Goal: Task Accomplishment & Management: Use online tool/utility

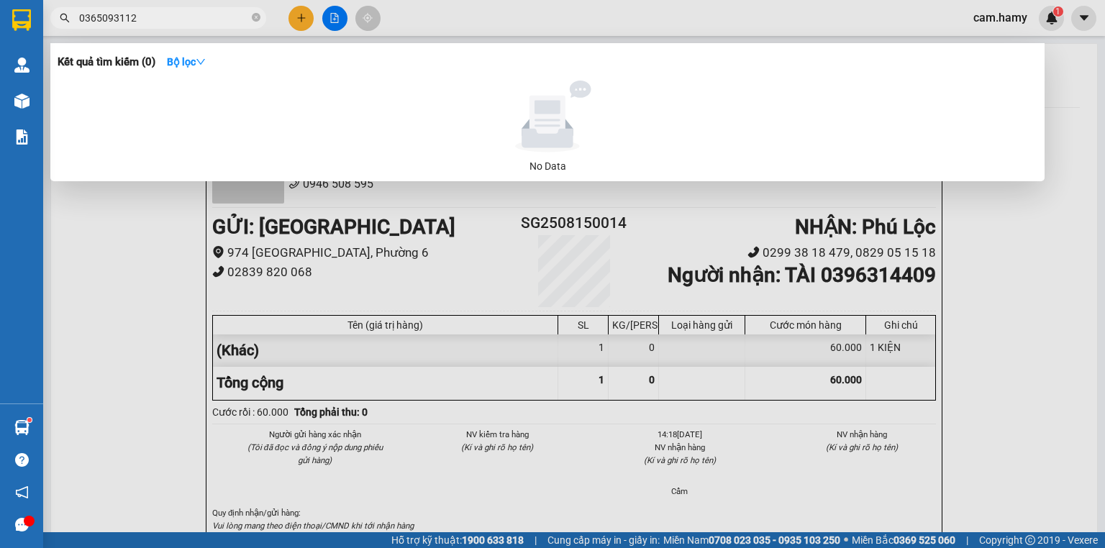
type input "0365093112"
click at [137, 288] on div at bounding box center [552, 274] width 1105 height 548
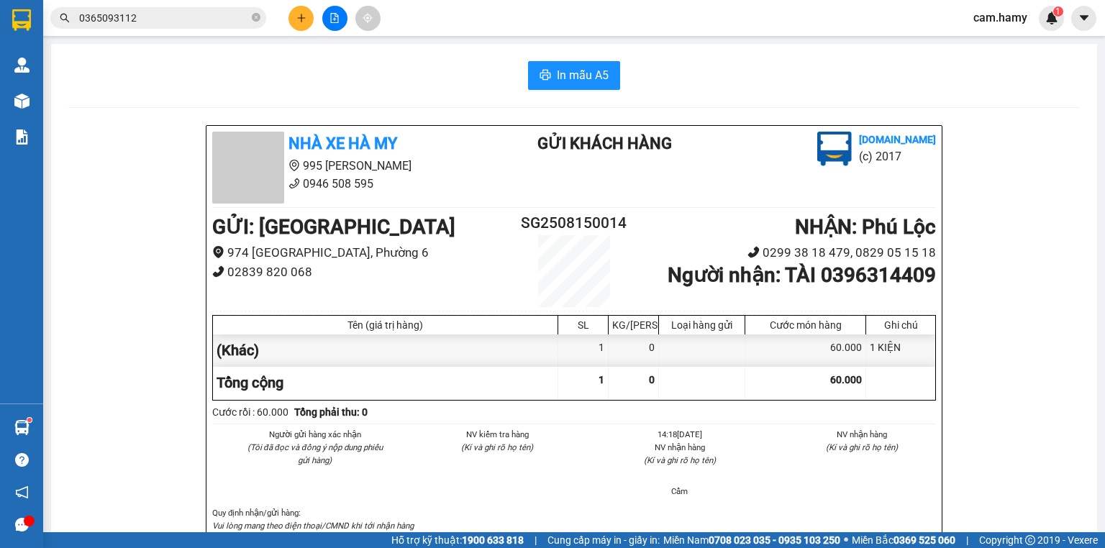
click at [1, 83] on div "Kho hàng mới" at bounding box center [21, 101] width 43 height 36
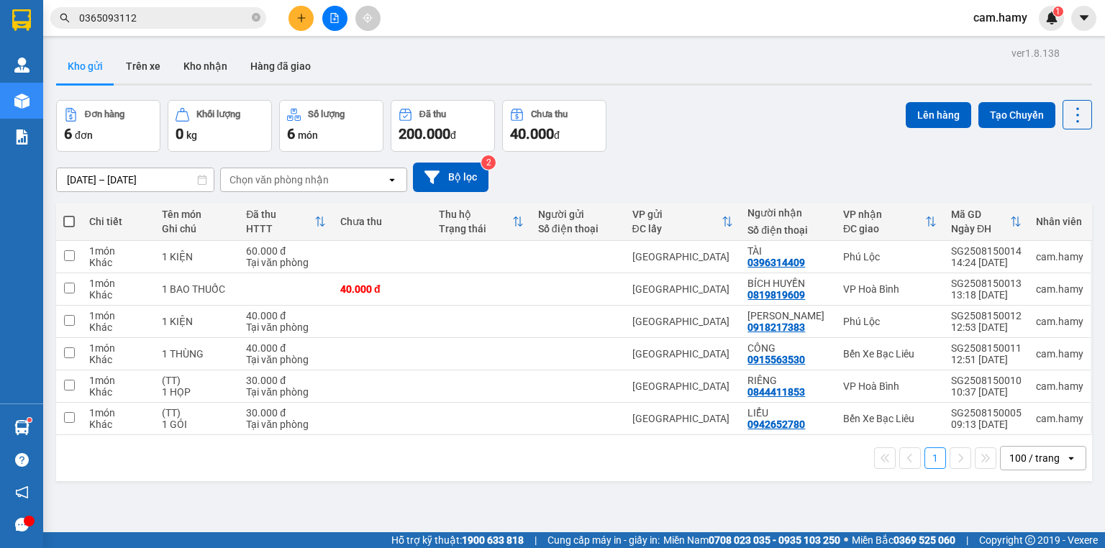
click at [301, 19] on icon "plus" at bounding box center [301, 18] width 1 height 8
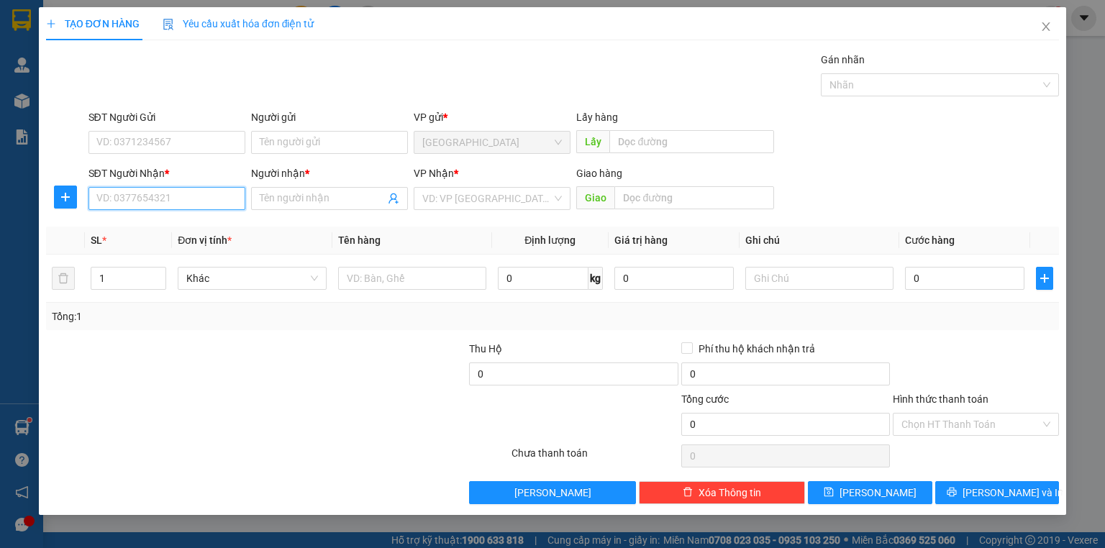
click at [184, 207] on input "SĐT Người Nhận *" at bounding box center [167, 198] width 157 height 23
click at [189, 219] on div "0764929765 - NGUYÊN" at bounding box center [167, 227] width 140 height 16
type input "0764929765"
type input "NGUYÊN"
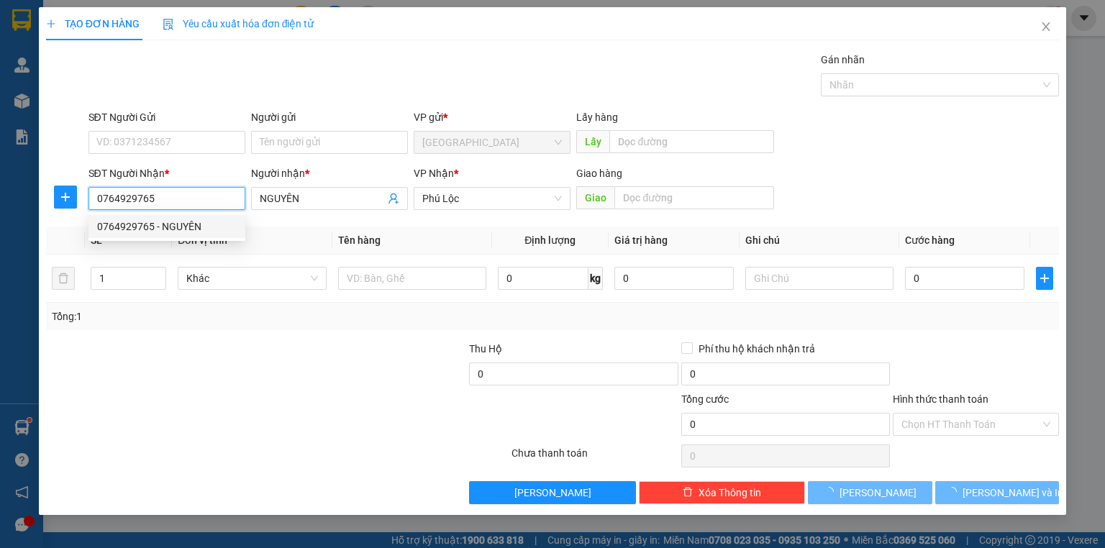
type input "100.000"
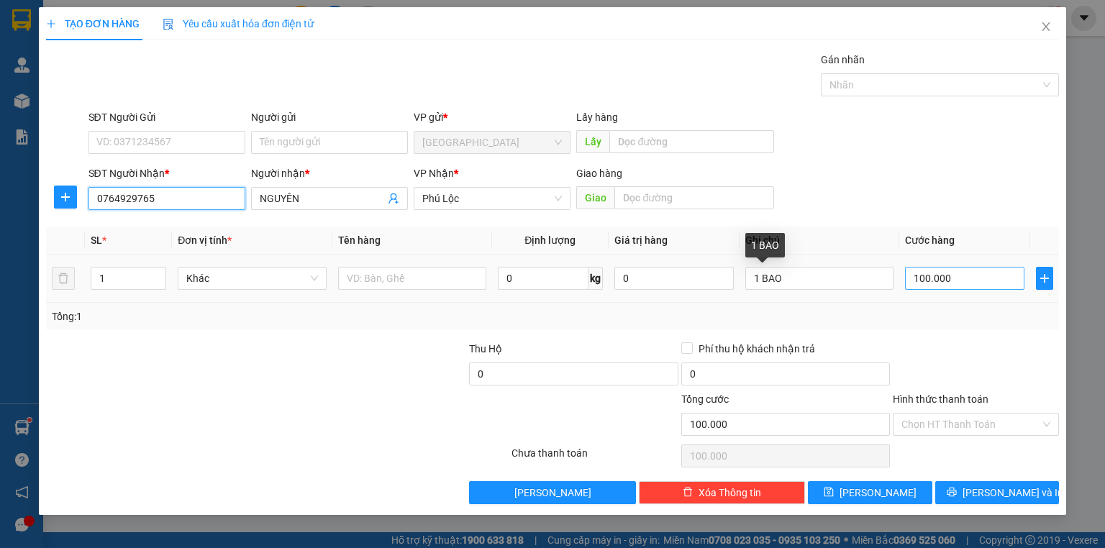
type input "0764929765"
click at [953, 282] on input "100.000" at bounding box center [964, 278] width 119 height 23
type input "7"
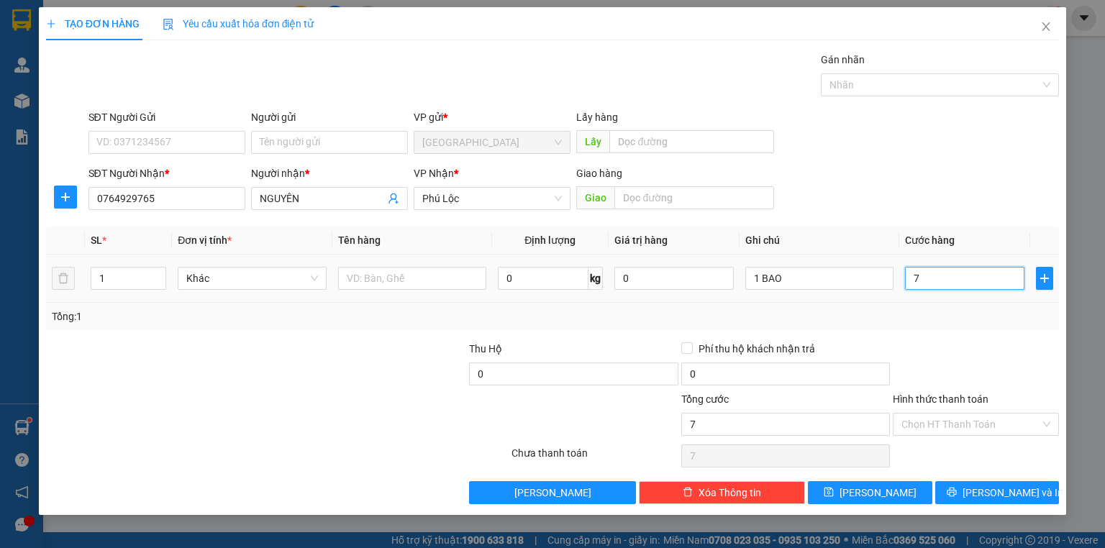
type input "70"
click at [998, 329] on div "Tổng: 1" at bounding box center [552, 316] width 1013 height 27
type input "70.000"
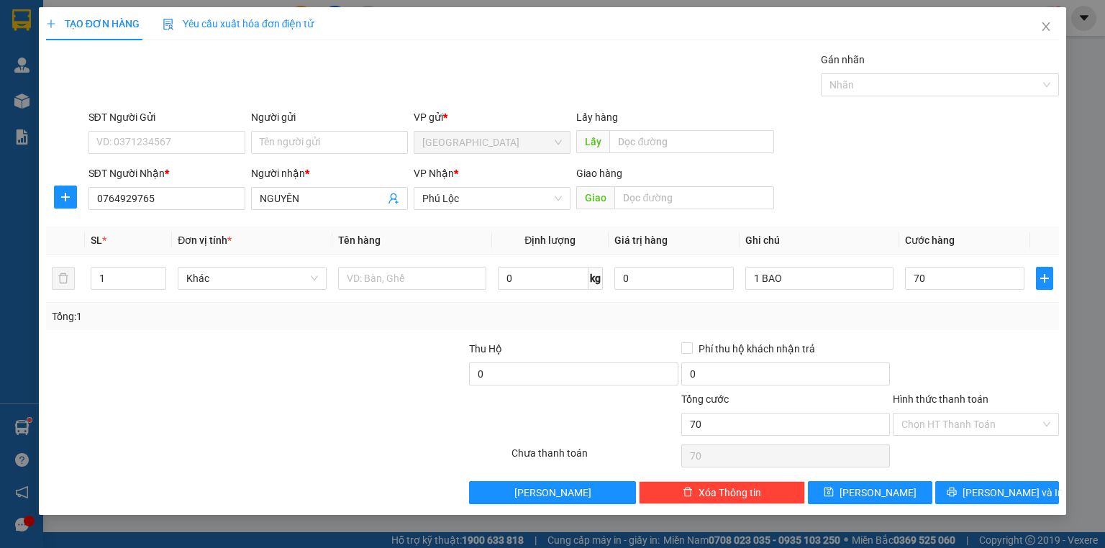
type input "70.000"
click at [980, 472] on div "Transit Pickup Surcharge Ids Transit Deliver Surcharge Ids Transit Deliver Surc…" at bounding box center [552, 278] width 1013 height 453
click at [987, 496] on span "[PERSON_NAME] và In" at bounding box center [1013, 493] width 101 height 16
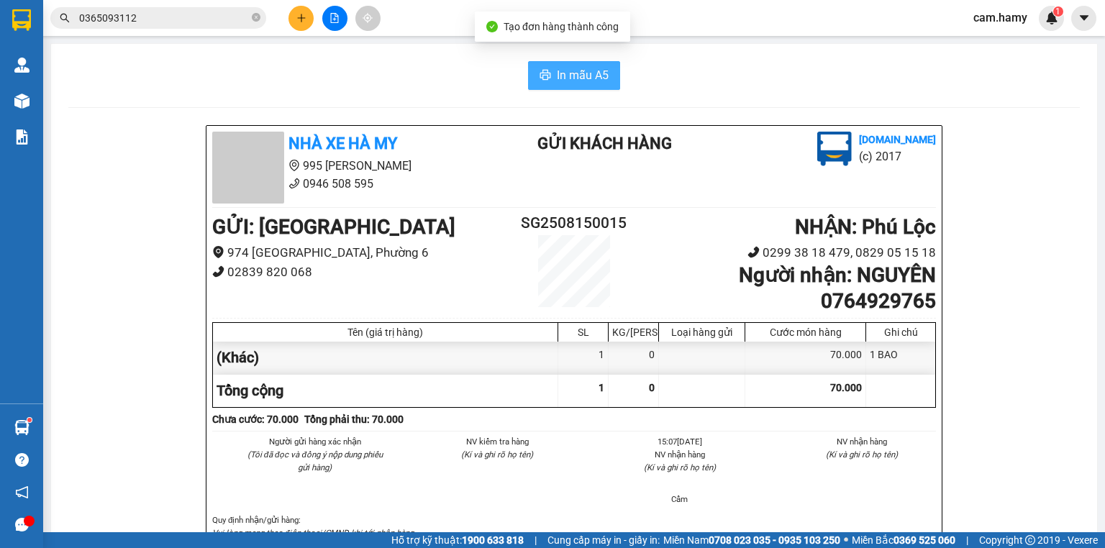
drag, startPoint x: 584, startPoint y: 86, endPoint x: 612, endPoint y: 81, distance: 28.5
click at [590, 88] on button "In mẫu A5" at bounding box center [574, 75] width 92 height 29
click at [303, 17] on icon "plus" at bounding box center [301, 18] width 10 height 10
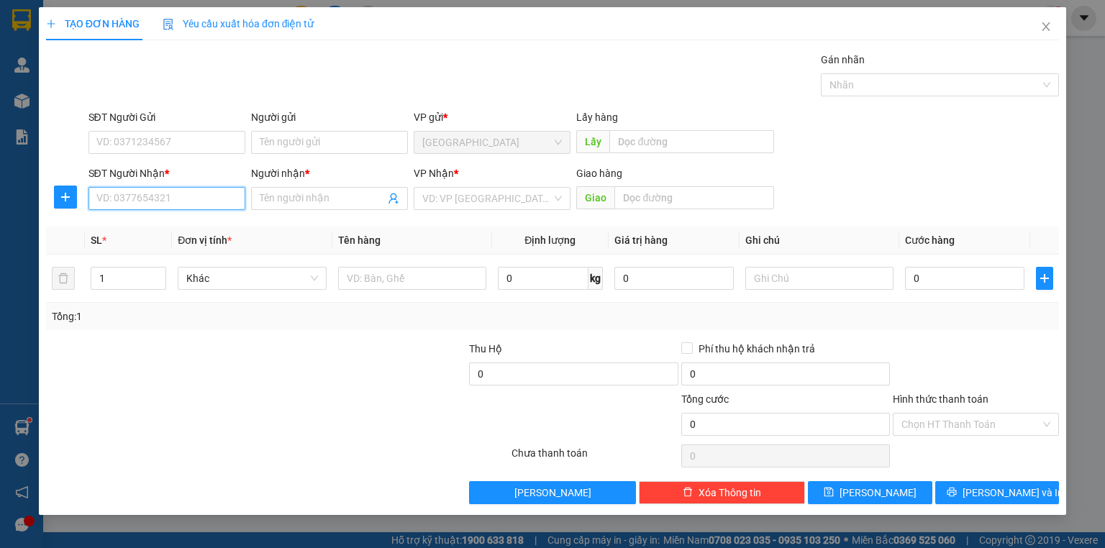
click at [183, 204] on input "SĐT Người Nhận *" at bounding box center [167, 198] width 157 height 23
click at [186, 197] on input "03556355937" at bounding box center [167, 198] width 157 height 23
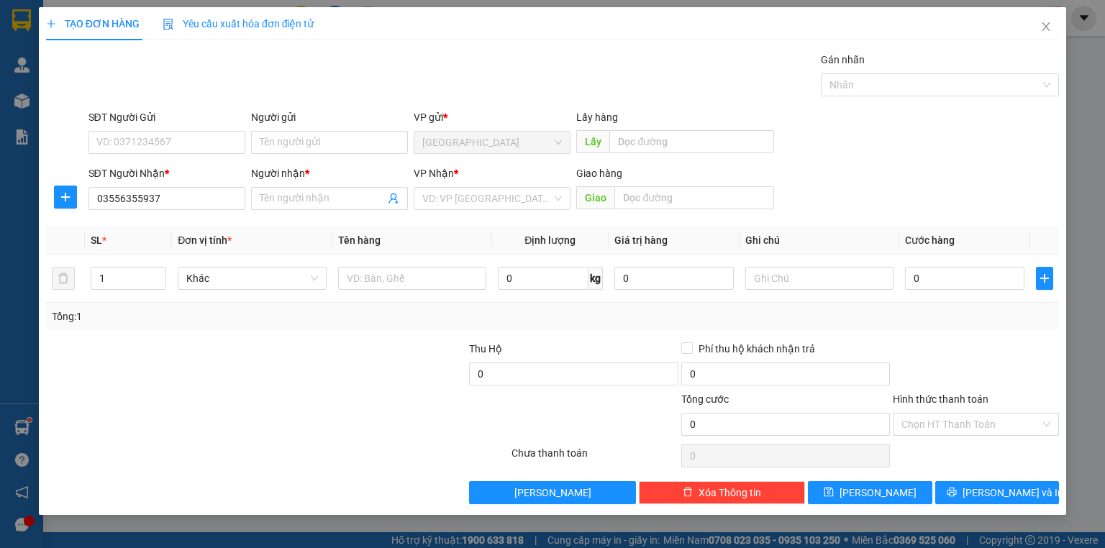
click at [199, 185] on div "SĐT Người Nhận *" at bounding box center [167, 176] width 157 height 22
click at [124, 201] on input "03556355937" at bounding box center [167, 198] width 157 height 23
type input "0355355937"
click at [158, 222] on div "0355355937 - TRÂM" at bounding box center [167, 227] width 140 height 16
type input "TRÂM"
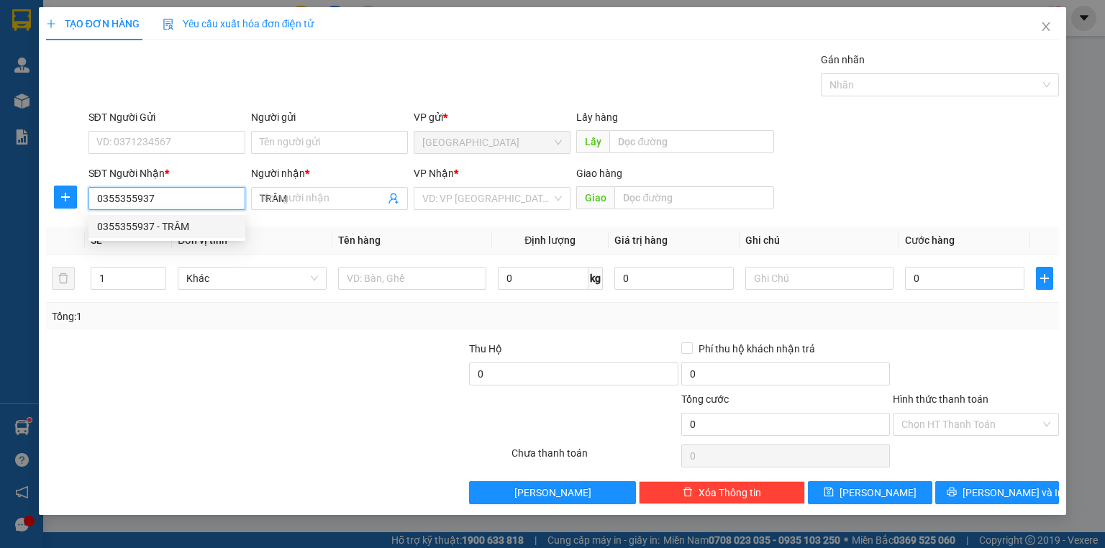
type input "50.000"
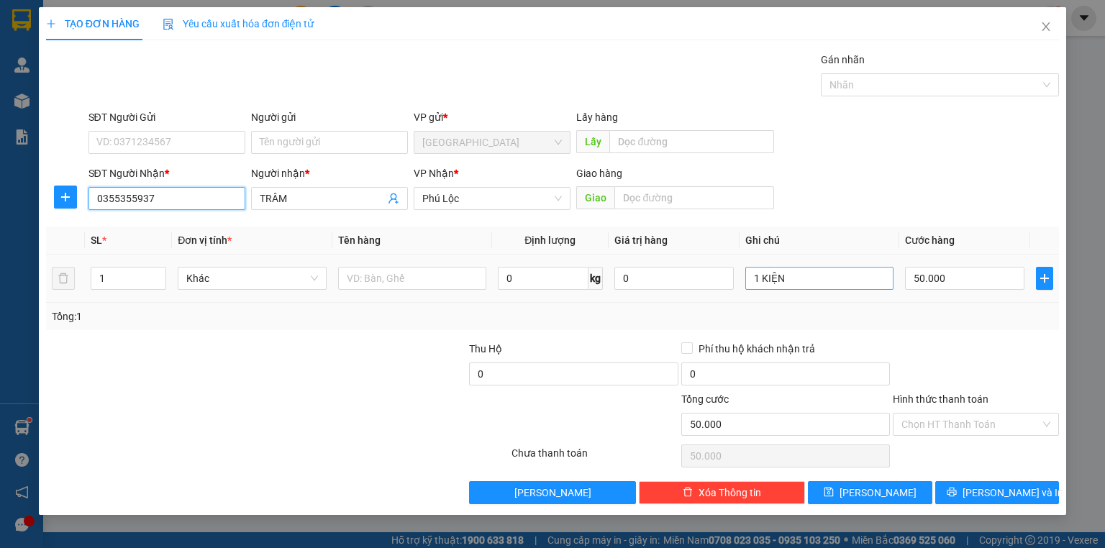
type input "0355355937"
click at [849, 286] on input "1 KIỆN" at bounding box center [819, 278] width 148 height 23
type input "1 GÓI"
click at [938, 291] on div "50.000" at bounding box center [964, 278] width 119 height 29
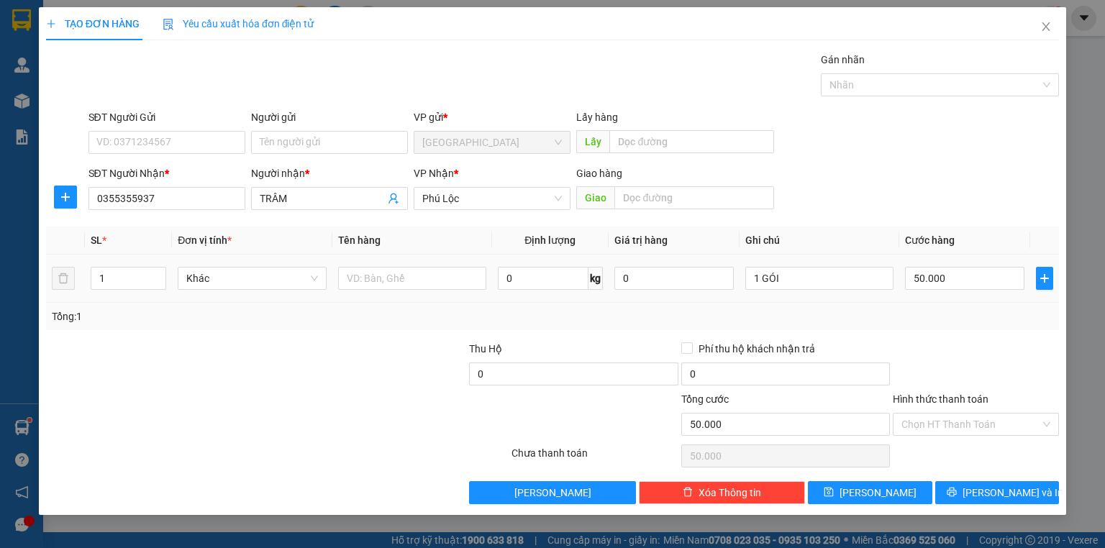
click at [939, 289] on div "50.000" at bounding box center [964, 278] width 119 height 29
click at [940, 288] on input "50.000" at bounding box center [964, 278] width 119 height 23
type input "3"
type input "30"
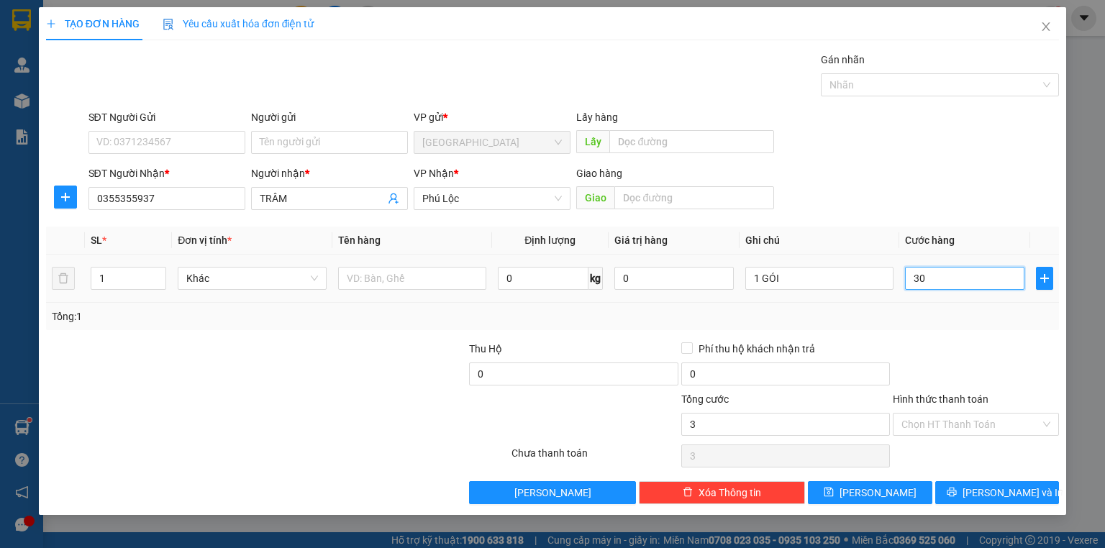
type input "30"
type input "30.000"
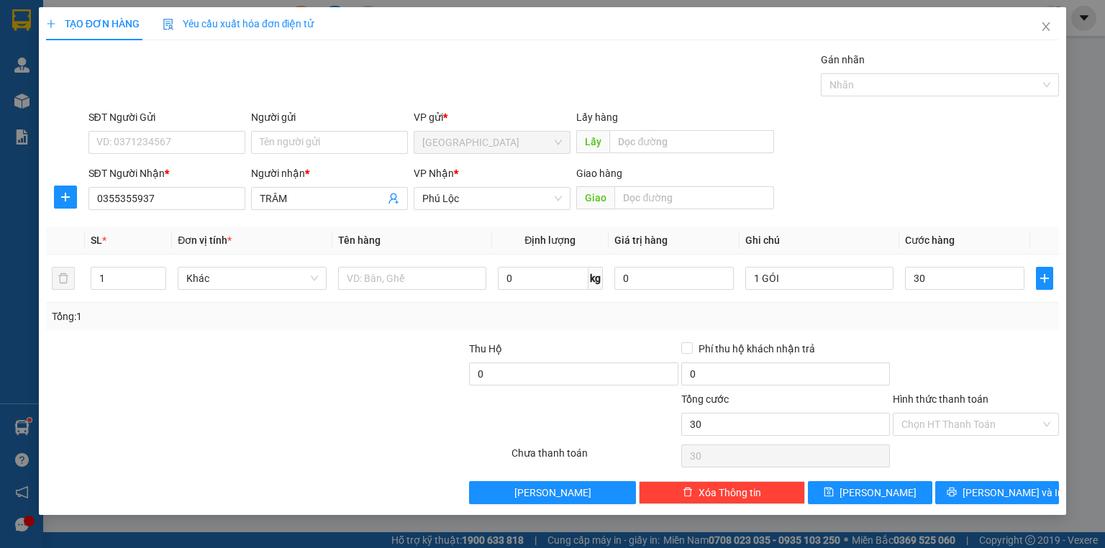
type input "30.000"
click at [950, 334] on div "Transit Pickup Surcharge Ids Transit Deliver Surcharge Ids Transit Deliver Surc…" at bounding box center [552, 278] width 1013 height 453
drag, startPoint x: 976, startPoint y: 435, endPoint x: 974, endPoint y: 425, distance: 10.3
click at [975, 435] on div "Hình thức thanh toán Chọn HT Thanh Toán" at bounding box center [976, 416] width 166 height 50
click at [974, 425] on input "Hình thức thanh toán" at bounding box center [971, 425] width 139 height 22
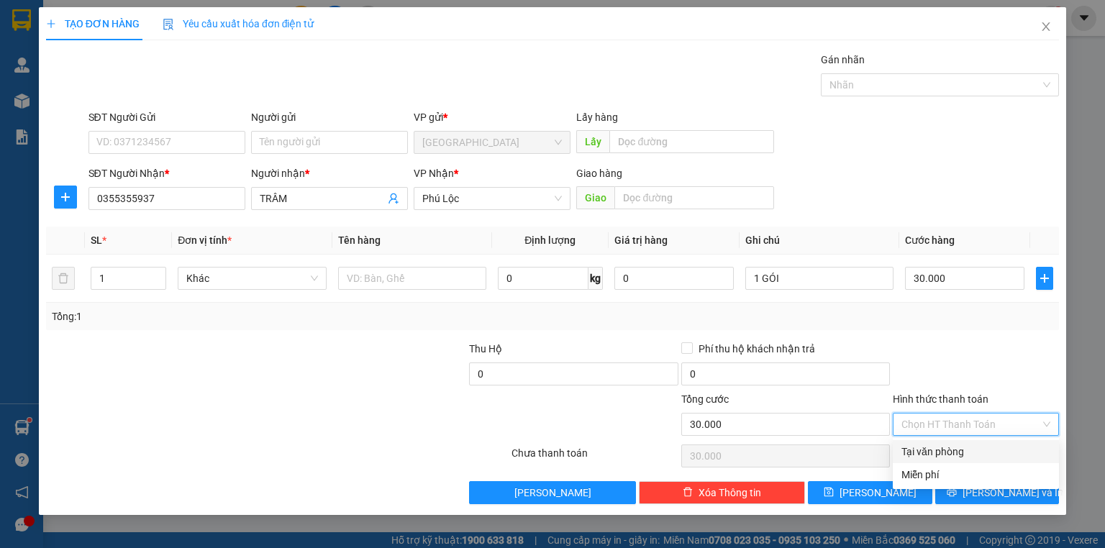
click at [956, 462] on div "Tại văn phòng" at bounding box center [976, 451] width 166 height 23
type input "0"
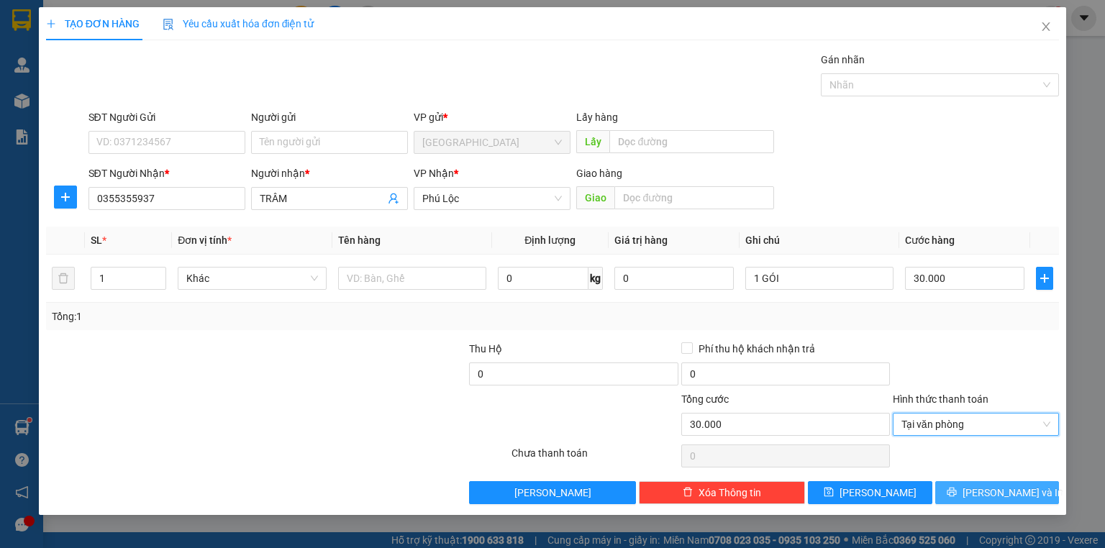
click at [966, 500] on button "[PERSON_NAME] và In" at bounding box center [997, 492] width 124 height 23
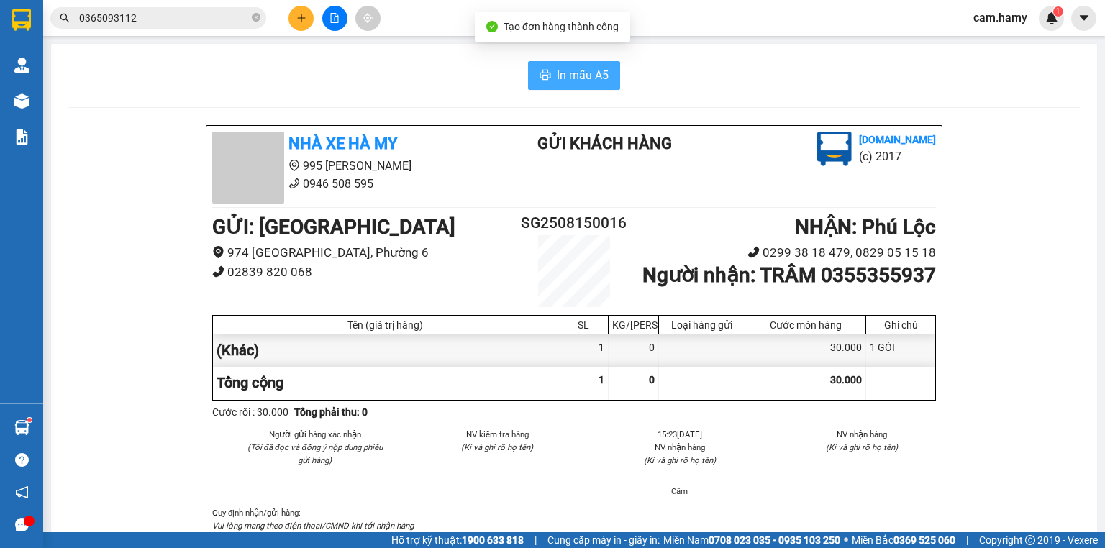
click at [557, 71] on span "In mẫu A5" at bounding box center [583, 75] width 52 height 18
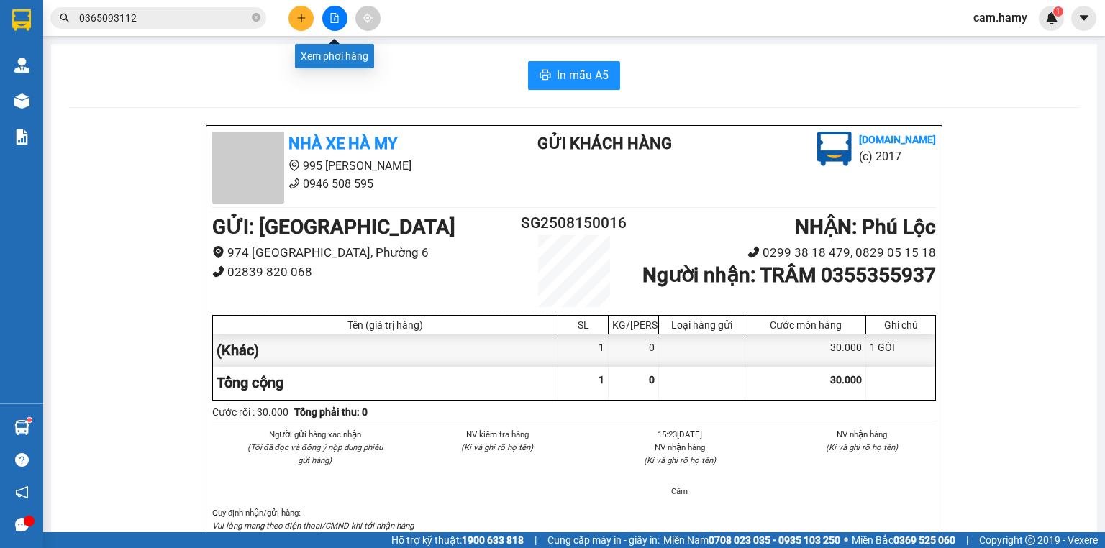
click at [344, 14] on button at bounding box center [334, 18] width 25 height 25
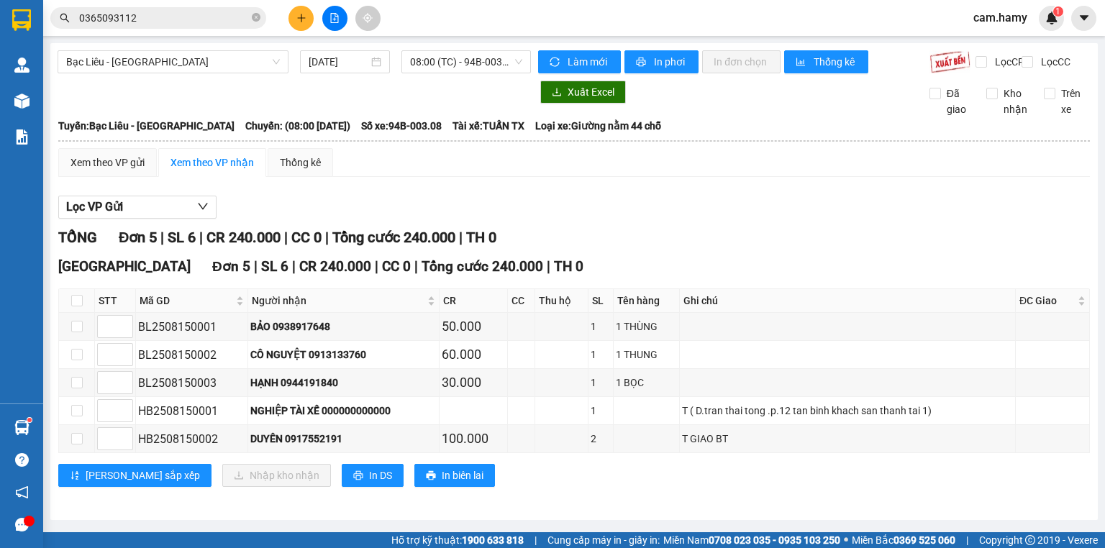
scroll to position [4, 0]
click at [353, 479] on icon "printer" at bounding box center [358, 476] width 10 height 10
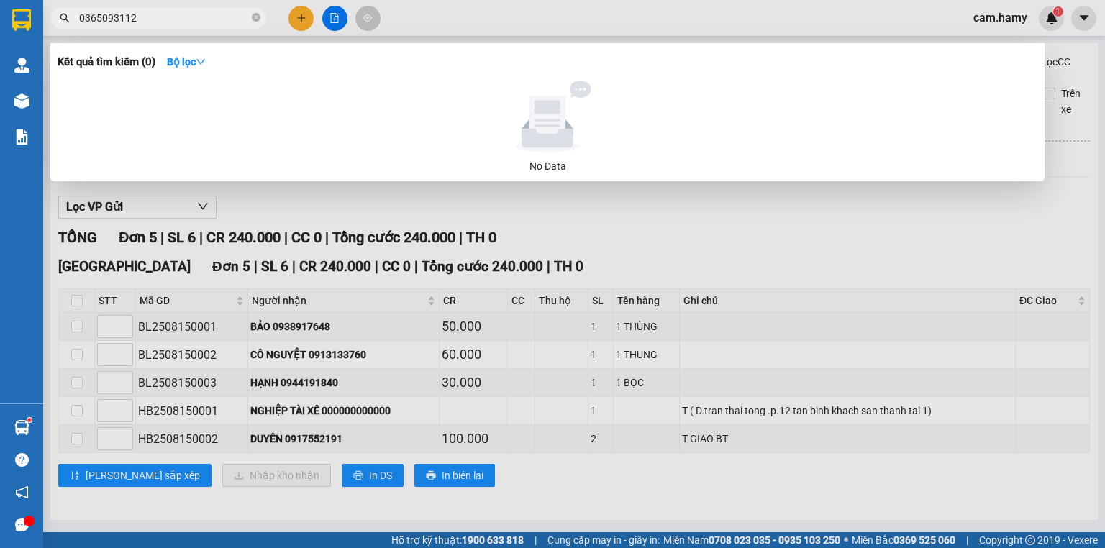
click at [250, 17] on span "0365093112" at bounding box center [158, 18] width 216 height 22
click at [251, 17] on span "0365093112" at bounding box center [158, 18] width 216 height 22
click at [254, 17] on icon "close-circle" at bounding box center [256, 17] width 9 height 9
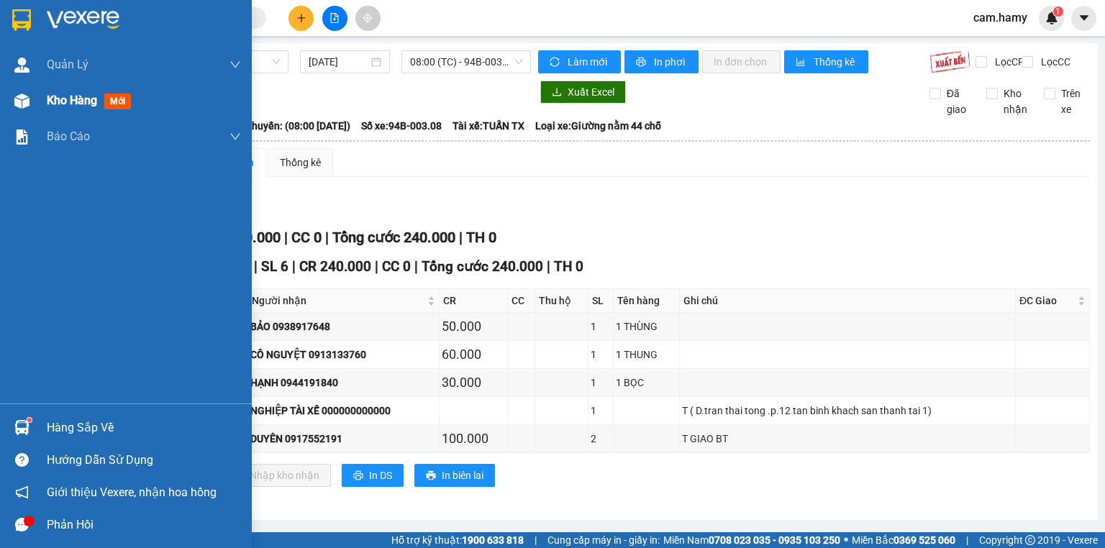
click at [30, 115] on div "Kho hàng mới" at bounding box center [126, 101] width 252 height 36
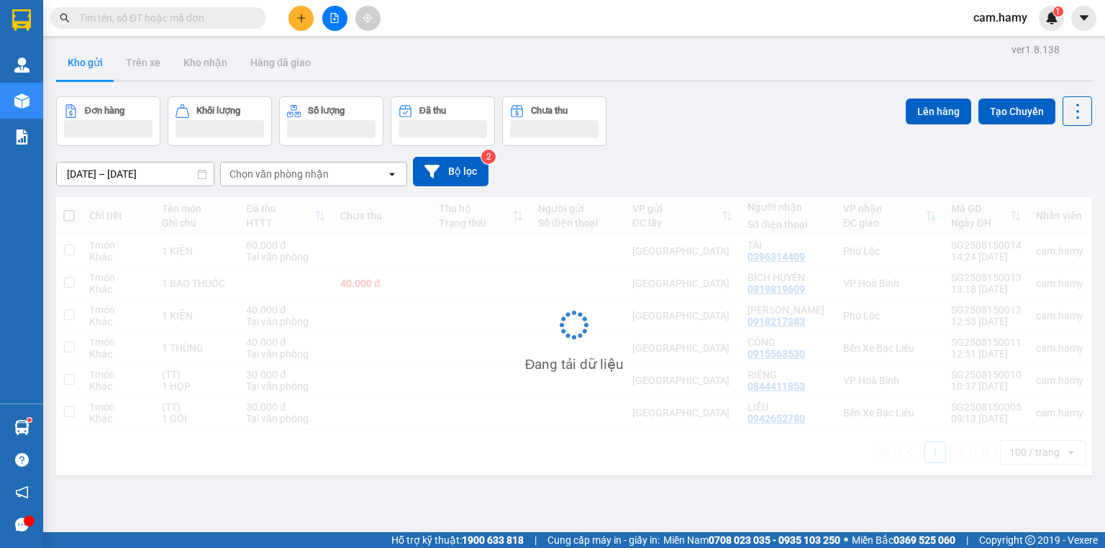
click at [307, 9] on button at bounding box center [301, 18] width 25 height 25
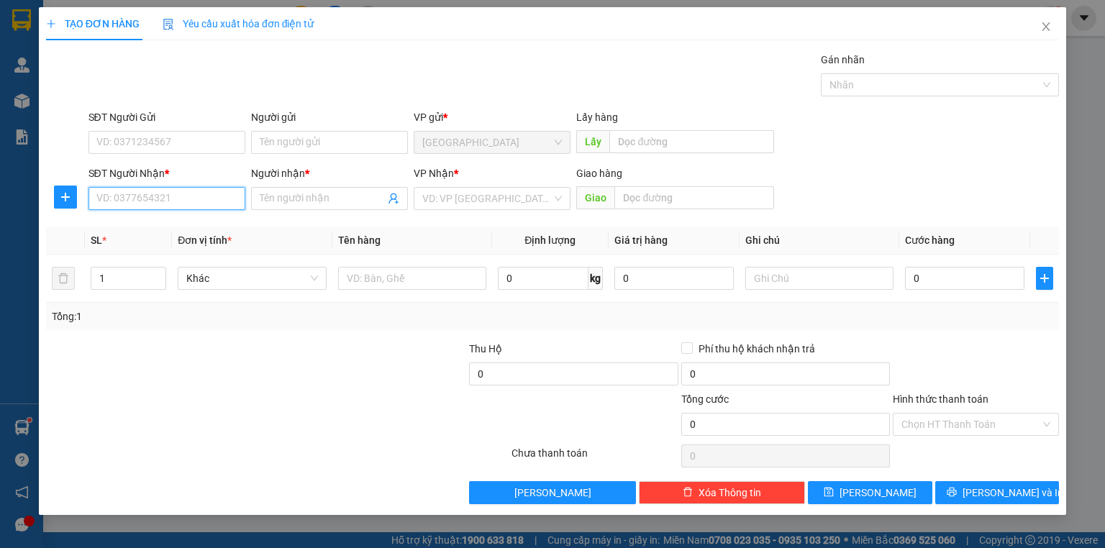
click at [179, 196] on input "SĐT Người Nhận *" at bounding box center [167, 198] width 157 height 23
click at [168, 194] on input "SĐT Người Nhận *" at bounding box center [167, 198] width 157 height 23
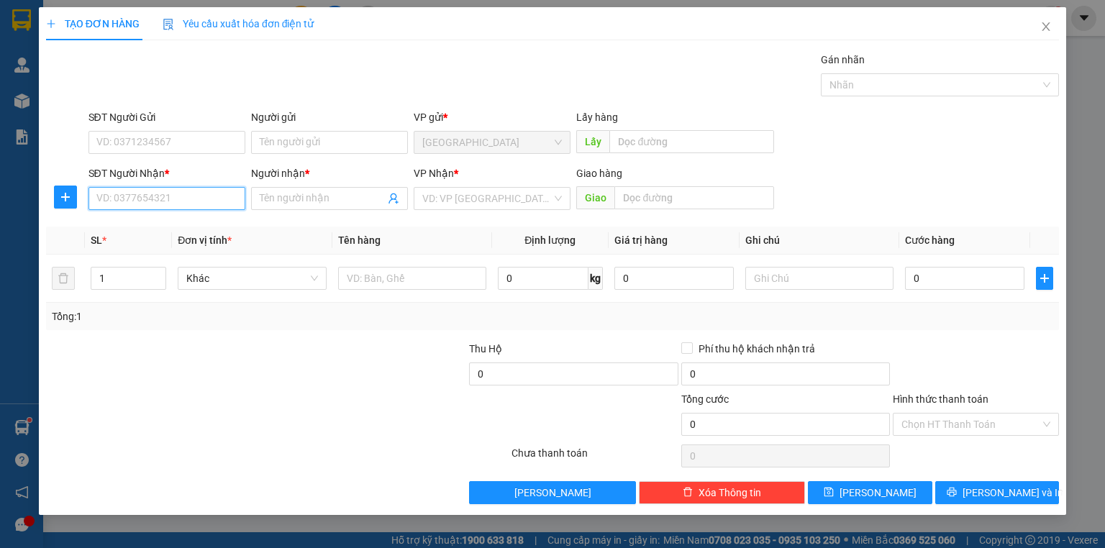
click at [168, 194] on input "SĐT Người Nhận *" at bounding box center [167, 198] width 157 height 23
type input "0919241433"
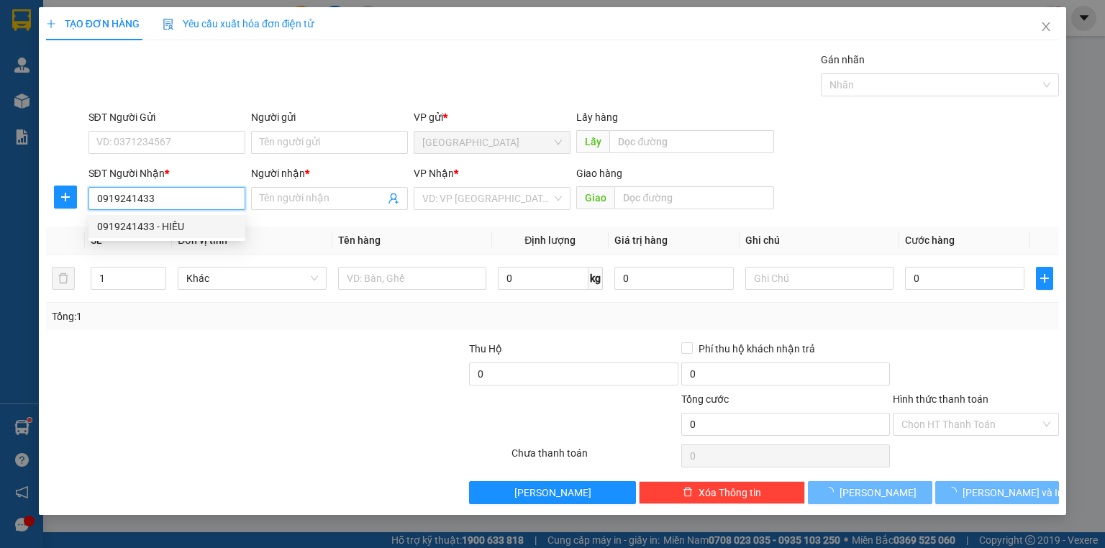
click at [178, 224] on div "0919241433 - HIẾU" at bounding box center [167, 227] width 140 height 16
type input "HIẾU"
type input "50.000"
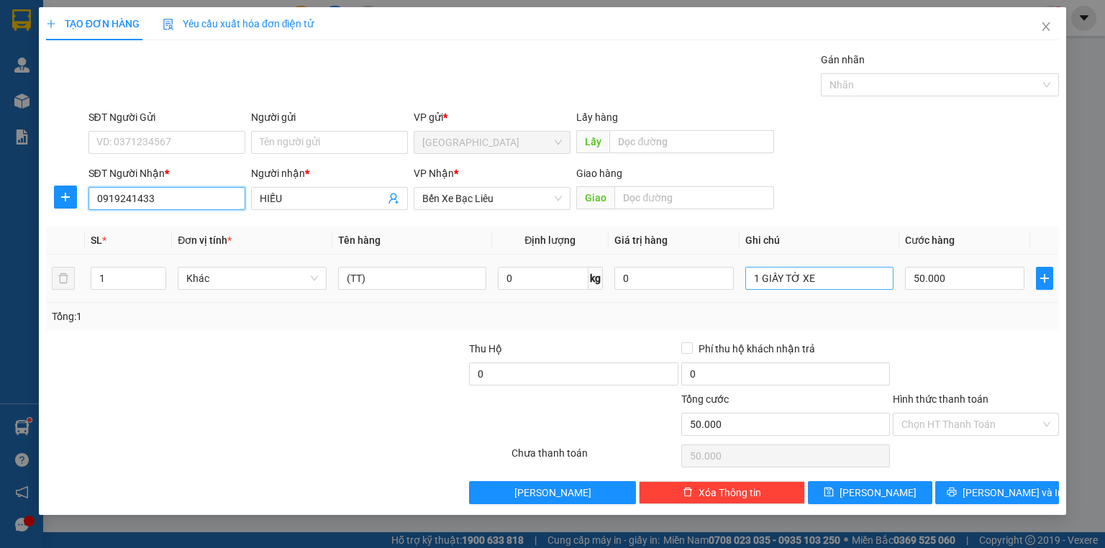
type input "0919241433"
click at [847, 277] on input "1 GIẤY TỜ XE" at bounding box center [819, 278] width 148 height 23
click at [846, 276] on input "1 GIẤY TỜ XE" at bounding box center [819, 278] width 148 height 23
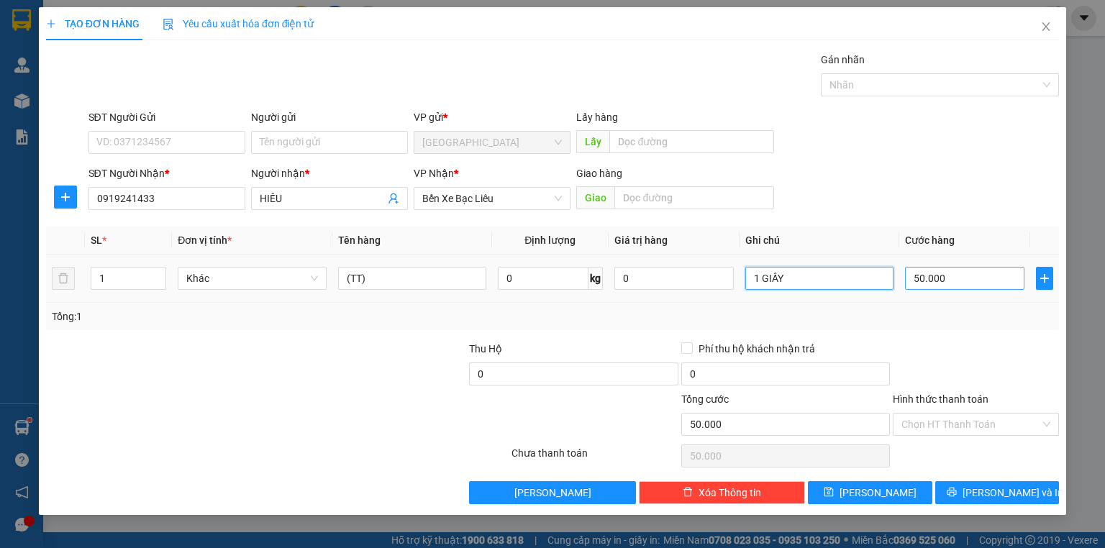
type input "1 GIẤY"
click at [944, 271] on input "50.000" at bounding box center [964, 278] width 119 height 23
type input "4"
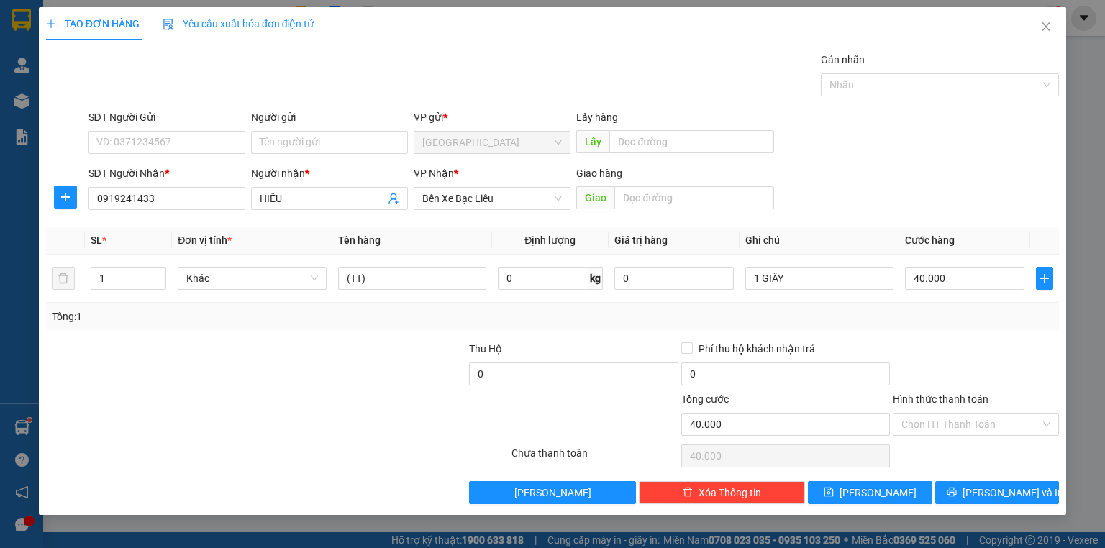
click at [959, 335] on div "Transit Pickup Surcharge Ids Transit Deliver Surcharge Ids Transit Deliver Surc…" at bounding box center [552, 278] width 1013 height 453
click at [952, 430] on input "Hình thức thanh toán" at bounding box center [971, 425] width 139 height 22
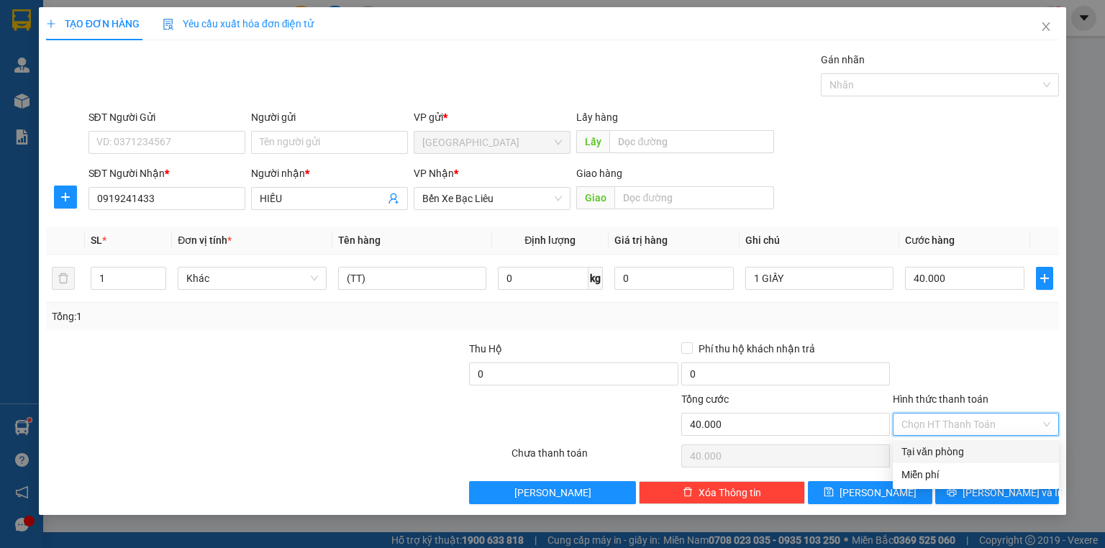
click at [971, 458] on div "Tại văn phòng" at bounding box center [976, 452] width 149 height 16
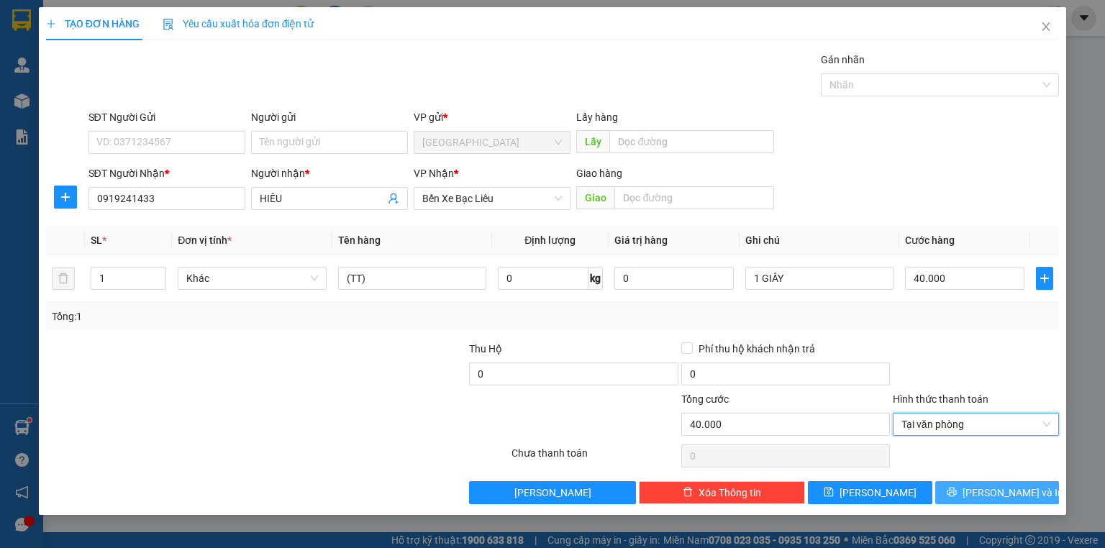
click at [993, 488] on span "[PERSON_NAME] và In" at bounding box center [1013, 493] width 101 height 16
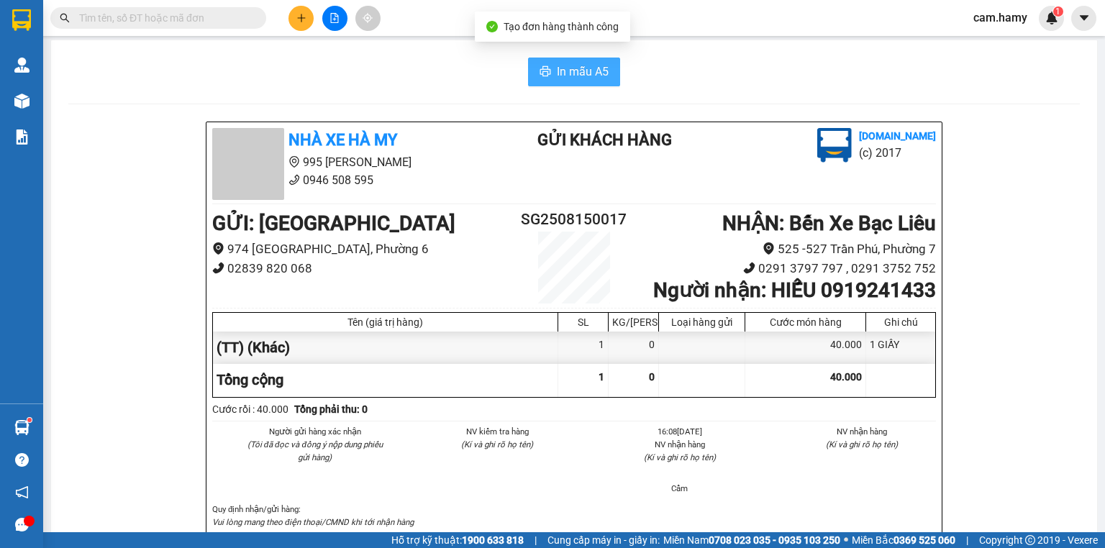
click at [570, 71] on span "In mẫu A5" at bounding box center [583, 72] width 52 height 18
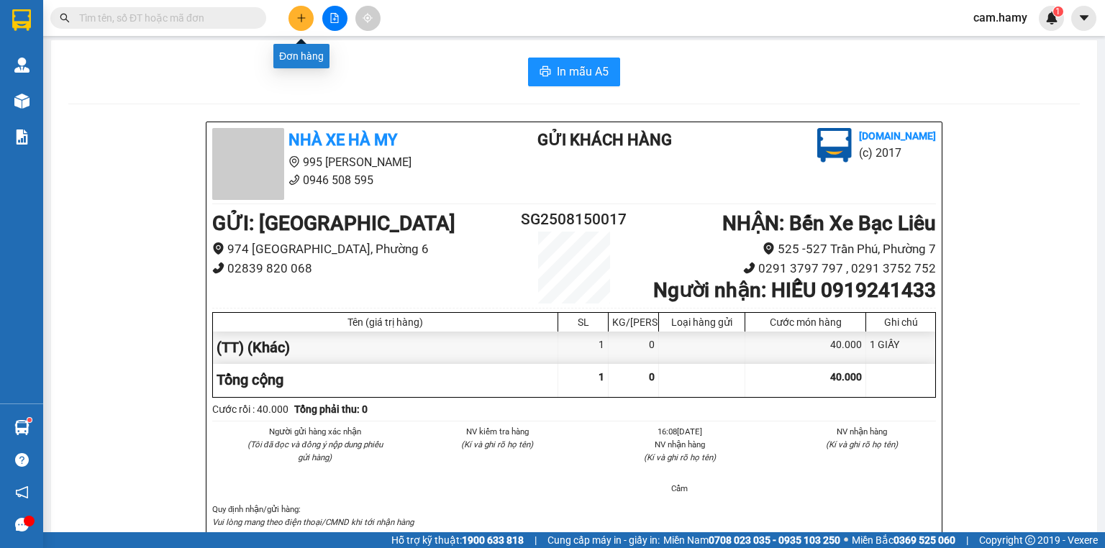
click at [296, 12] on button at bounding box center [301, 18] width 25 height 25
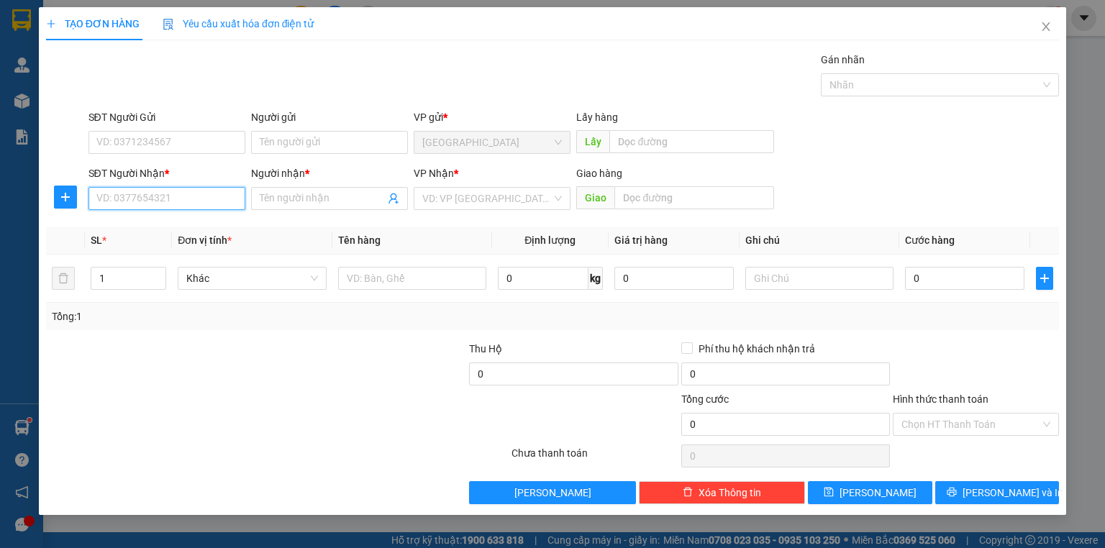
click at [230, 203] on input "SĐT Người Nhận *" at bounding box center [167, 198] width 157 height 23
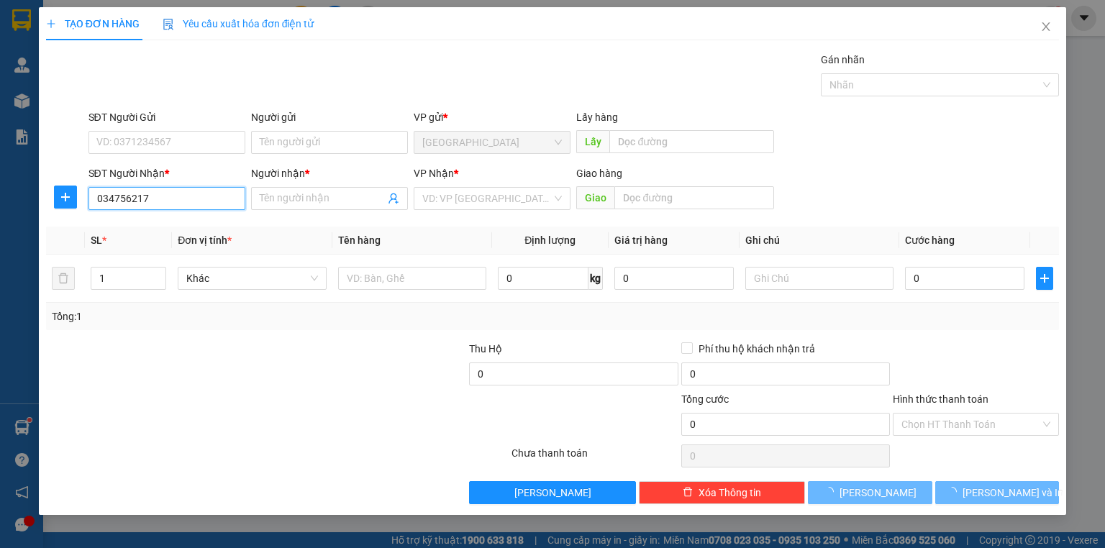
type input "0347562175"
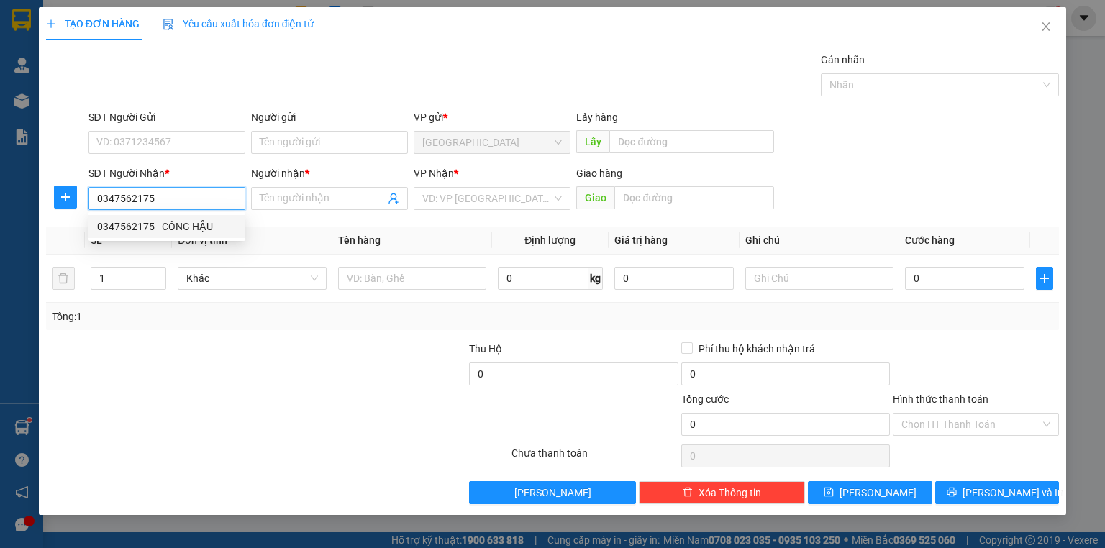
click at [175, 217] on div "0347562175 - CÔNG HẬU" at bounding box center [167, 226] width 157 height 23
type input "CÔNG HẬU"
type input "30.000"
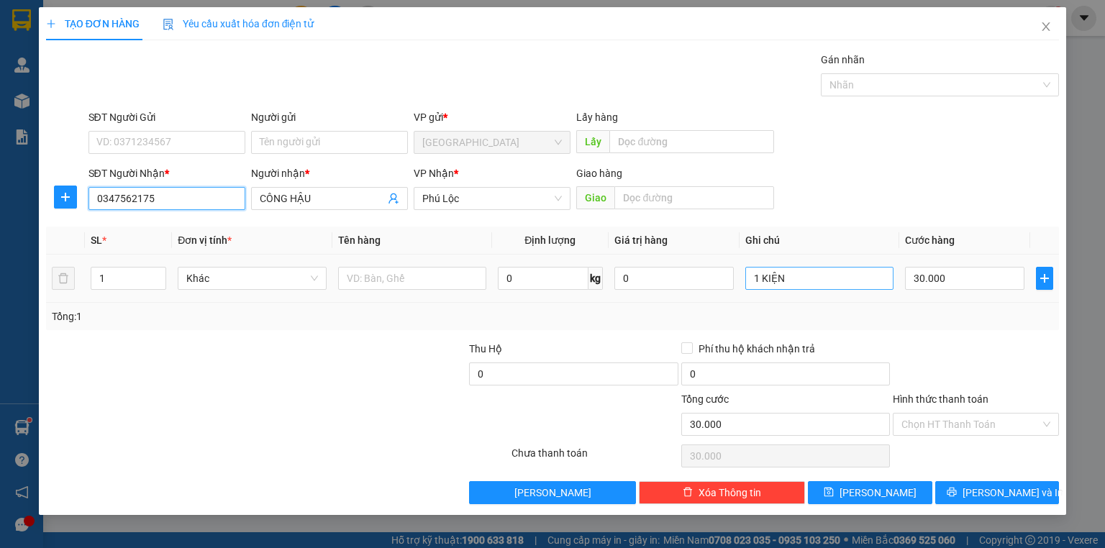
type input "0347562175"
click at [856, 285] on input "1 KIỆN" at bounding box center [819, 278] width 148 height 23
type input "1 GRAB ĐEM QUA BỊ ƯỚT SẲN"
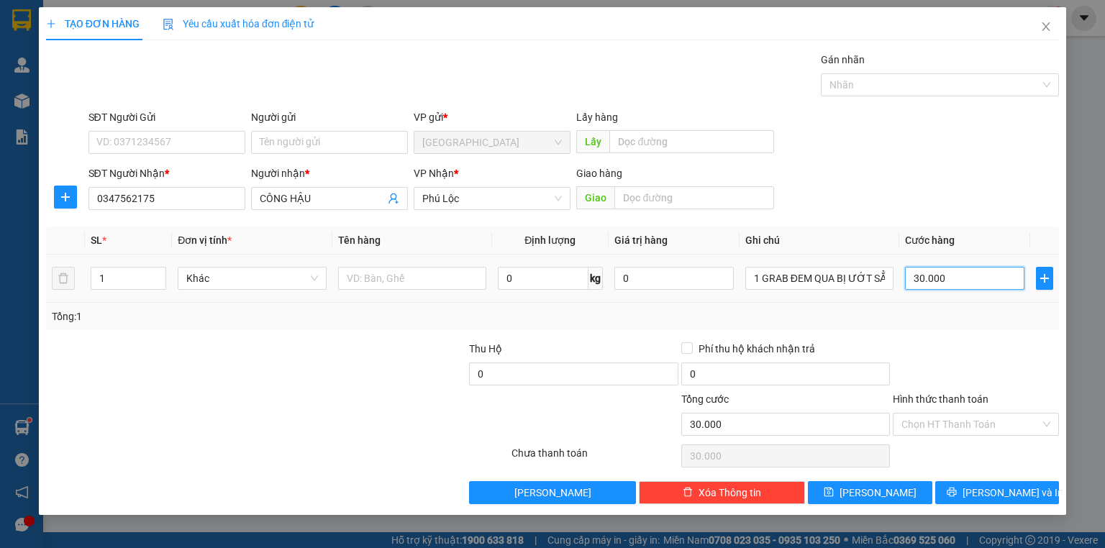
click at [978, 284] on input "30.000" at bounding box center [964, 278] width 119 height 23
type input "4"
type input "40"
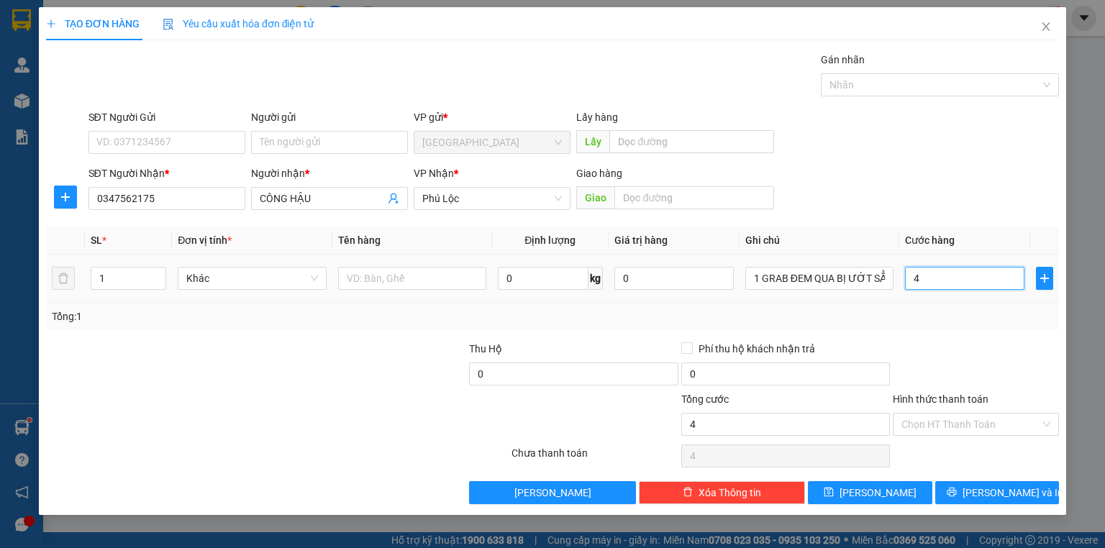
type input "40"
type input "40.000"
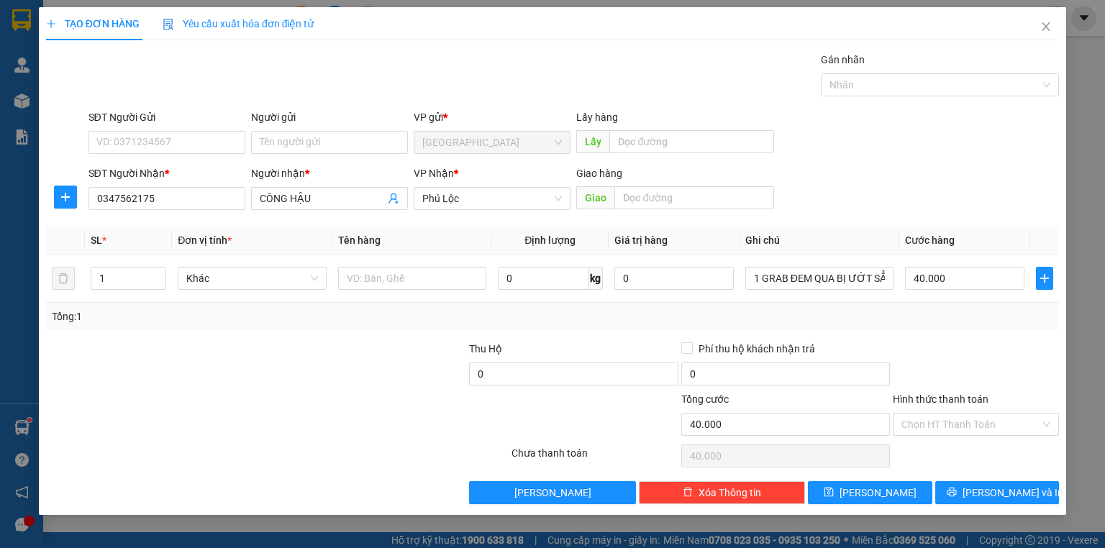
click at [979, 317] on div "Tổng: 1" at bounding box center [553, 317] width 1002 height 16
click at [990, 496] on span "[PERSON_NAME] và In" at bounding box center [1013, 493] width 101 height 16
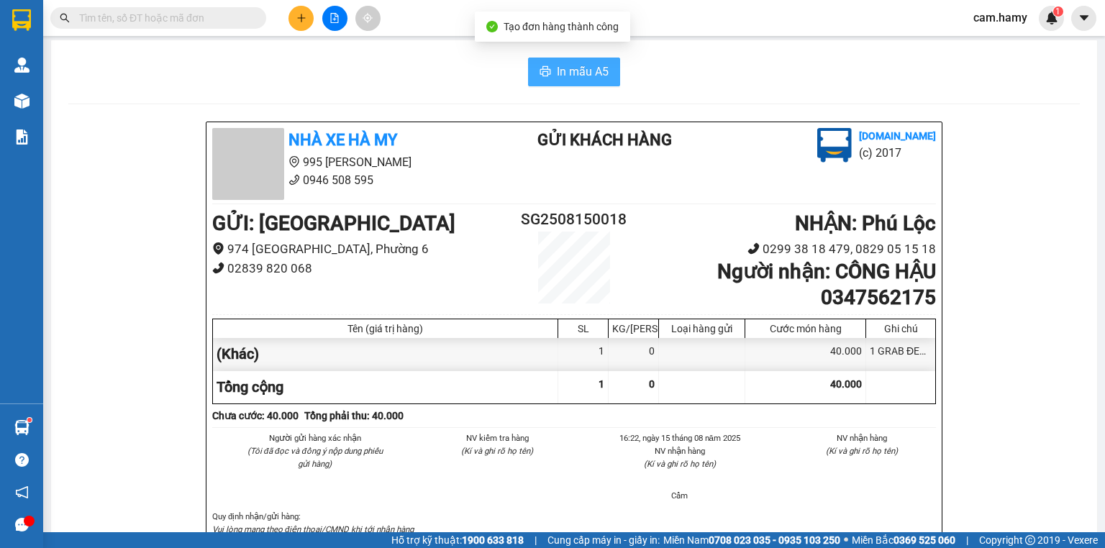
click at [572, 75] on span "In mẫu A5" at bounding box center [583, 72] width 52 height 18
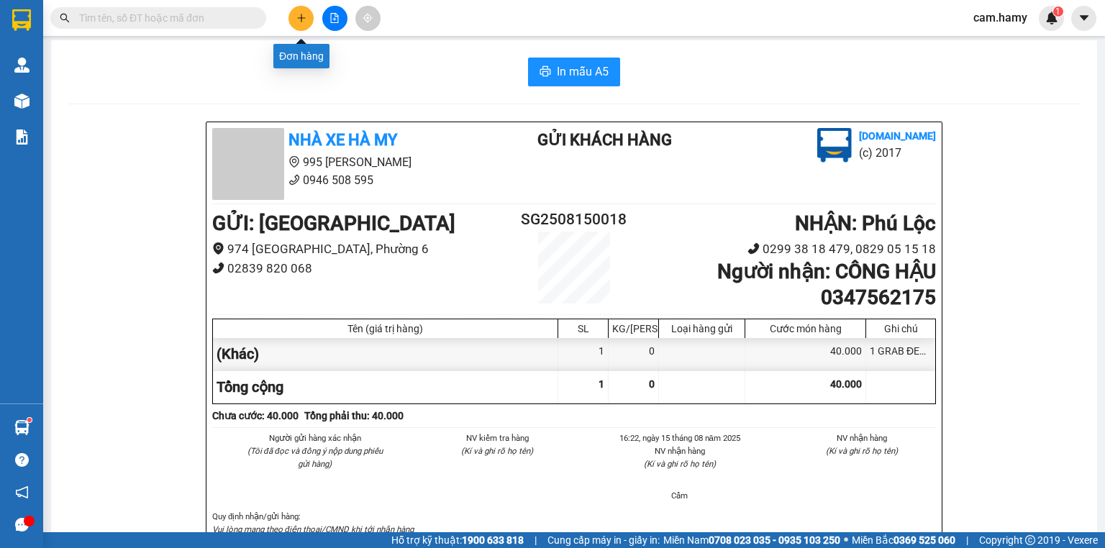
click at [291, 19] on button at bounding box center [301, 18] width 25 height 25
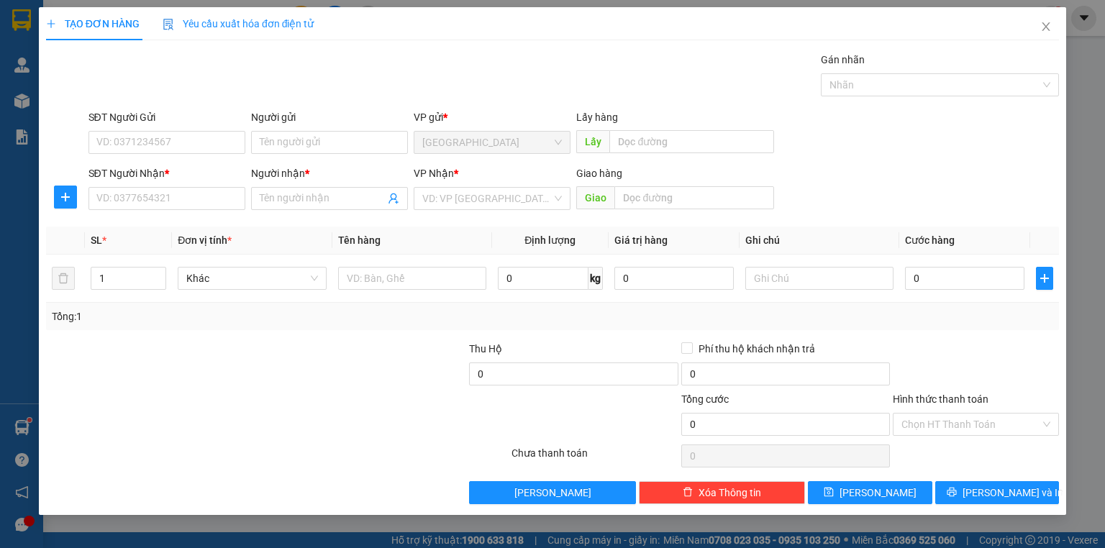
click at [191, 184] on div "SĐT Người Nhận *" at bounding box center [167, 176] width 157 height 22
click at [191, 193] on input "SĐT Người Nhận *" at bounding box center [167, 198] width 157 height 23
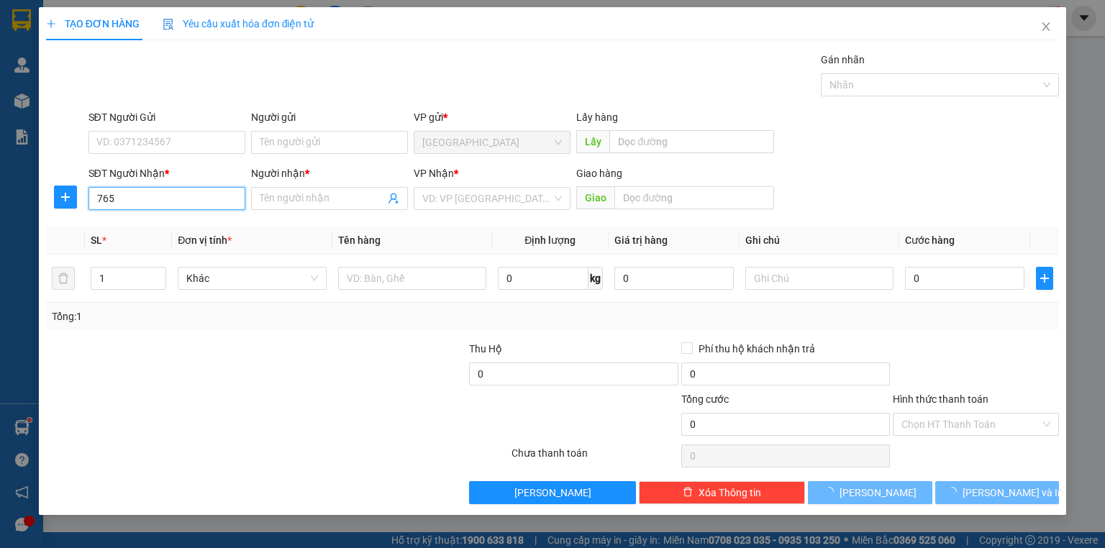
click at [188, 192] on input "765" at bounding box center [167, 198] width 157 height 23
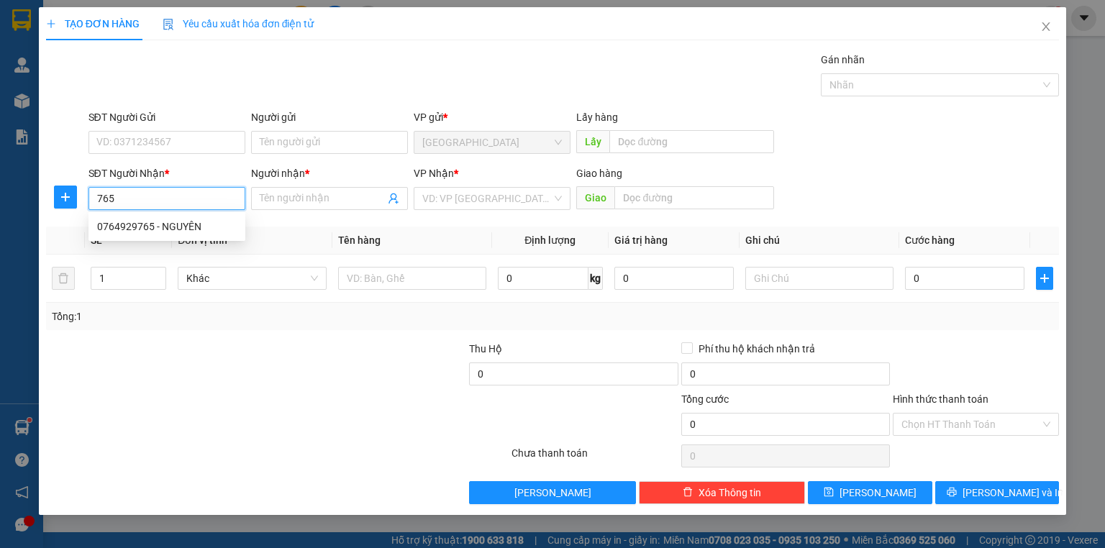
click at [172, 197] on input "765" at bounding box center [167, 198] width 157 height 23
click at [181, 222] on div "0764929765 - NGUYÊN" at bounding box center [167, 227] width 140 height 16
type input "0764929765"
type input "NGUYÊN"
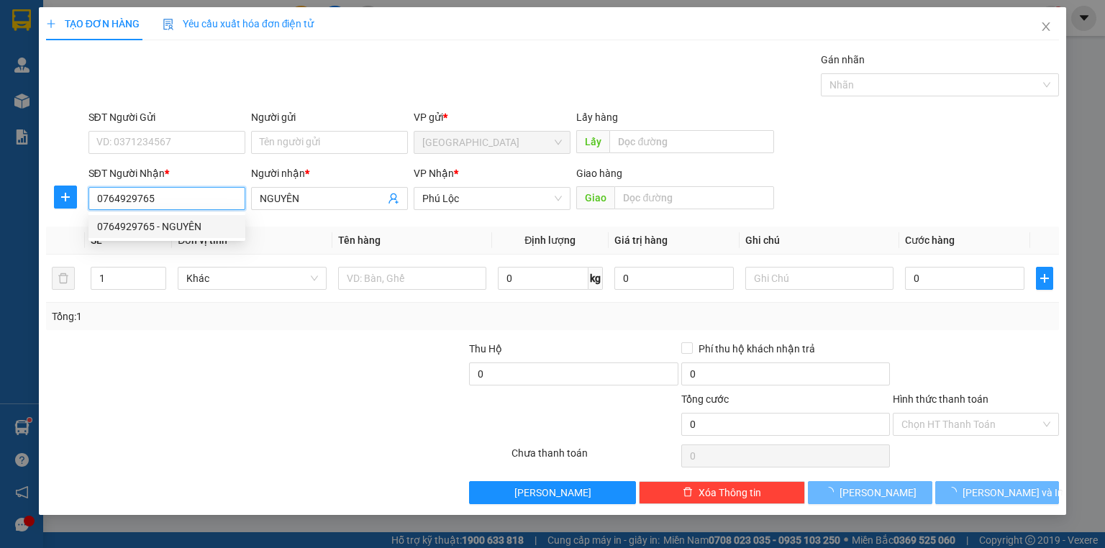
type input "70.000"
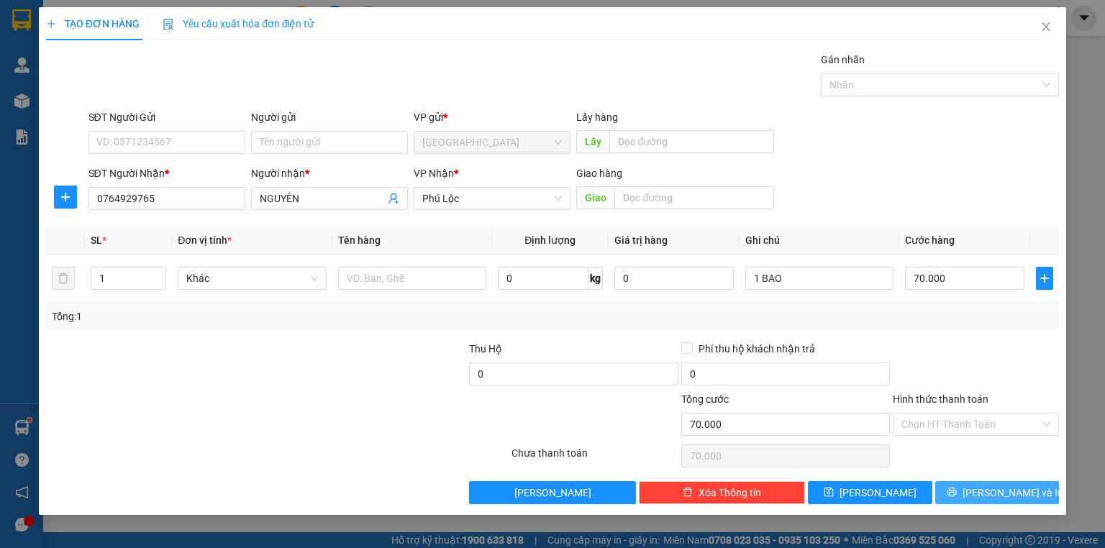
click at [1040, 488] on button "[PERSON_NAME] và In" at bounding box center [997, 492] width 124 height 23
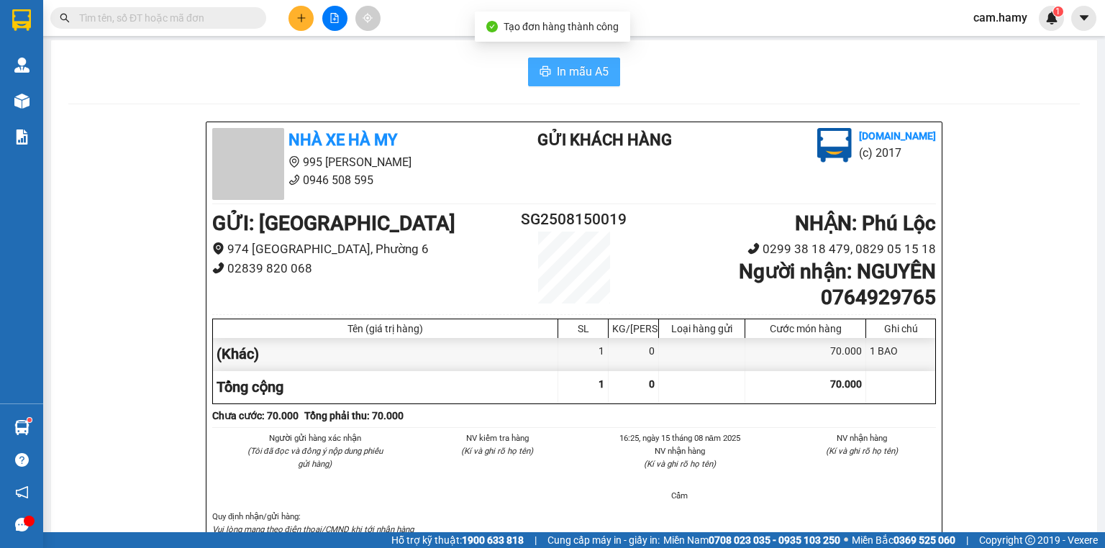
click at [591, 86] on button "In mẫu A5" at bounding box center [574, 72] width 92 height 29
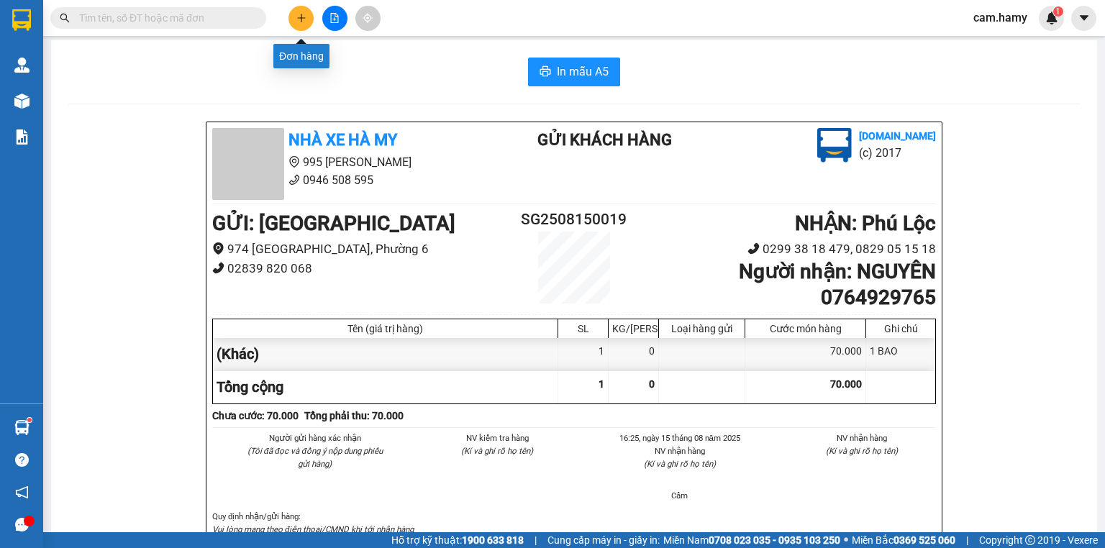
click at [304, 8] on button at bounding box center [301, 18] width 25 height 25
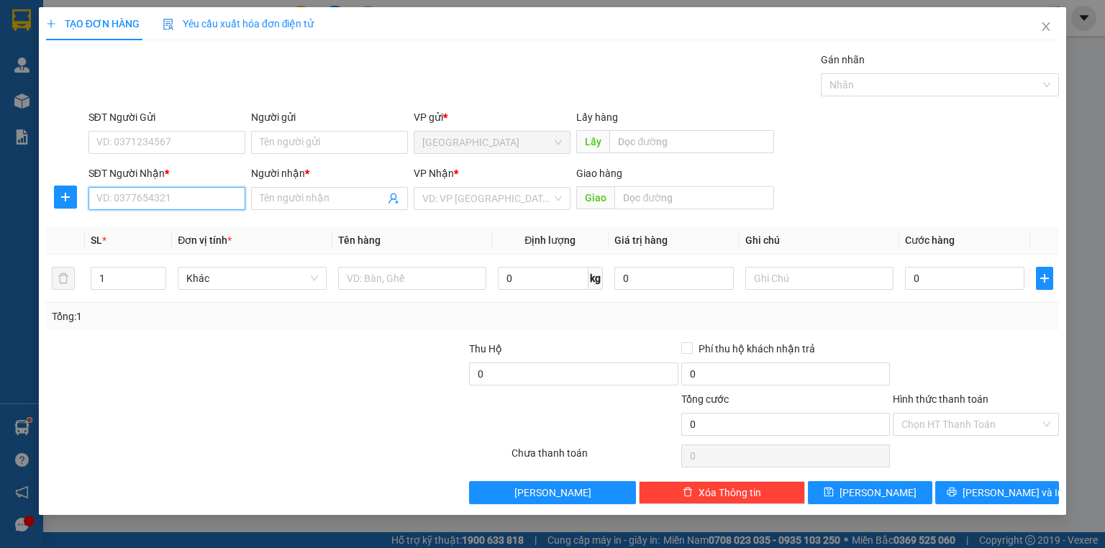
click at [189, 192] on input "SĐT Người Nhận *" at bounding box center [167, 198] width 157 height 23
type input "0918294364"
click at [184, 220] on div "0918294364 - A THA" at bounding box center [167, 227] width 140 height 16
type input "A THA"
type input "0918294364"
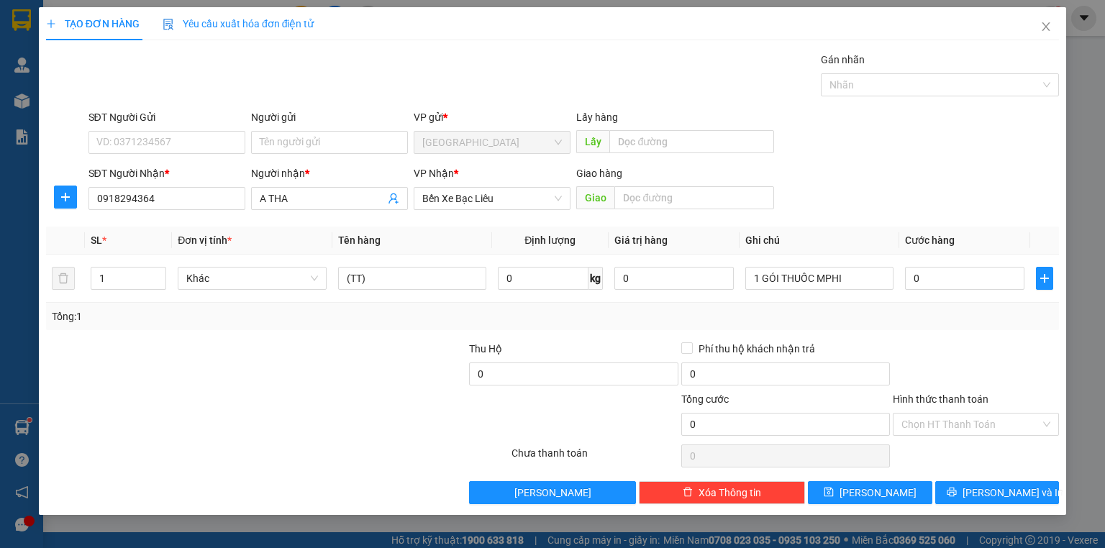
click at [935, 409] on div "Hình thức thanh toán" at bounding box center [976, 402] width 166 height 22
click at [947, 429] on input "Hình thức thanh toán" at bounding box center [971, 425] width 139 height 22
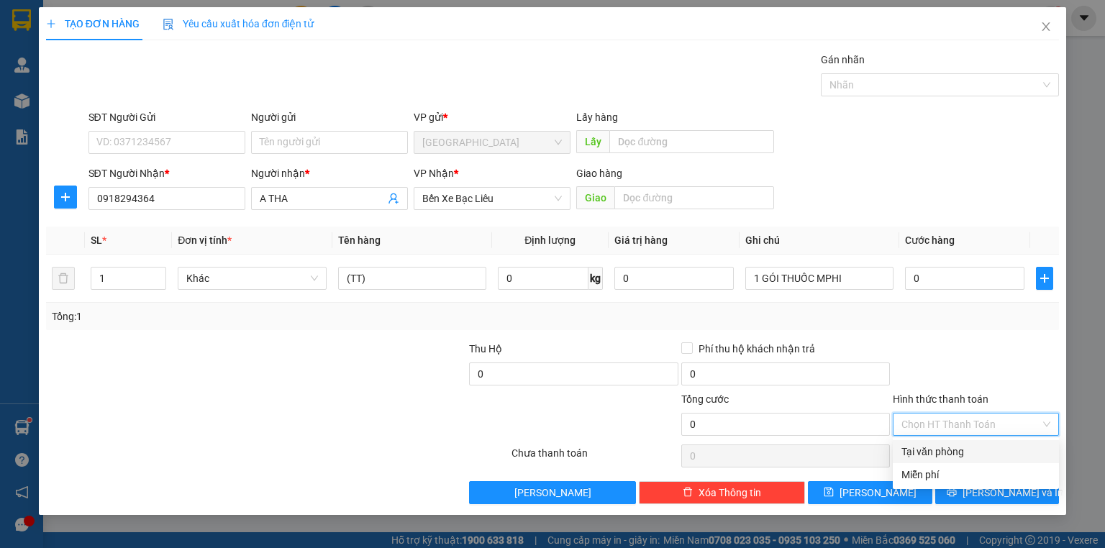
click at [940, 455] on div "Tại văn phòng" at bounding box center [976, 452] width 149 height 16
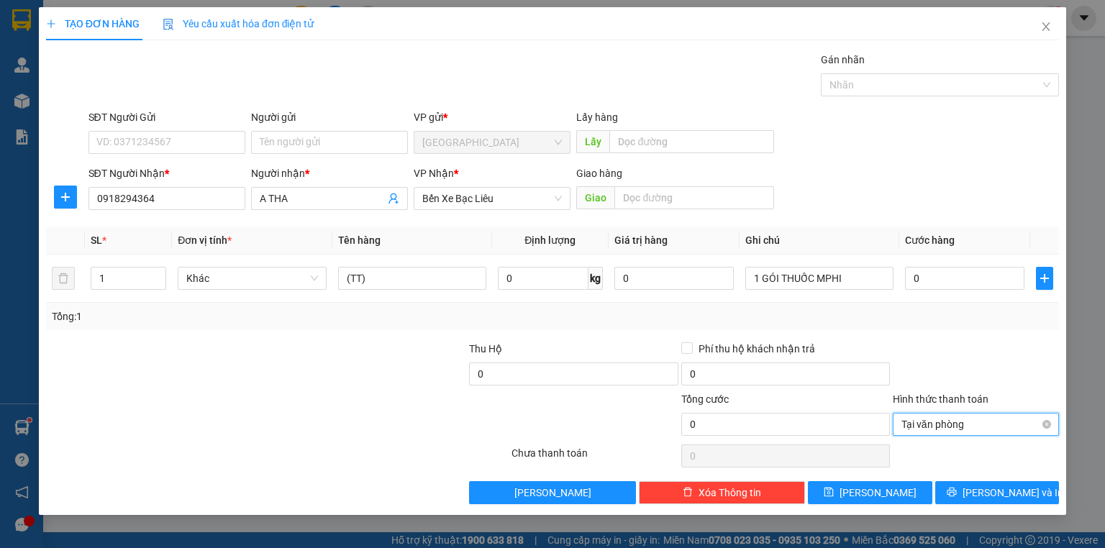
click at [933, 415] on span "Tại văn phòng" at bounding box center [976, 425] width 149 height 22
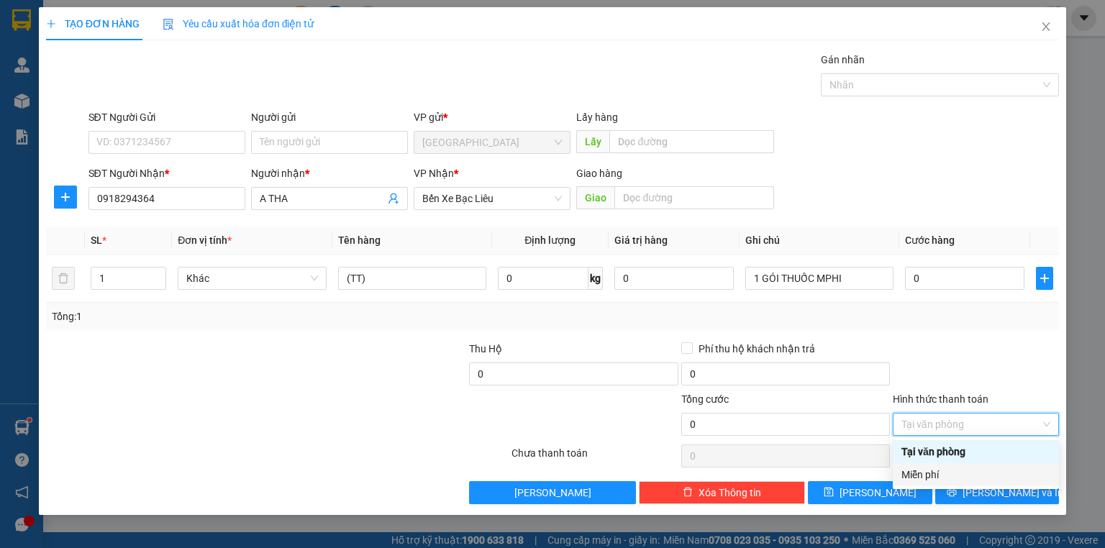
click at [941, 465] on div "Miễn phí" at bounding box center [976, 474] width 166 height 23
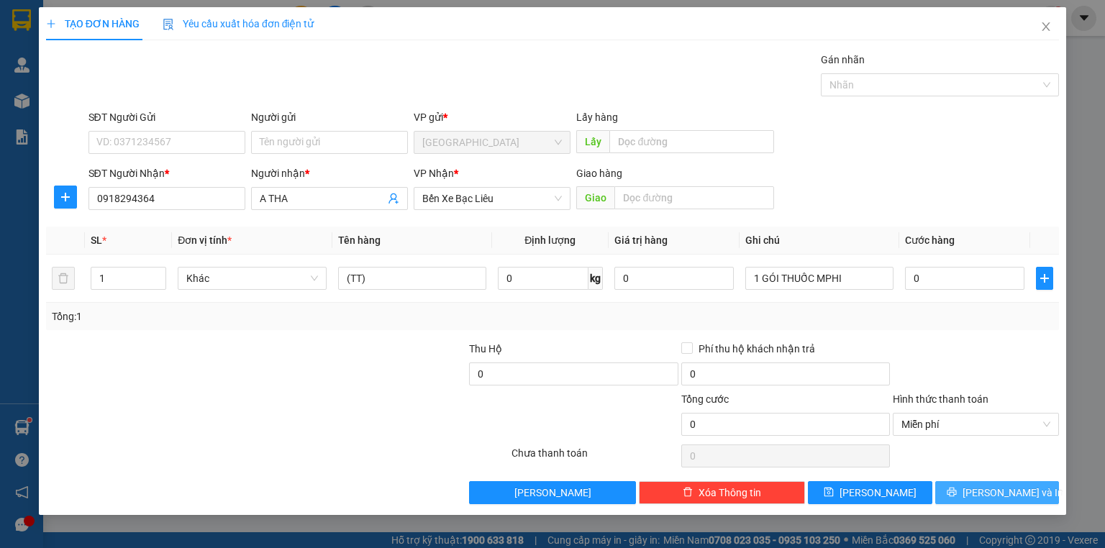
click at [958, 481] on button "[PERSON_NAME] và In" at bounding box center [997, 492] width 124 height 23
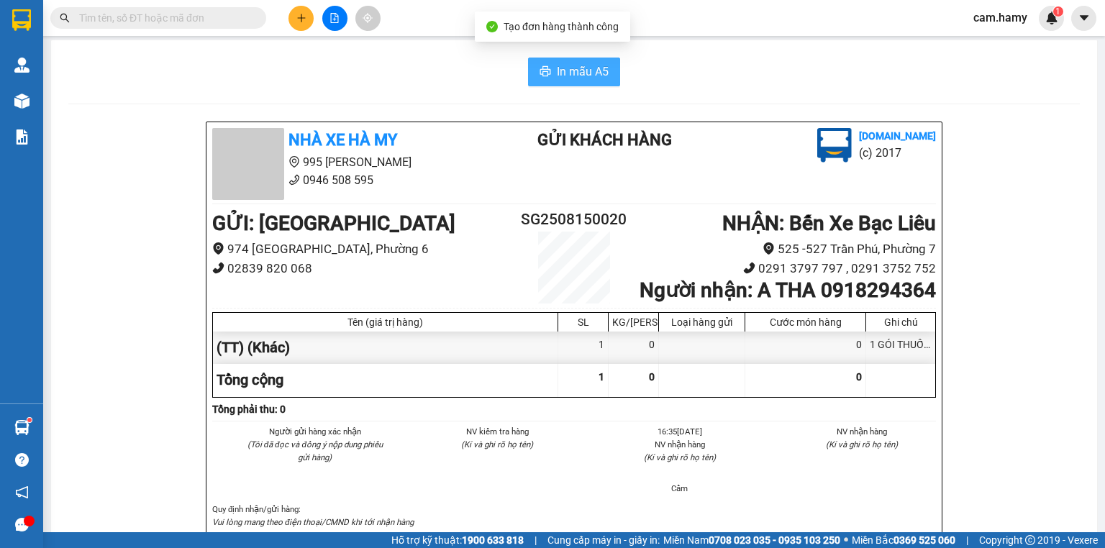
click at [574, 80] on span "In mẫu A5" at bounding box center [583, 72] width 52 height 18
click at [287, 6] on div at bounding box center [335, 18] width 108 height 25
click at [303, 27] on button at bounding box center [301, 18] width 25 height 25
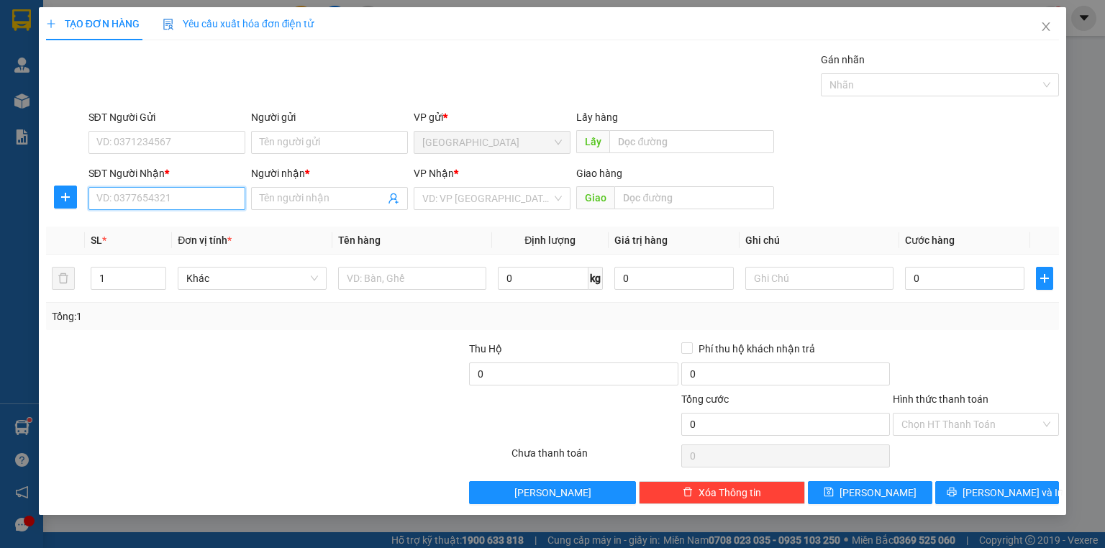
click at [207, 187] on input "SĐT Người Nhận *" at bounding box center [167, 198] width 157 height 23
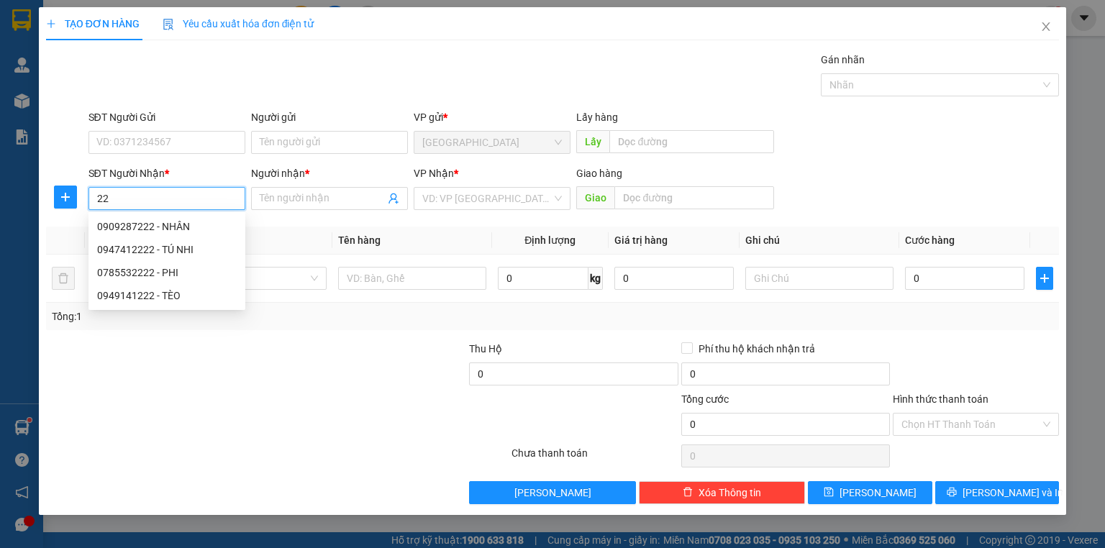
type input "2"
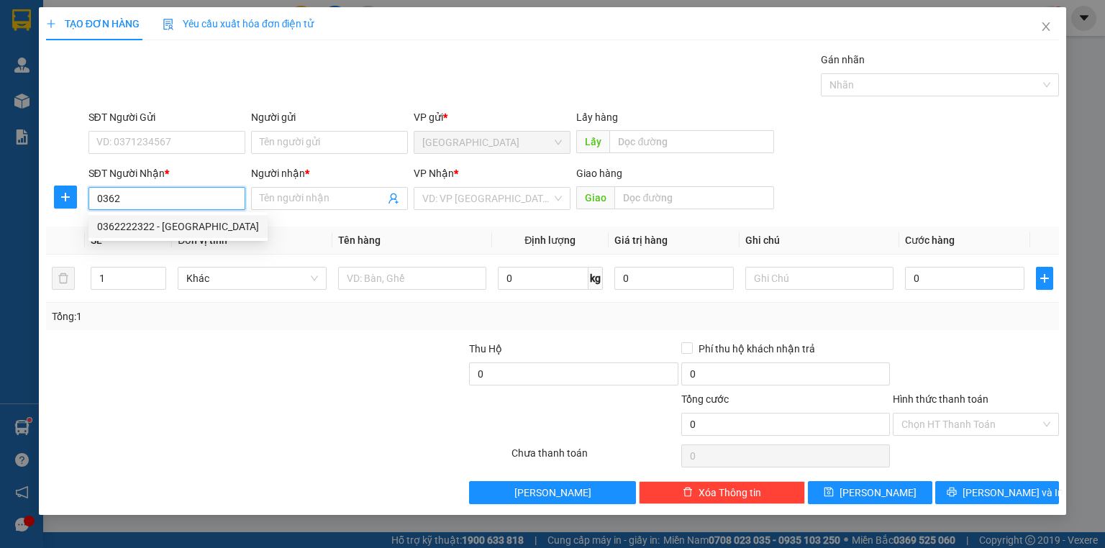
click at [139, 219] on div "0362222322 - [GEOGRAPHIC_DATA]" at bounding box center [178, 227] width 162 height 16
type input "0362222322"
type input "[PERSON_NAME]"
type input "40.000"
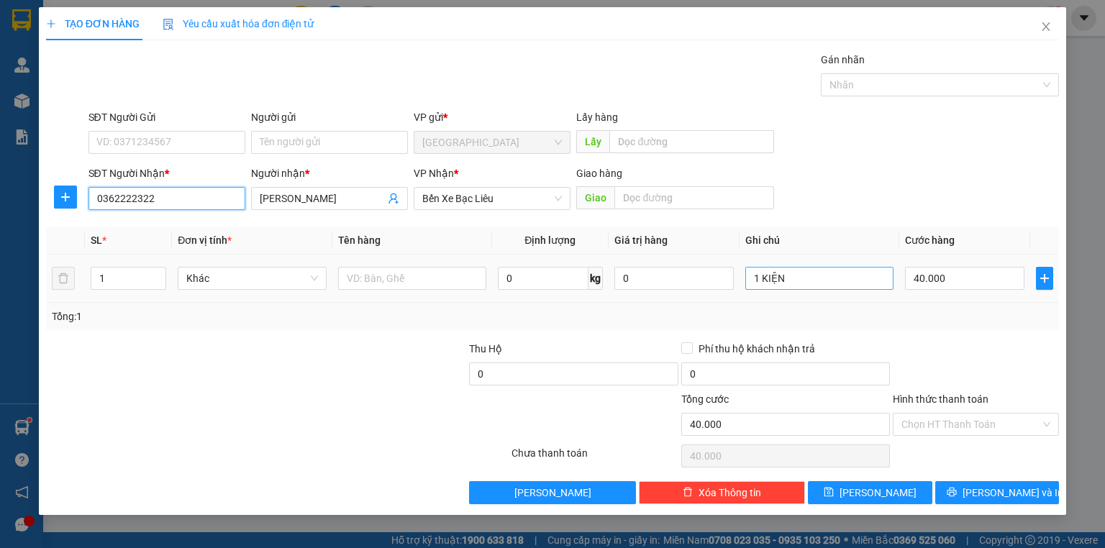
type input "0362222322"
click at [858, 276] on input "1 KIỆN" at bounding box center [819, 278] width 148 height 23
click at [1012, 272] on input "40.000" at bounding box center [964, 278] width 119 height 23
type input "7"
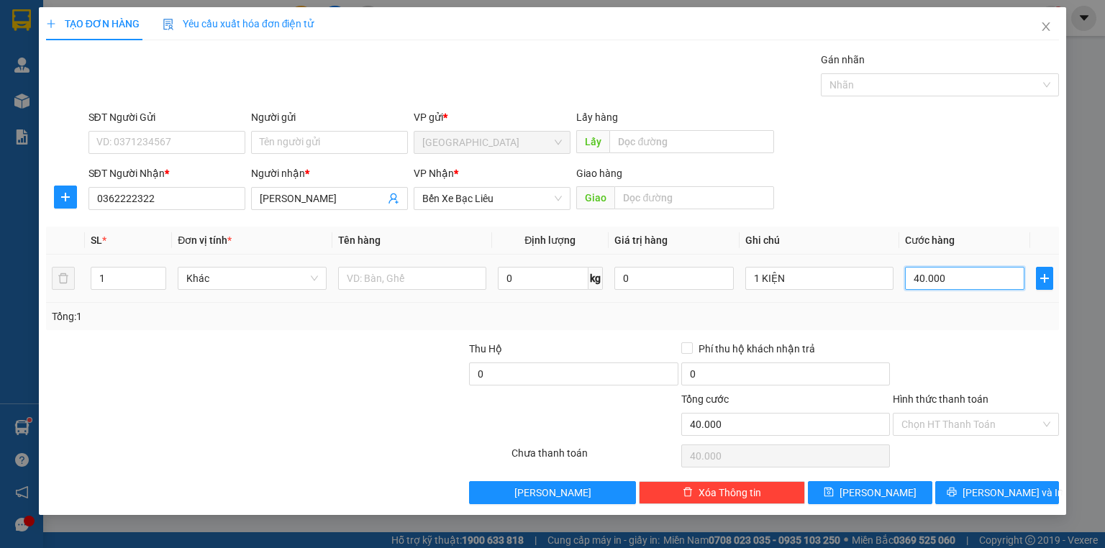
type input "7"
type input "70"
type input "70.000"
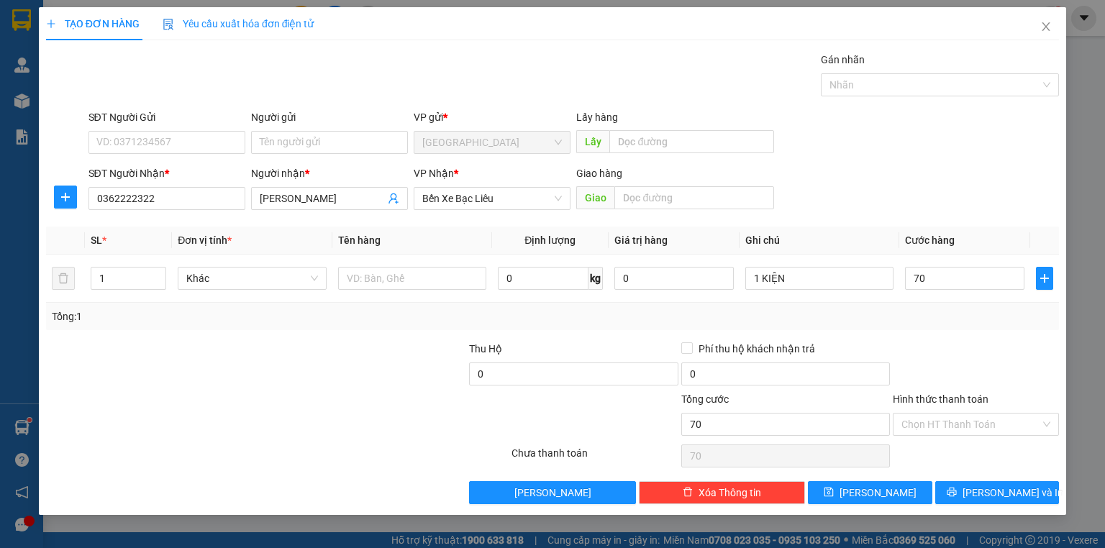
type input "70.000"
click at [998, 341] on div at bounding box center [976, 366] width 169 height 50
click at [992, 501] on button "[PERSON_NAME] và In" at bounding box center [997, 492] width 124 height 23
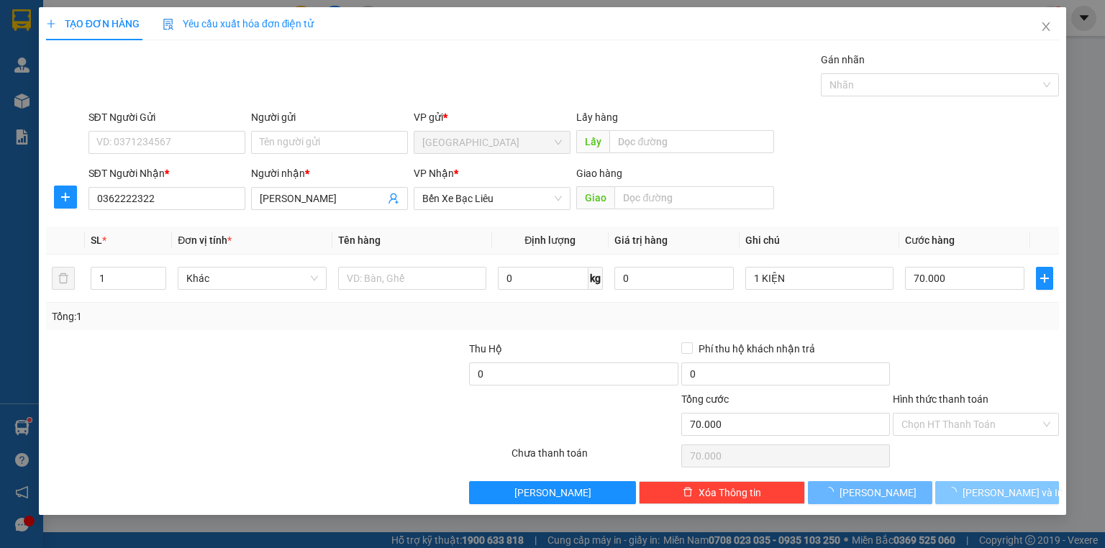
click at [996, 483] on button "[PERSON_NAME] và In" at bounding box center [997, 492] width 124 height 23
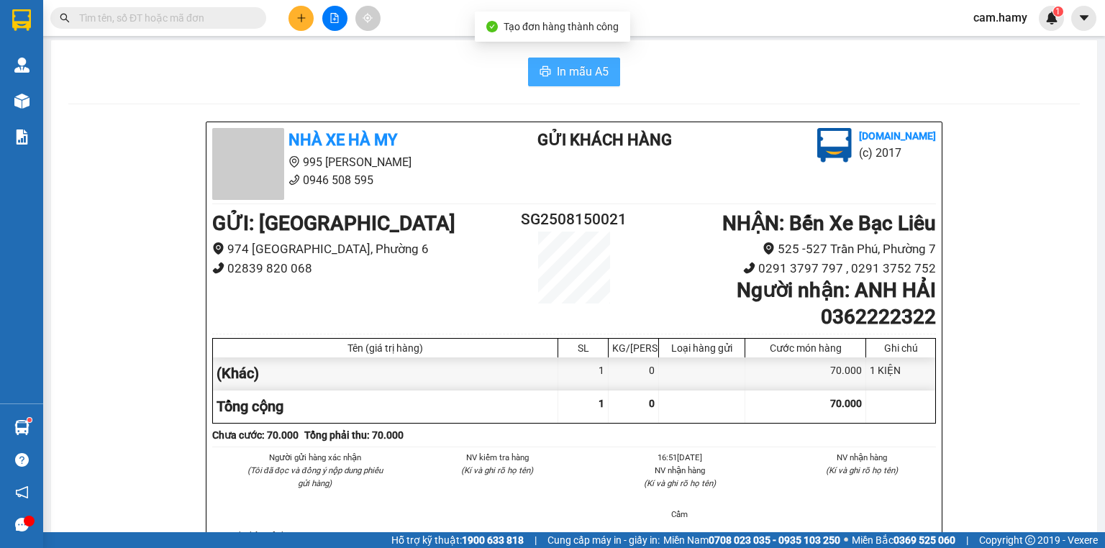
click at [595, 69] on span "In mẫu A5" at bounding box center [583, 72] width 52 height 18
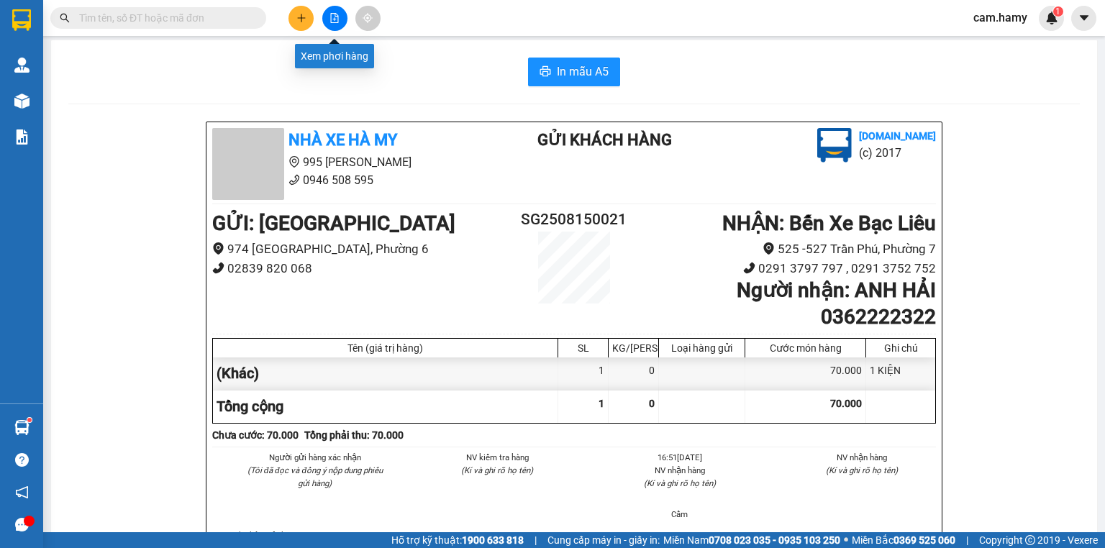
click at [303, 17] on icon "plus" at bounding box center [301, 18] width 10 height 10
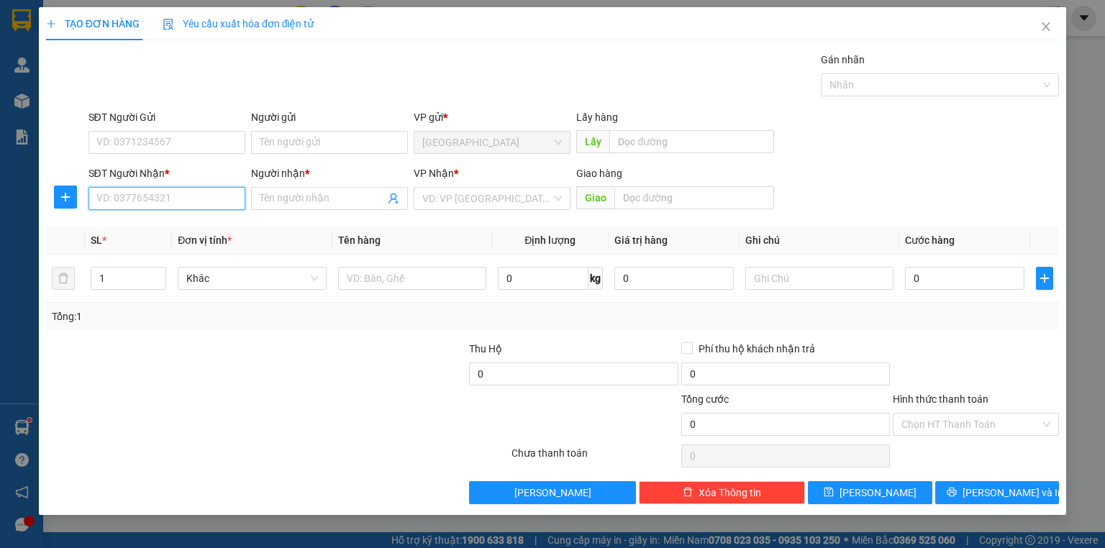
click at [197, 200] on input "SĐT Người Nhận *" at bounding box center [167, 198] width 157 height 23
type input "0706323717"
click at [130, 221] on div "0706323717 - PHƯỢNG" at bounding box center [167, 227] width 140 height 16
type input "PHƯỢNG"
type input "40.000"
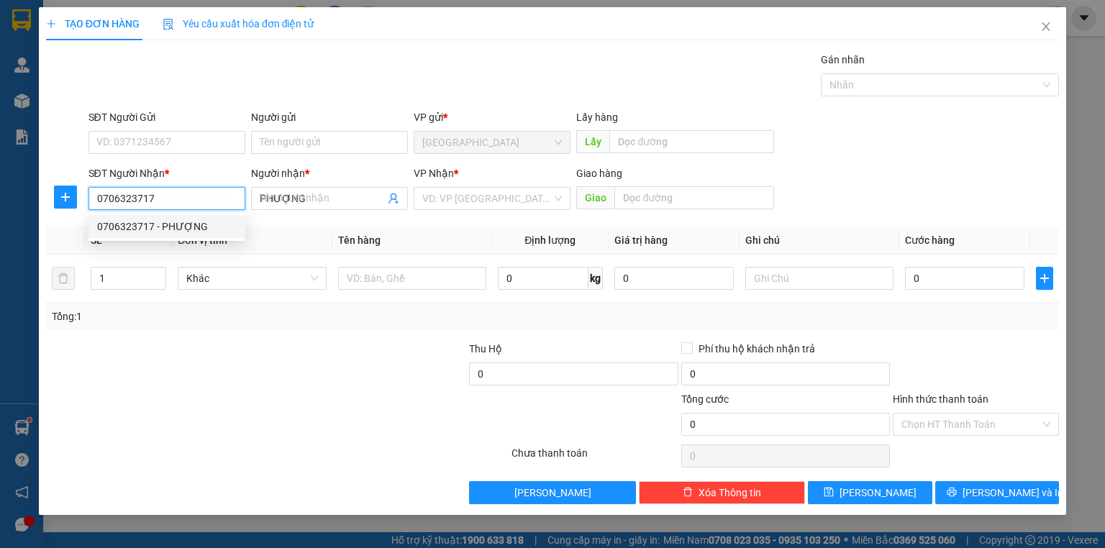
type input "40.000"
click at [150, 279] on span "Decrease Value" at bounding box center [158, 282] width 16 height 13
type input "0706323717"
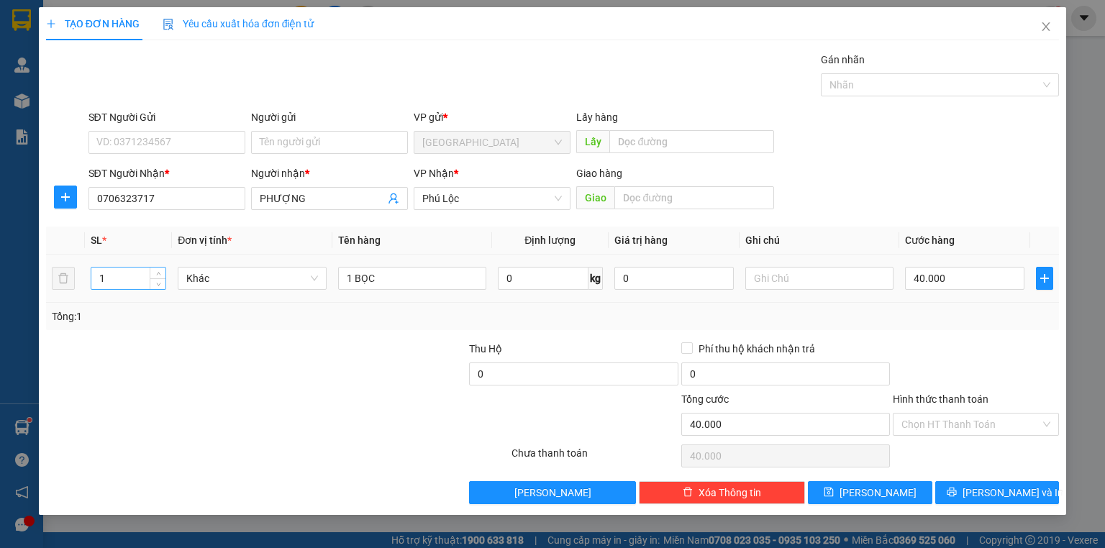
click at [147, 282] on input "1" at bounding box center [128, 279] width 74 height 22
type input "2"
click at [763, 281] on input "text" at bounding box center [819, 278] width 148 height 23
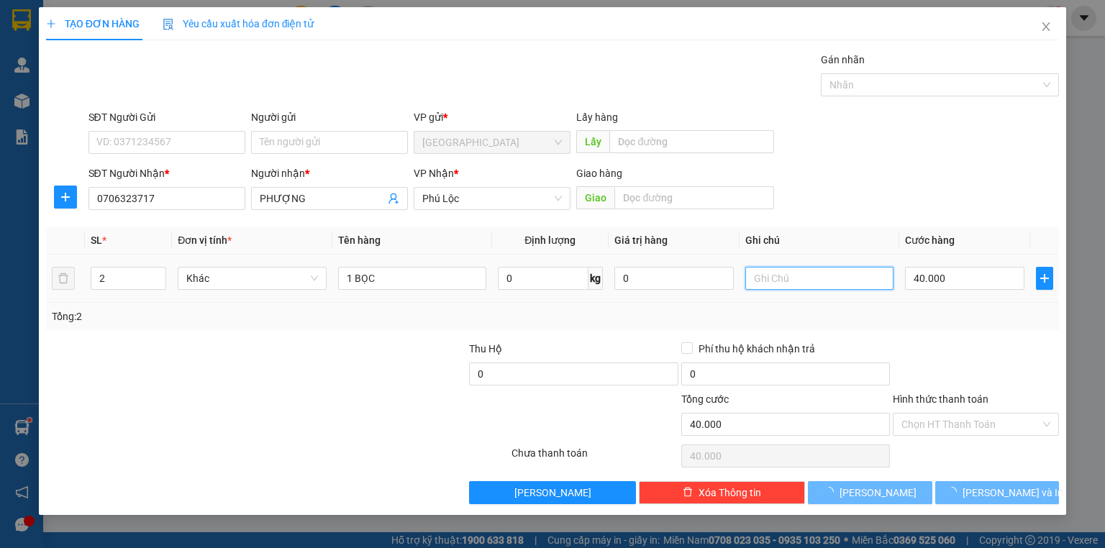
type input "0"
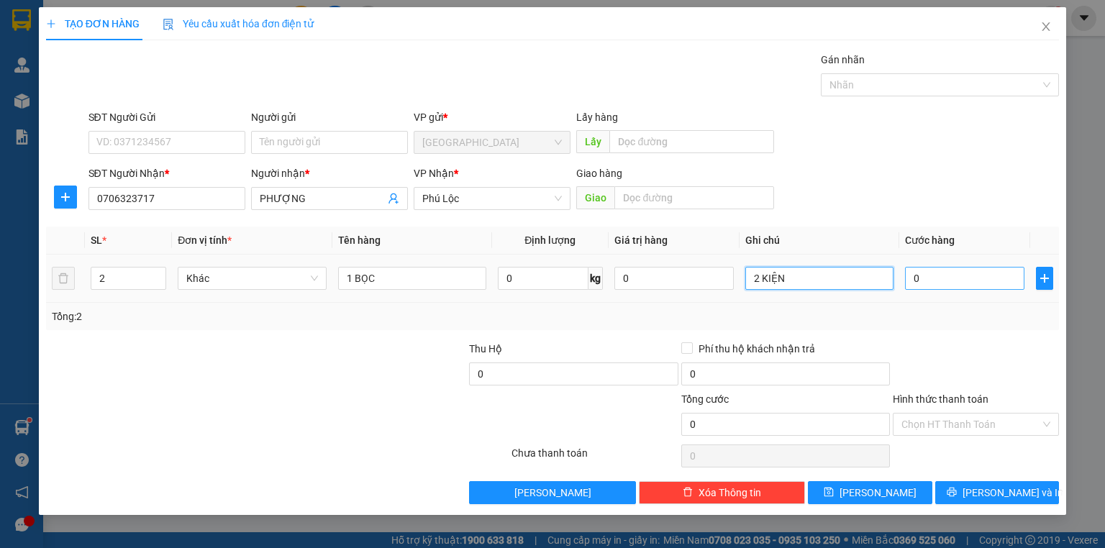
type input "2 KIỆN"
click at [913, 286] on input "0" at bounding box center [964, 278] width 119 height 23
type input "1"
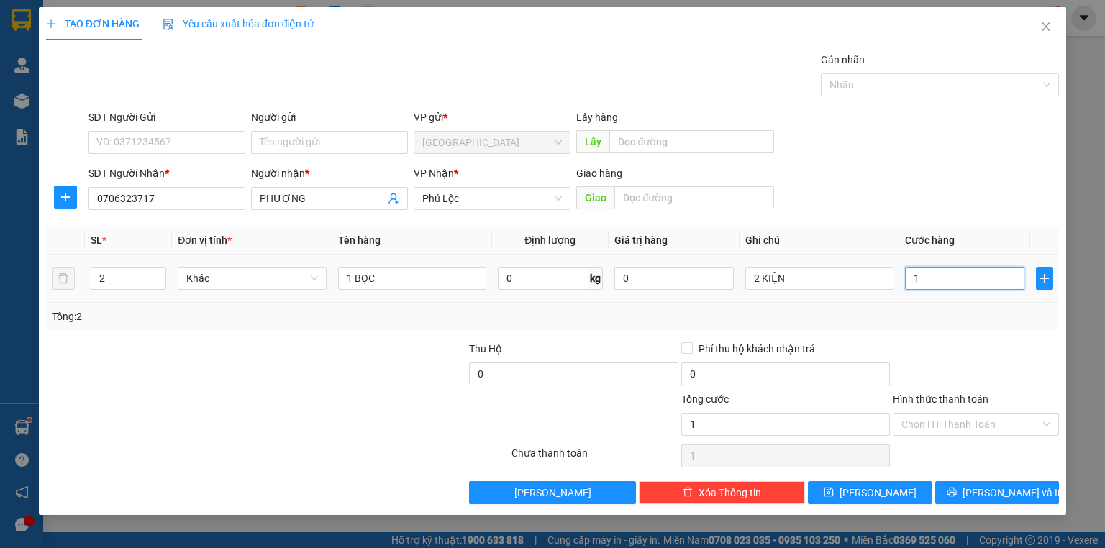
type input "10"
type input "100"
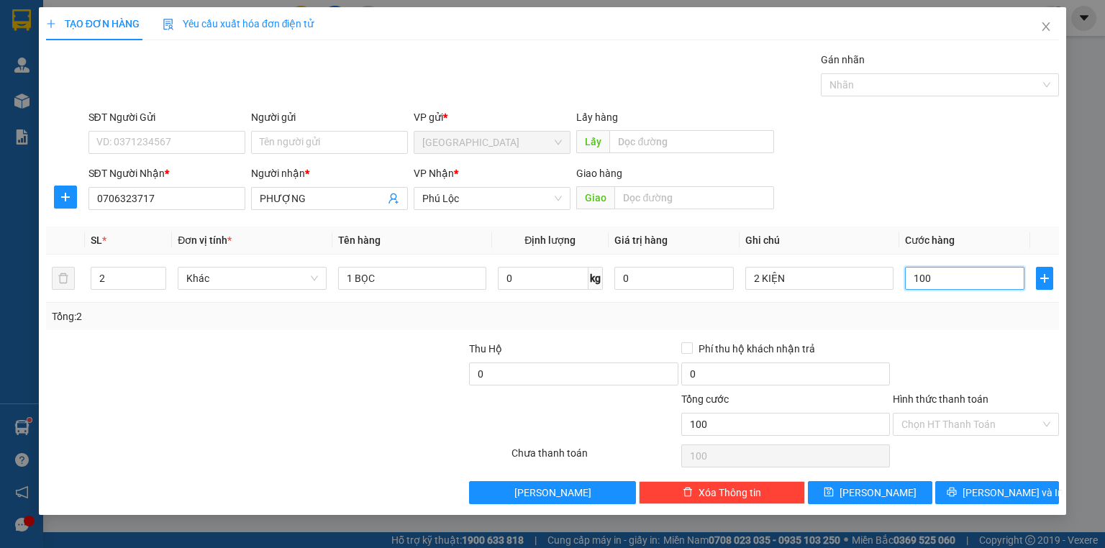
type input "100"
type input "100.000"
click at [1003, 347] on div at bounding box center [976, 366] width 169 height 50
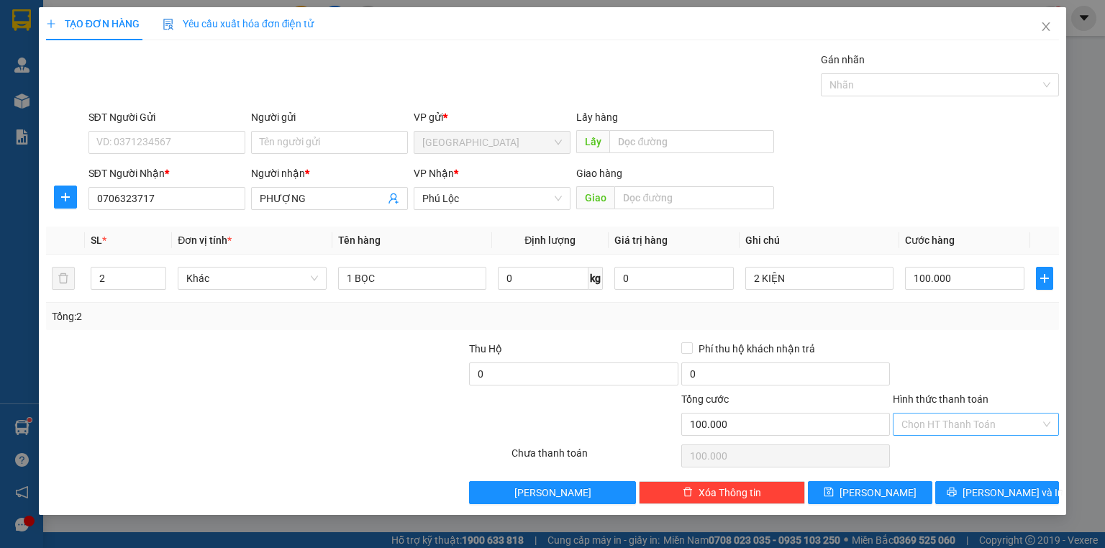
click at [982, 414] on input "Hình thức thanh toán" at bounding box center [971, 425] width 139 height 22
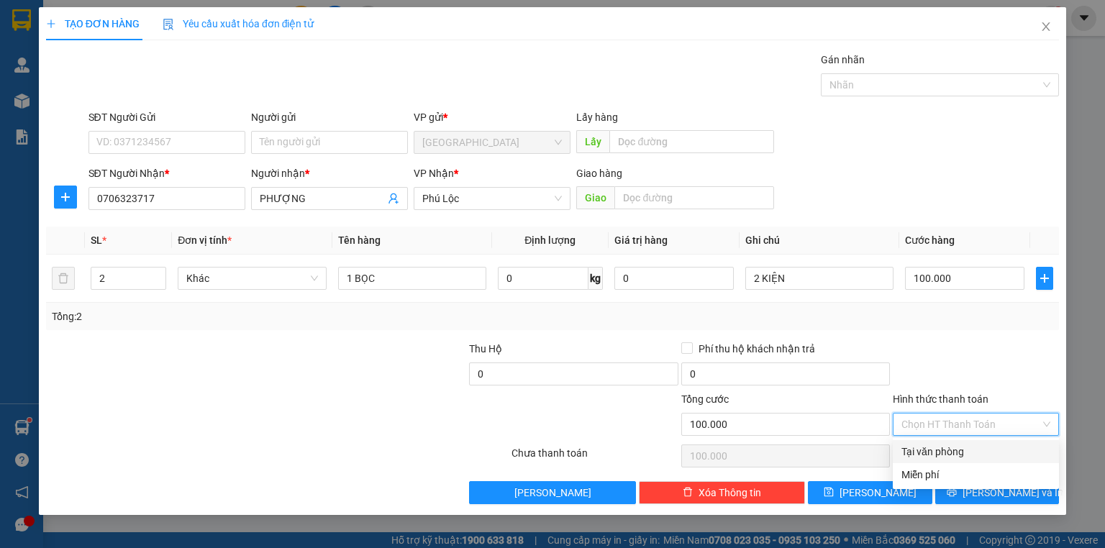
click at [994, 463] on div "Tại văn phòng" at bounding box center [976, 451] width 166 height 23
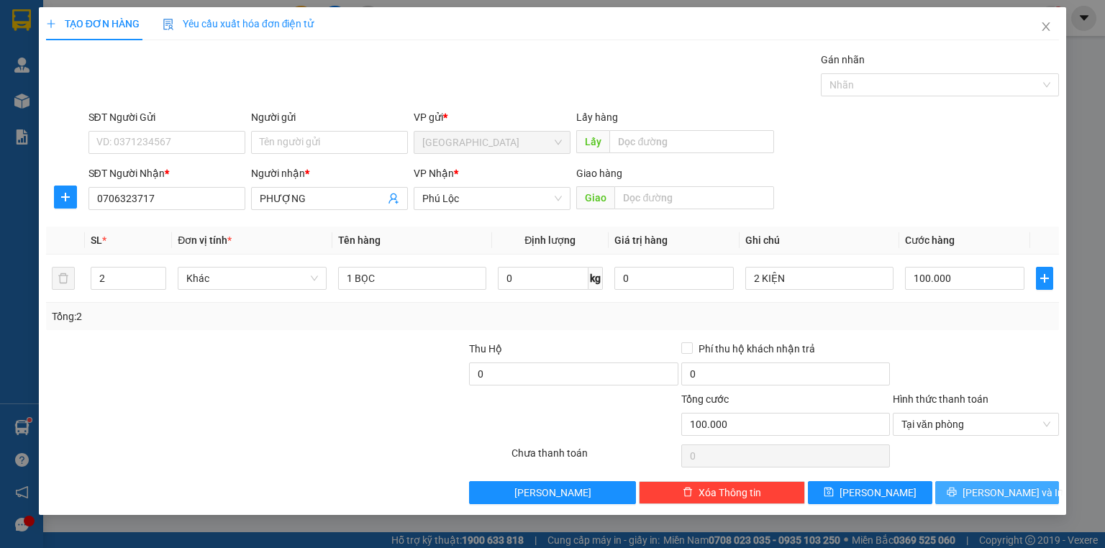
click at [957, 491] on icon "printer" at bounding box center [952, 492] width 10 height 10
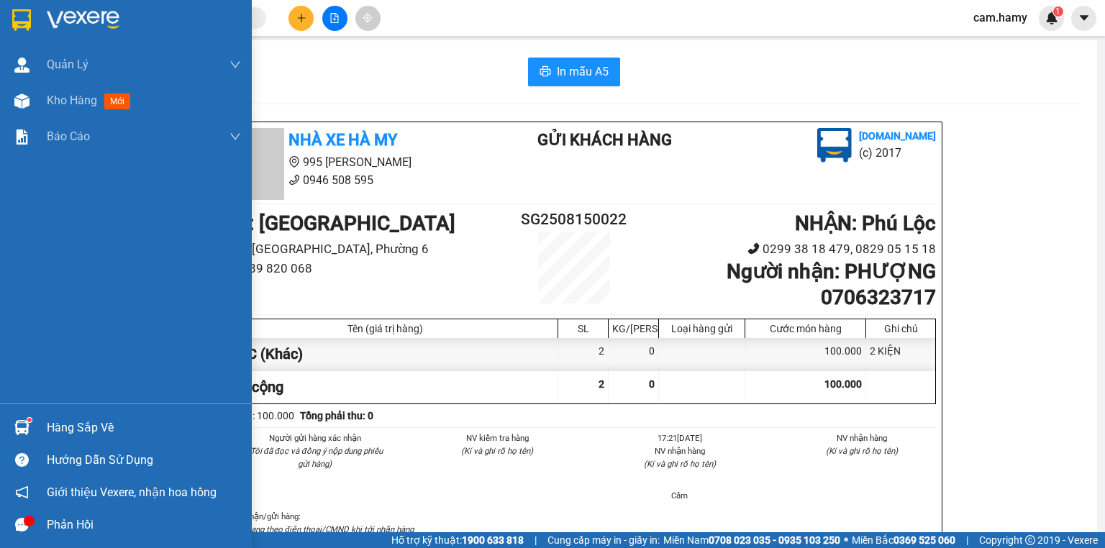
click at [47, 108] on div "Kho hàng mới" at bounding box center [91, 100] width 89 height 18
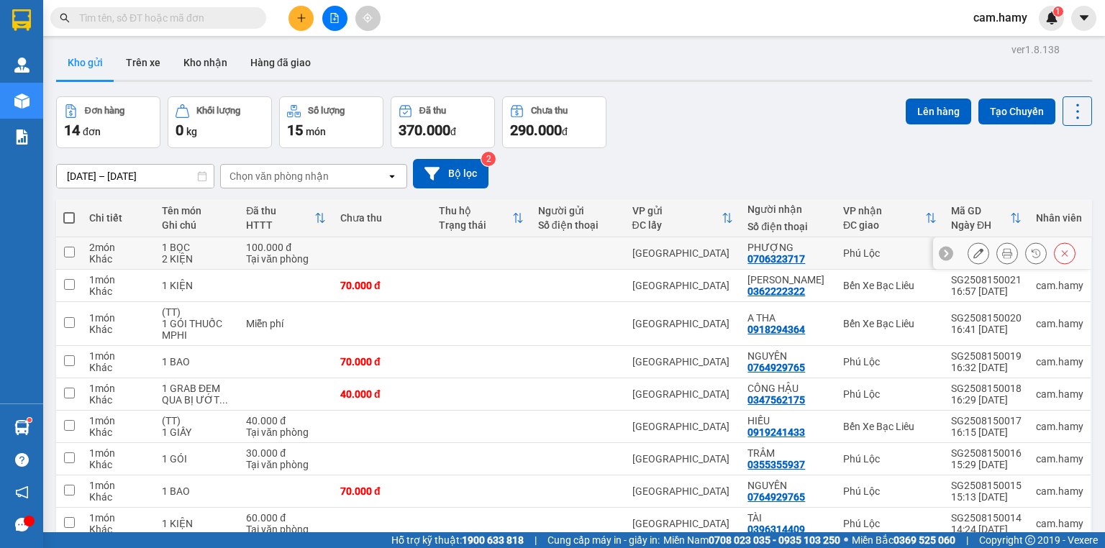
click at [969, 253] on button at bounding box center [979, 253] width 20 height 25
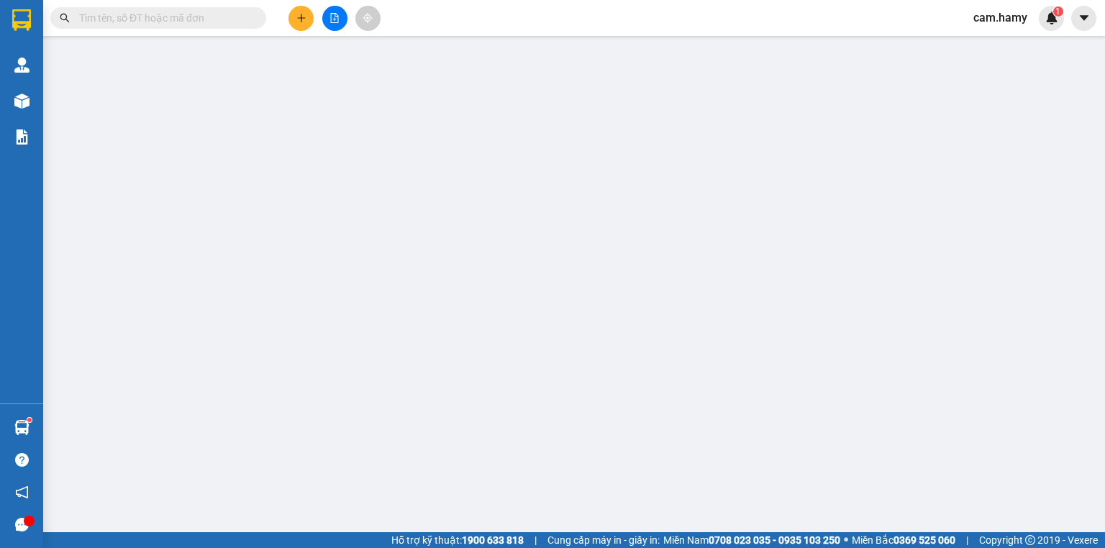
type input "0706323717"
type input "PHƯỢNG"
type input "100.000"
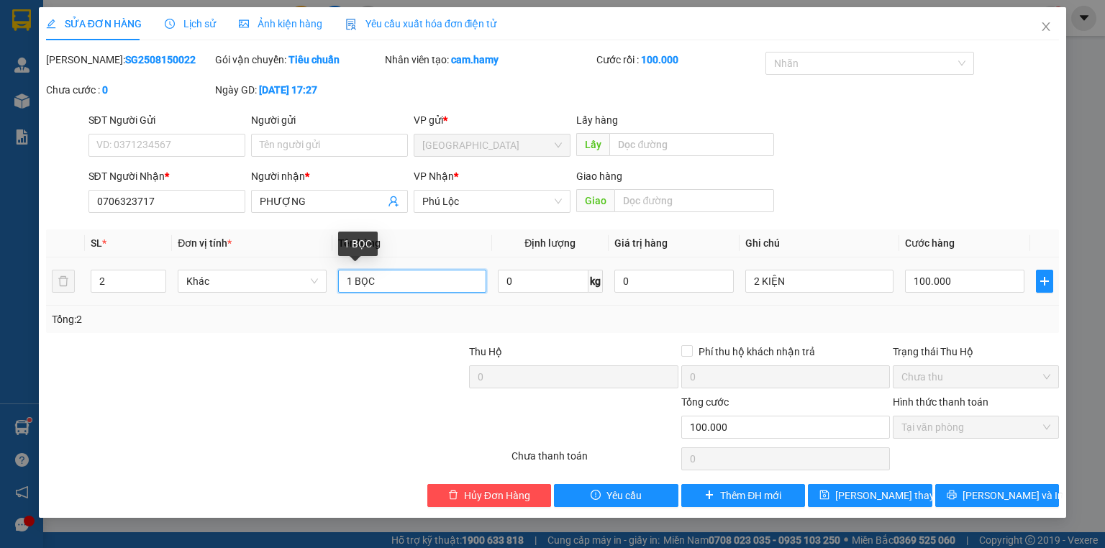
click at [371, 279] on input "1 BỌC" at bounding box center [412, 281] width 148 height 23
type input "1"
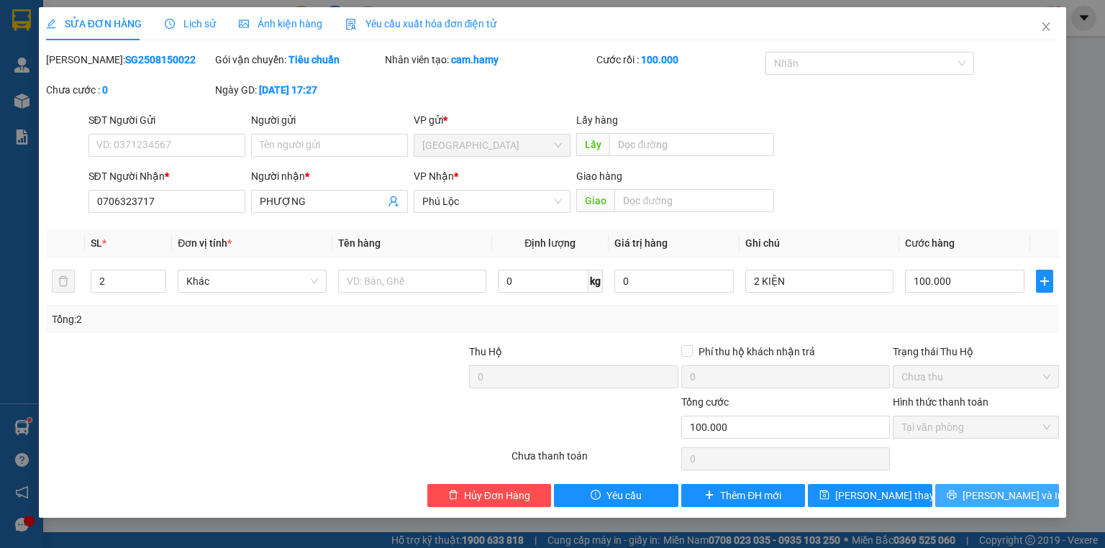
click at [1007, 489] on span "[PERSON_NAME] và In" at bounding box center [1013, 496] width 101 height 16
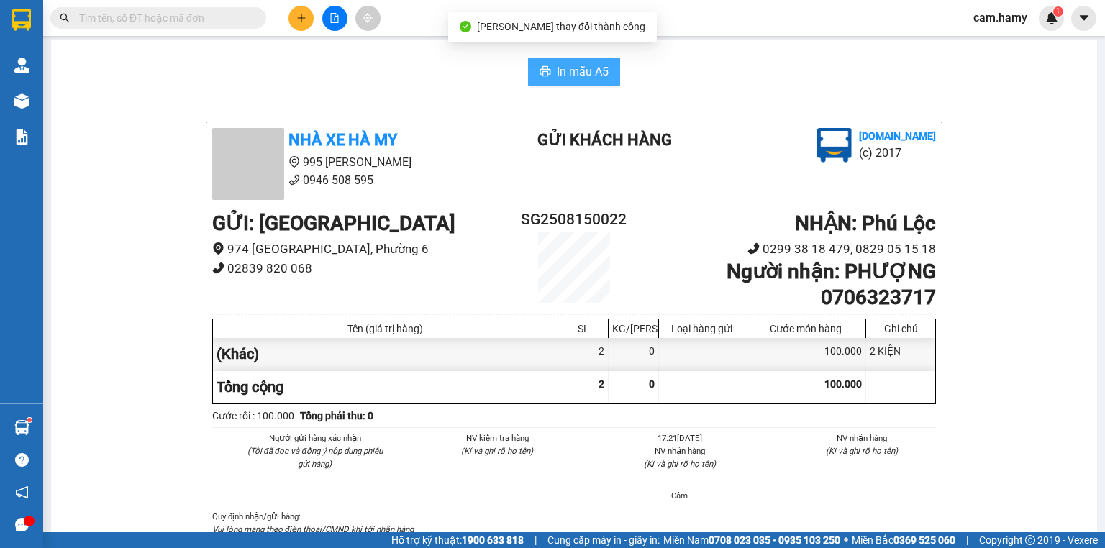
click at [561, 84] on button "In mẫu A5" at bounding box center [574, 72] width 92 height 29
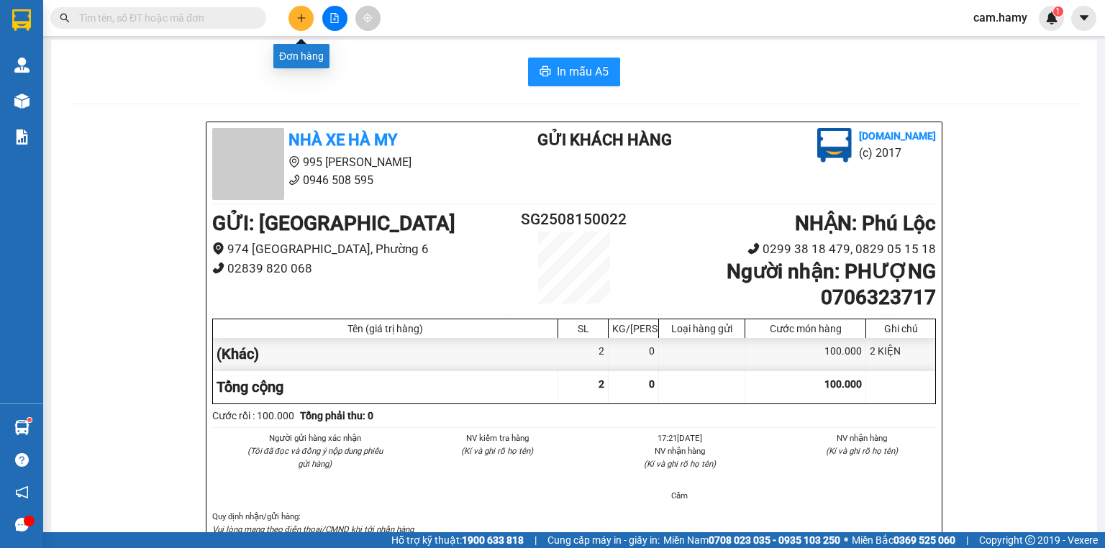
click at [294, 14] on button at bounding box center [301, 18] width 25 height 25
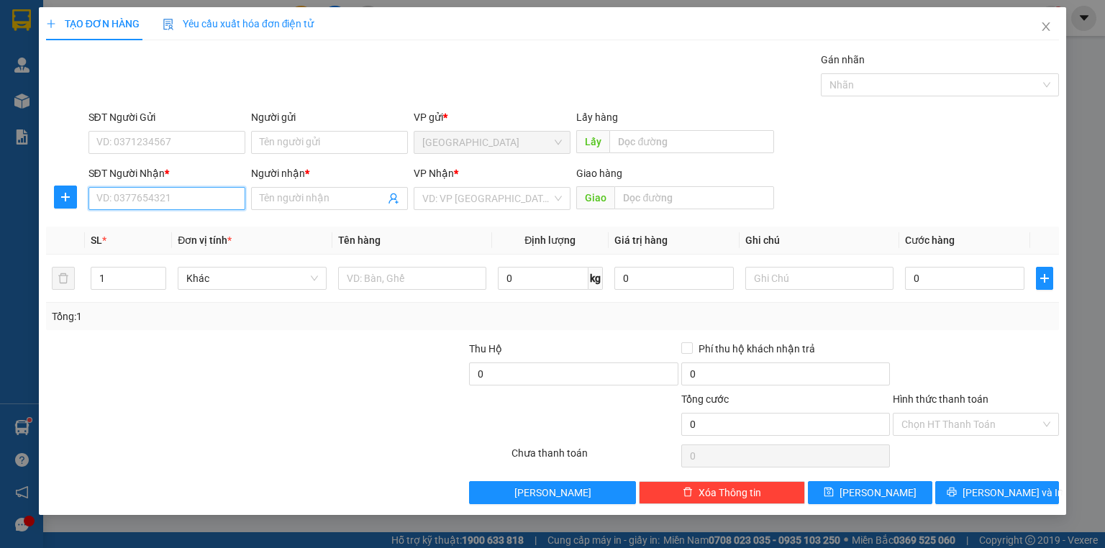
click at [212, 192] on input "SĐT Người Nhận *" at bounding box center [167, 198] width 157 height 23
type input "09748833"
click at [205, 222] on div "0974883380 - VINH" at bounding box center [167, 227] width 140 height 16
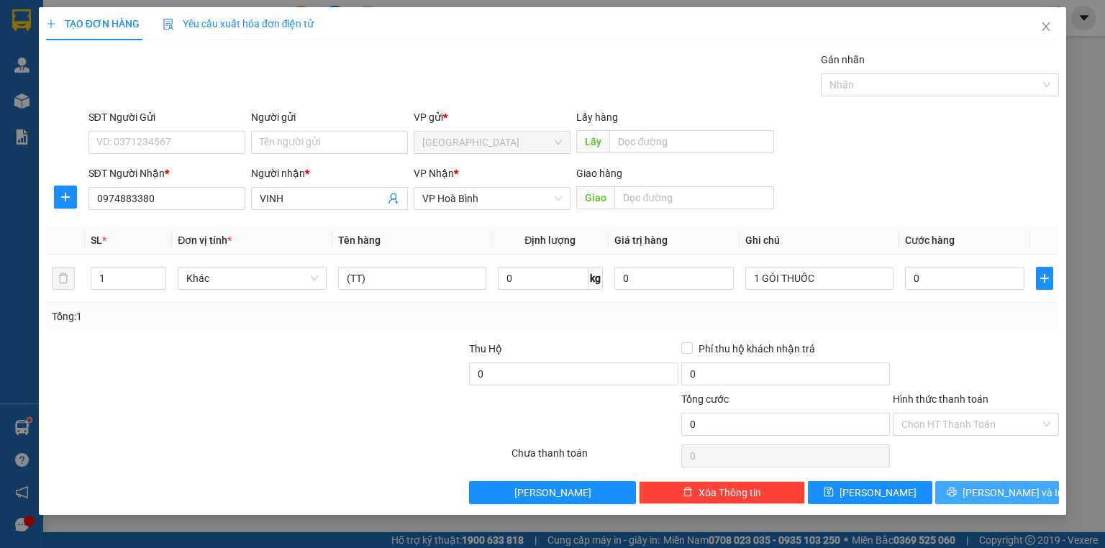
click at [981, 492] on button "[PERSON_NAME] và In" at bounding box center [997, 492] width 124 height 23
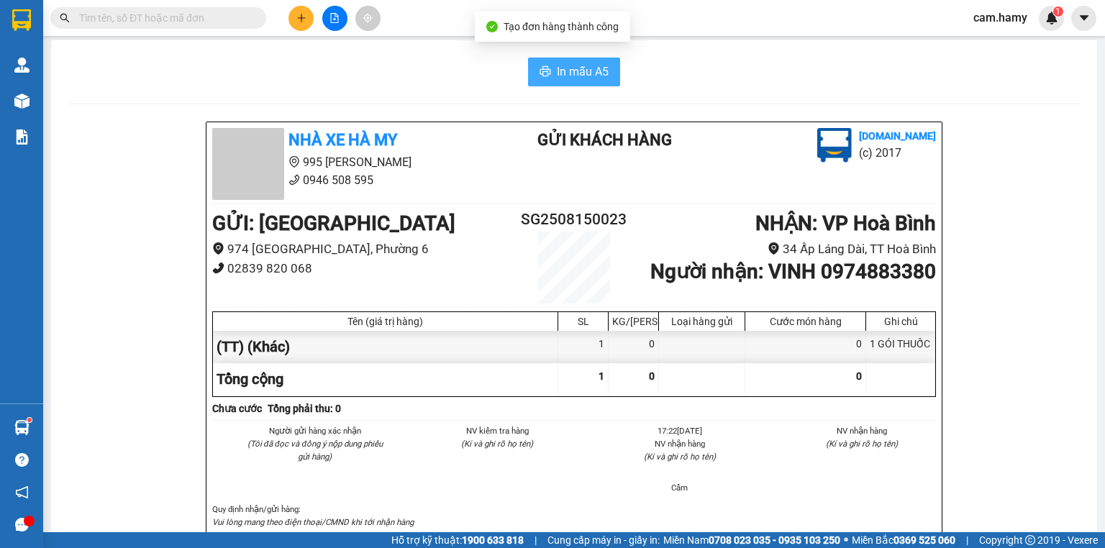
click at [557, 73] on span "In mẫu A5" at bounding box center [583, 72] width 52 height 18
click at [296, 6] on button at bounding box center [301, 18] width 25 height 25
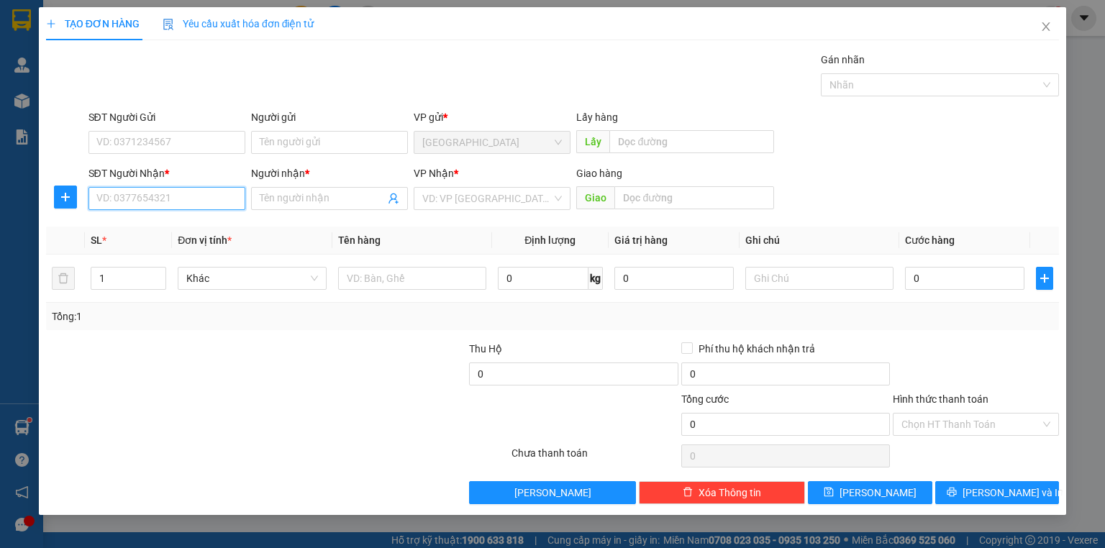
click at [171, 196] on input "SĐT Người Nhận *" at bounding box center [167, 198] width 157 height 23
click at [193, 201] on input "0817559523" at bounding box center [167, 198] width 157 height 23
click at [194, 201] on input "0817559523" at bounding box center [167, 198] width 157 height 23
click at [140, 198] on input "0817559523" at bounding box center [167, 198] width 157 height 23
click at [189, 208] on input "0817559923" at bounding box center [167, 198] width 157 height 23
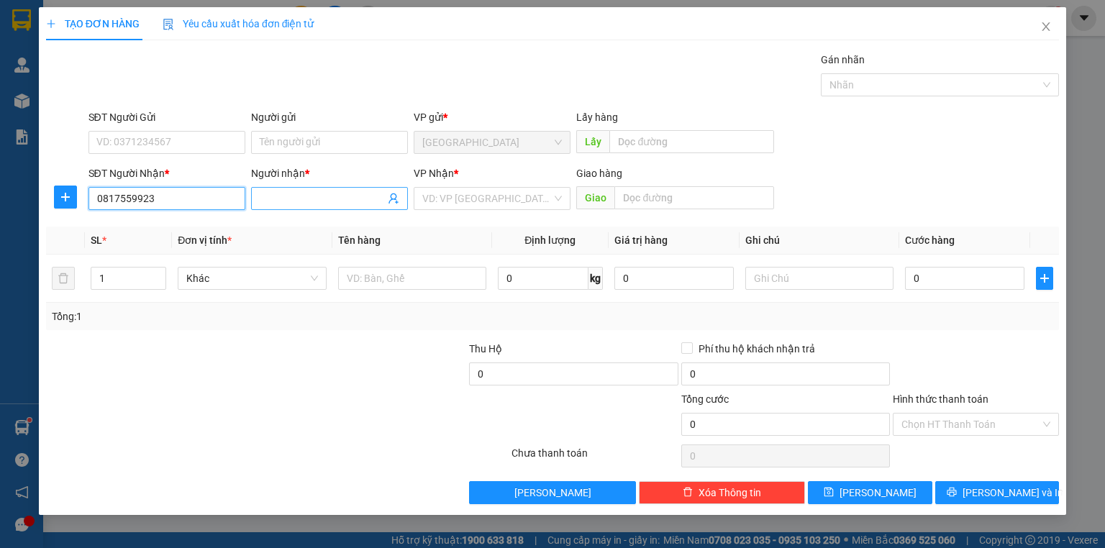
type input "0817559923"
click at [329, 201] on input "Người nhận *" at bounding box center [322, 199] width 125 height 16
type input "YẾN TRƯƠNG"
click at [463, 202] on input "search" at bounding box center [487, 199] width 130 height 22
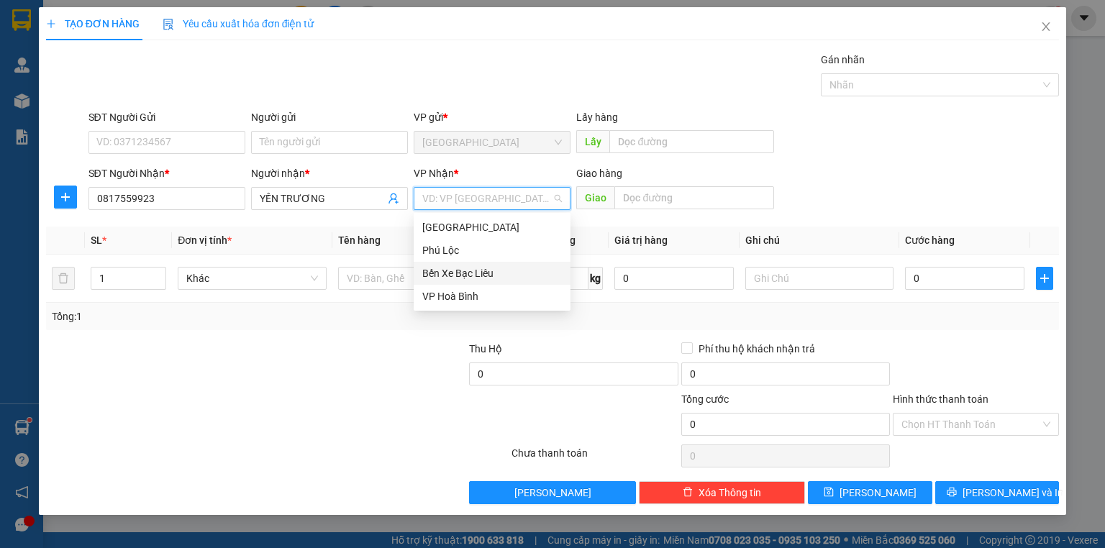
click at [458, 278] on div "Bến Xe Bạc Liêu" at bounding box center [492, 274] width 140 height 16
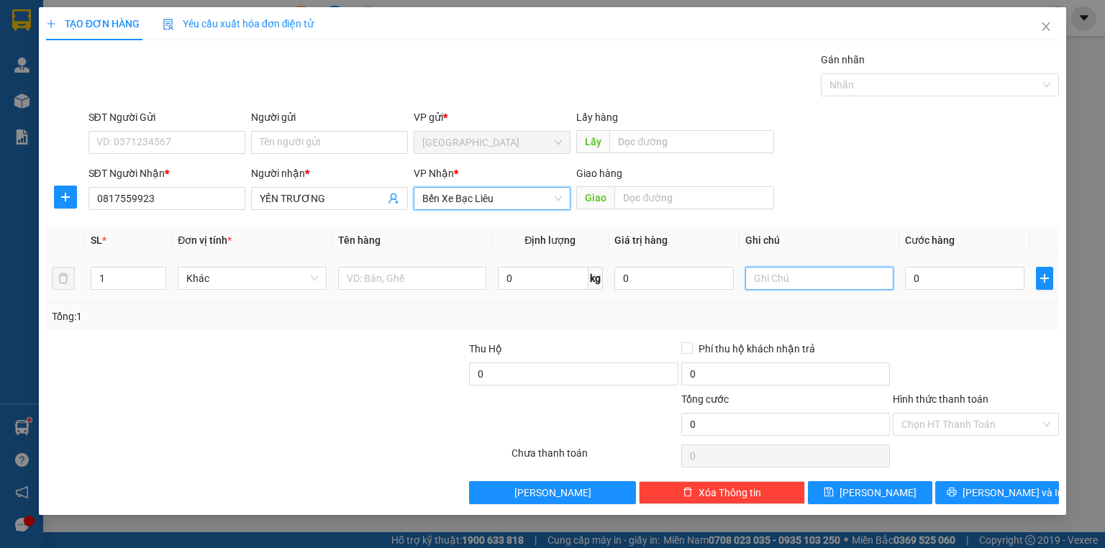
click at [788, 268] on input "text" at bounding box center [819, 278] width 148 height 23
type input "1 THÙNG"
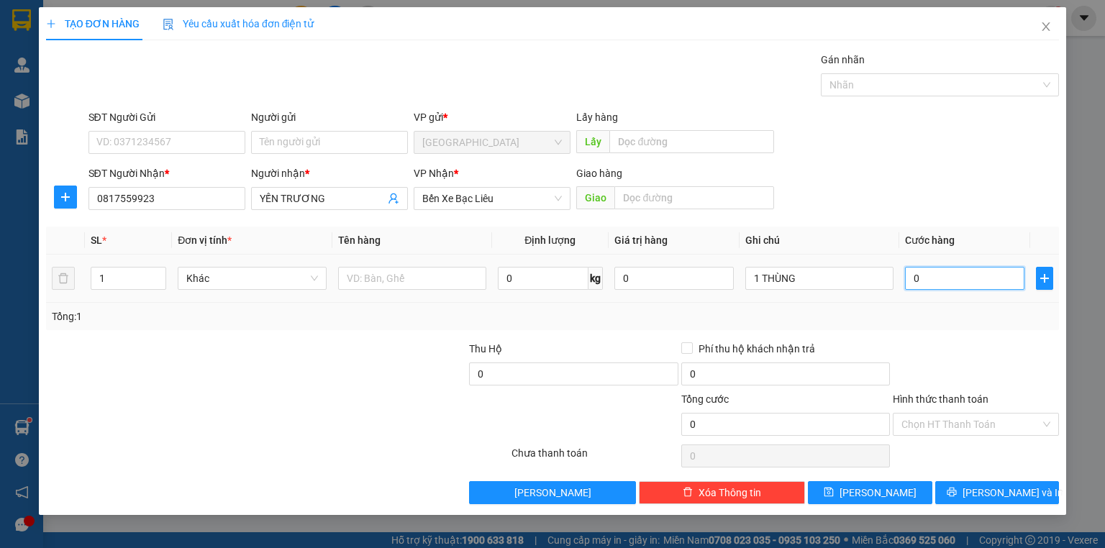
click at [925, 267] on input "0" at bounding box center [964, 278] width 119 height 23
type input "5"
type input "50"
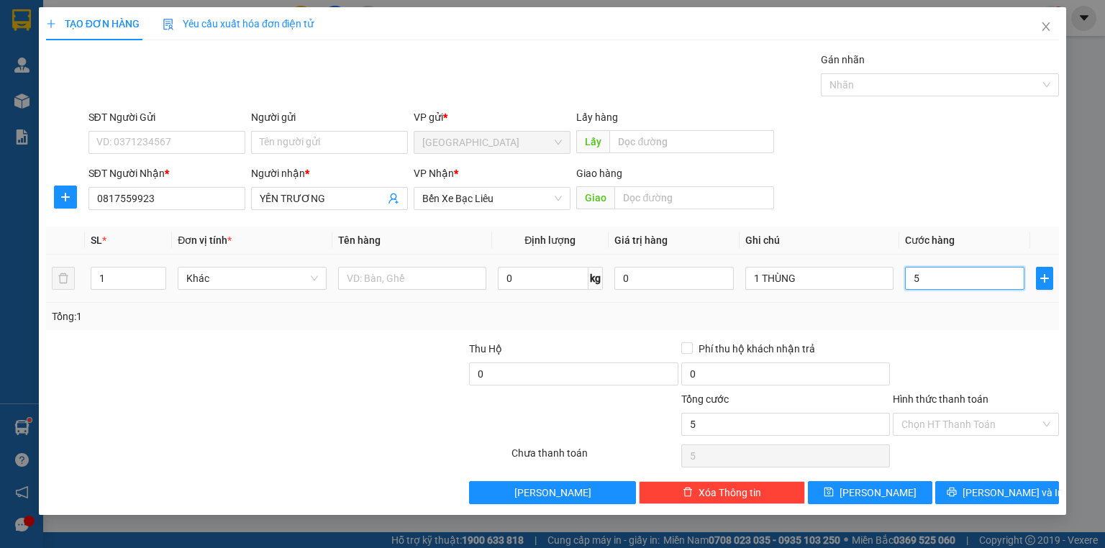
type input "50"
type input "50.000"
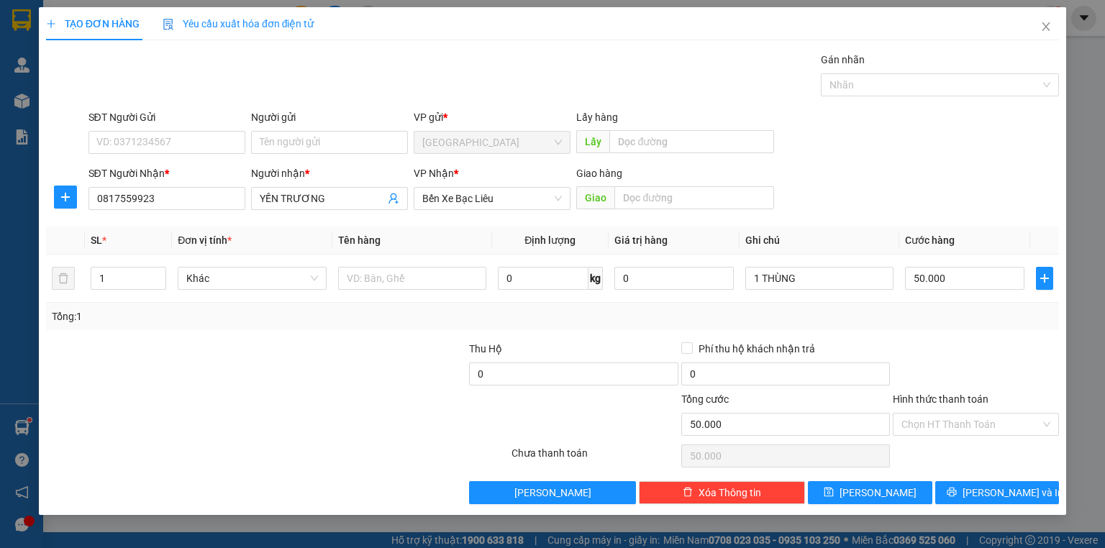
click at [942, 330] on div "Transit Pickup Surcharge Ids Transit Deliver Surcharge Ids Transit Deliver Surc…" at bounding box center [552, 278] width 1013 height 453
click at [996, 288] on input "50.000" at bounding box center [964, 278] width 119 height 23
type input "6"
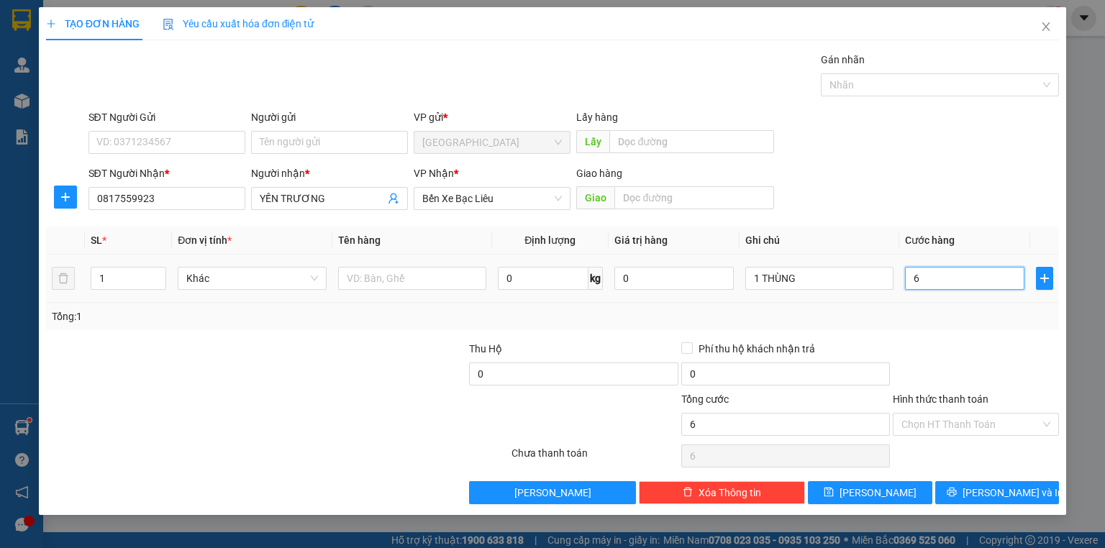
type input "60"
type input "60.000"
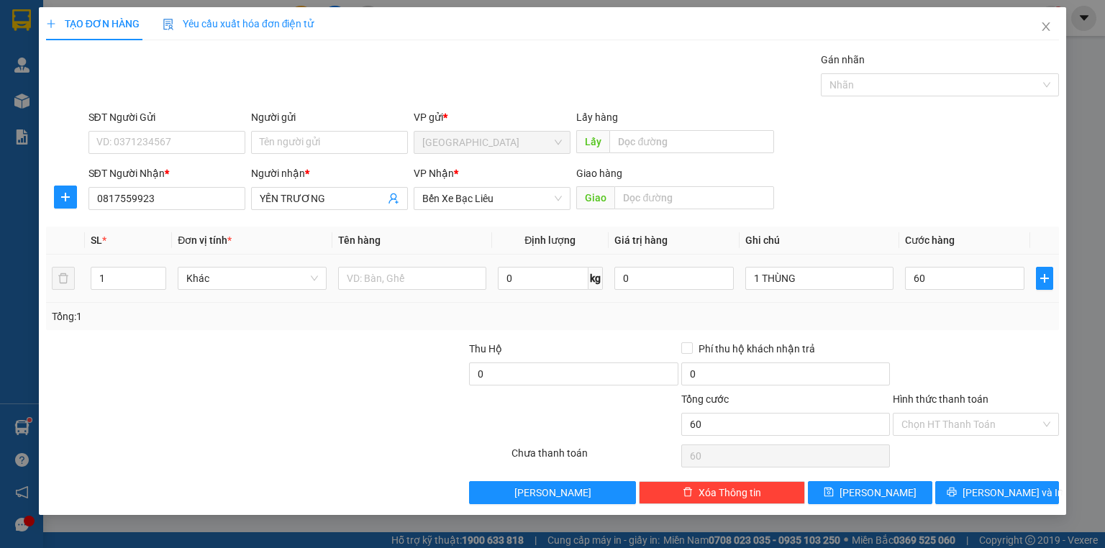
type input "60.000"
click at [932, 332] on div "Transit Pickup Surcharge Ids Transit Deliver Surcharge Ids Transit Deliver Surc…" at bounding box center [552, 278] width 1013 height 453
click at [956, 490] on icon "printer" at bounding box center [951, 492] width 9 height 9
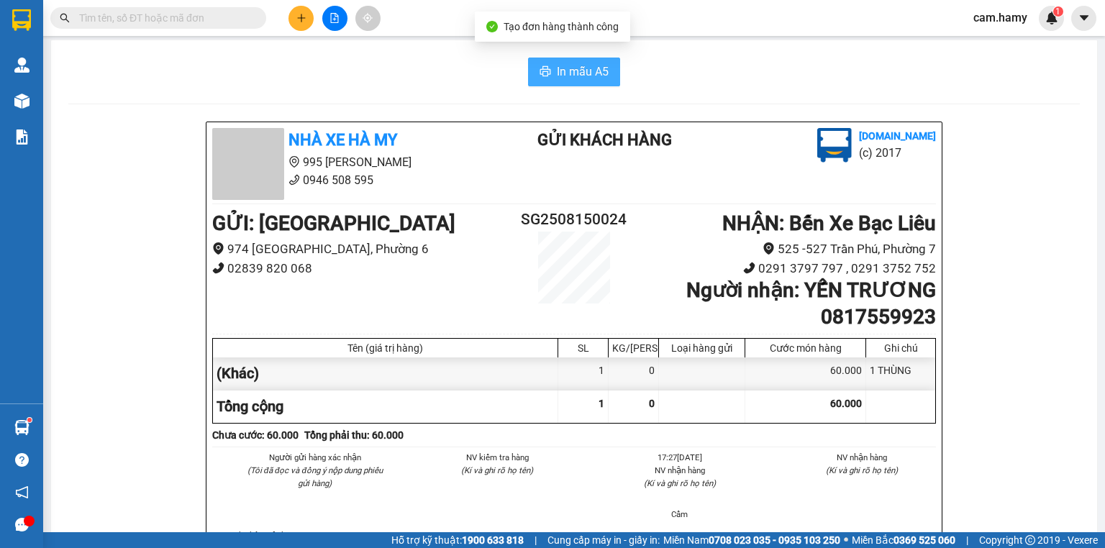
click at [589, 75] on span "In mẫu A5" at bounding box center [583, 72] width 52 height 18
click at [307, 14] on button at bounding box center [301, 18] width 25 height 25
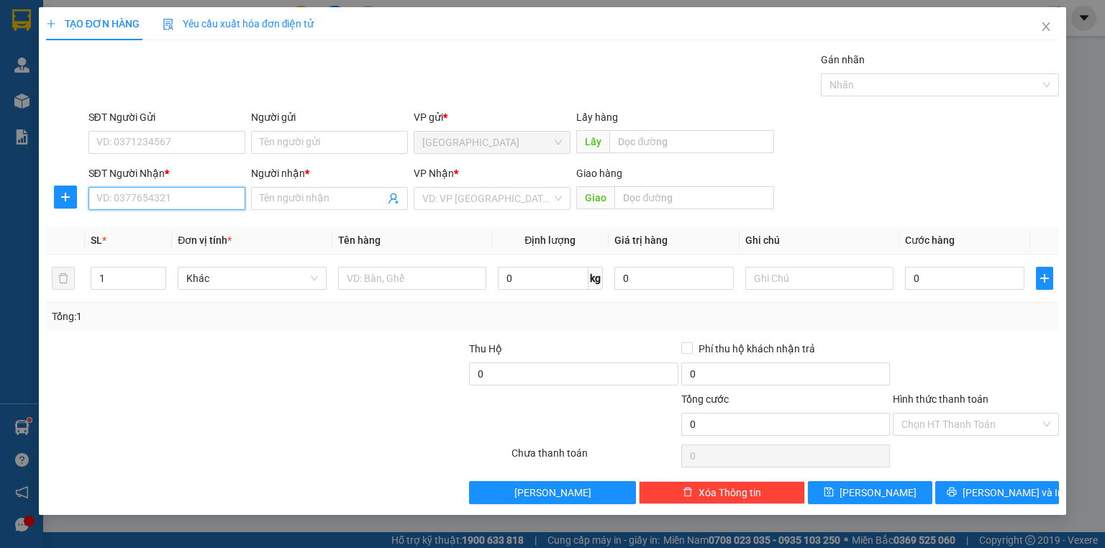
click at [190, 199] on input "SĐT Người Nhận *" at bounding box center [167, 198] width 157 height 23
click at [190, 199] on input "113" at bounding box center [167, 198] width 157 height 23
click at [174, 196] on input "113" at bounding box center [167, 198] width 157 height 23
click at [178, 216] on div "0944488113 - [PERSON_NAME]" at bounding box center [168, 226] width 159 height 23
type input "0944488113"
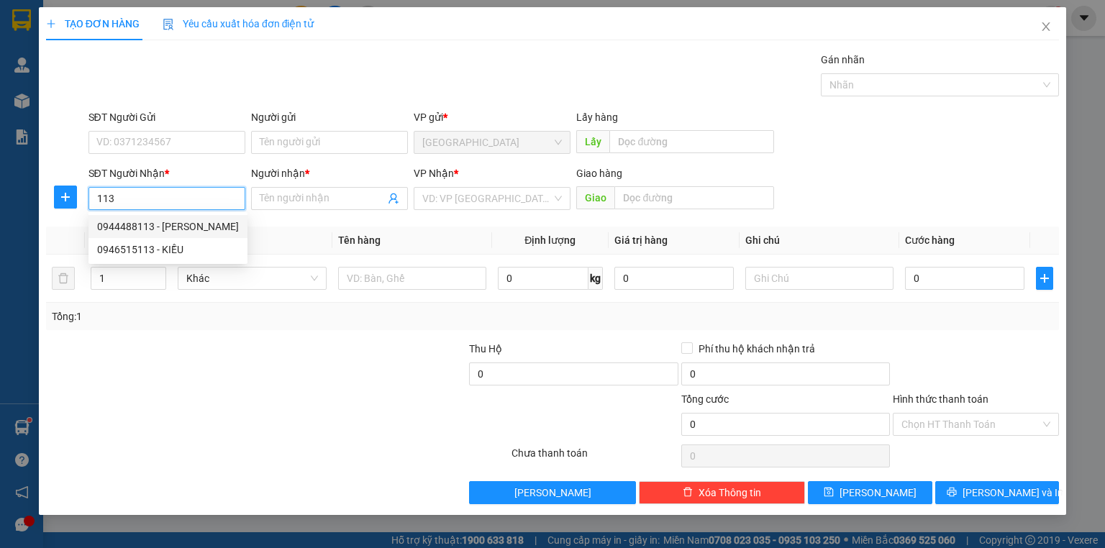
type input "[PERSON_NAME]"
type input "100.000"
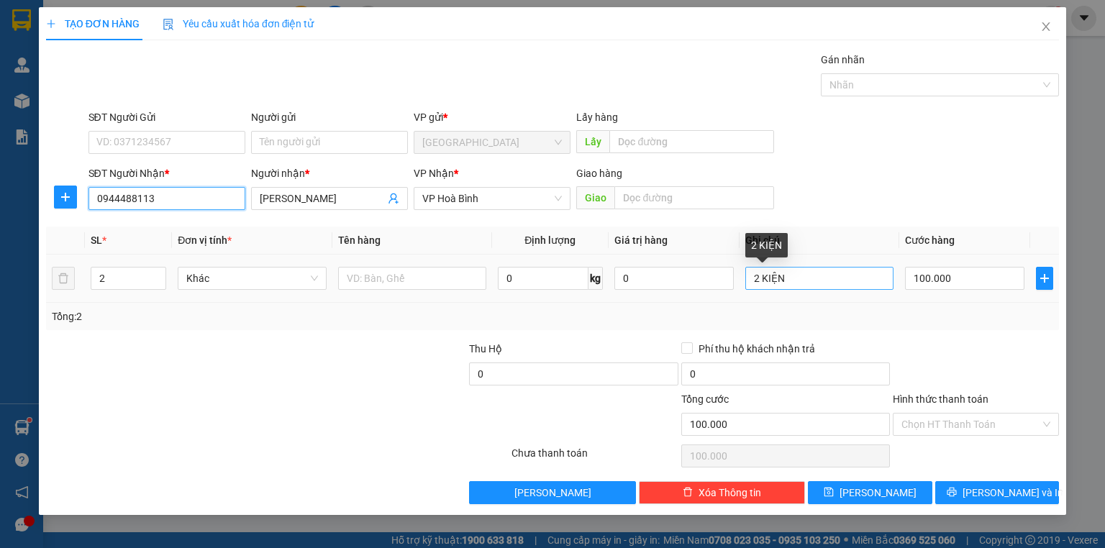
type input "0944488113"
click at [761, 273] on input "2 KIỆN" at bounding box center [819, 278] width 148 height 23
type input "1KIỆN"
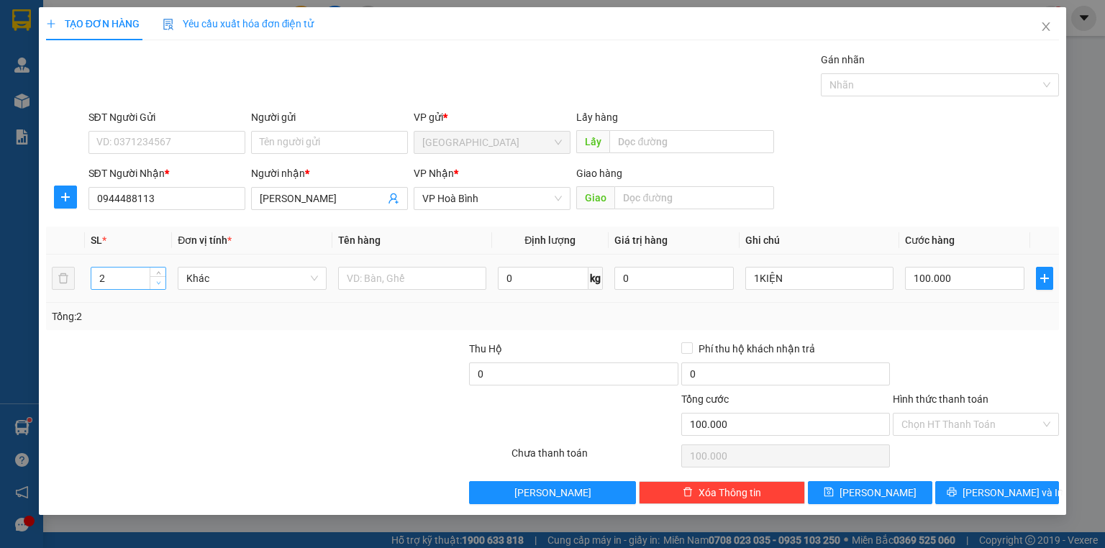
type input "1"
click at [158, 286] on span "down" at bounding box center [158, 283] width 9 height 9
click at [760, 276] on input "1KIỆN" at bounding box center [819, 278] width 148 height 23
click at [928, 273] on input "0" at bounding box center [964, 278] width 119 height 23
click at [950, 337] on div "Transit Pickup Surcharge Ids Transit Deliver Surcharge Ids Transit Deliver Surc…" at bounding box center [552, 278] width 1013 height 453
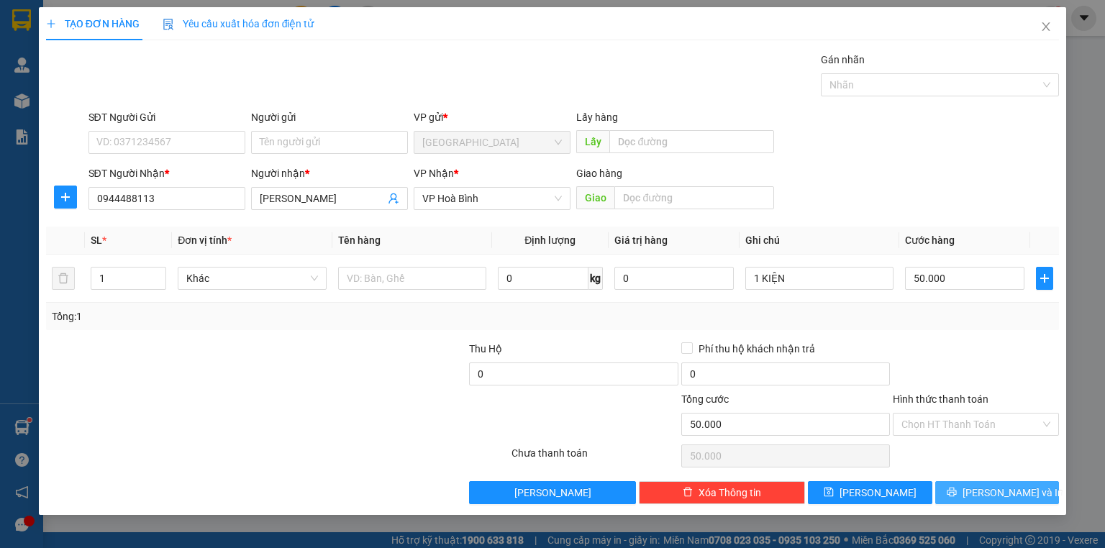
click at [1007, 487] on span "[PERSON_NAME] và In" at bounding box center [1013, 493] width 101 height 16
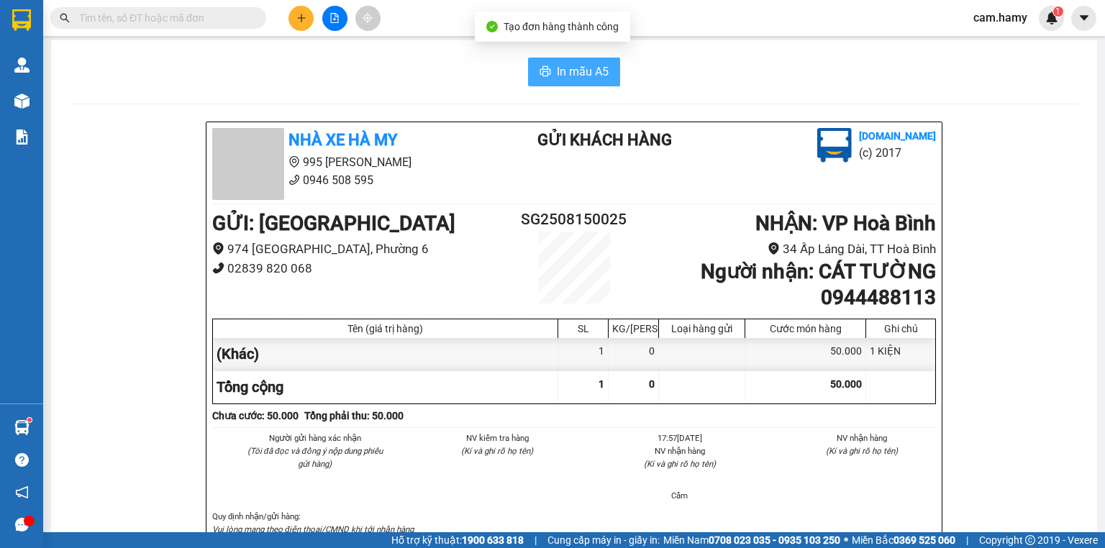
click at [586, 84] on button "In mẫu A5" at bounding box center [574, 72] width 92 height 29
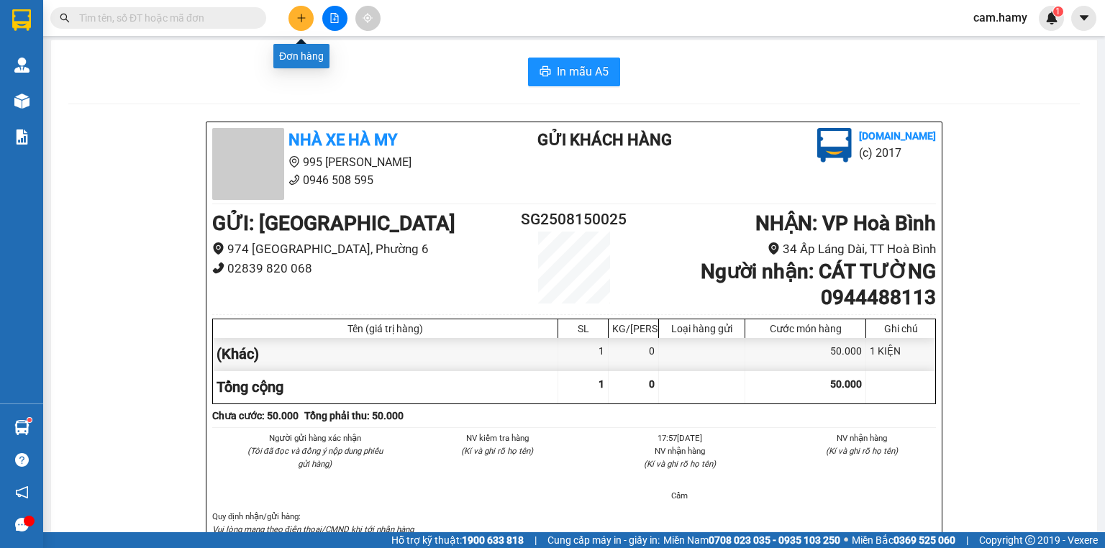
click at [306, 23] on button at bounding box center [301, 18] width 25 height 25
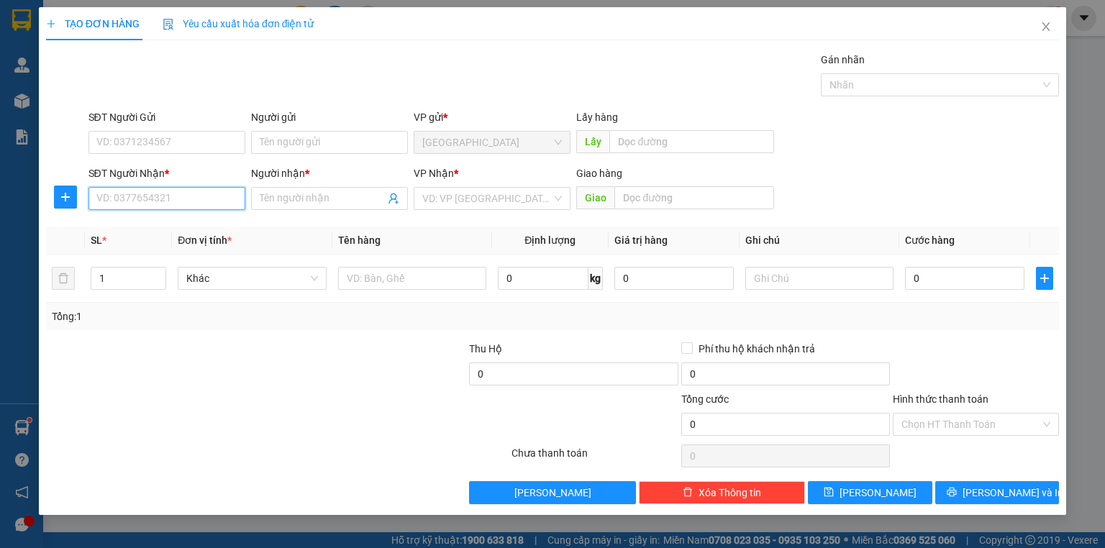
click at [169, 199] on input "SĐT Người Nhận *" at bounding box center [167, 198] width 157 height 23
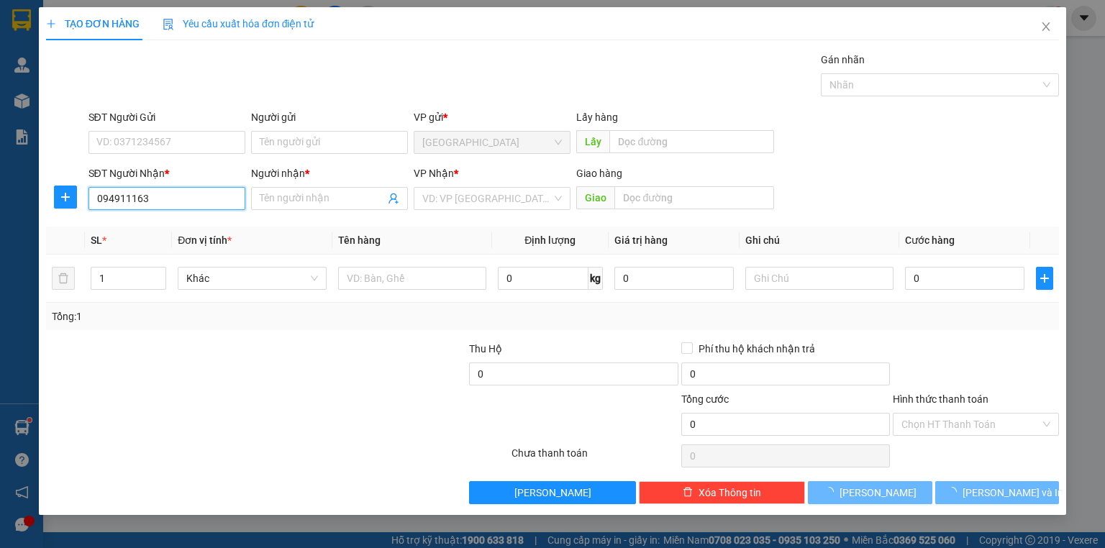
type input "0949111630"
click at [169, 199] on input "0949111630" at bounding box center [167, 198] width 157 height 23
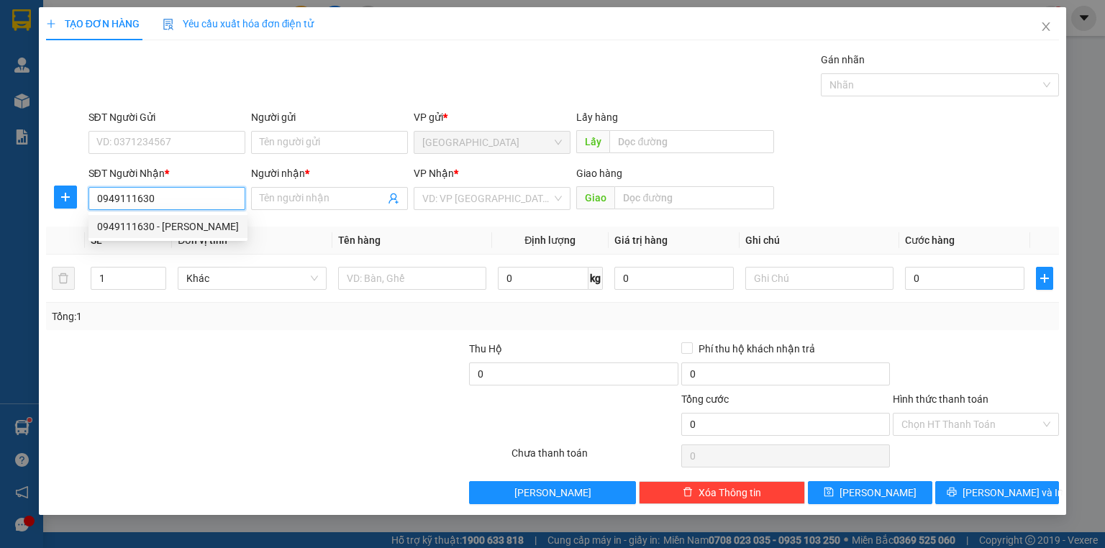
click at [204, 233] on div "0949111630 - [PERSON_NAME]" at bounding box center [168, 227] width 142 height 16
type input "[PERSON_NAME]"
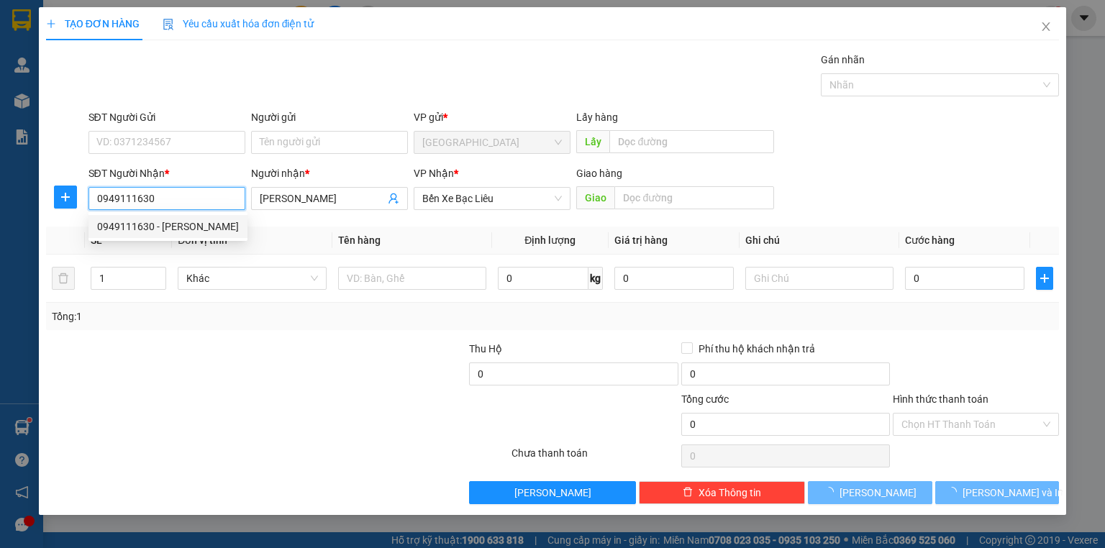
type input "30.000"
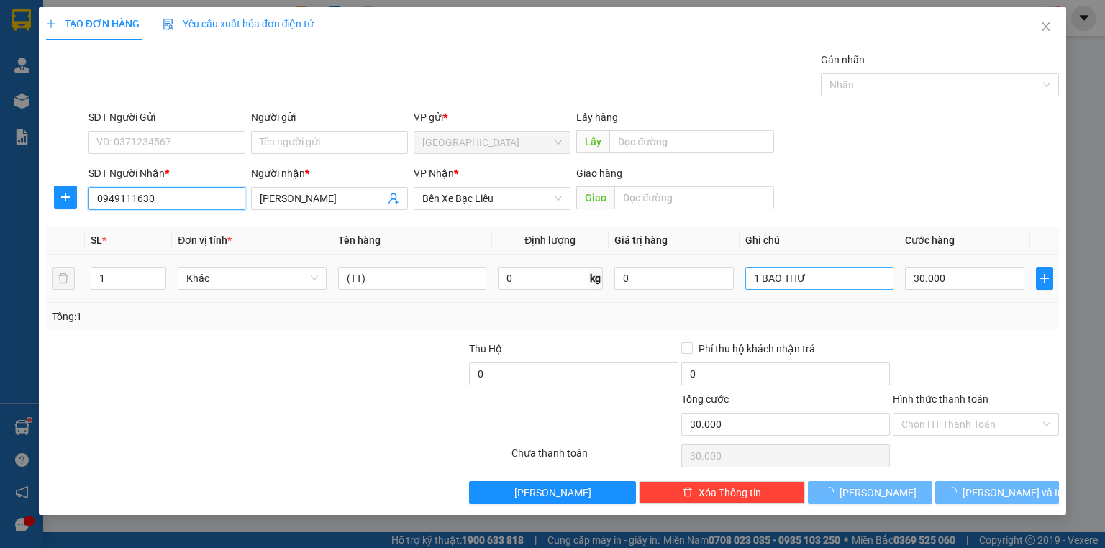
type input "0949111630"
click at [846, 284] on input "1 BAO THƯ" at bounding box center [819, 278] width 148 height 23
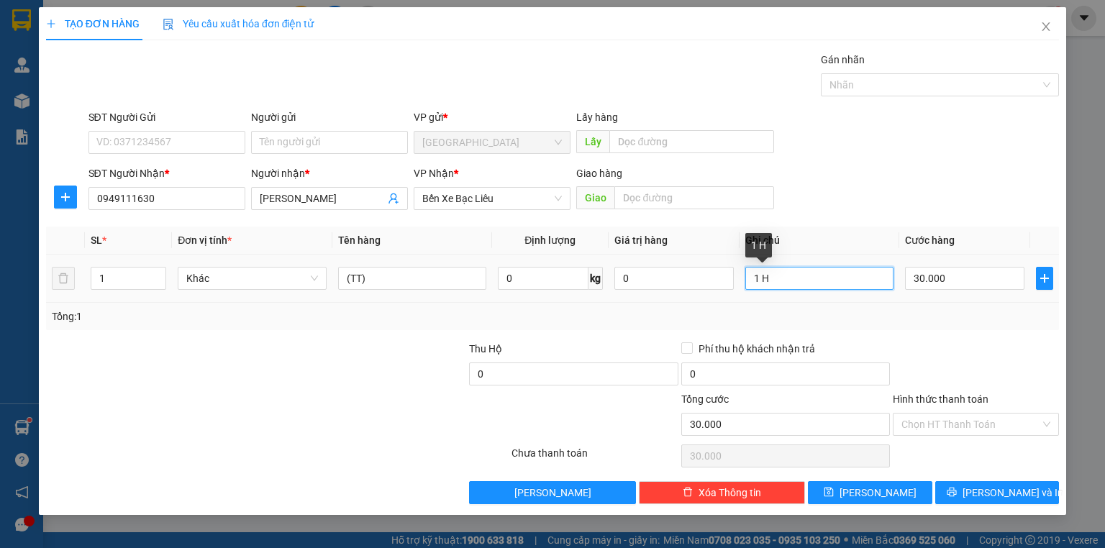
type input "1 HÔ"
click at [964, 348] on div at bounding box center [976, 366] width 169 height 50
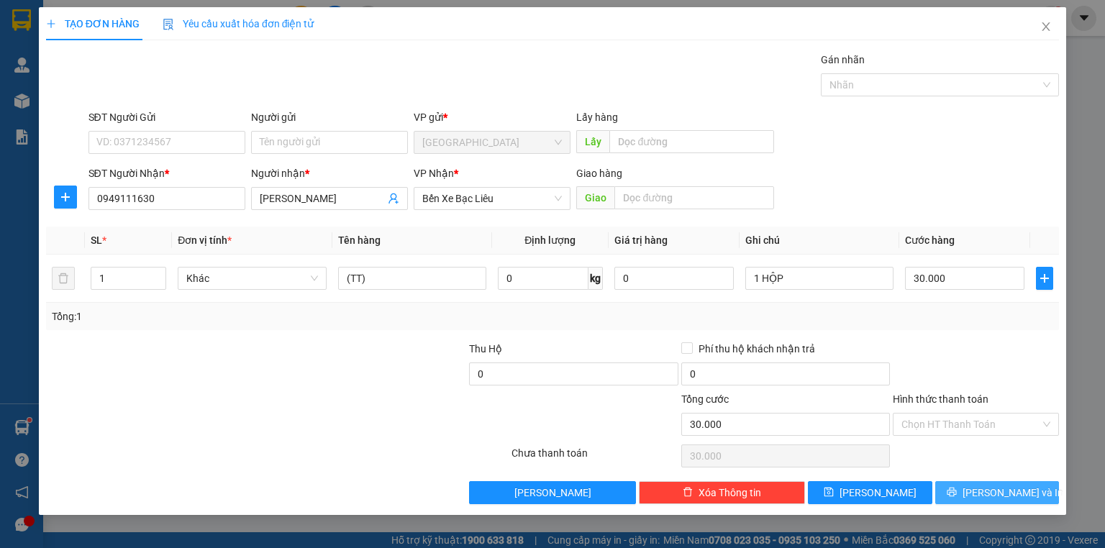
click at [1000, 491] on span "[PERSON_NAME] và In" at bounding box center [1013, 493] width 101 height 16
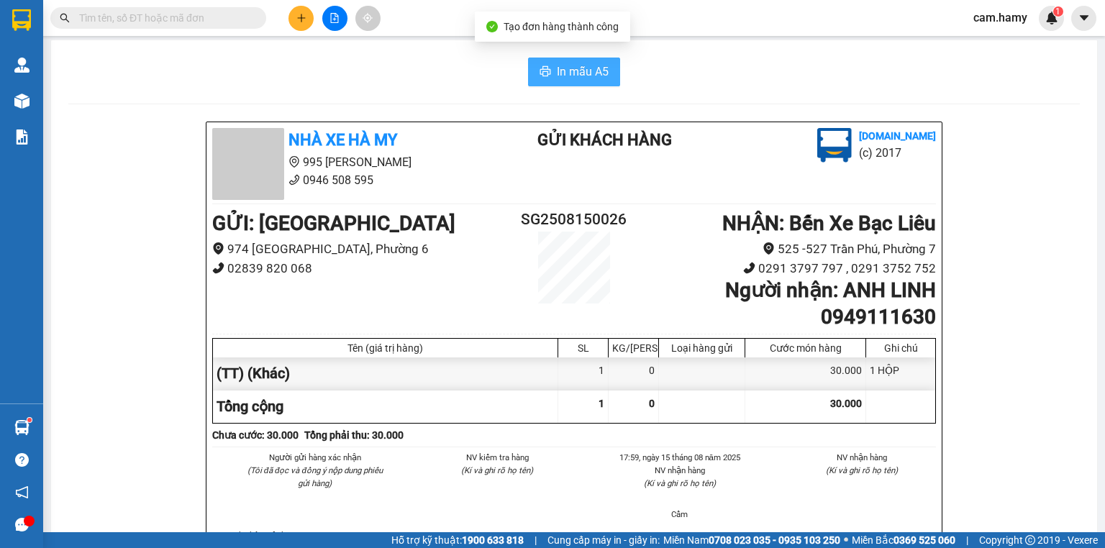
click at [576, 69] on span "In mẫu A5" at bounding box center [583, 72] width 52 height 18
click at [302, 17] on icon "plus" at bounding box center [301, 18] width 10 height 10
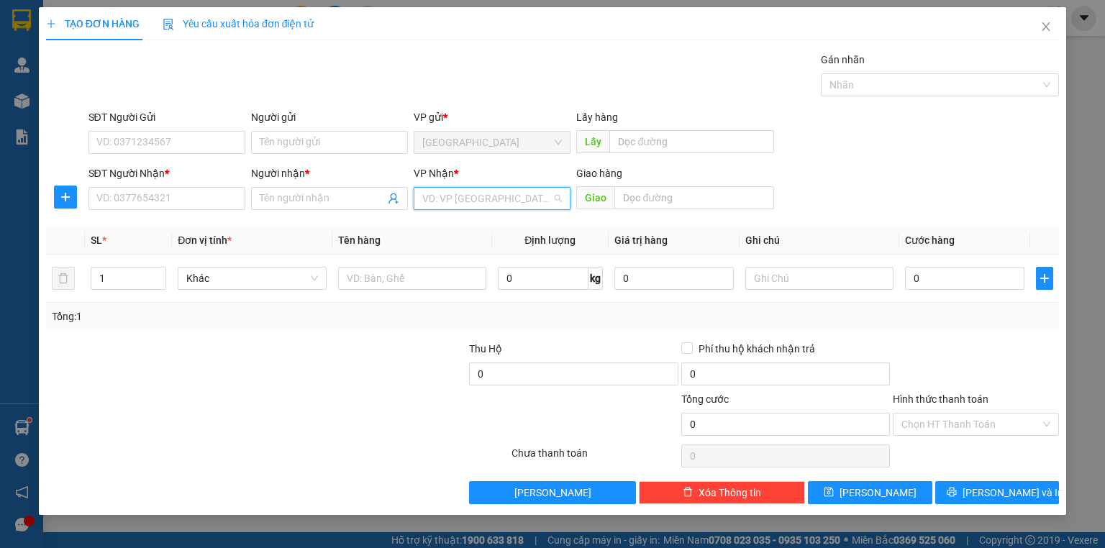
click at [502, 204] on input "search" at bounding box center [487, 199] width 130 height 22
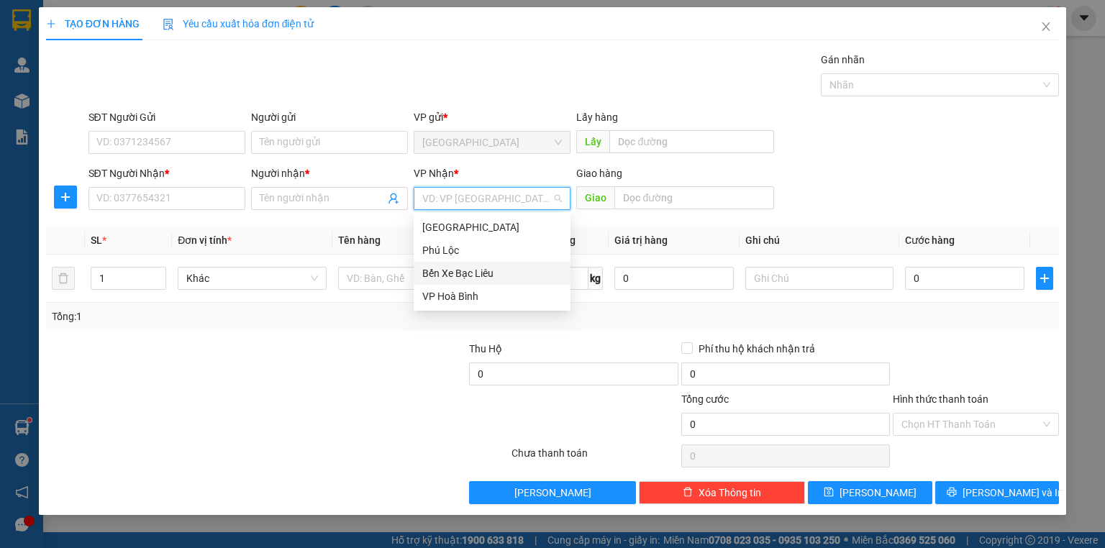
click at [460, 268] on div "Bến Xe Bạc Liêu" at bounding box center [492, 274] width 140 height 16
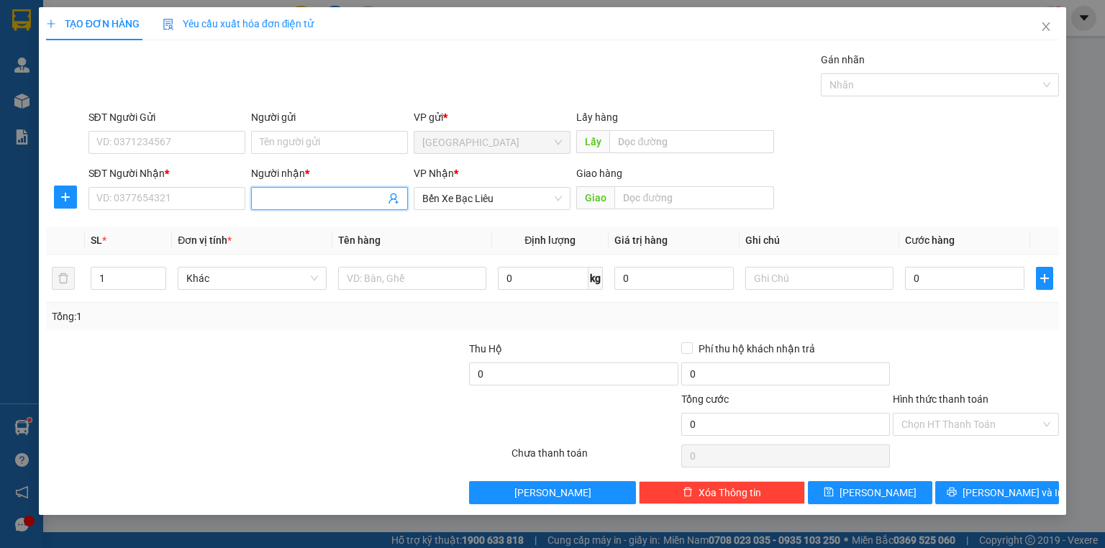
click at [364, 200] on input "Người nhận *" at bounding box center [322, 199] width 125 height 16
type input "THUẬN HỦ TIẾU"
click at [148, 208] on input "SĐT Người Nhận *" at bounding box center [167, 198] width 157 height 23
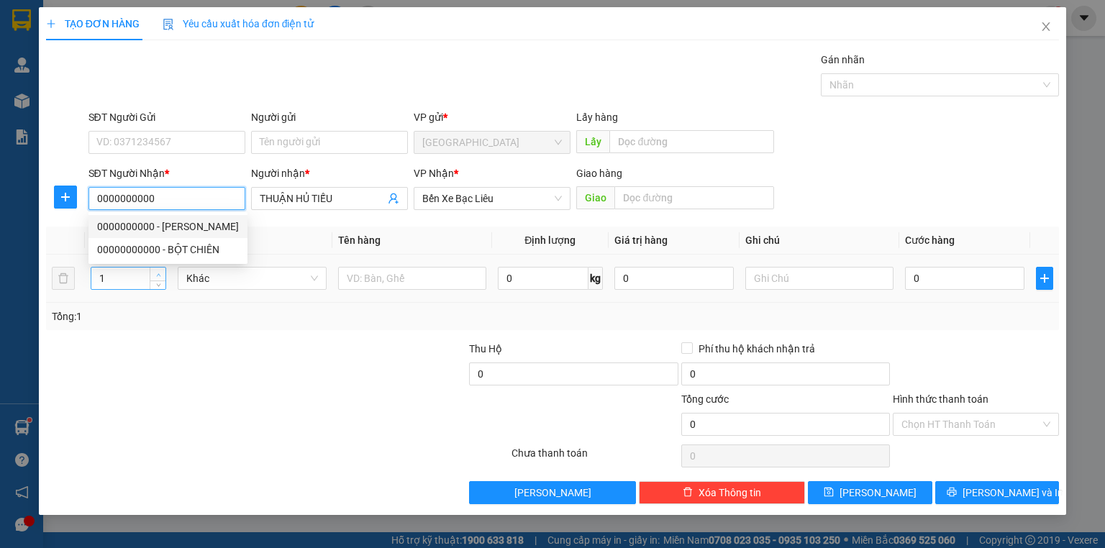
type input "0000000000"
type input "2"
click at [162, 271] on span "up" at bounding box center [158, 275] width 9 height 9
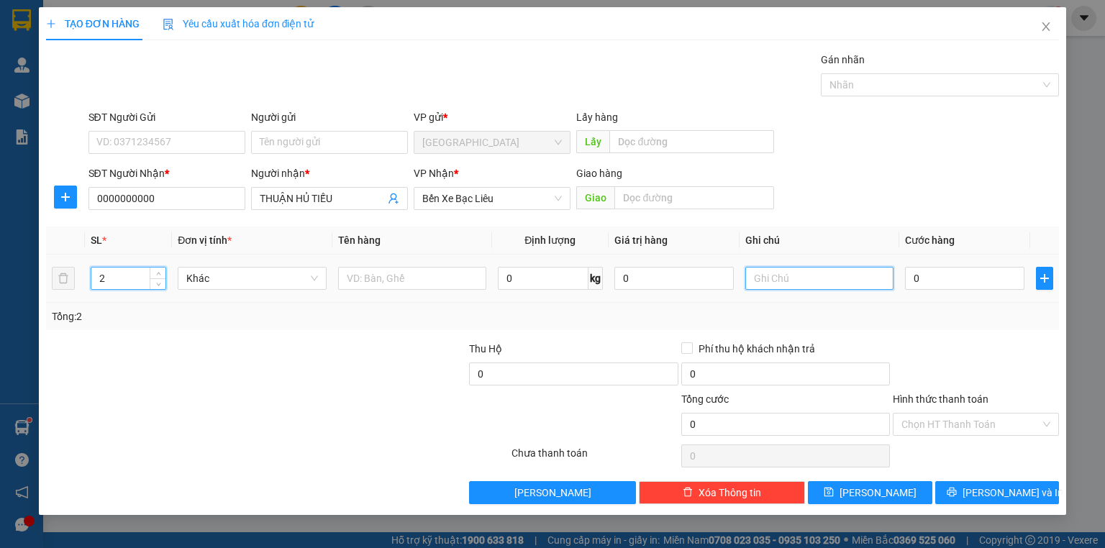
click at [786, 280] on input "text" at bounding box center [819, 278] width 148 height 23
type input "2 BAO"
click at [969, 260] on td "0" at bounding box center [964, 279] width 131 height 48
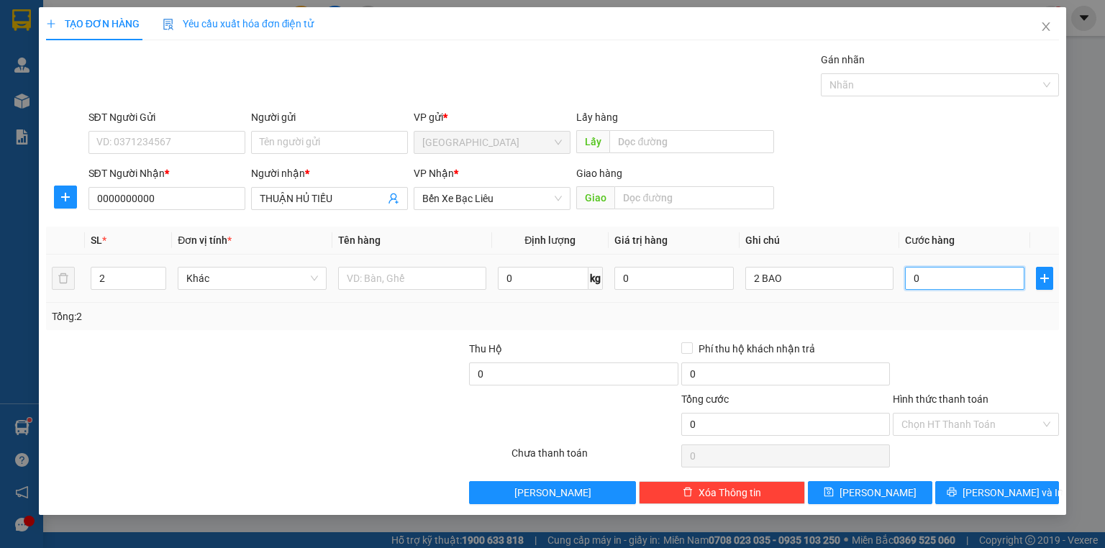
click at [938, 274] on input "0" at bounding box center [964, 278] width 119 height 23
click at [945, 301] on td "100.000" at bounding box center [964, 279] width 131 height 48
click at [1022, 498] on span "[PERSON_NAME] và In" at bounding box center [1013, 493] width 101 height 16
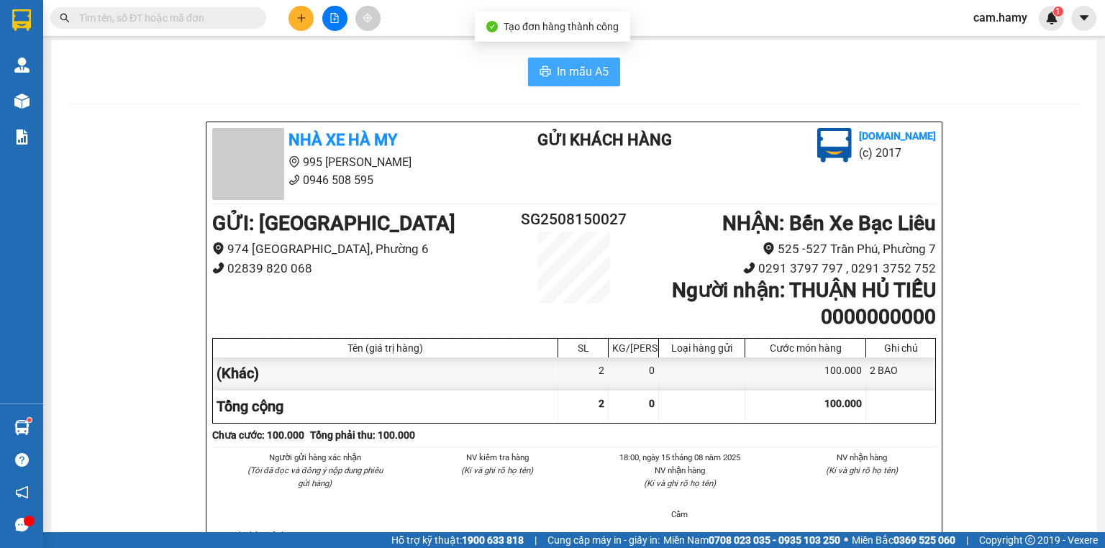
click at [561, 86] on button "In mẫu A5" at bounding box center [574, 72] width 92 height 29
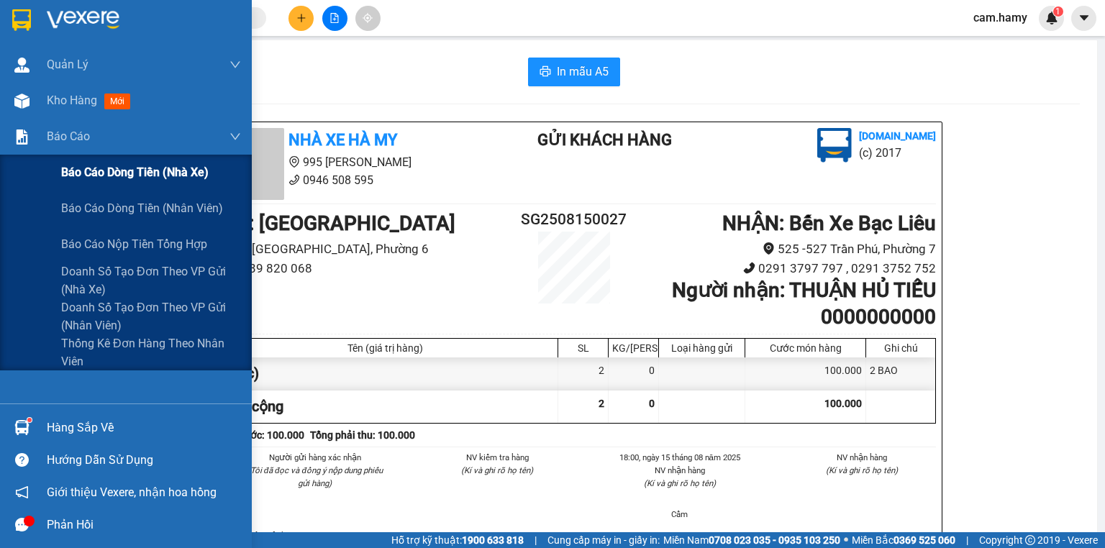
click at [75, 171] on span "Báo cáo dòng tiền (nhà xe)" at bounding box center [135, 172] width 148 height 18
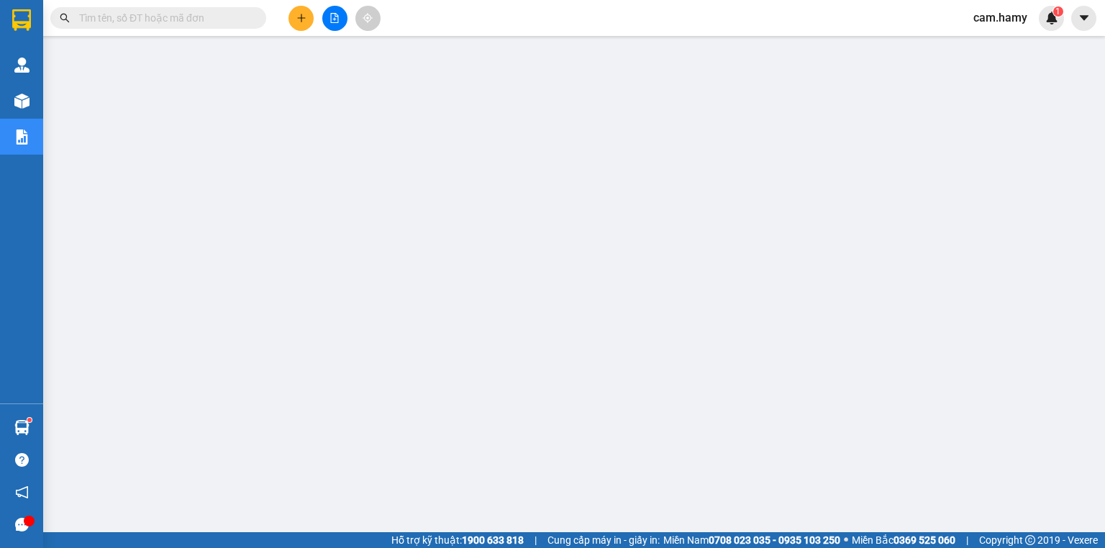
click at [300, 16] on icon "plus" at bounding box center [301, 18] width 10 height 10
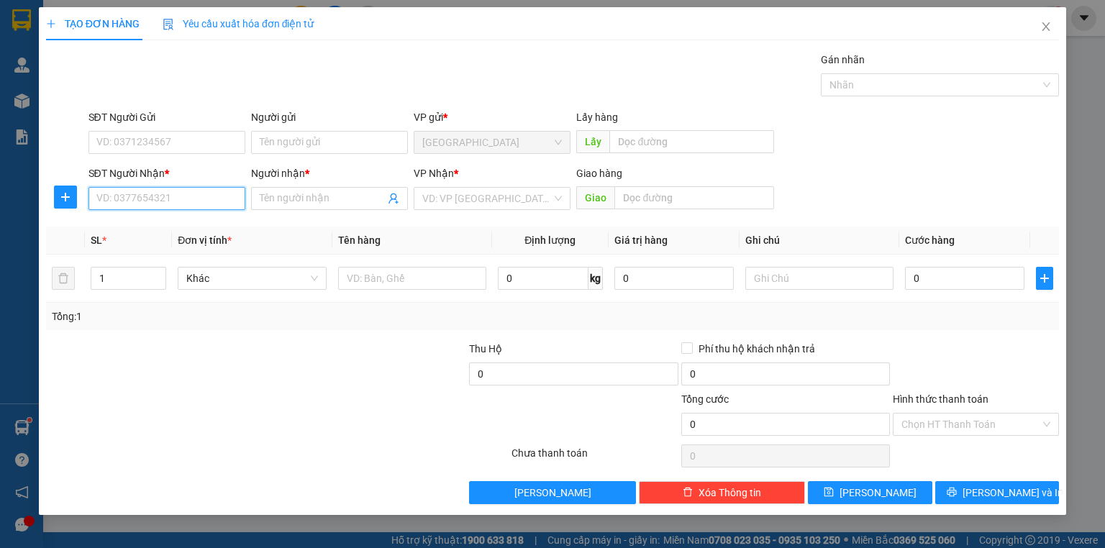
click at [215, 196] on input "SĐT Người Nhận *" at bounding box center [167, 198] width 157 height 23
type input "0913466234"
click at [311, 193] on input "Người nhận *" at bounding box center [322, 199] width 125 height 16
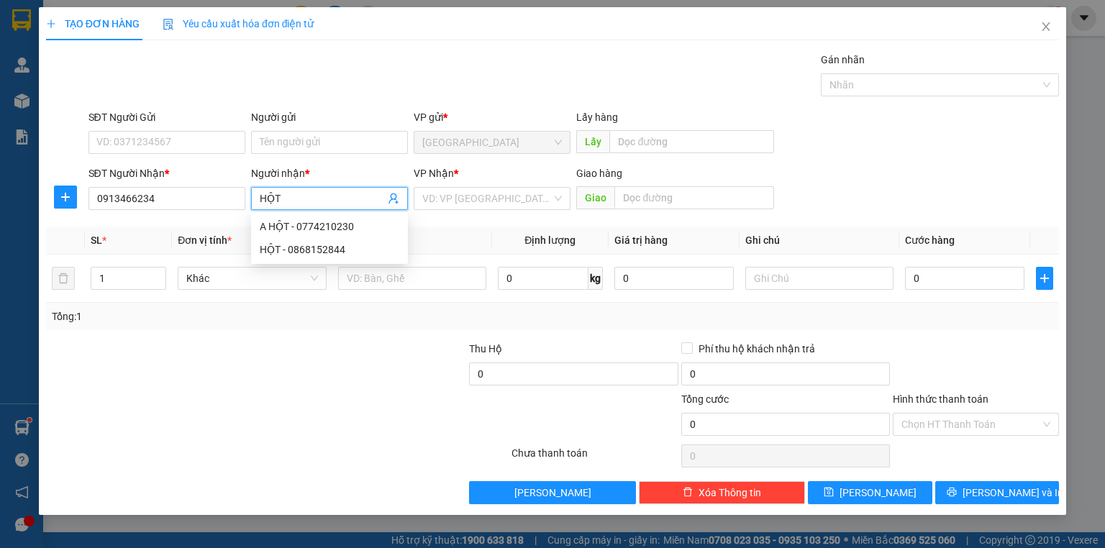
click at [284, 199] on input "HỘT" at bounding box center [322, 199] width 125 height 16
click at [319, 192] on input "HỘT" at bounding box center [322, 199] width 125 height 16
click at [357, 76] on div "Gói vận chuyển * Tiêu chuẩn Gán nhãn Nhãn" at bounding box center [574, 77] width 977 height 50
click at [291, 201] on input "HỘT" at bounding box center [322, 199] width 125 height 16
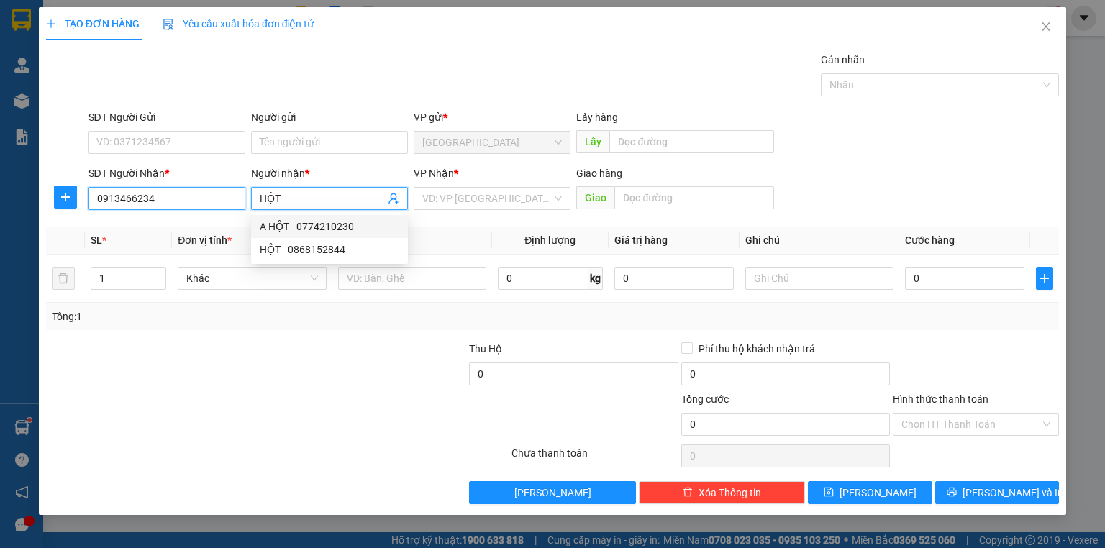
click at [181, 191] on input "0913466234" at bounding box center [167, 198] width 157 height 23
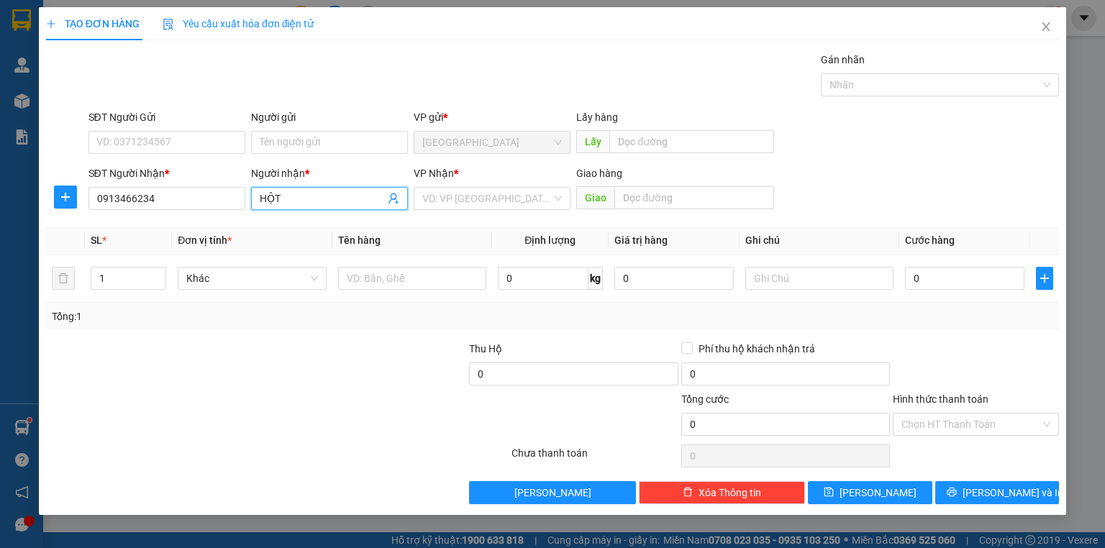
click at [296, 194] on input "HỘT" at bounding box center [322, 199] width 125 height 16
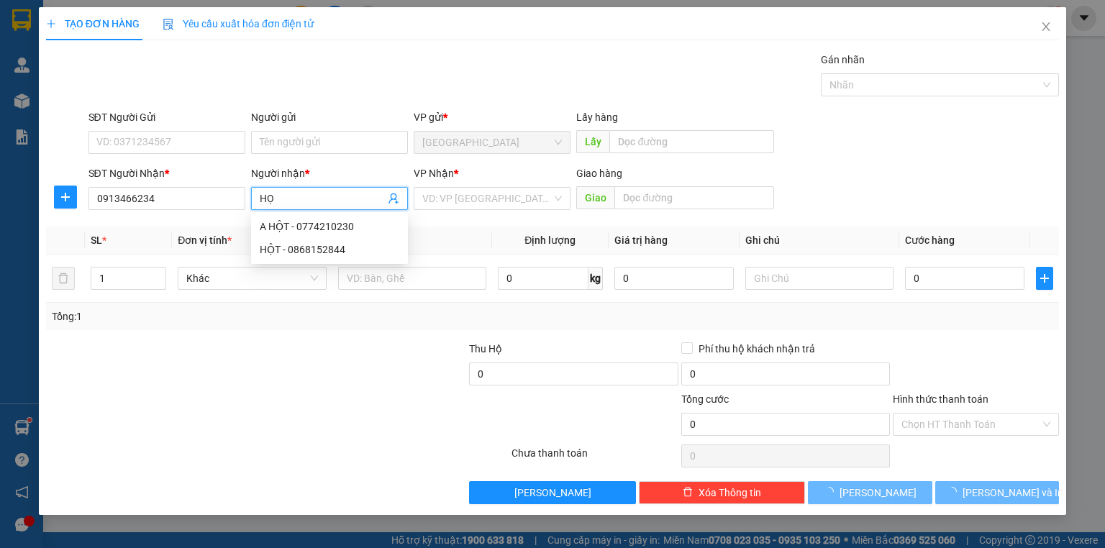
type input "HỌT"
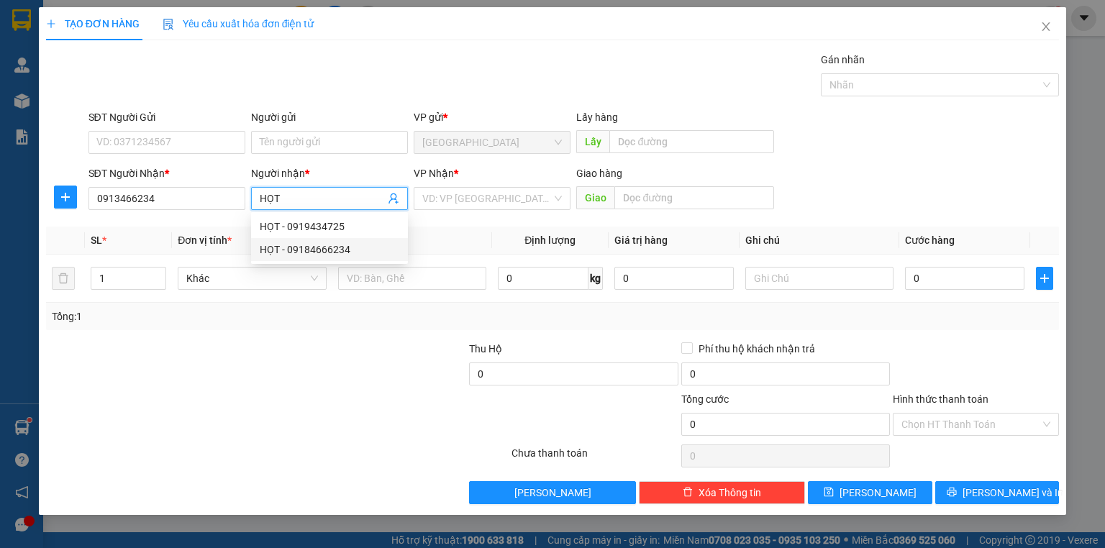
click at [292, 244] on div "HỌT - 09184666234" at bounding box center [330, 250] width 140 height 16
type input "09184666234"
type input "HỌT"
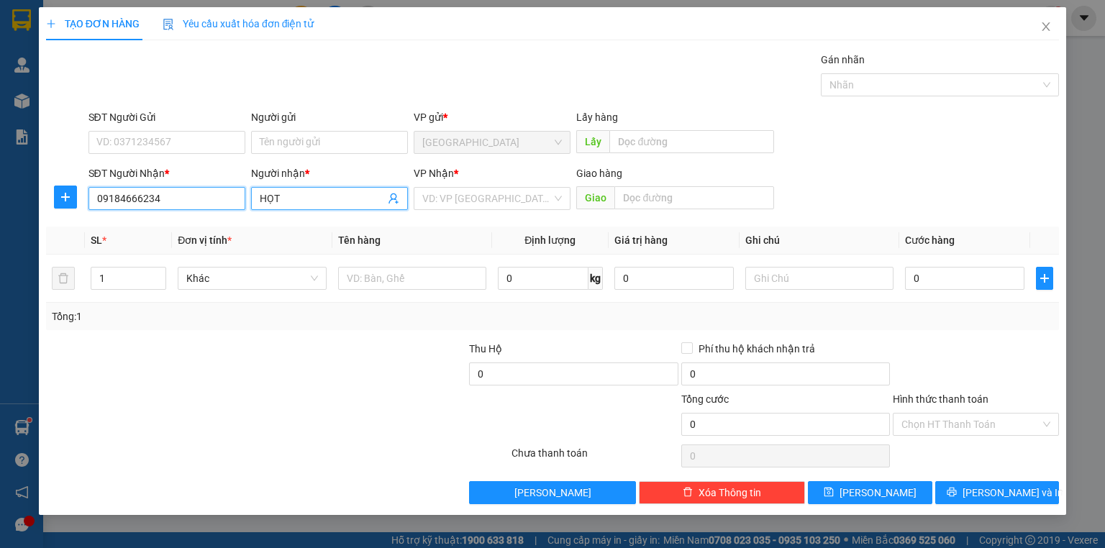
click at [194, 201] on input "09184666234" at bounding box center [167, 198] width 157 height 23
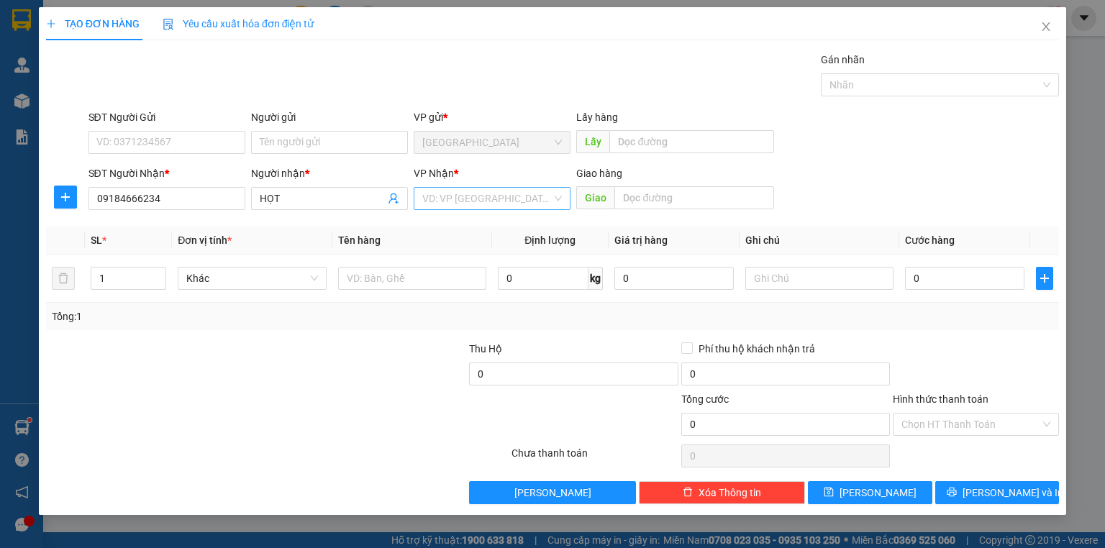
click at [430, 197] on input "search" at bounding box center [487, 199] width 130 height 22
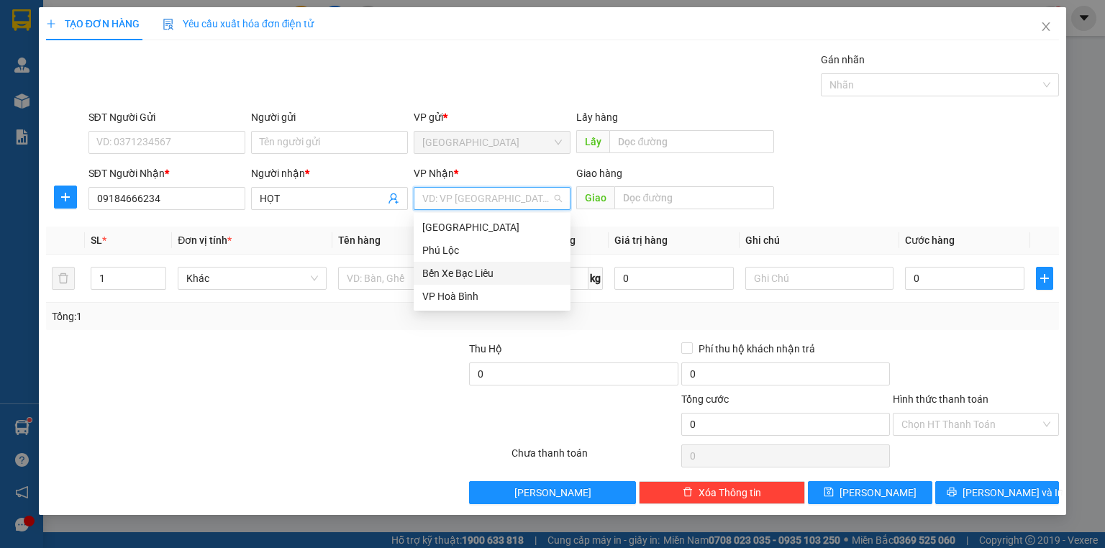
click at [470, 281] on div "Bến Xe Bạc Liêu" at bounding box center [492, 273] width 157 height 23
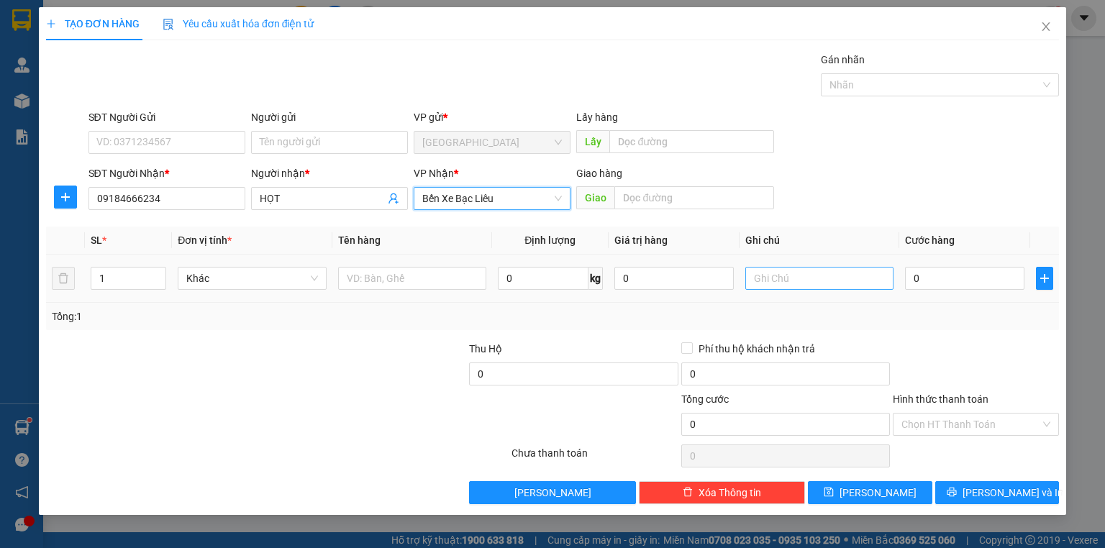
drag, startPoint x: 776, startPoint y: 294, endPoint x: 786, endPoint y: 281, distance: 17.0
click at [778, 291] on td at bounding box center [820, 279] width 160 height 48
click at [792, 273] on input "text" at bounding box center [819, 278] width 148 height 23
type input "1 CON CHIM"
click at [914, 280] on input "0" at bounding box center [964, 278] width 119 height 23
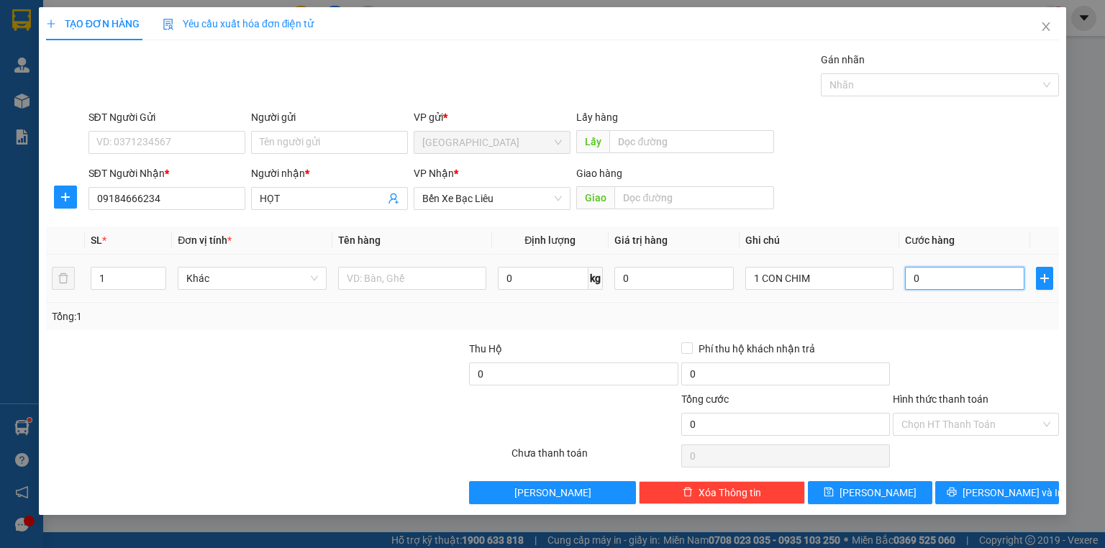
type input "1"
type input "10"
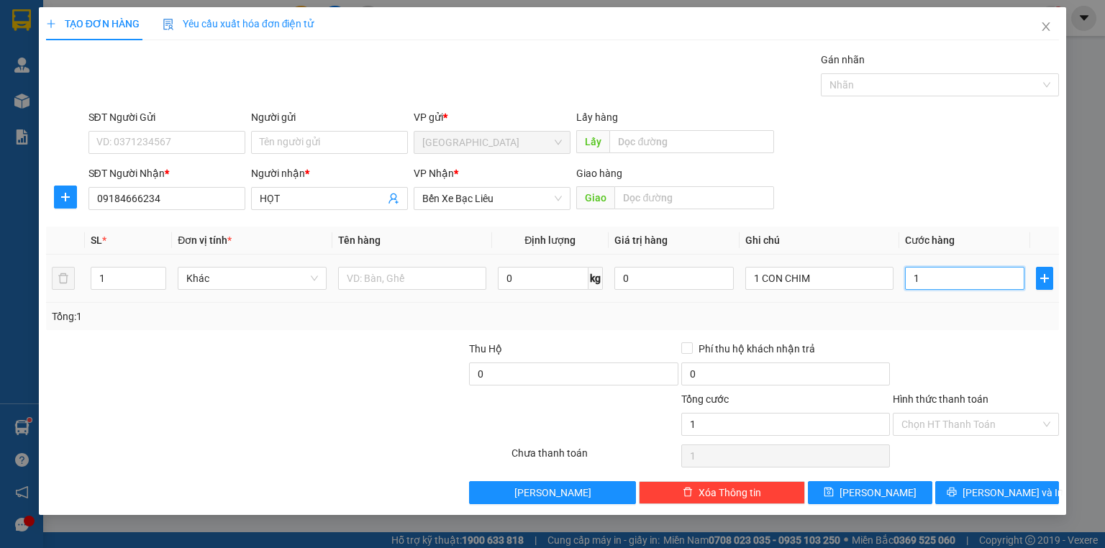
type input "10"
type input "100"
type input "100.000"
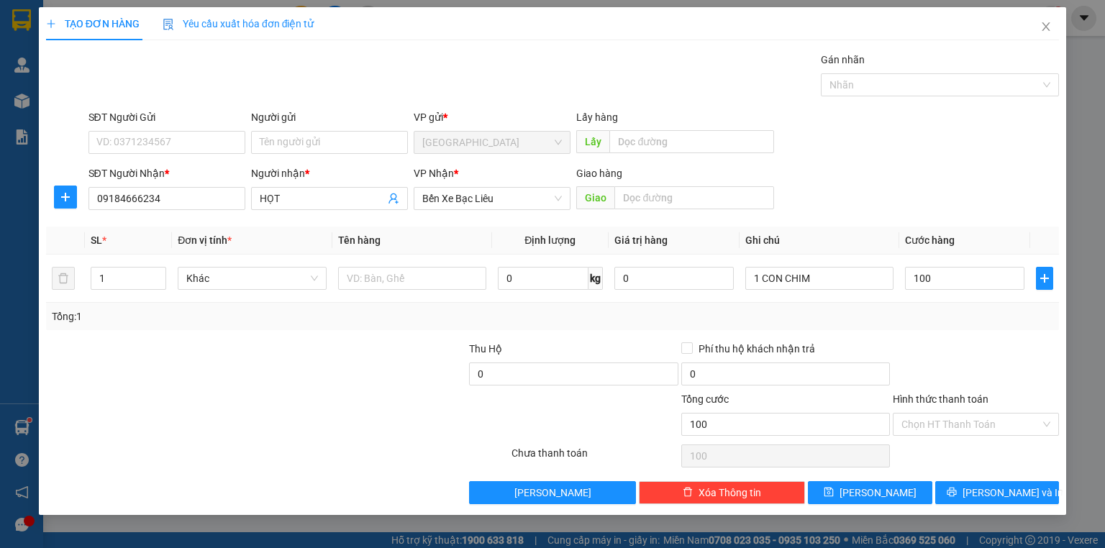
type input "100.000"
click at [1062, 337] on div "TẠO ĐƠN HÀNG Yêu cầu xuất hóa đơn điện tử Transit Pickup Surcharge Ids Transit …" at bounding box center [553, 261] width 1028 height 508
click at [996, 489] on span "[PERSON_NAME] và In" at bounding box center [1013, 493] width 101 height 16
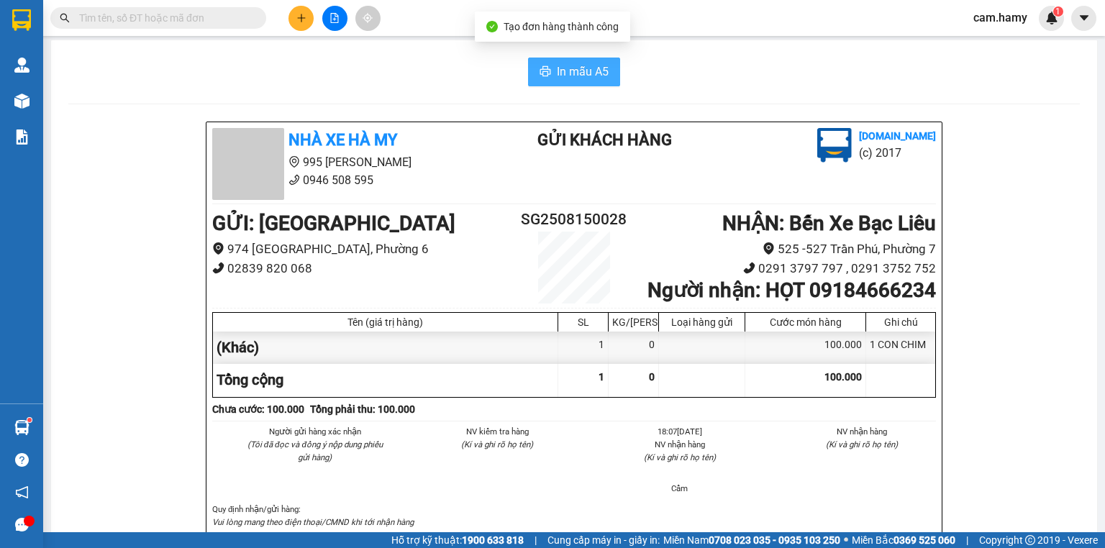
click at [590, 75] on span "In mẫu A5" at bounding box center [583, 72] width 52 height 18
click at [343, 12] on button at bounding box center [334, 18] width 25 height 25
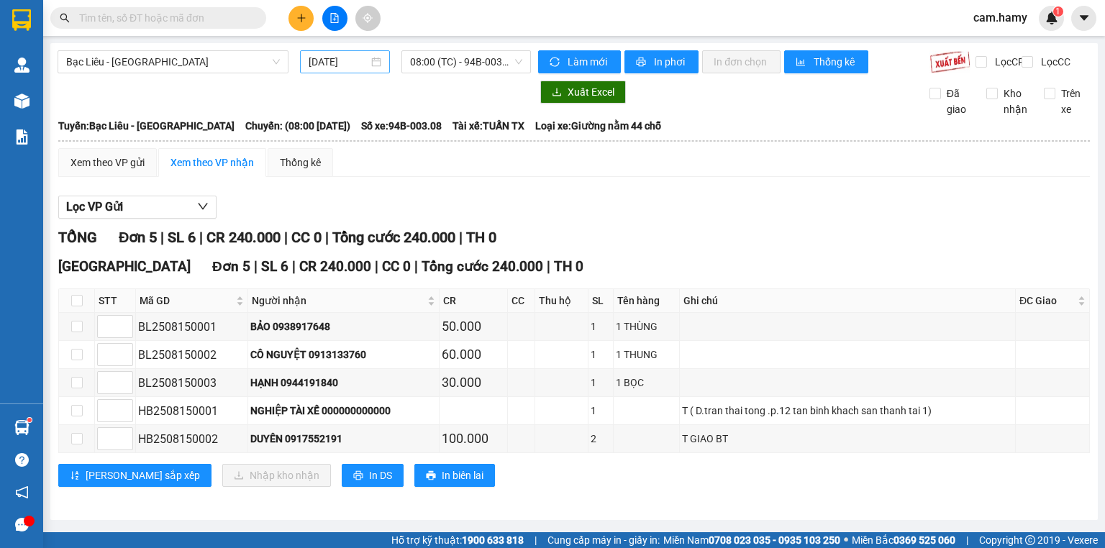
click at [313, 58] on input "[DATE]" at bounding box center [338, 62] width 59 height 16
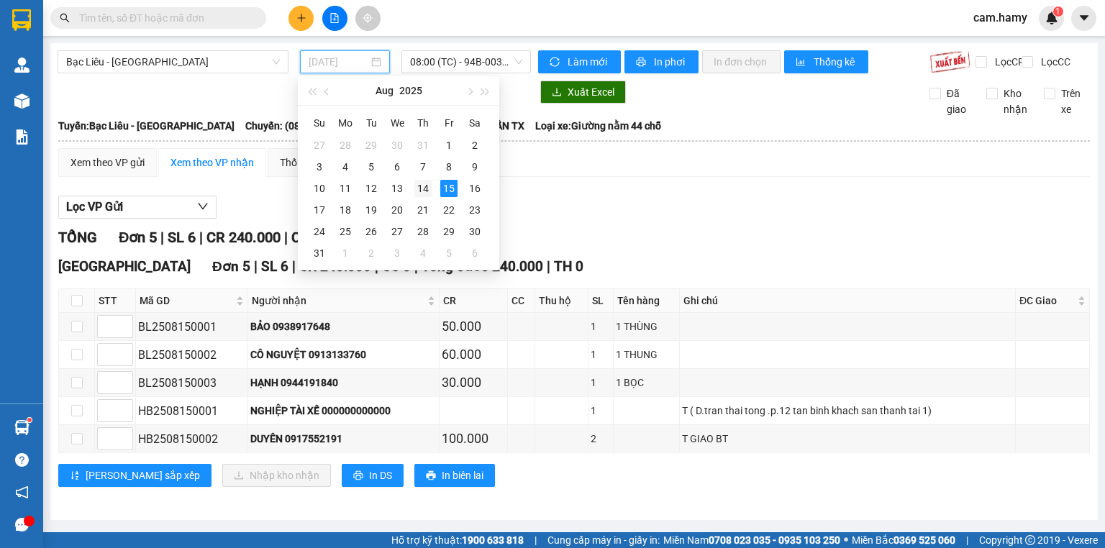
click at [428, 186] on div "14" at bounding box center [422, 188] width 17 height 17
type input "[DATE]"
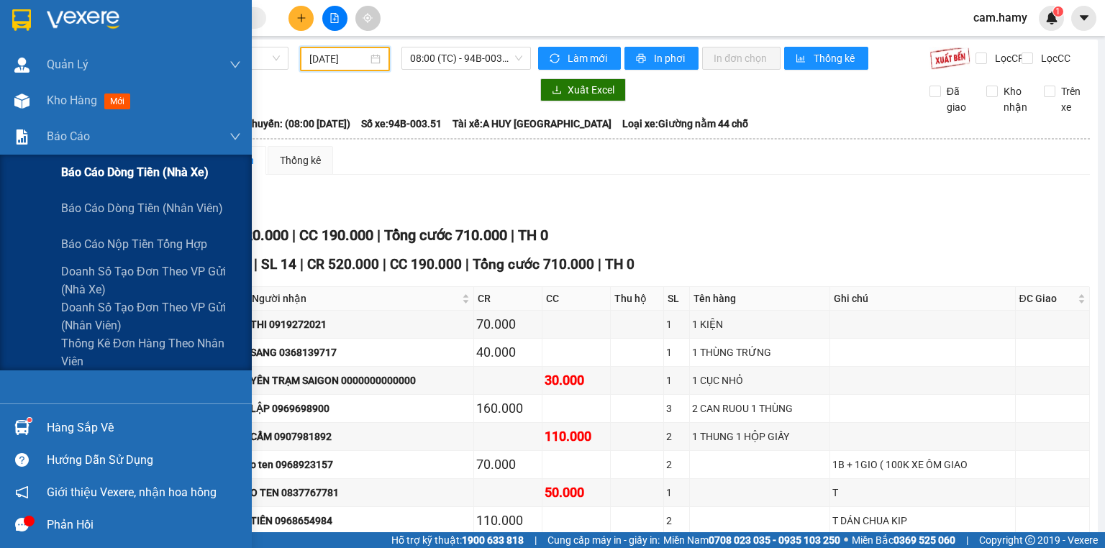
click at [92, 163] on div "Báo cáo dòng tiền (nhà xe)" at bounding box center [151, 173] width 180 height 36
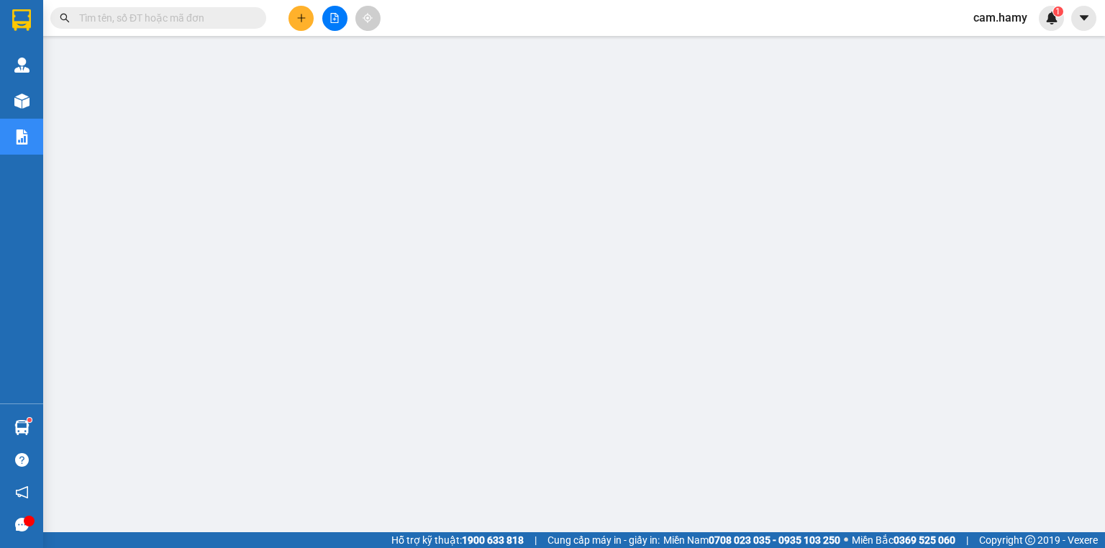
click at [342, 32] on div "Kết quả tìm kiếm ( 0 ) Bộ lọc No Data cam.hamy 1" at bounding box center [552, 18] width 1105 height 36
click at [343, 12] on button at bounding box center [334, 18] width 25 height 25
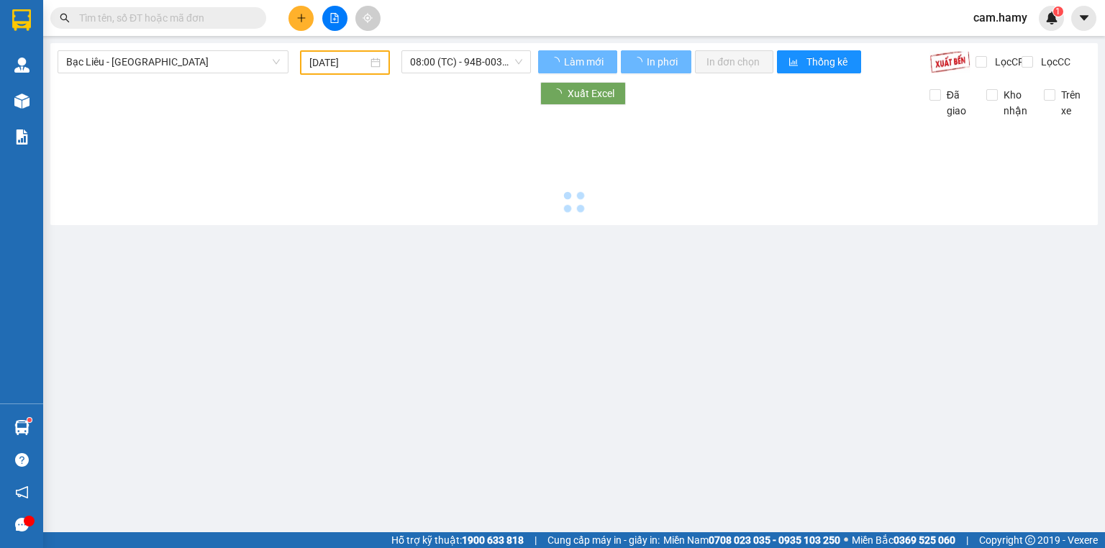
type input "[DATE]"
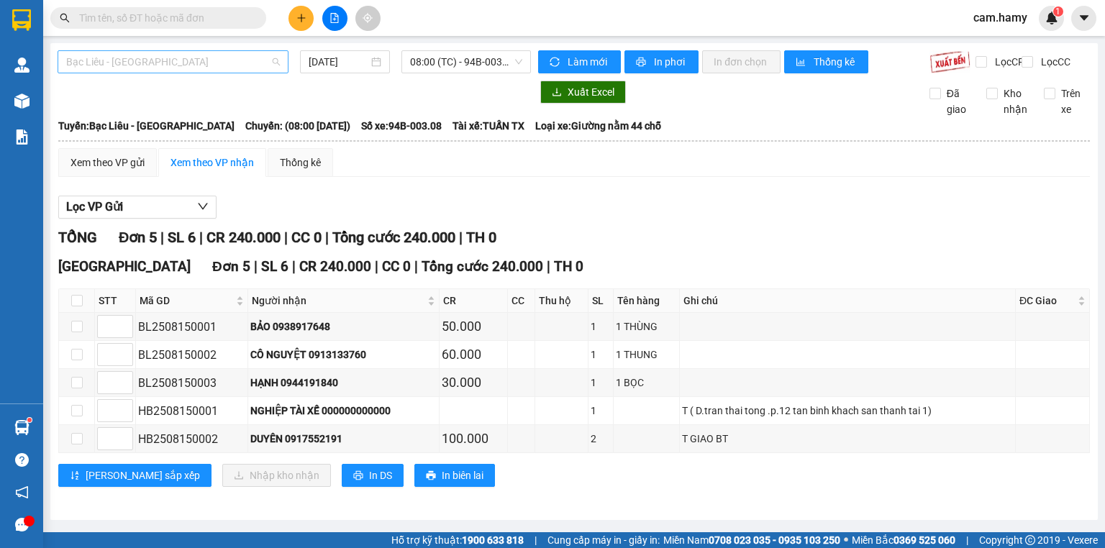
click at [148, 63] on span "Bạc Liêu - [GEOGRAPHIC_DATA]" at bounding box center [173, 62] width 214 height 22
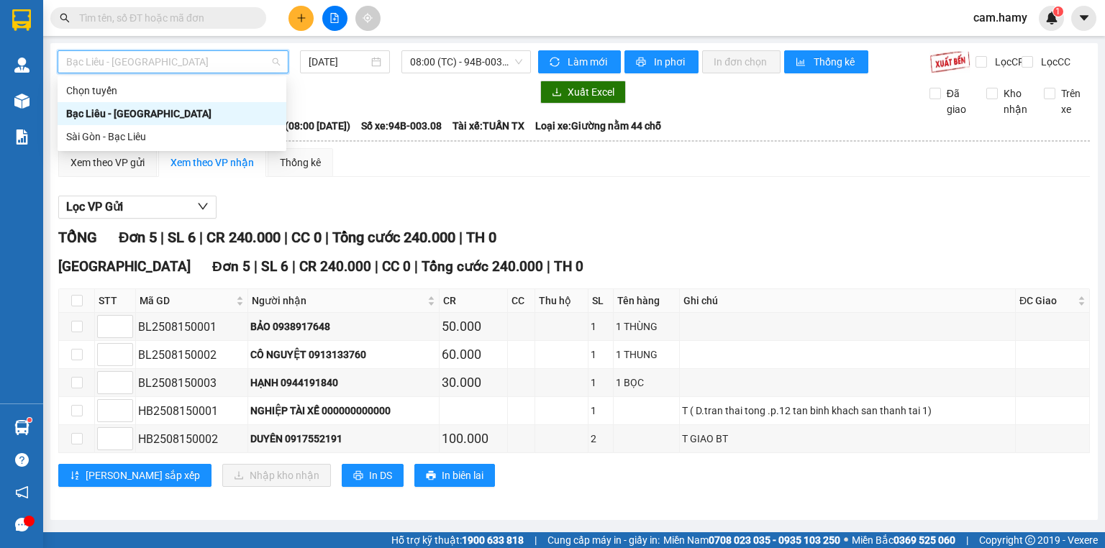
click at [142, 121] on div "Bạc Liêu - [GEOGRAPHIC_DATA]" at bounding box center [172, 114] width 212 height 16
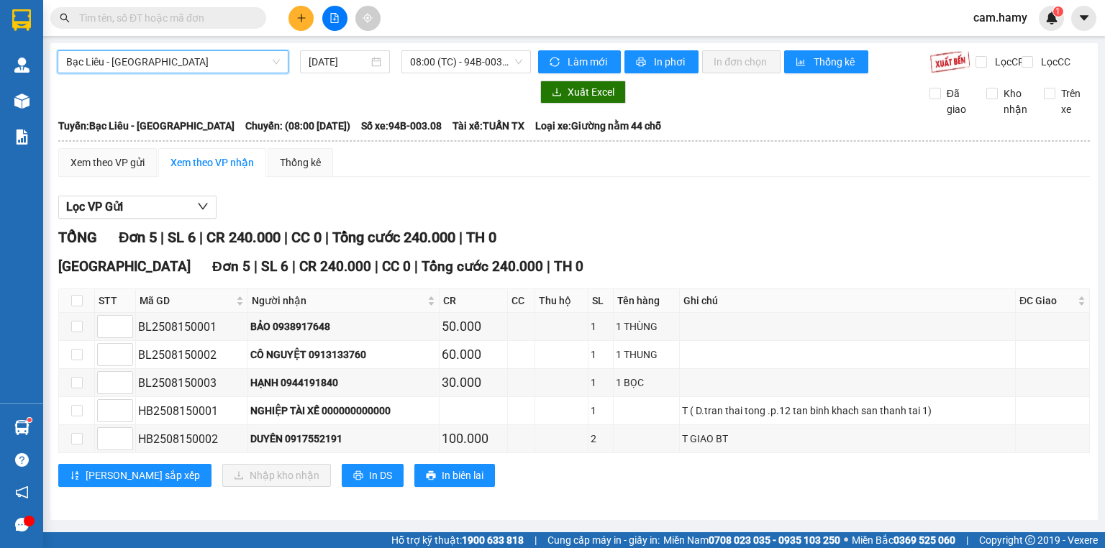
click at [156, 61] on span "Bạc Liêu - [GEOGRAPHIC_DATA]" at bounding box center [173, 62] width 214 height 22
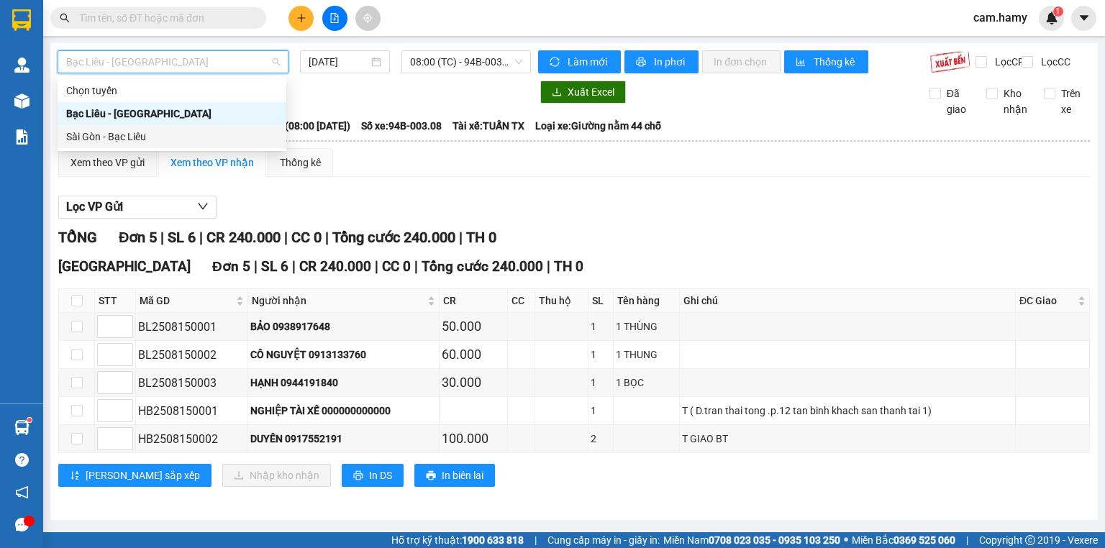
click at [155, 137] on div "Sài Gòn - Bạc Liêu" at bounding box center [172, 137] width 212 height 16
type input "[DATE]"
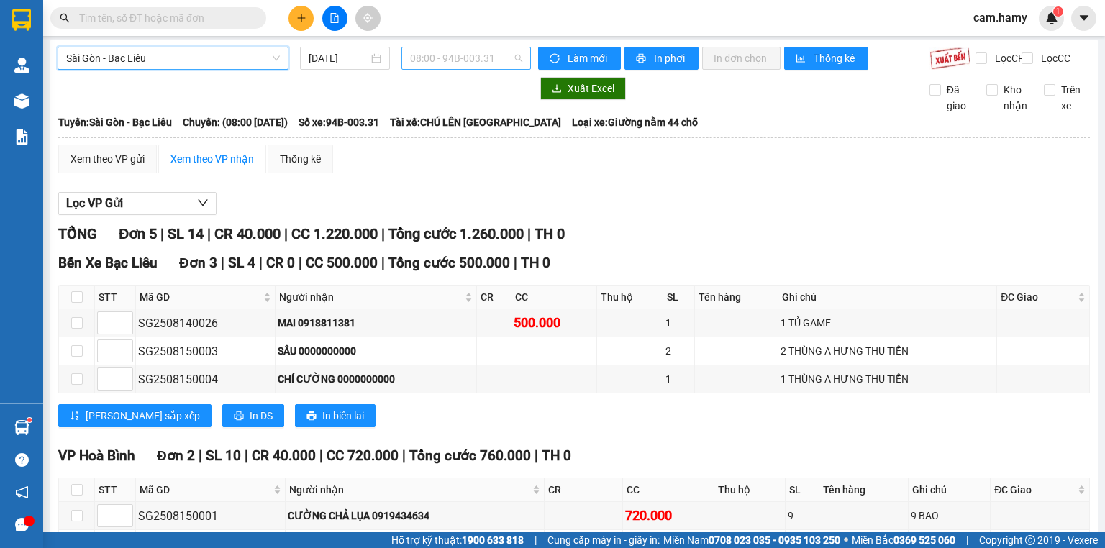
click at [455, 53] on span "08:00 - 94B-003.31" at bounding box center [466, 58] width 113 height 22
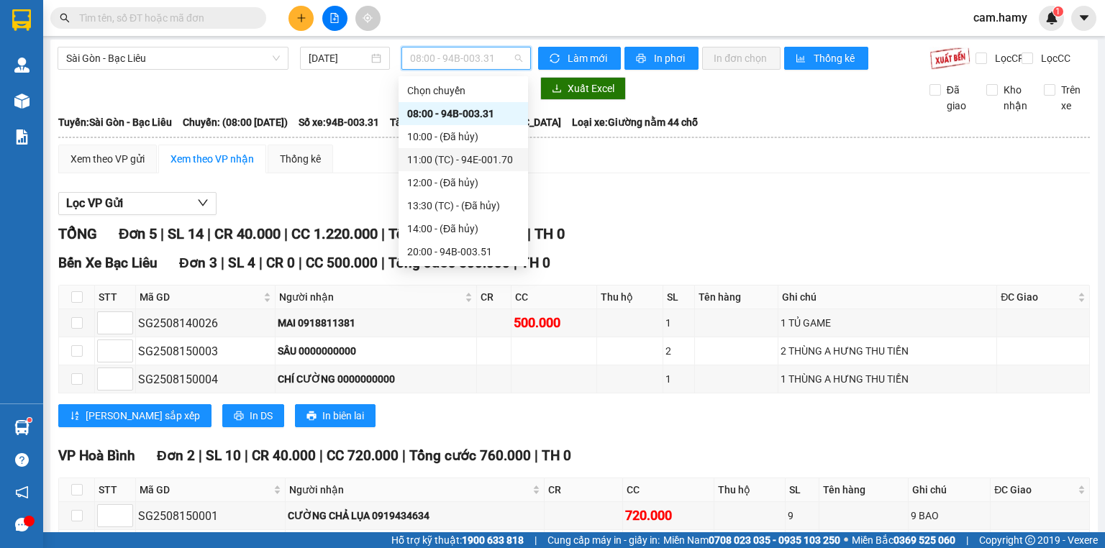
click at [452, 154] on div "11:00 (TC) - 94E-001.70" at bounding box center [463, 160] width 112 height 16
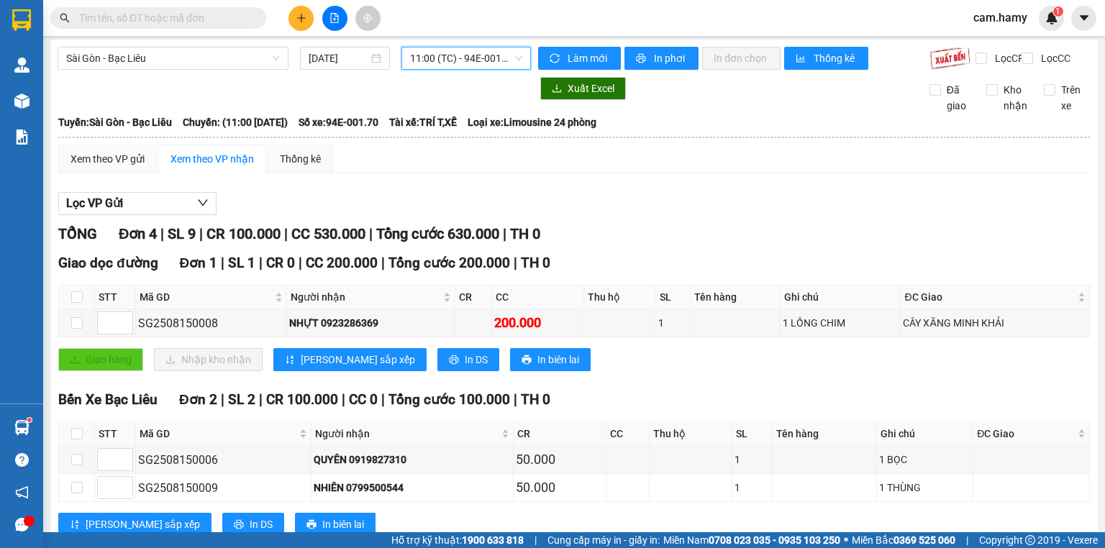
click at [203, 24] on input "text" at bounding box center [164, 18] width 170 height 16
click at [189, 17] on input "text" at bounding box center [164, 18] width 170 height 16
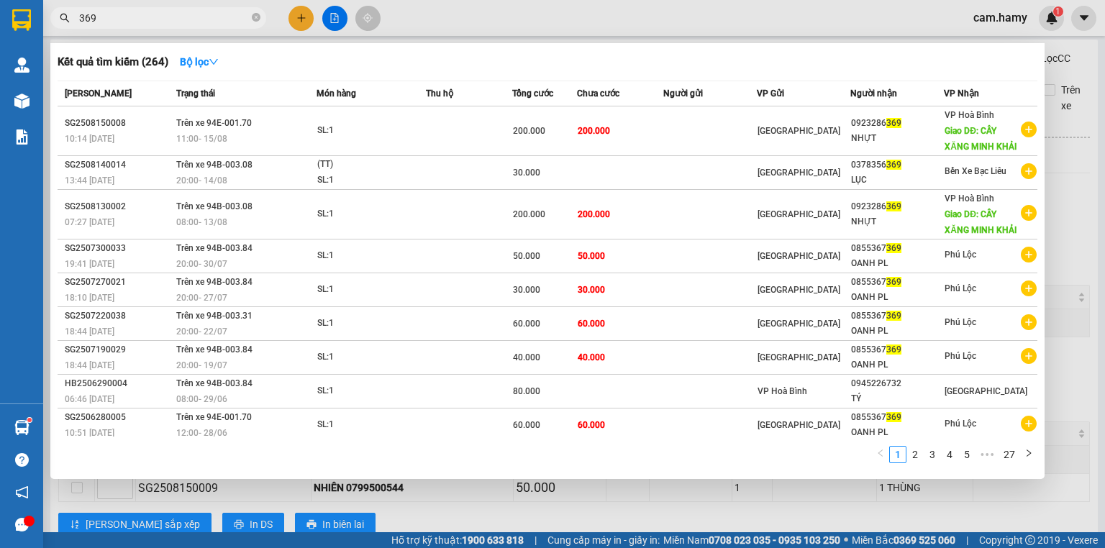
type input "369"
click at [660, 492] on div at bounding box center [552, 274] width 1105 height 548
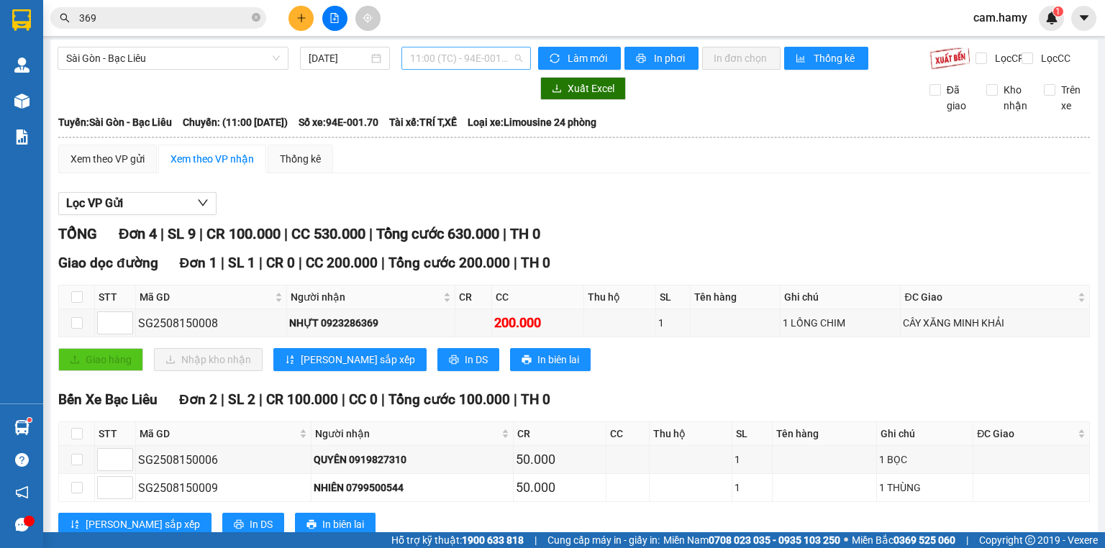
click at [430, 68] on span "11:00 (TC) - 94E-001.70" at bounding box center [466, 58] width 113 height 22
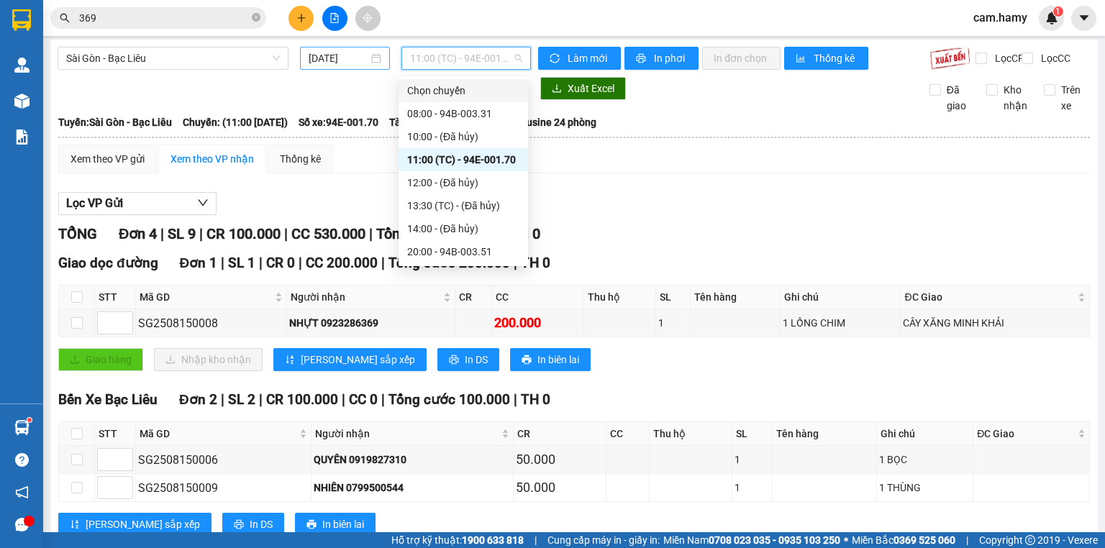
click at [343, 55] on input "[DATE]" at bounding box center [338, 58] width 59 height 16
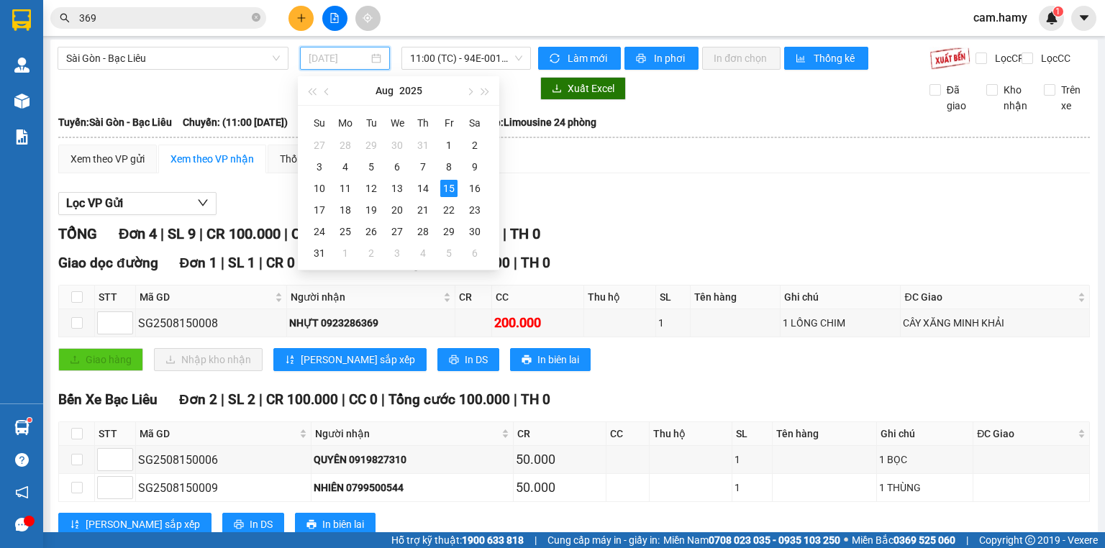
type input "[DATE]"
click at [484, 69] on span "11:00 (TC) - 94E-001.70" at bounding box center [466, 58] width 113 height 22
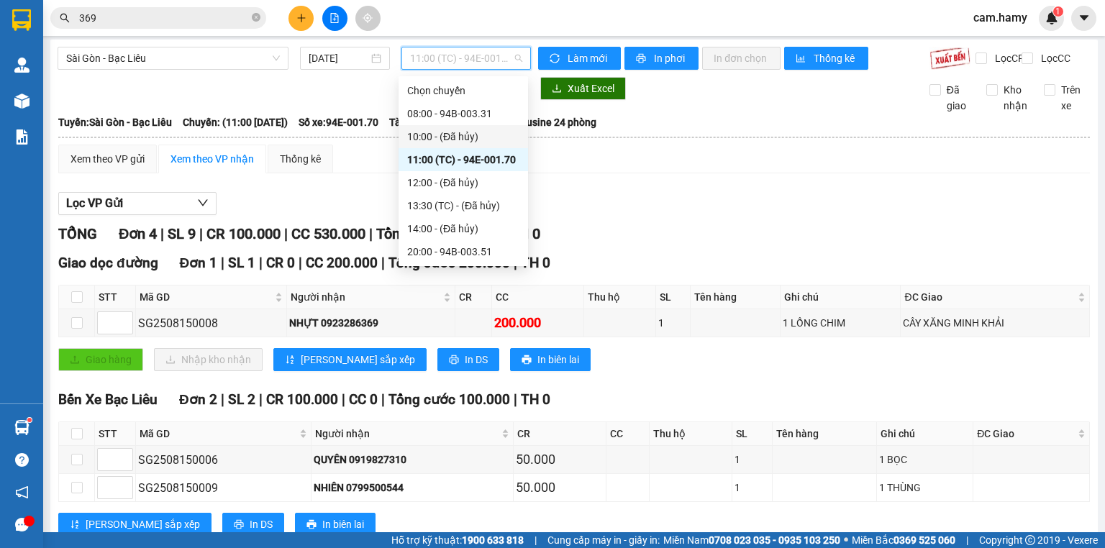
click at [704, 371] on div "Giao hàng Nhập kho nhận Lưu sắp xếp In DS In biên lai" at bounding box center [574, 359] width 1032 height 23
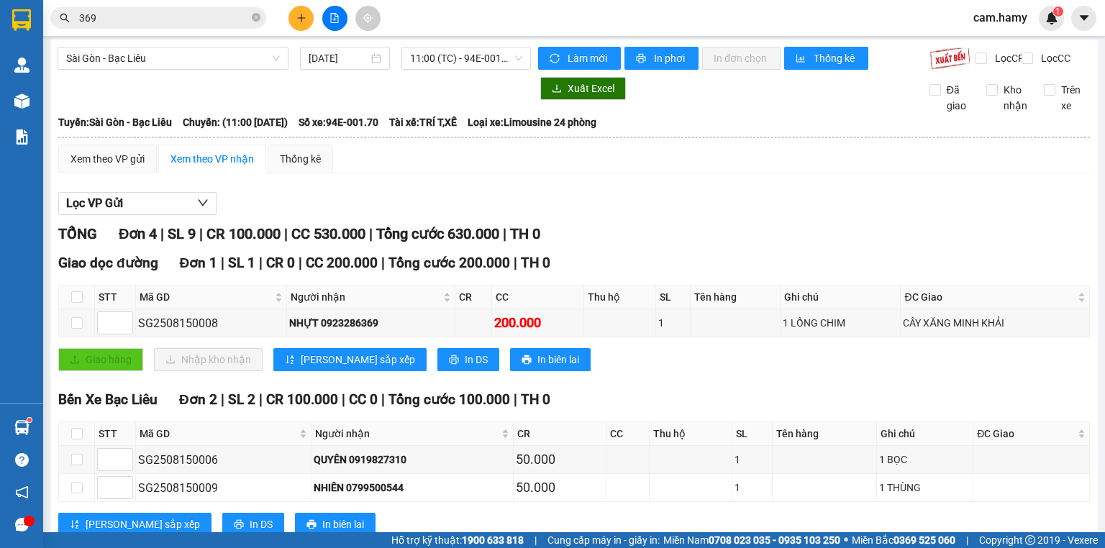
click at [148, 173] on div "Xem theo VP gửi" at bounding box center [107, 159] width 99 height 29
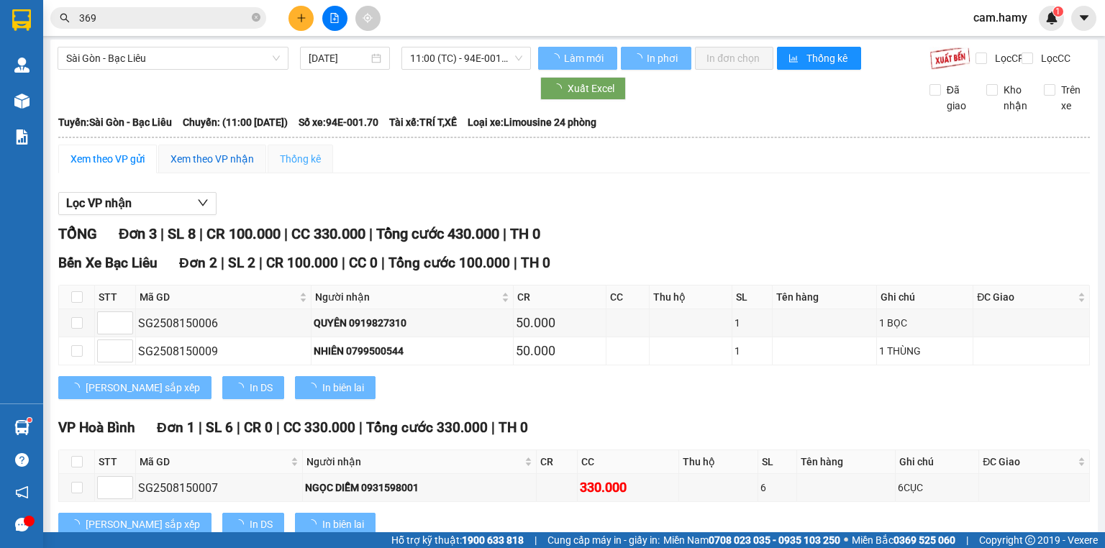
click at [215, 167] on div "Xem theo VP nhận" at bounding box center [212, 159] width 83 height 16
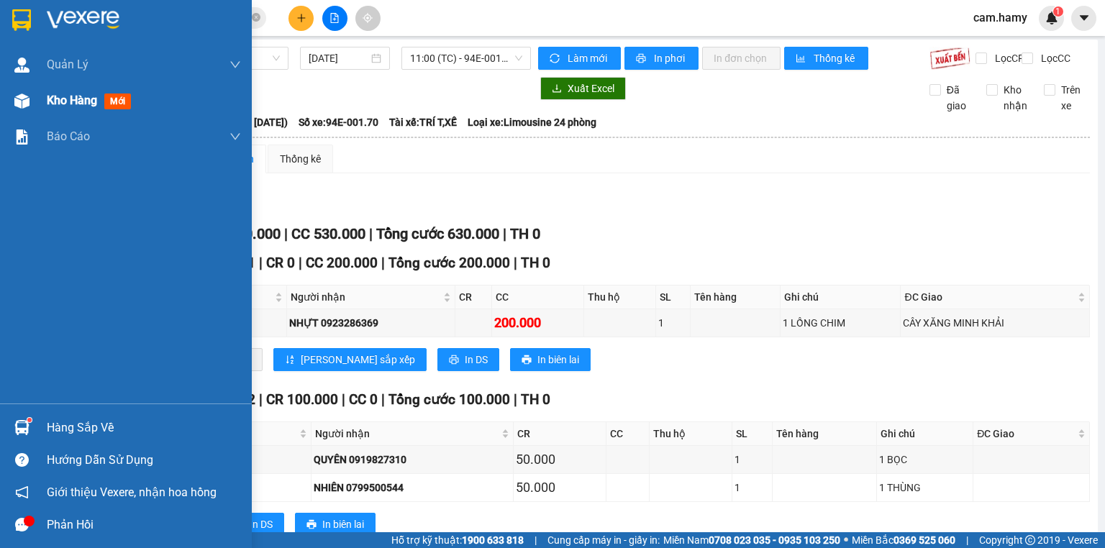
click at [52, 112] on div "Kho hàng mới" at bounding box center [144, 101] width 194 height 36
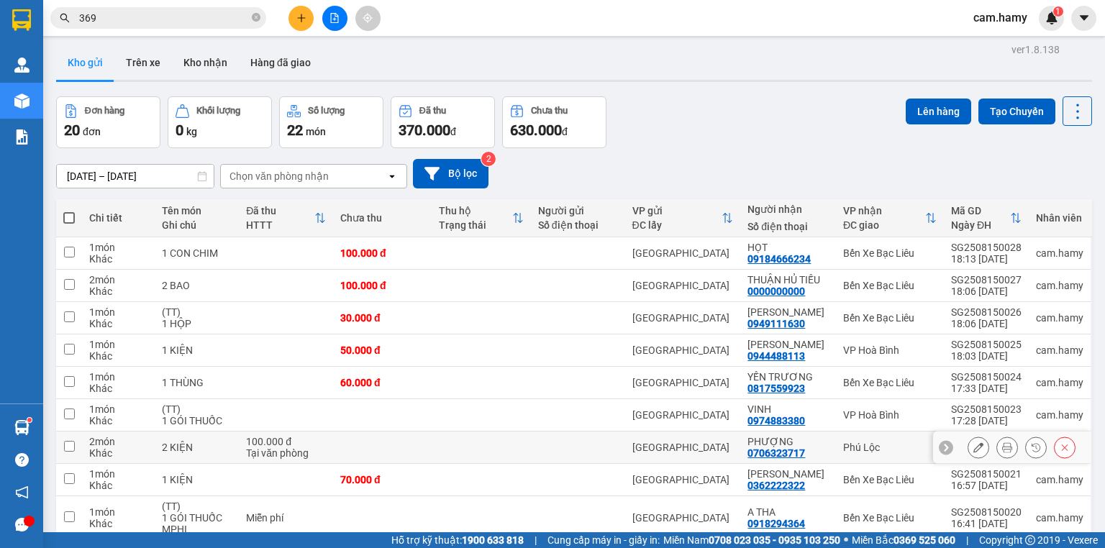
drag, startPoint x: 739, startPoint y: 221, endPoint x: 809, endPoint y: 222, distance: 69.8
click at [809, 432] on tr "2 món Khác 2 KIỆN 100.000 đ Tại văn phòng [GEOGRAPHIC_DATA] PHƯỢNG 0706323717 P…" at bounding box center [574, 448] width 1036 height 32
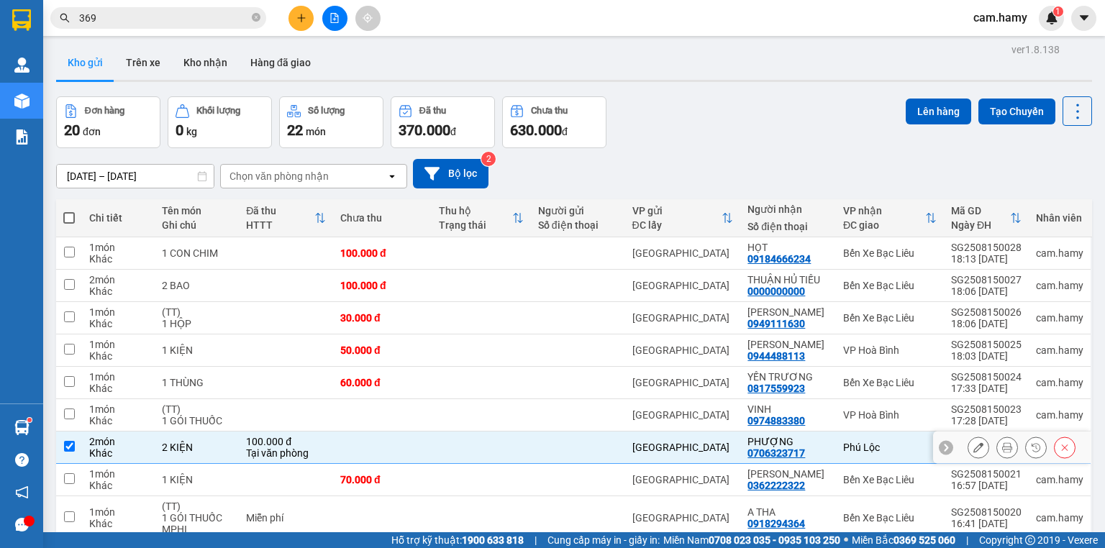
click at [725, 432] on td "[GEOGRAPHIC_DATA]" at bounding box center [683, 448] width 116 height 32
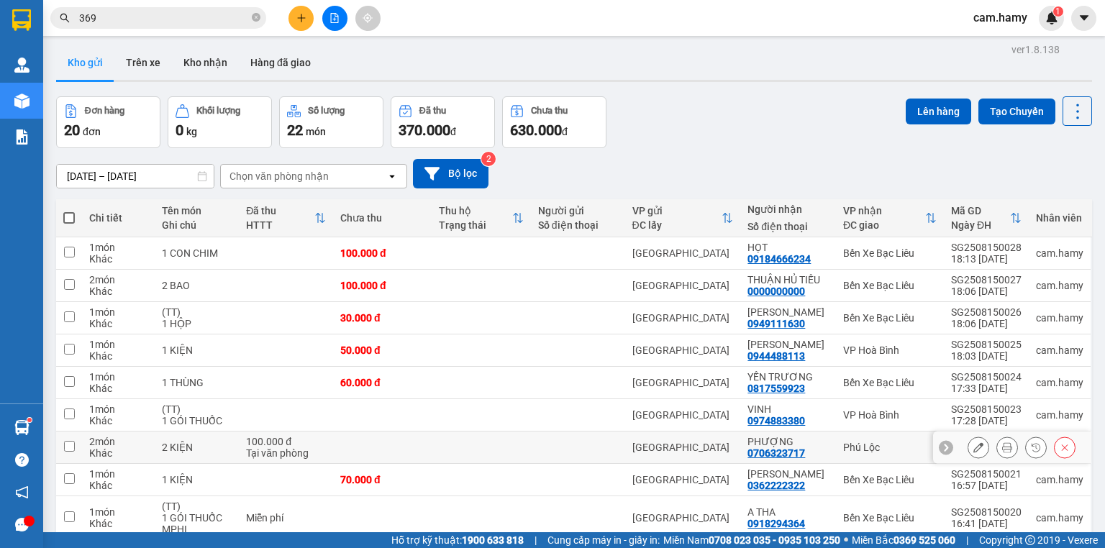
click at [829, 432] on td "PHƯỢNG 0706323717" at bounding box center [788, 448] width 96 height 32
checkbox input "true"
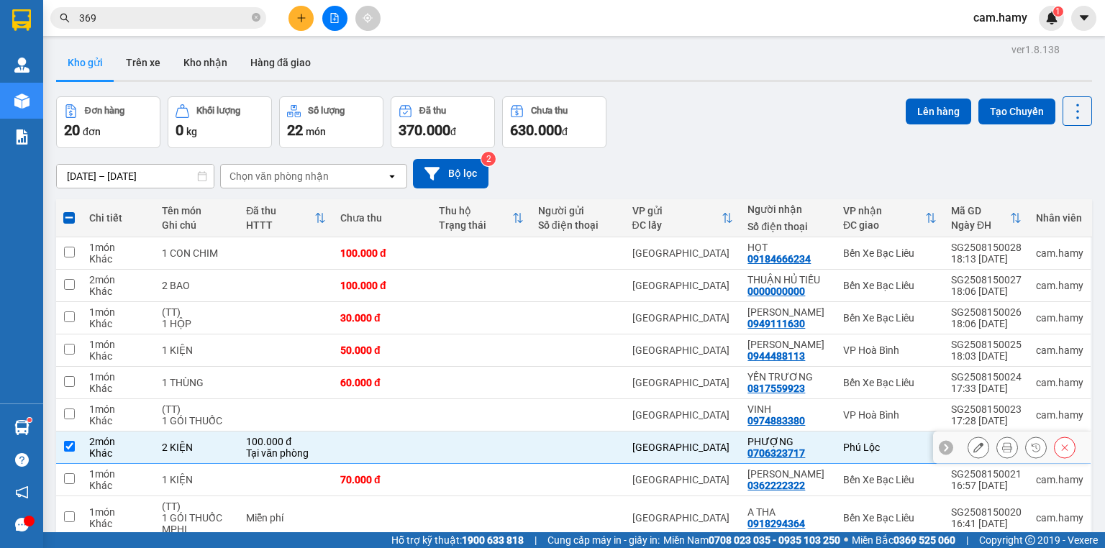
drag, startPoint x: 750, startPoint y: 228, endPoint x: 817, endPoint y: 222, distance: 67.2
click at [817, 432] on td "PHƯỢNG 0706323717" at bounding box center [788, 448] width 96 height 32
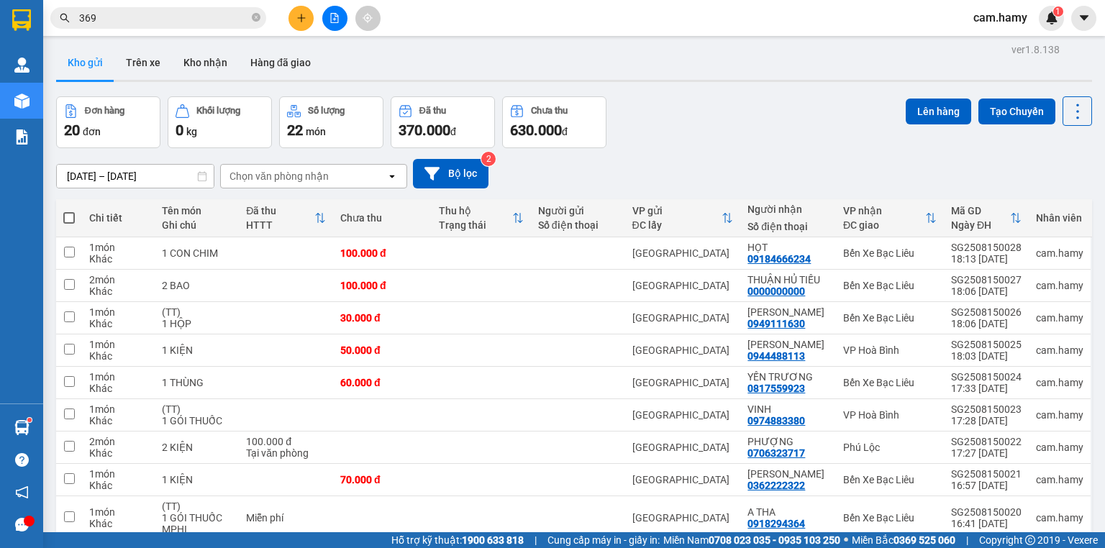
click at [299, 17] on icon "plus" at bounding box center [301, 18] width 10 height 10
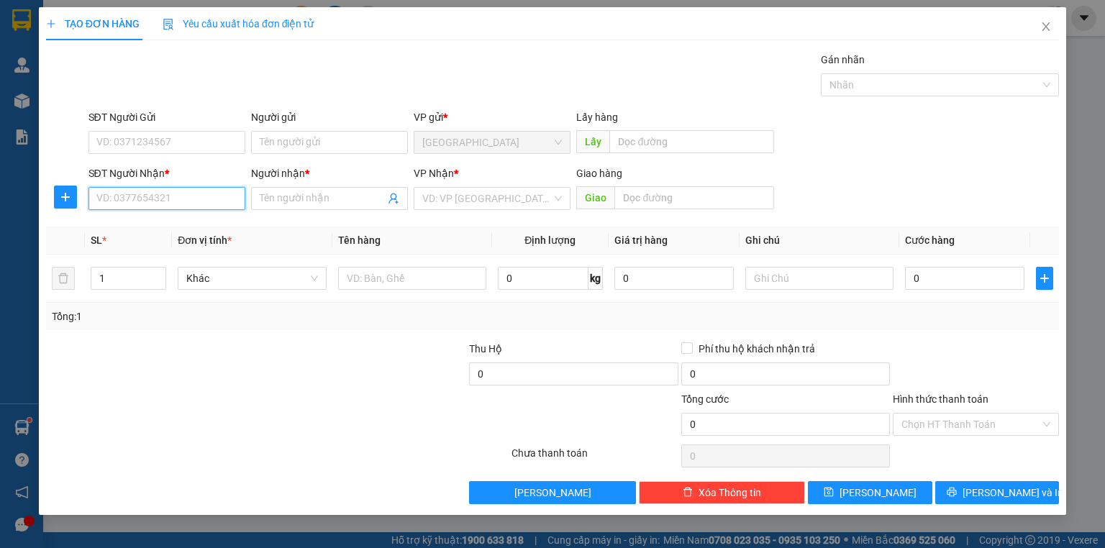
click at [206, 193] on input "SĐT Người Nhận *" at bounding box center [167, 198] width 157 height 23
paste input "0706323717"
type input "0706323717"
click at [189, 190] on input "0706323717" at bounding box center [167, 198] width 157 height 23
click at [177, 235] on div "0706323717 - PHƯỢNG" at bounding box center [167, 226] width 157 height 23
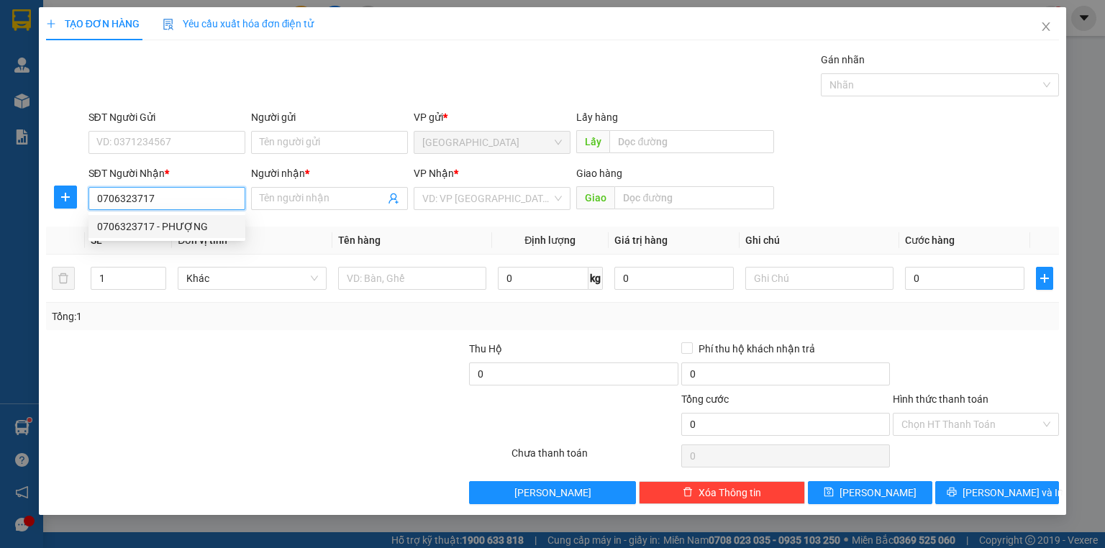
type input "PHƯỢNG"
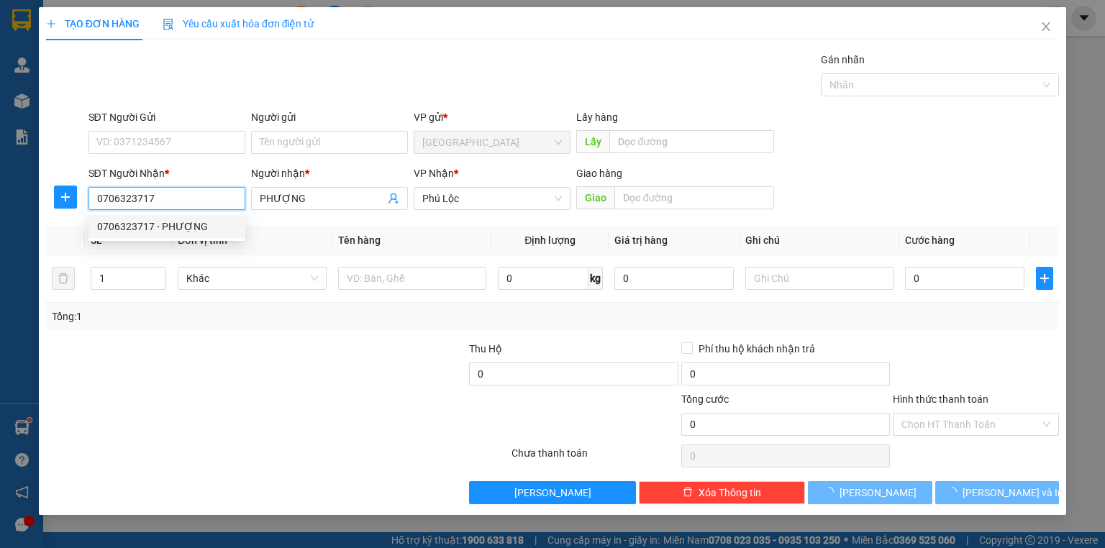
type input "100.000"
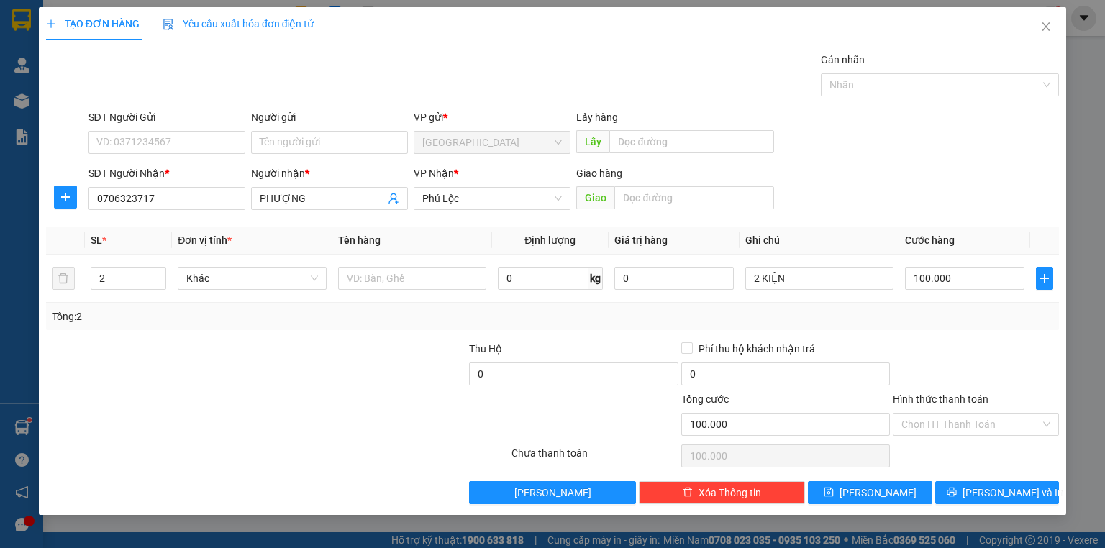
click at [937, 377] on div at bounding box center [976, 366] width 169 height 50
click at [929, 426] on input "Hình thức thanh toán" at bounding box center [971, 425] width 139 height 22
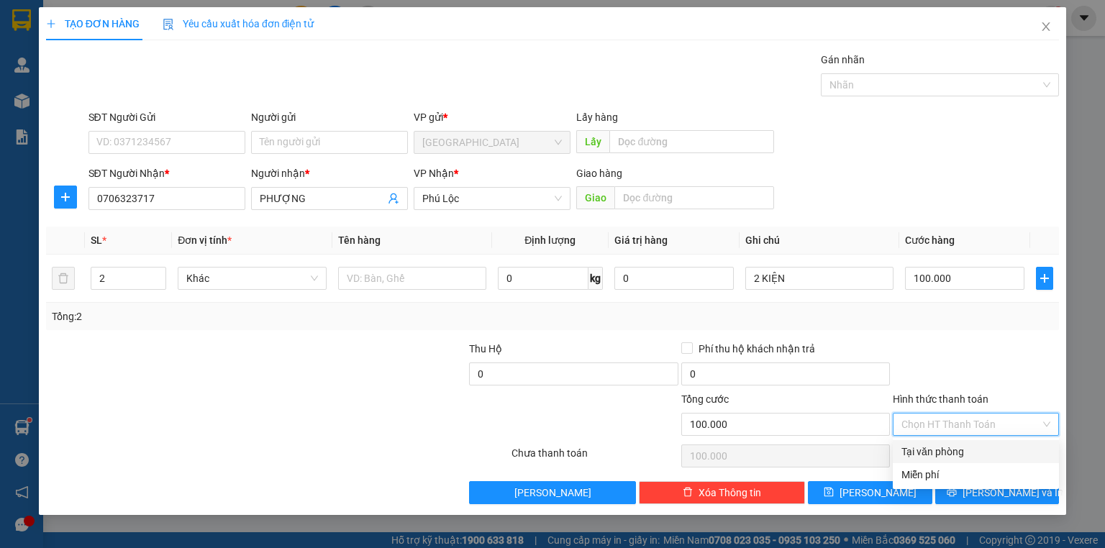
click at [950, 458] on div "Tại văn phòng" at bounding box center [976, 452] width 149 height 16
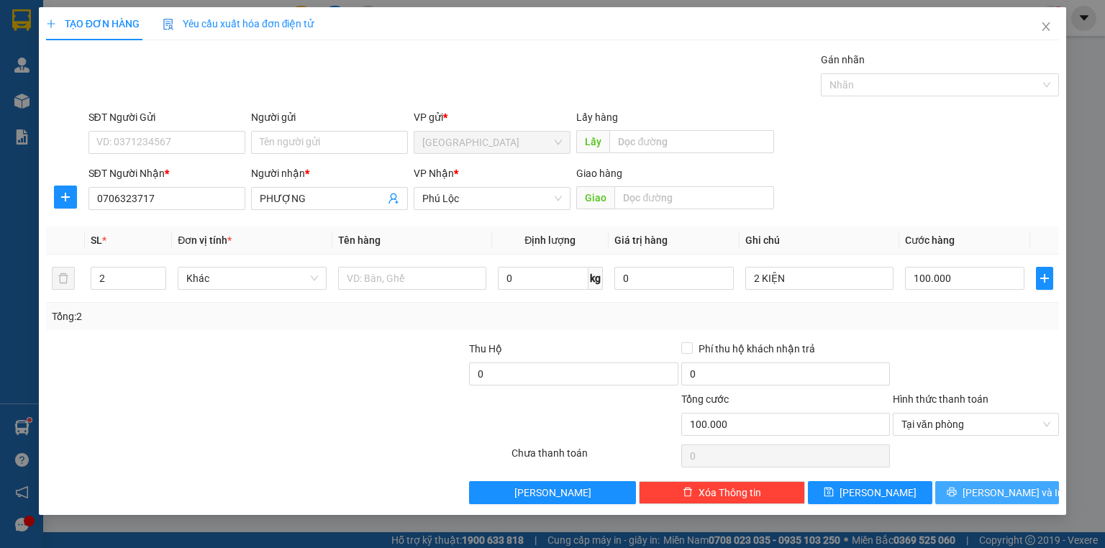
click at [984, 483] on button "[PERSON_NAME] và In" at bounding box center [997, 492] width 124 height 23
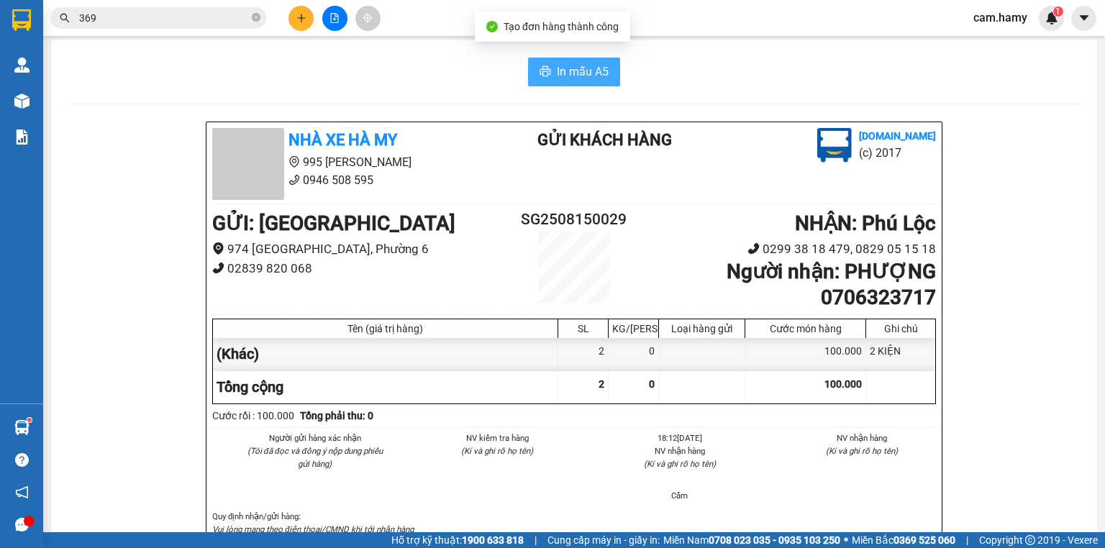
click at [585, 86] on button "In mẫu A5" at bounding box center [574, 72] width 92 height 29
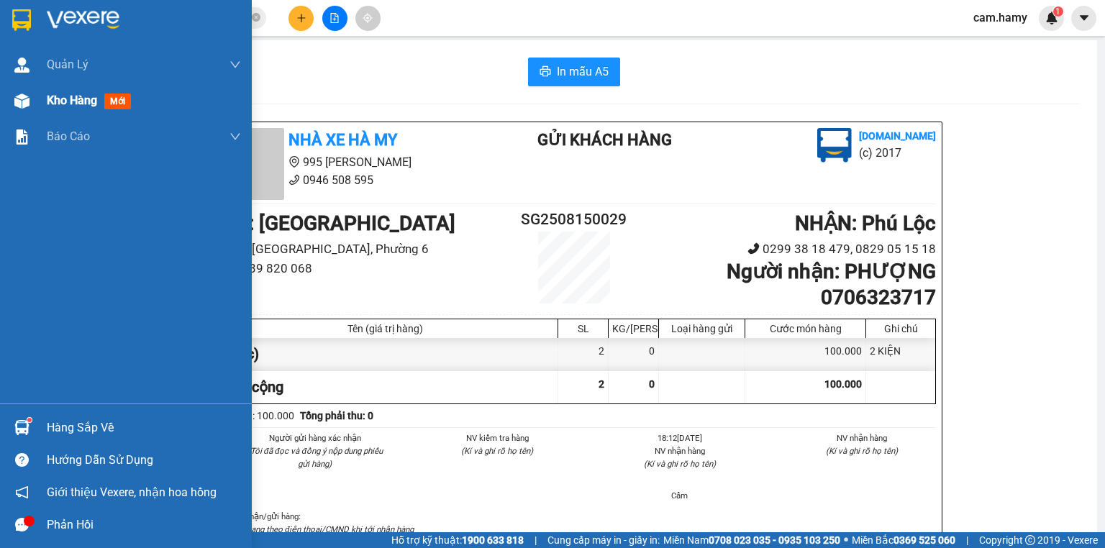
click at [40, 100] on div "Kho hàng mới" at bounding box center [126, 101] width 252 height 36
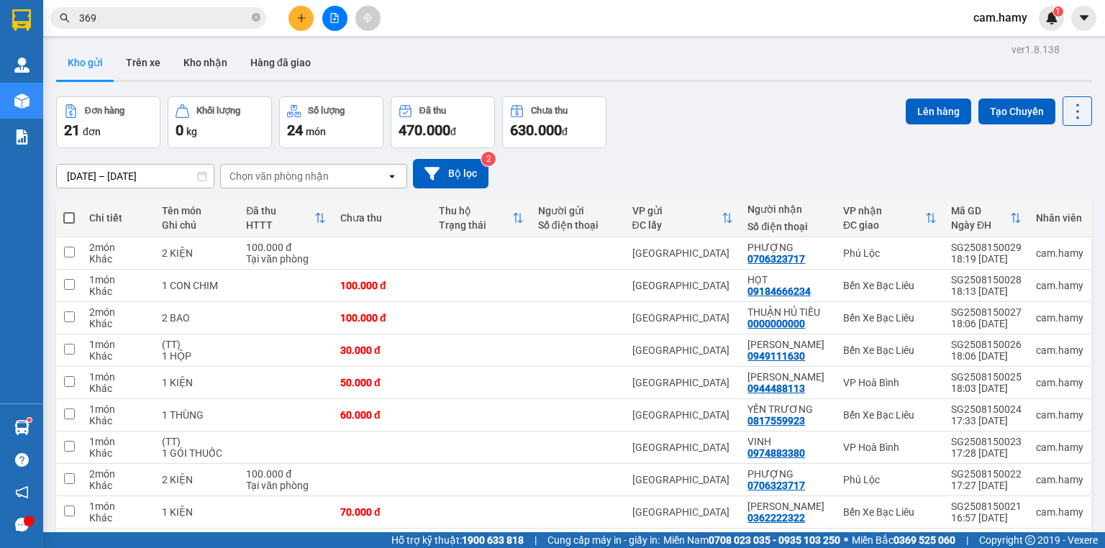
click at [325, 20] on button at bounding box center [334, 18] width 25 height 25
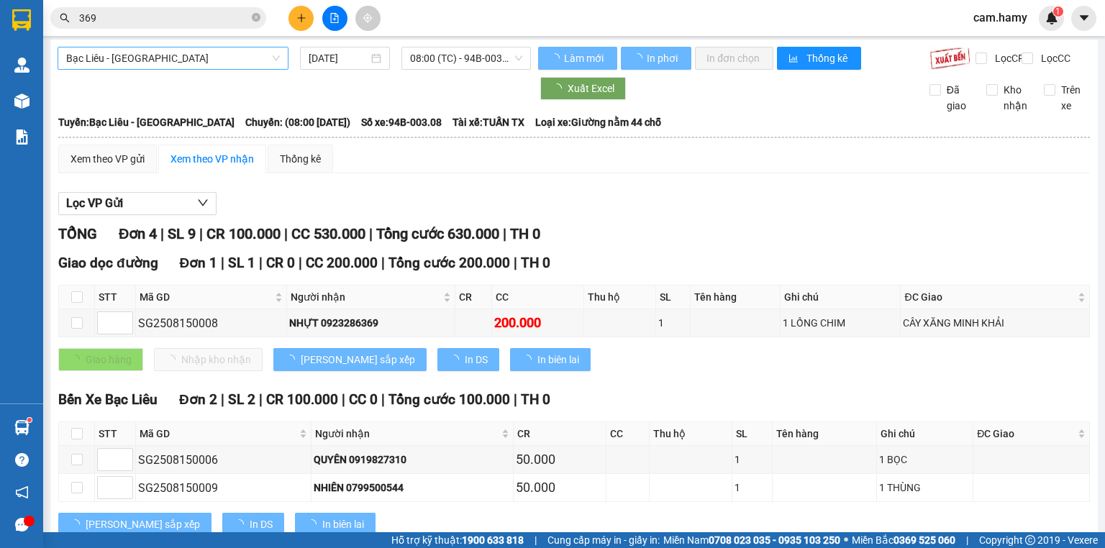
click at [158, 69] on span "Bạc Liêu - [GEOGRAPHIC_DATA]" at bounding box center [173, 58] width 214 height 22
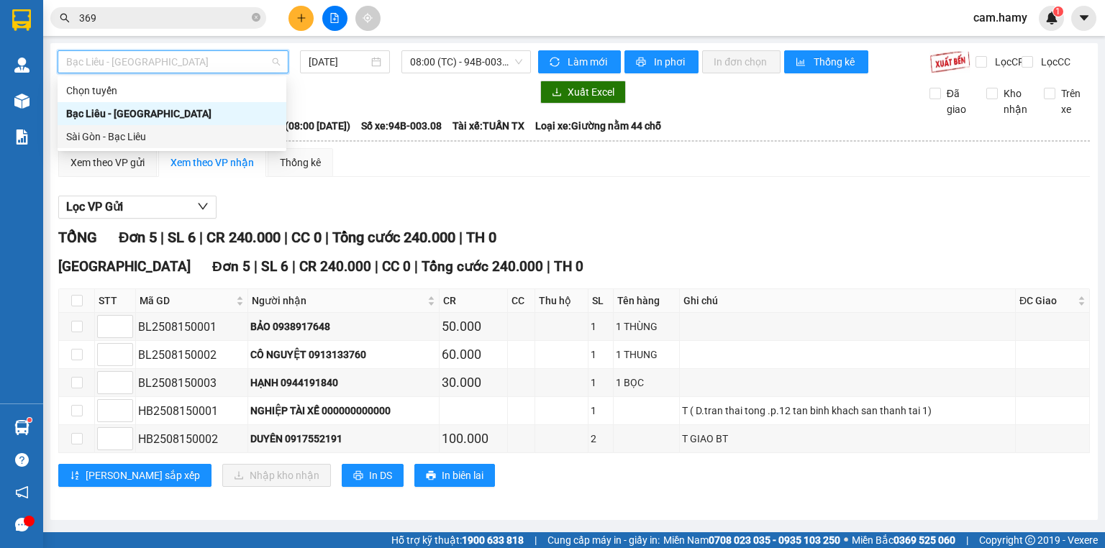
click at [86, 137] on div "Sài Gòn - Bạc Liêu" at bounding box center [172, 137] width 212 height 16
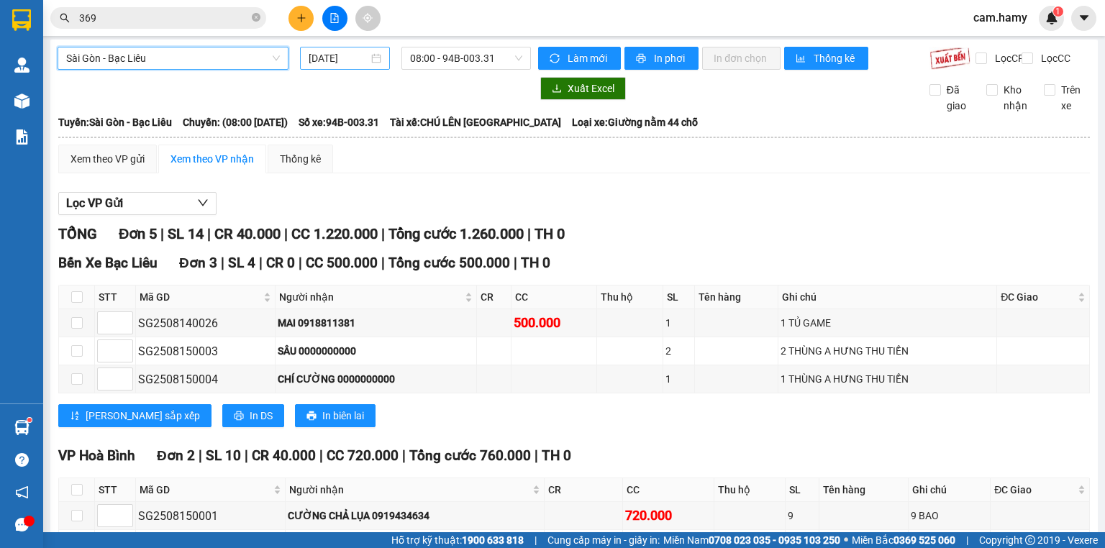
click at [337, 55] on input "[DATE]" at bounding box center [338, 58] width 59 height 16
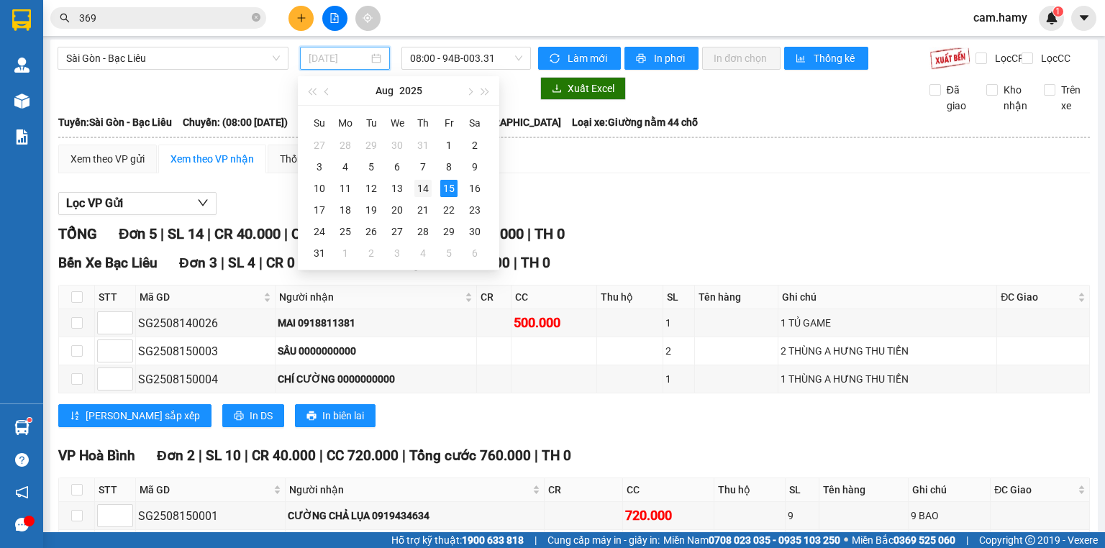
click at [423, 189] on div "14" at bounding box center [422, 188] width 17 height 17
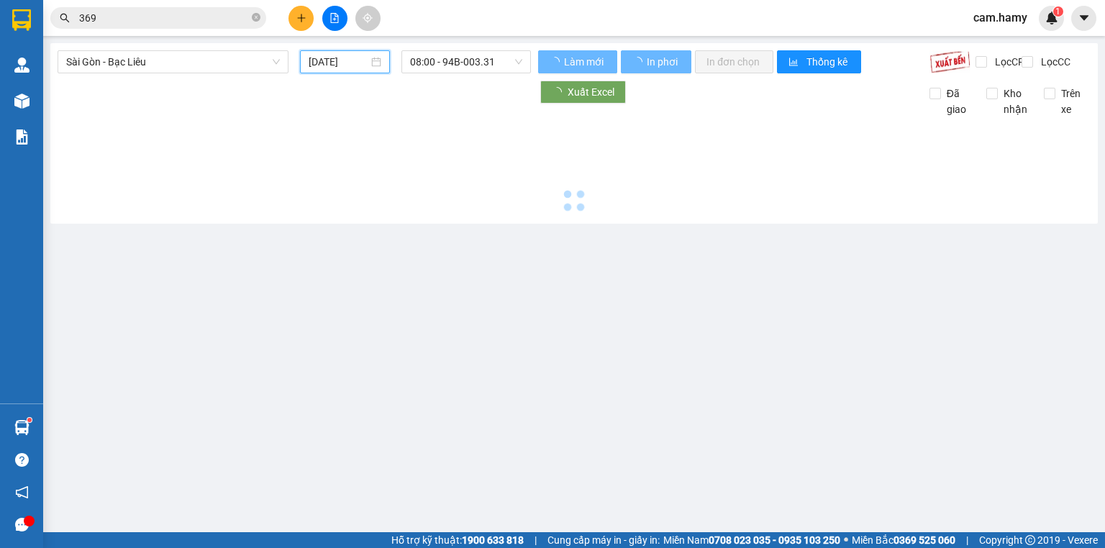
type input "[DATE]"
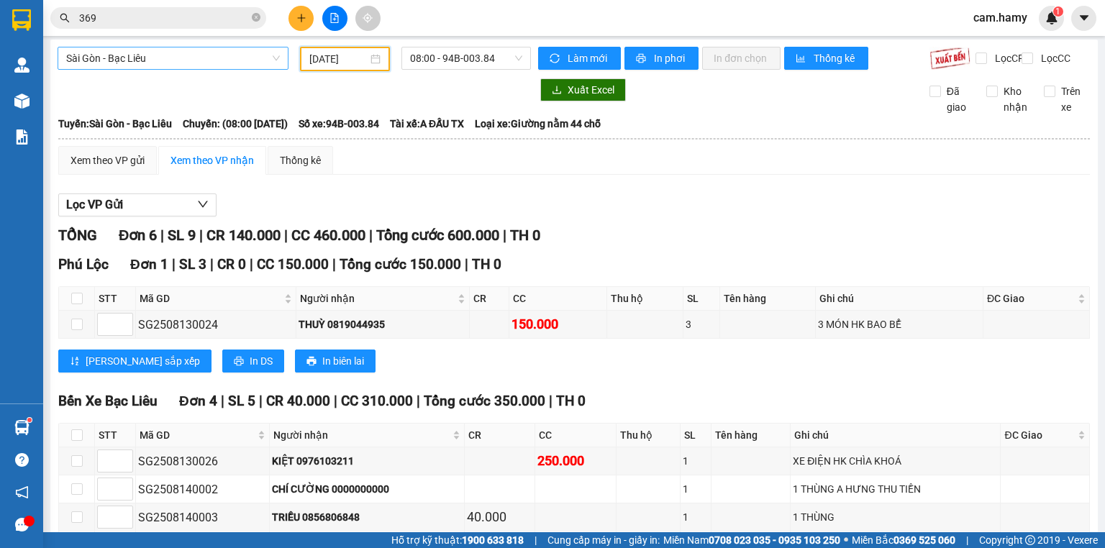
click at [143, 56] on span "Sài Gòn - Bạc Liêu" at bounding box center [173, 58] width 214 height 22
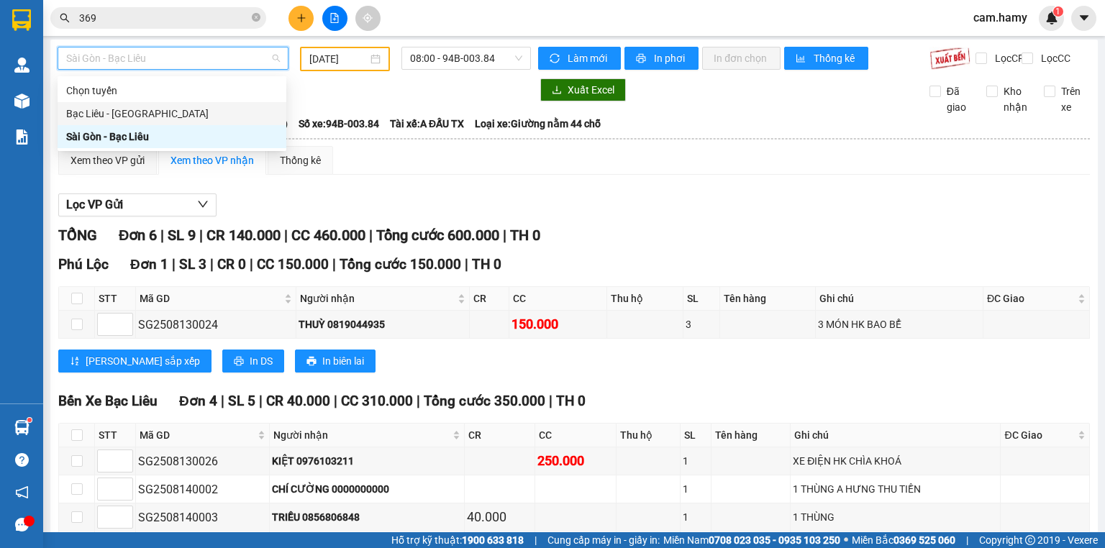
drag, startPoint x: 118, startPoint y: 111, endPoint x: 167, endPoint y: 108, distance: 49.0
click at [117, 111] on div "Bạc Liêu - [GEOGRAPHIC_DATA]" at bounding box center [172, 114] width 212 height 16
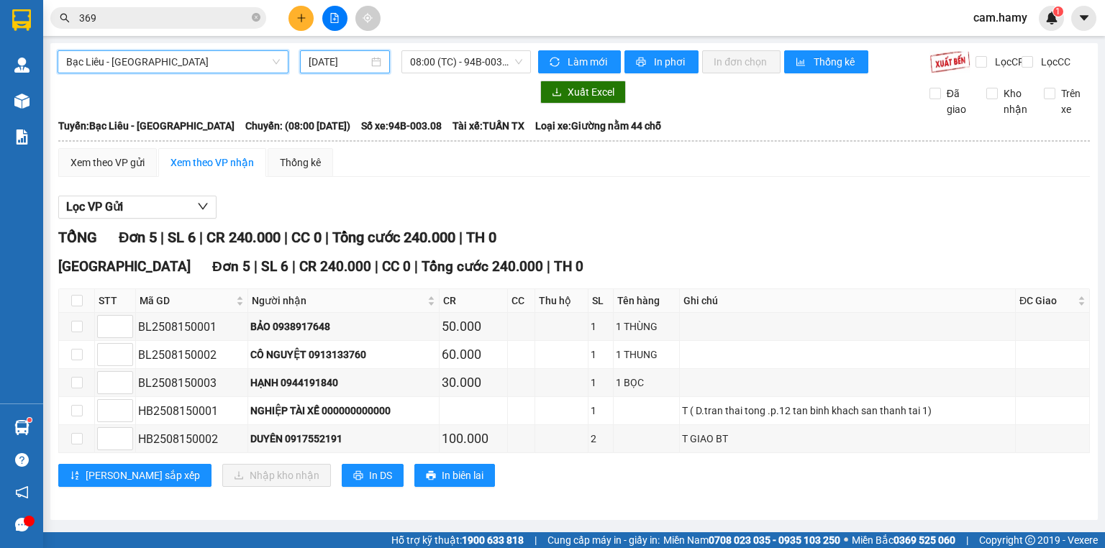
click at [348, 63] on input "[DATE]" at bounding box center [338, 62] width 59 height 16
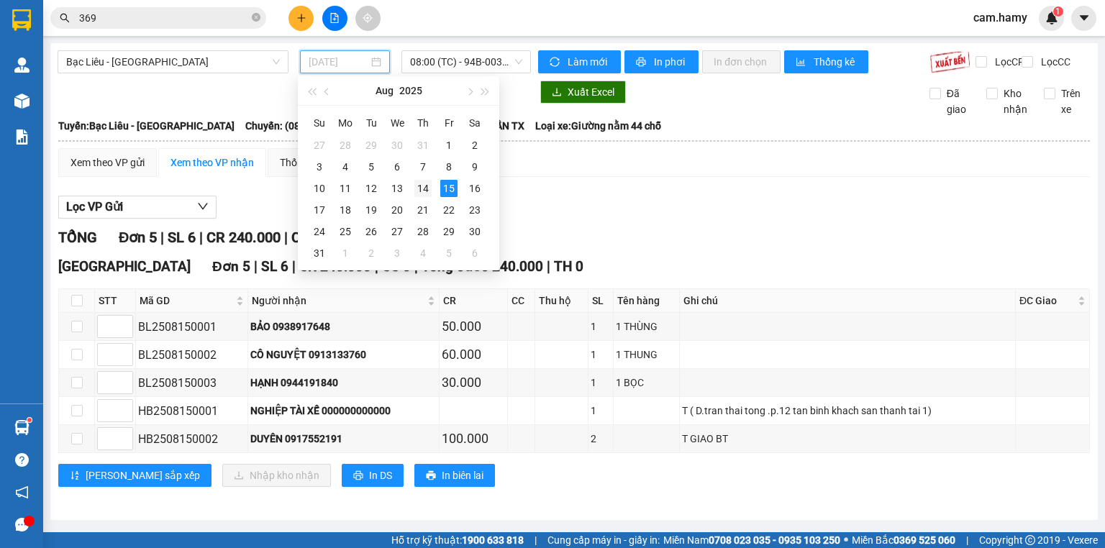
click at [427, 181] on div "14" at bounding box center [422, 188] width 17 height 17
type input "[DATE]"
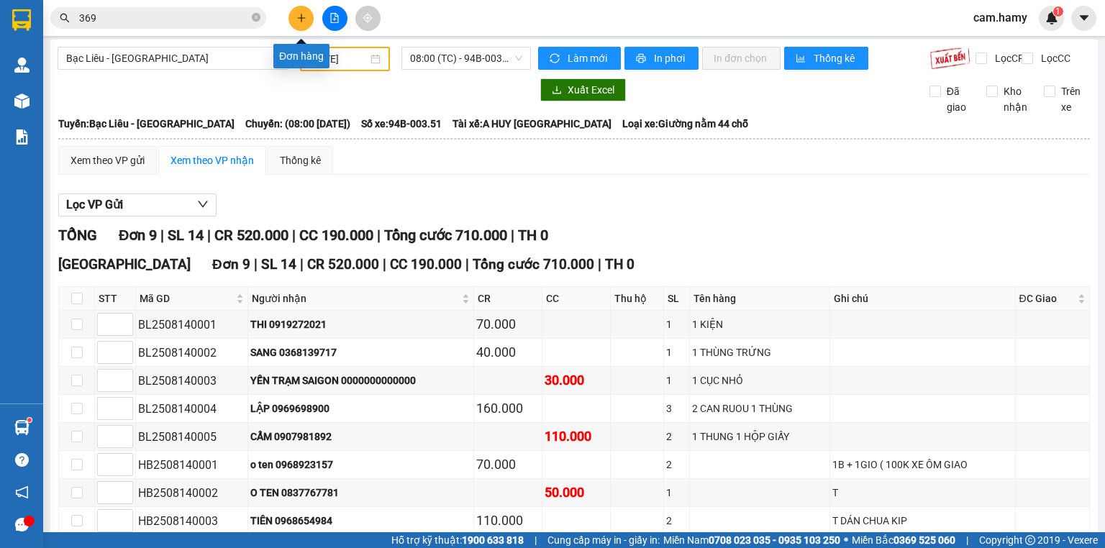
click at [300, 22] on icon "plus" at bounding box center [301, 18] width 10 height 10
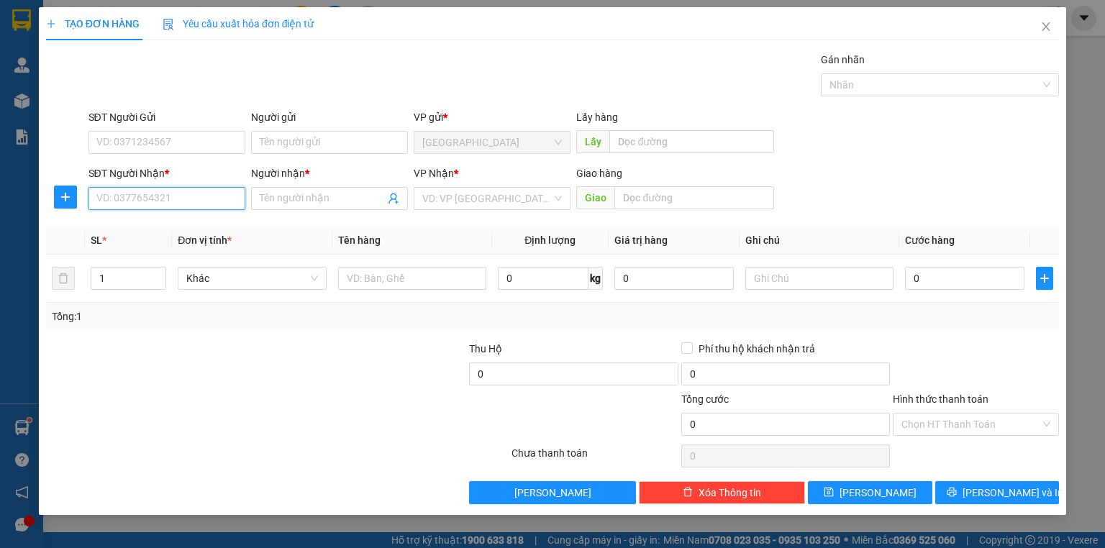
click at [173, 205] on input "SĐT Người Nhận *" at bounding box center [167, 198] width 157 height 23
type input "0846777752"
drag, startPoint x: 192, startPoint y: 225, endPoint x: 196, endPoint y: 235, distance: 10.0
click at [192, 226] on div "0846777752 - NHUNG" at bounding box center [167, 227] width 140 height 16
type input "NHUNG"
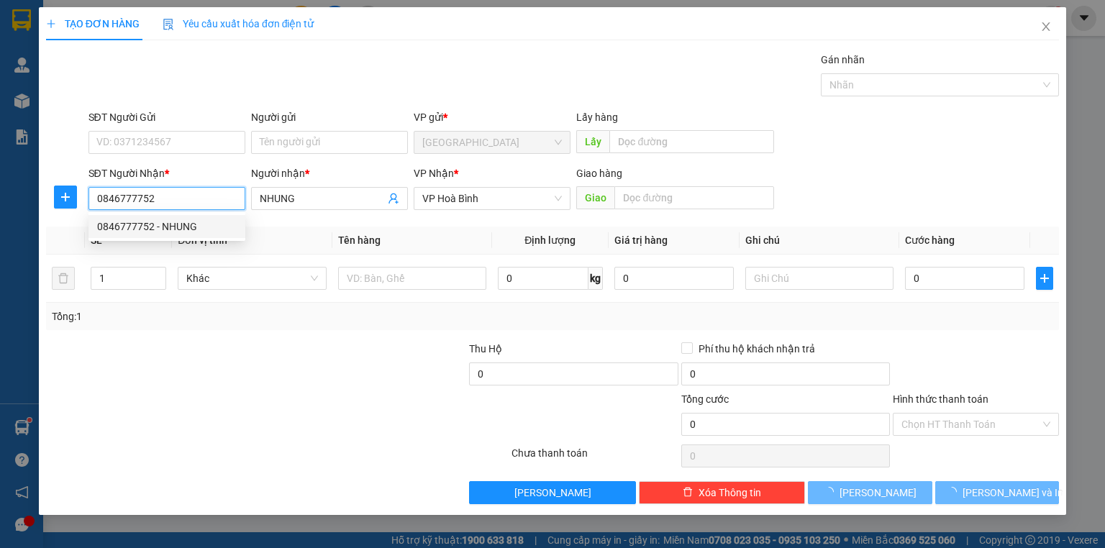
type input "160.000"
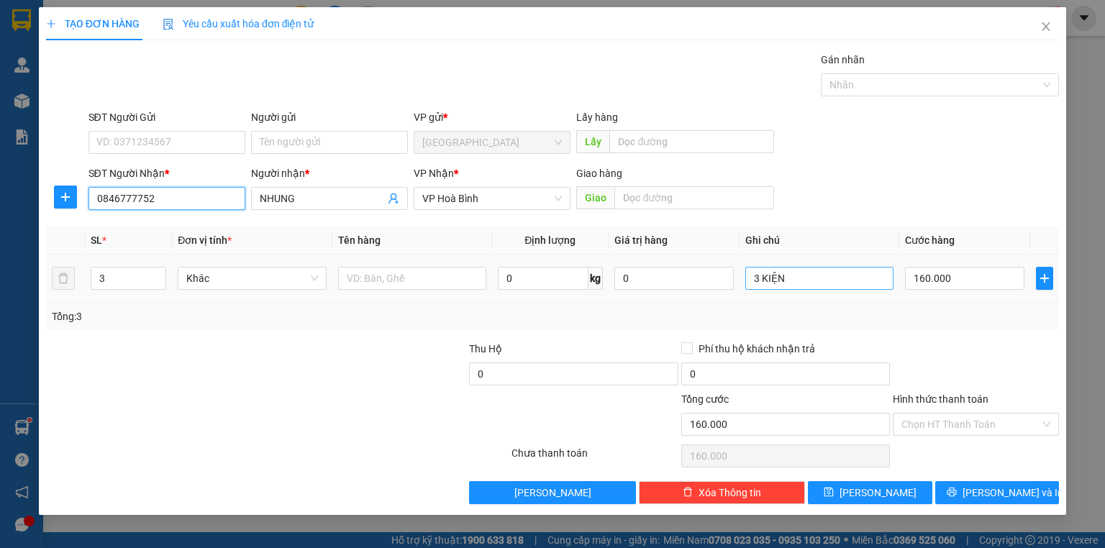
type input "0846777752"
click at [768, 271] on input "3 KIỆN" at bounding box center [819, 278] width 148 height 23
click at [759, 271] on input "3 KIỆN" at bounding box center [819, 278] width 148 height 23
type input "1 KIỆN"
click at [164, 282] on span "Decrease Value" at bounding box center [158, 282] width 16 height 13
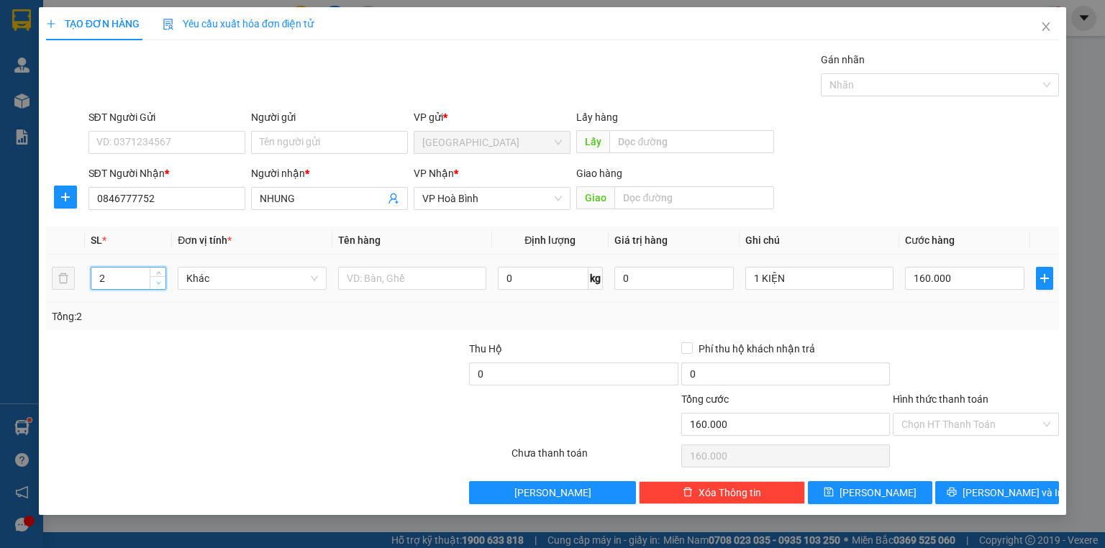
type input "1"
click at [164, 282] on span "Decrease Value" at bounding box center [158, 282] width 16 height 13
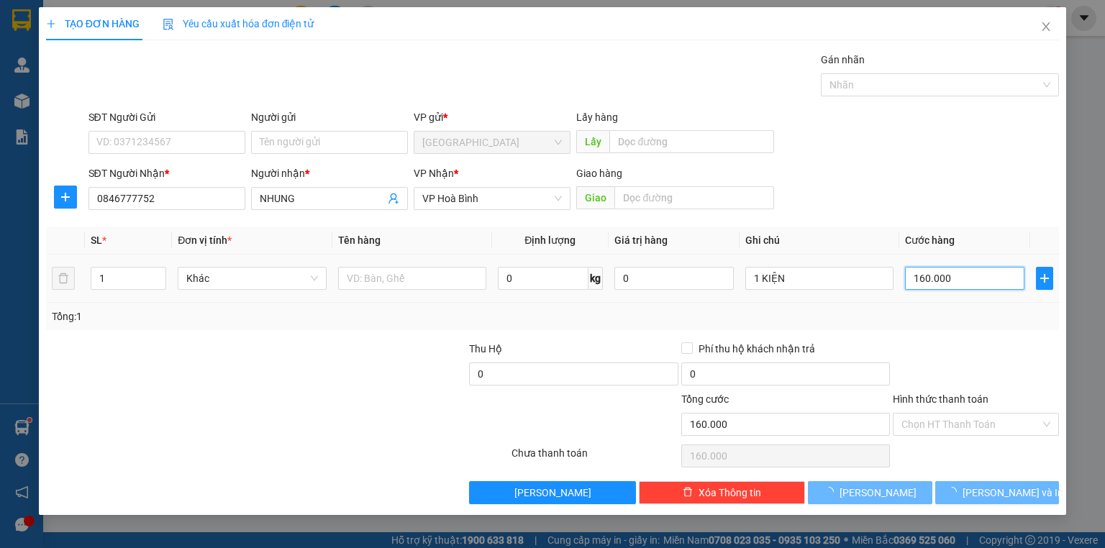
click at [969, 279] on input "160.000" at bounding box center [964, 278] width 119 height 23
type input "0"
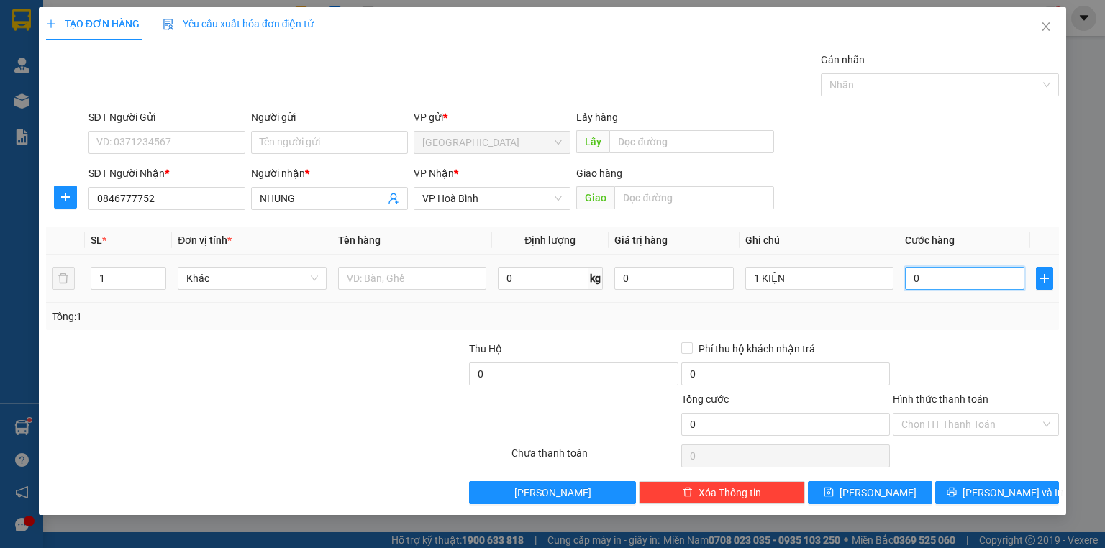
click at [967, 279] on input "0" at bounding box center [964, 278] width 119 height 23
click at [970, 334] on div "Transit Pickup Surcharge Ids Transit Deliver Surcharge Ids Transit Deliver Surc…" at bounding box center [552, 278] width 1013 height 453
click at [986, 496] on span "[PERSON_NAME] và In" at bounding box center [1013, 493] width 101 height 16
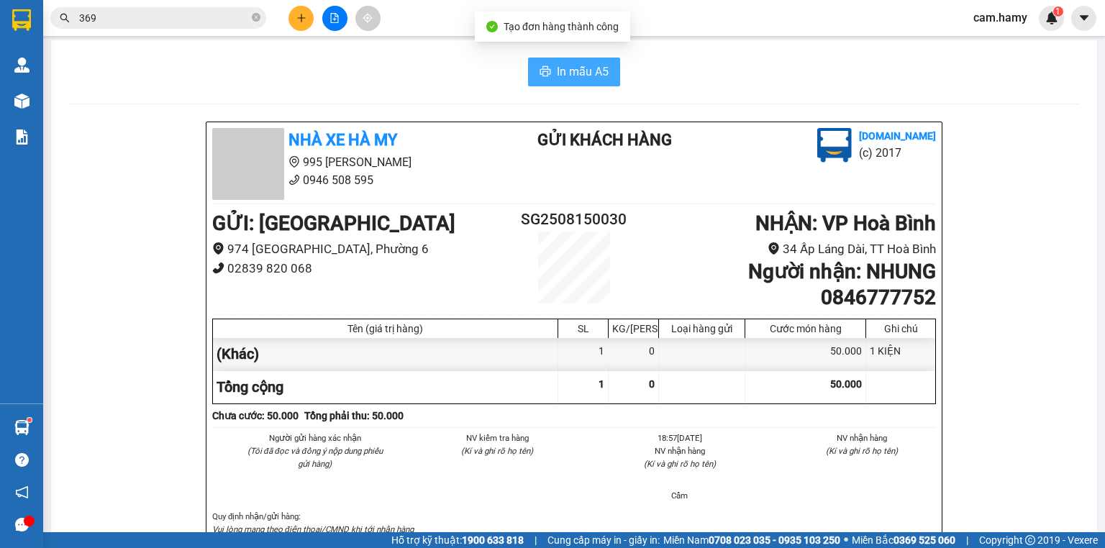
click at [589, 81] on span "In mẫu A5" at bounding box center [583, 72] width 52 height 18
click at [249, 20] on span "369" at bounding box center [158, 18] width 216 height 22
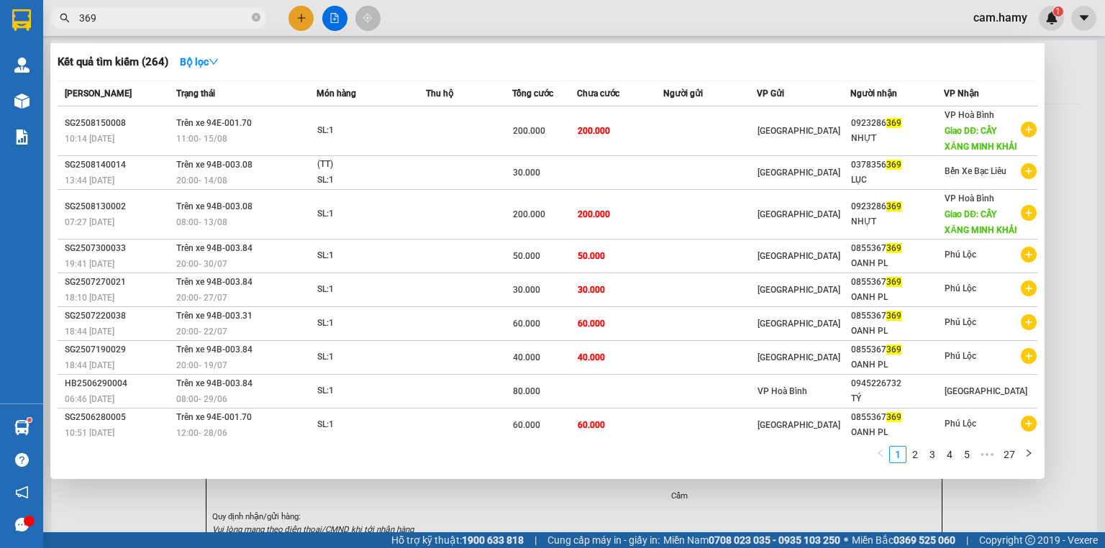
click at [250, 19] on span "369" at bounding box center [158, 18] width 216 height 22
click at [253, 18] on icon "close-circle" at bounding box center [256, 17] width 9 height 9
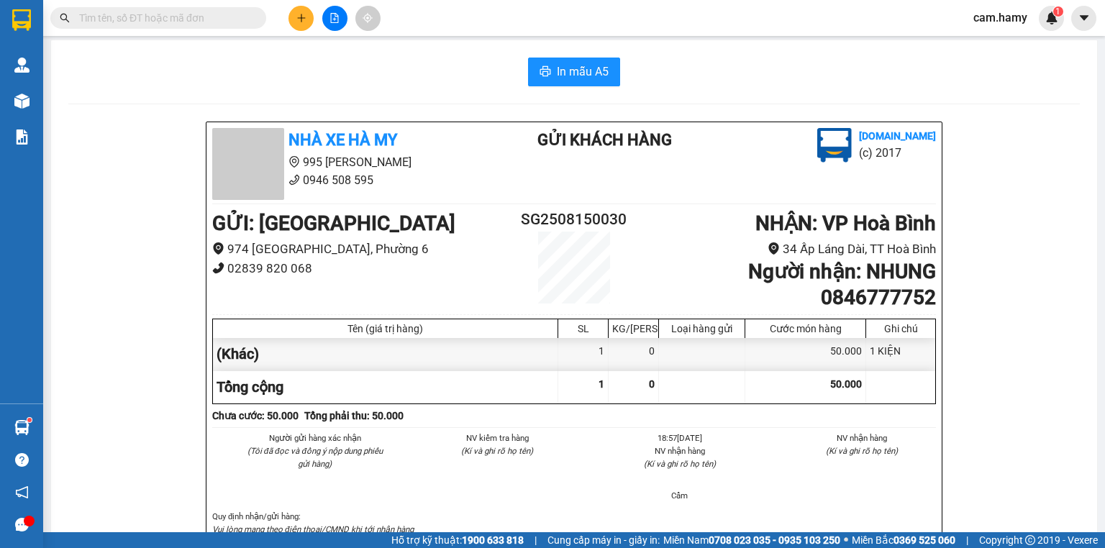
drag, startPoint x: 325, startPoint y: 23, endPoint x: 291, endPoint y: 35, distance: 35.7
click at [325, 22] on button at bounding box center [334, 18] width 25 height 25
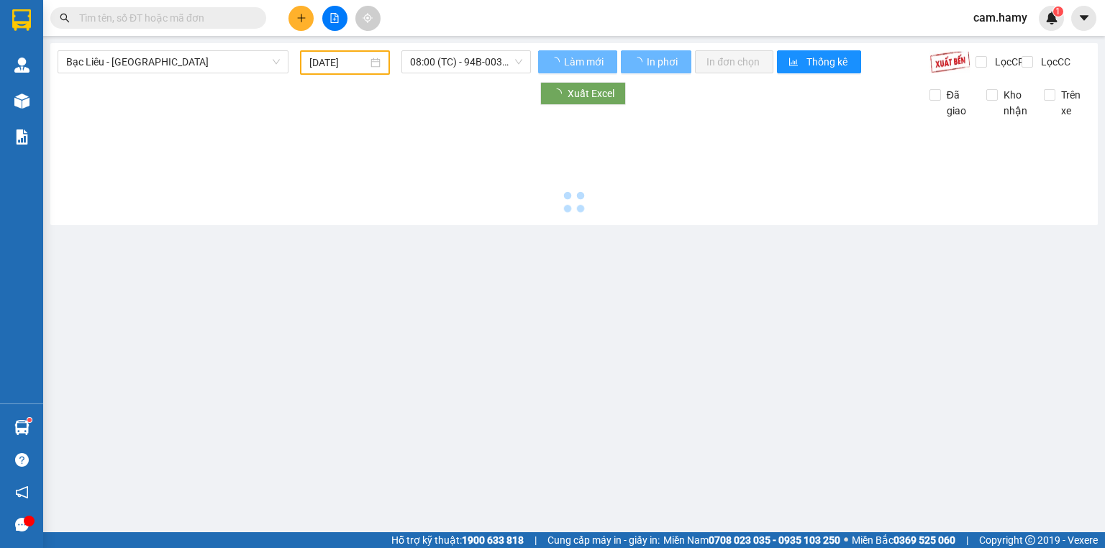
type input "[DATE]"
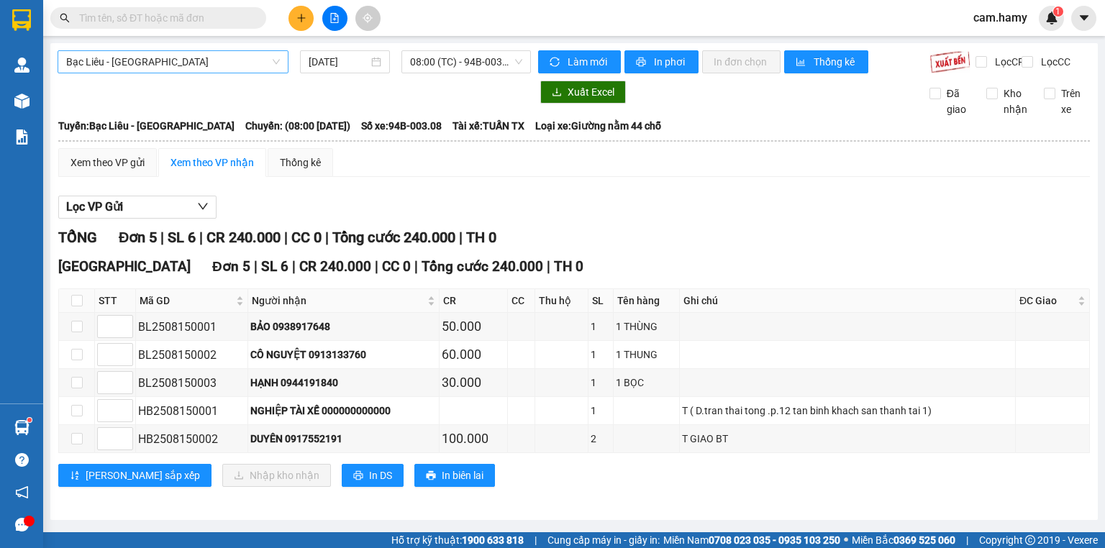
click at [150, 60] on span "Bạc Liêu - [GEOGRAPHIC_DATA]" at bounding box center [173, 62] width 214 height 22
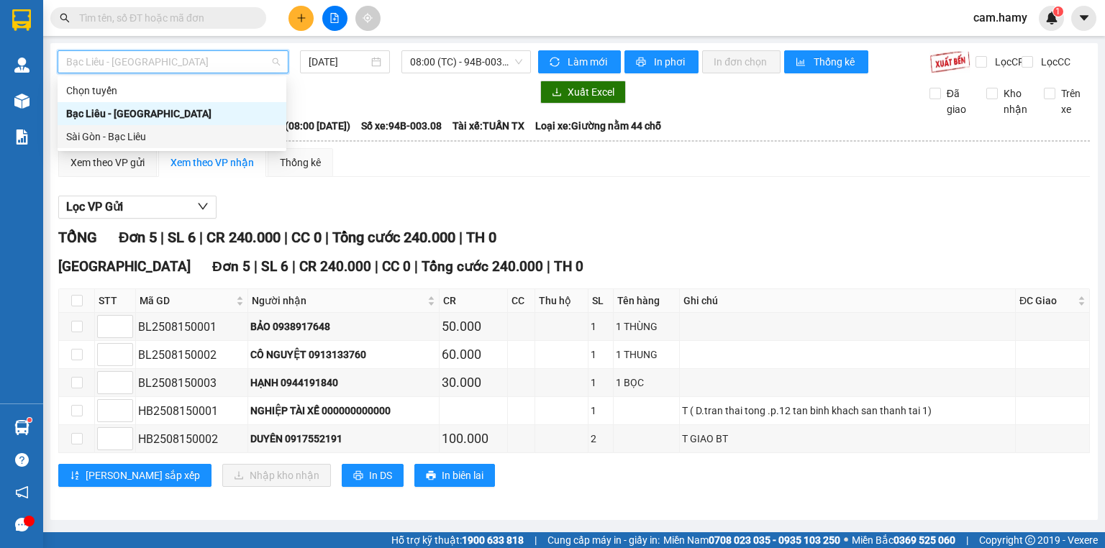
click at [123, 140] on div "Sài Gòn - Bạc Liêu" at bounding box center [172, 137] width 212 height 16
type input "[DATE]"
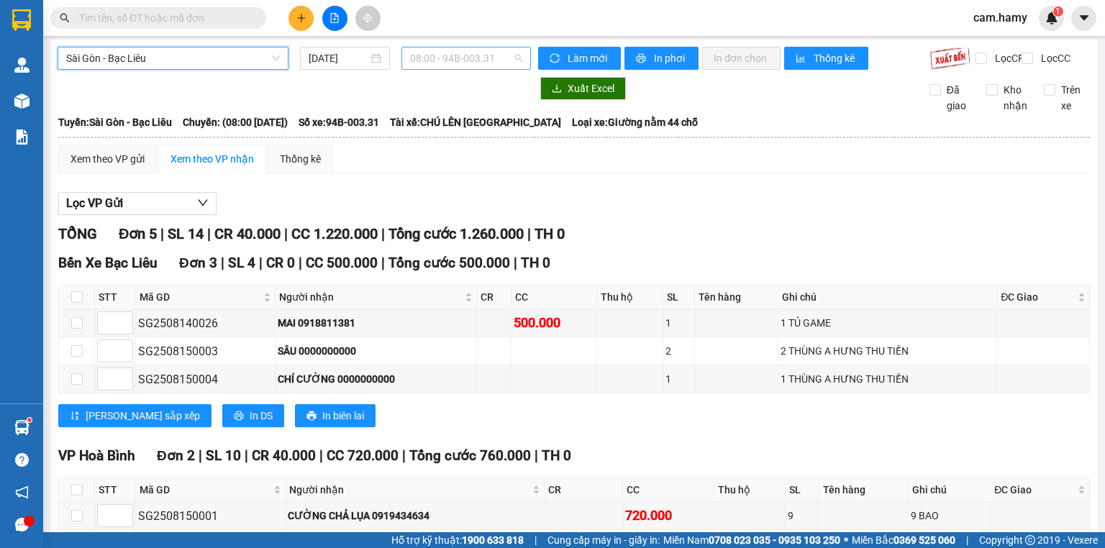
click at [449, 63] on span "08:00 - 94B-003.31" at bounding box center [466, 58] width 113 height 22
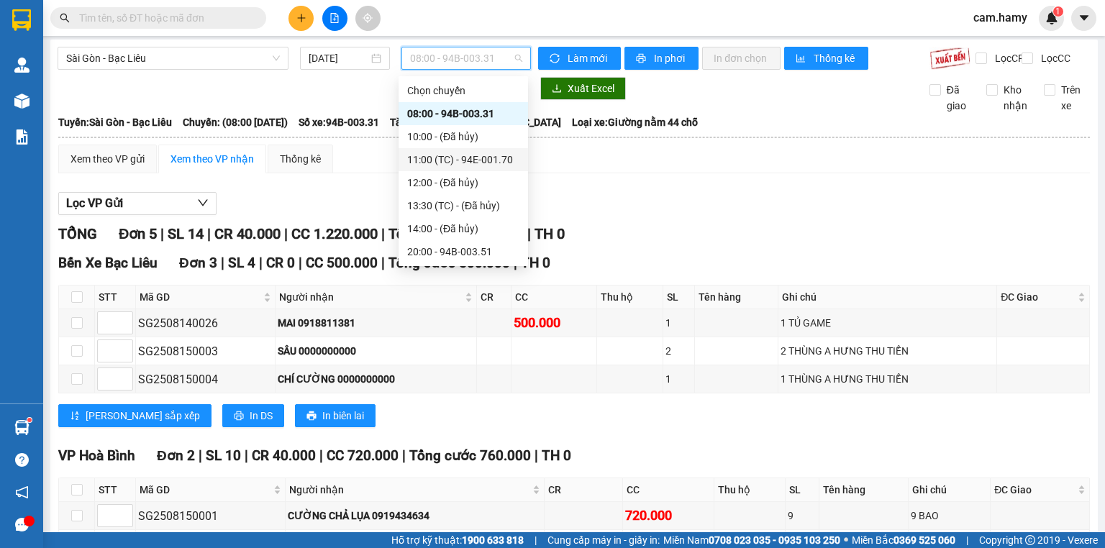
click at [441, 155] on div "11:00 (TC) - 94E-001.70" at bounding box center [463, 160] width 112 height 16
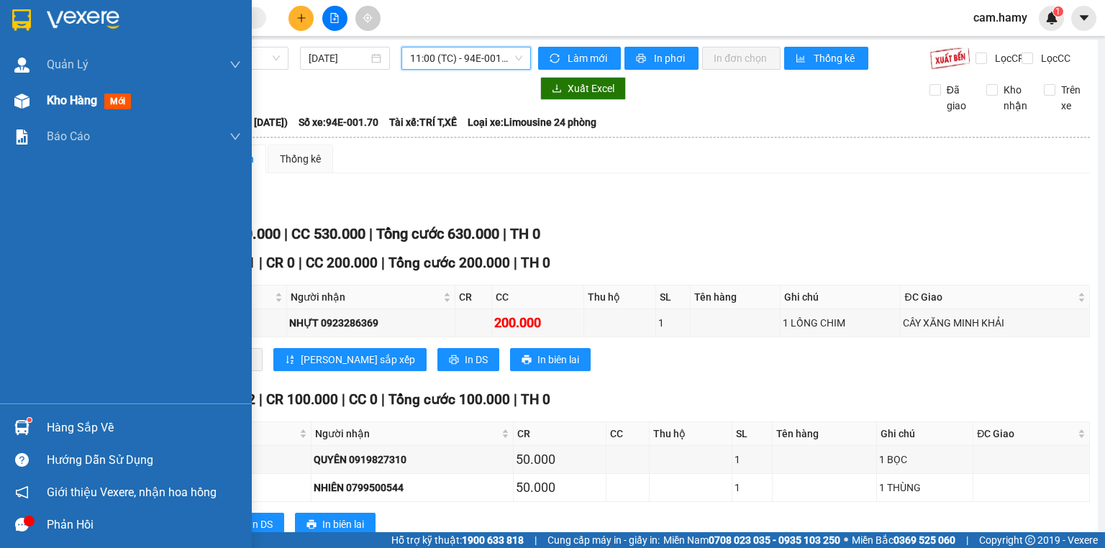
click at [21, 96] on img at bounding box center [21, 101] width 15 height 15
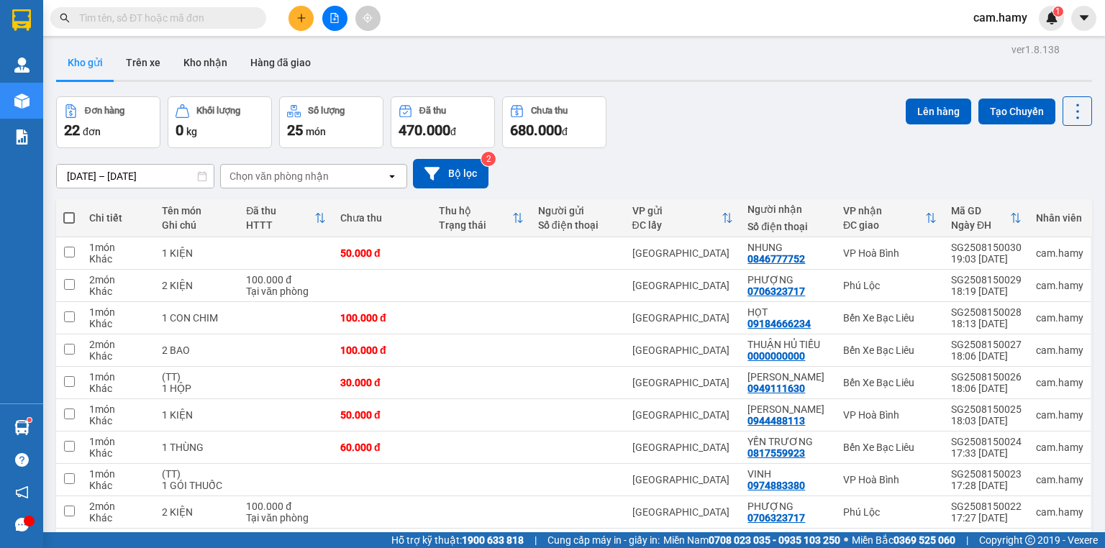
click at [291, 10] on button at bounding box center [301, 18] width 25 height 25
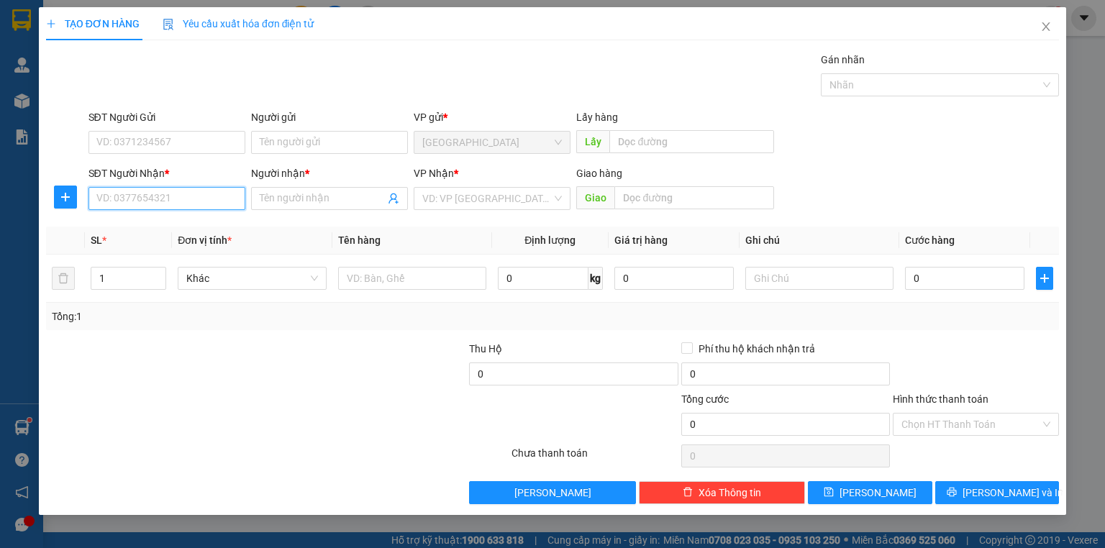
click at [194, 190] on input "SĐT Người Nhận *" at bounding box center [167, 198] width 157 height 23
click at [193, 193] on input "SĐT Người Nhận *" at bounding box center [167, 198] width 157 height 23
click at [141, 218] on div "0969555202 - TRÂN" at bounding box center [167, 226] width 157 height 23
type input "0969555202"
type input "TRÂN"
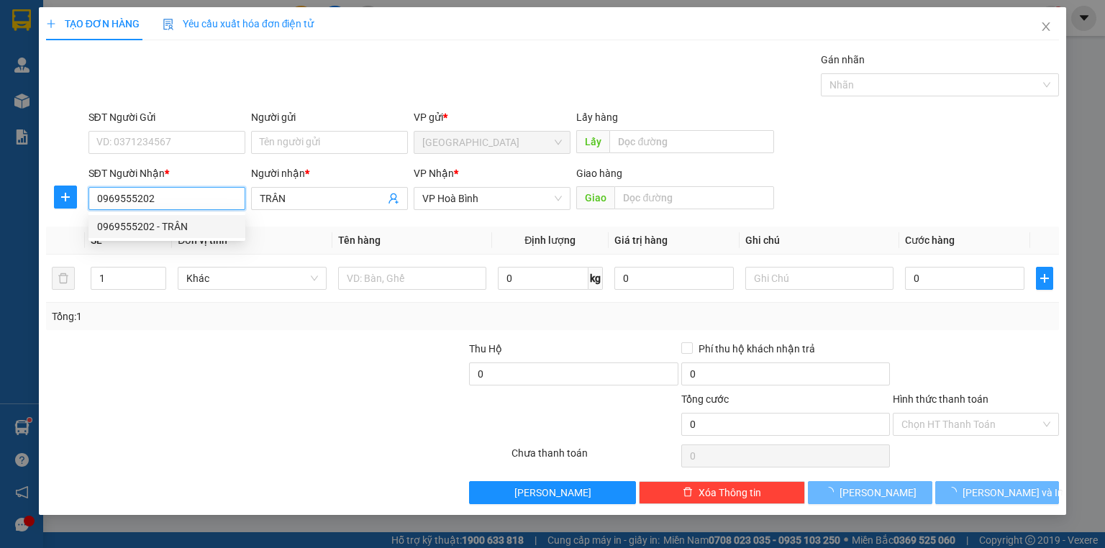
type input "30.000"
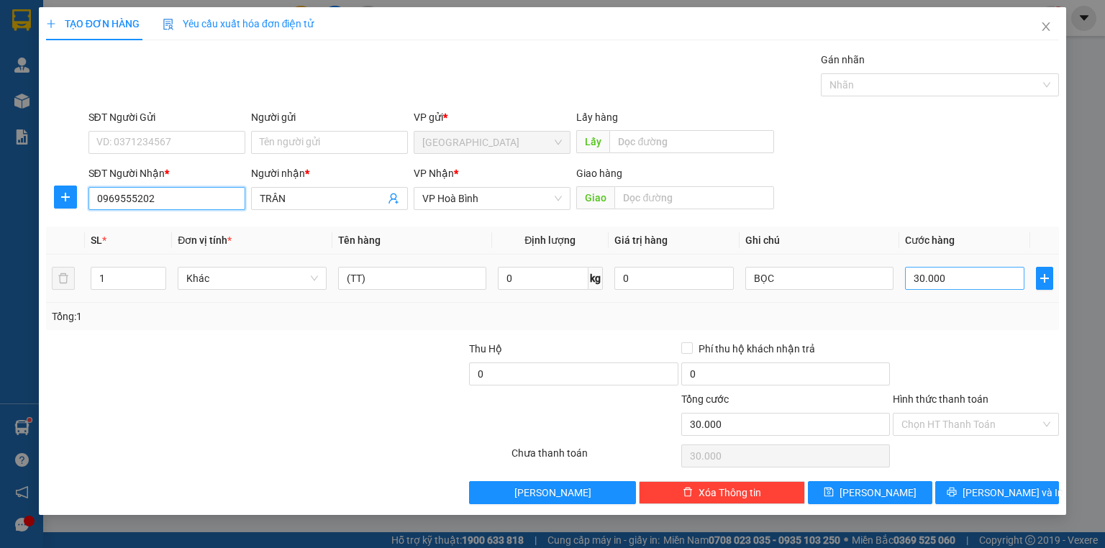
type input "0969555202"
click at [916, 276] on input "30.000" at bounding box center [964, 278] width 119 height 23
click at [951, 394] on label "Hình thức thanh toán" at bounding box center [941, 400] width 96 height 12
click at [951, 414] on input "Hình thức thanh toán" at bounding box center [971, 425] width 139 height 22
click at [983, 512] on div "TẠO ĐƠN HÀNG Yêu cầu xuất hóa đơn điện tử Transit Pickup Surcharge Ids Transit …" at bounding box center [553, 261] width 1028 height 508
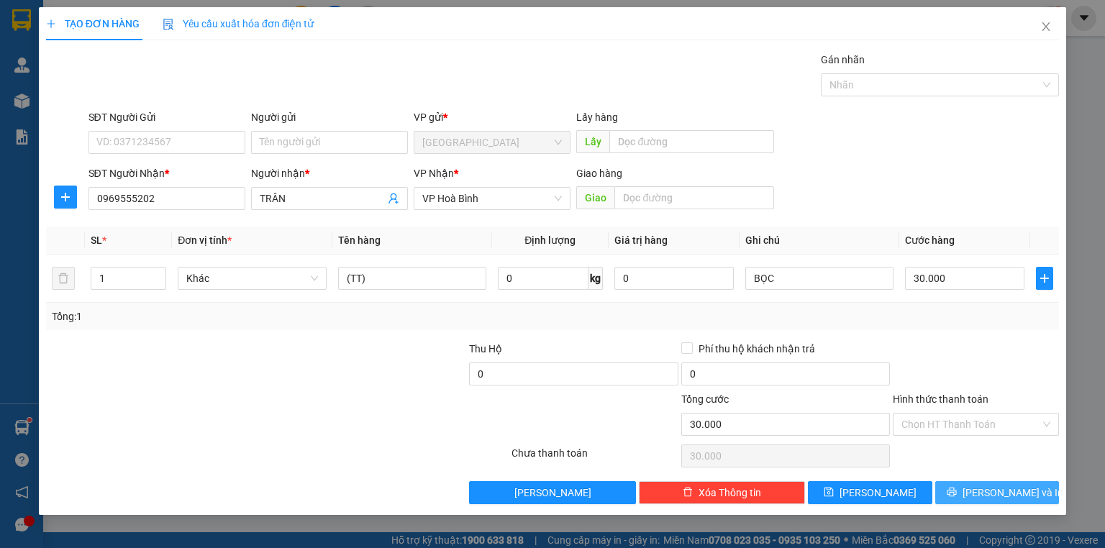
click at [990, 495] on span "[PERSON_NAME] và In" at bounding box center [1013, 493] width 101 height 16
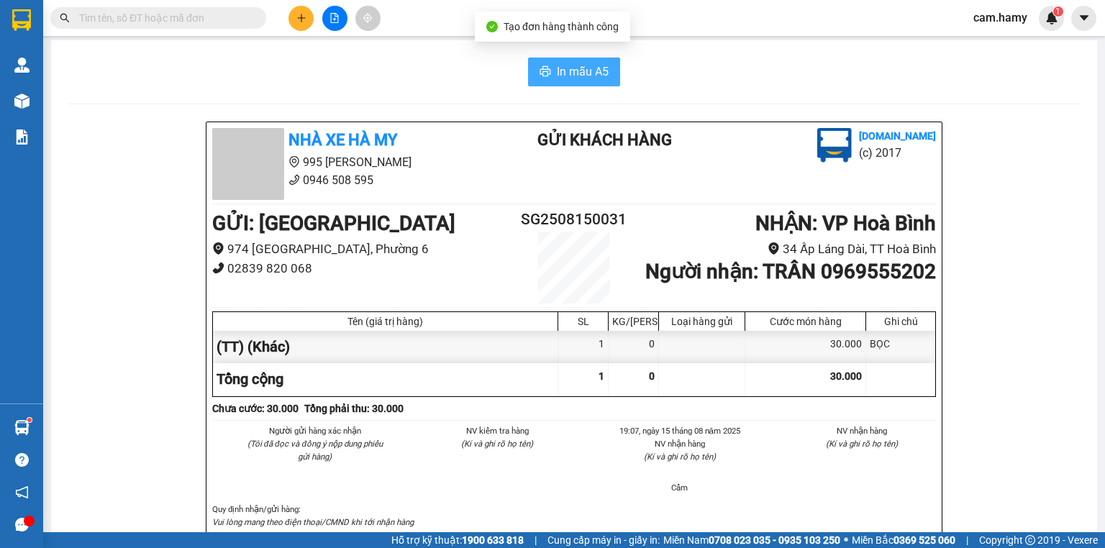
click at [544, 77] on icon "printer" at bounding box center [546, 71] width 12 height 12
click at [304, 20] on icon "plus" at bounding box center [301, 18] width 10 height 10
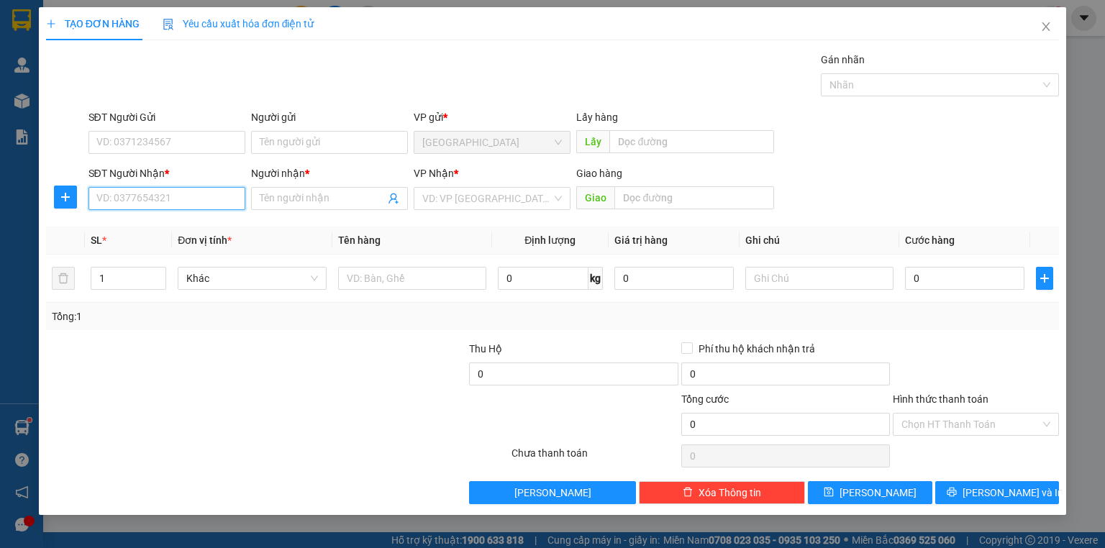
click at [178, 192] on input "SĐT Người Nhận *" at bounding box center [167, 198] width 157 height 23
type input "0908991499"
click at [187, 230] on div "0908991499 - [GEOGRAPHIC_DATA]" at bounding box center [178, 227] width 162 height 16
type input "CHÙA [DEMOGRAPHIC_DATA]"
type input "0908991499"
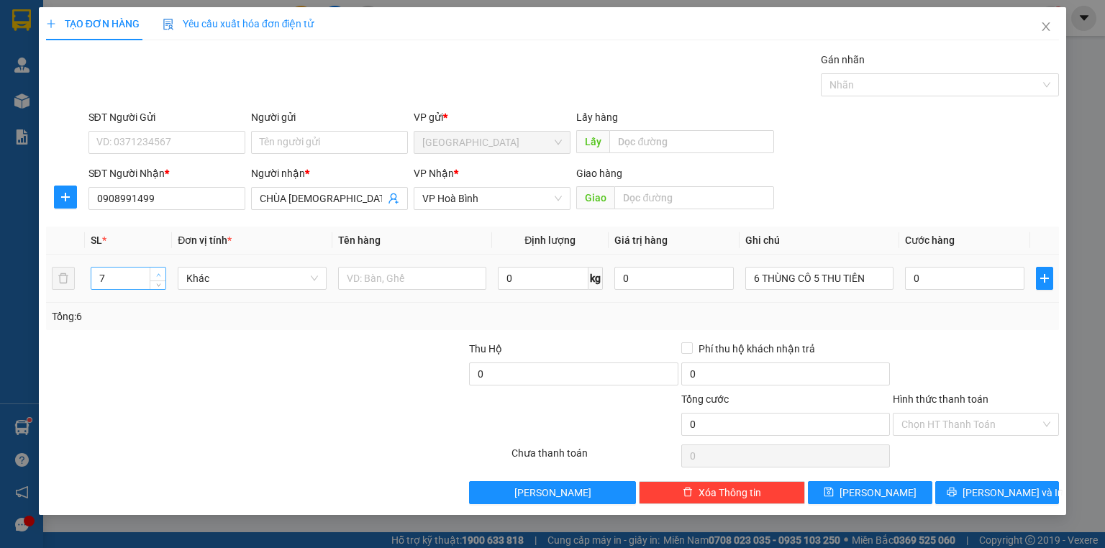
click at [158, 268] on span "Increase Value" at bounding box center [158, 274] width 16 height 13
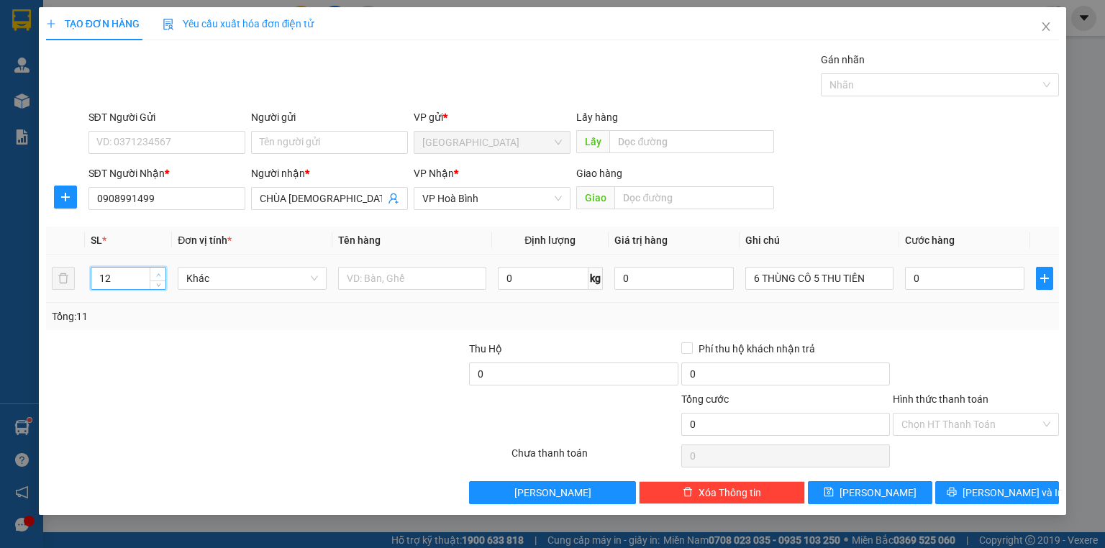
click at [158, 268] on span "Increase Value" at bounding box center [158, 274] width 16 height 13
click at [155, 268] on span "Increase Value" at bounding box center [158, 274] width 16 height 13
click at [155, 271] on span "up" at bounding box center [158, 275] width 9 height 9
type input "16"
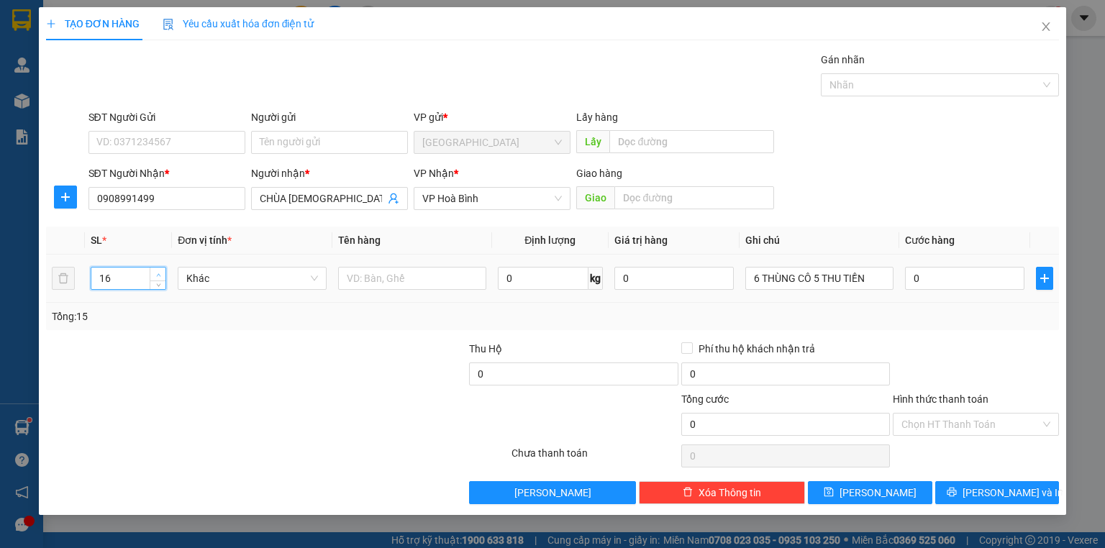
click at [157, 273] on icon "up" at bounding box center [158, 275] width 5 height 5
click at [761, 279] on input "6 THÙNG CÔ 5 THU TIỀN" at bounding box center [819, 278] width 148 height 23
type input "16 THÙNG CÔ 5 THU TIỀN"
click at [995, 489] on span "[PERSON_NAME] và In" at bounding box center [1013, 493] width 101 height 16
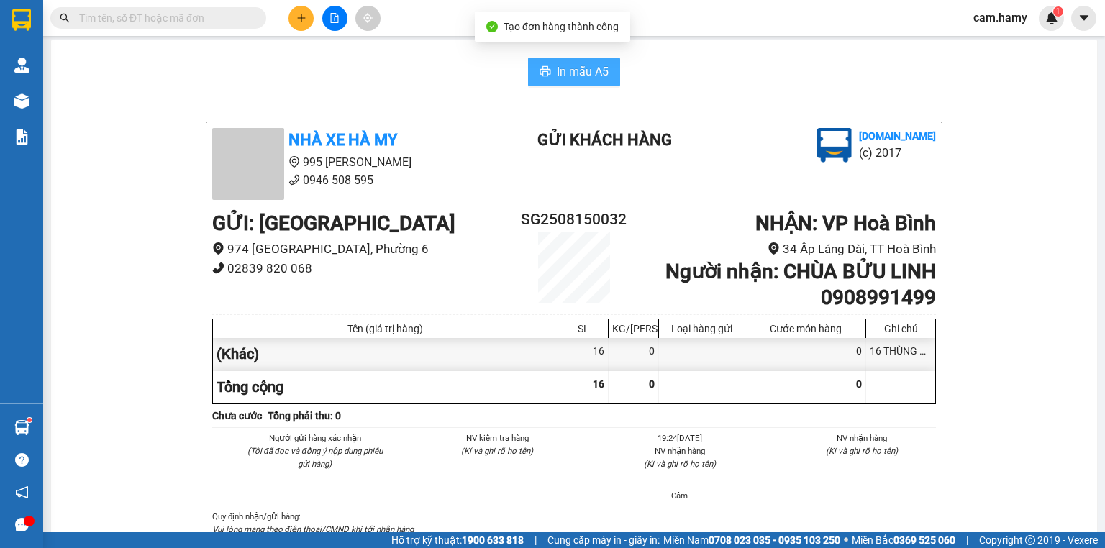
click at [571, 66] on span "In mẫu A5" at bounding box center [583, 72] width 52 height 18
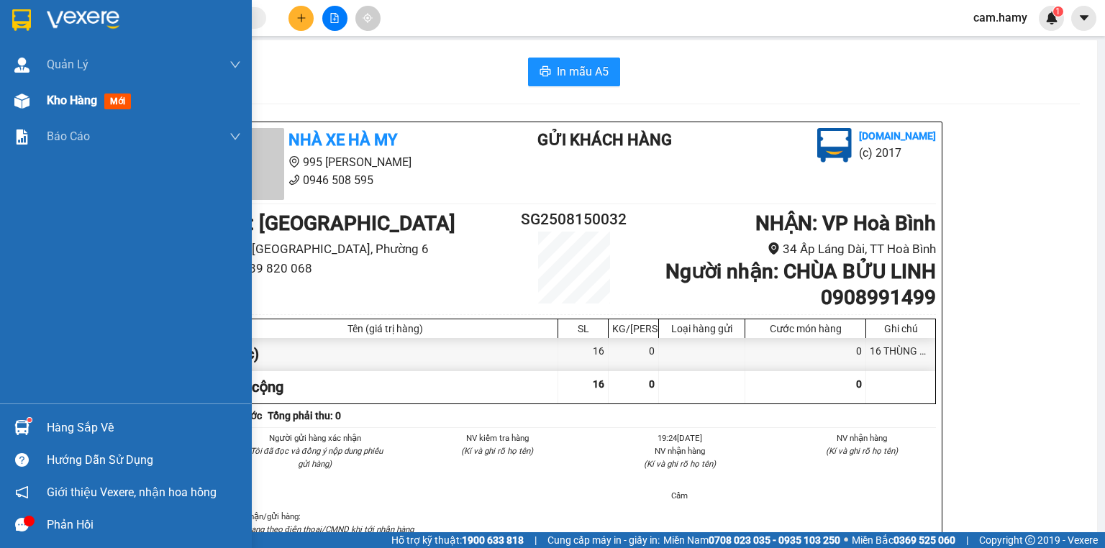
click at [36, 114] on div "Kho hàng mới" at bounding box center [126, 101] width 252 height 36
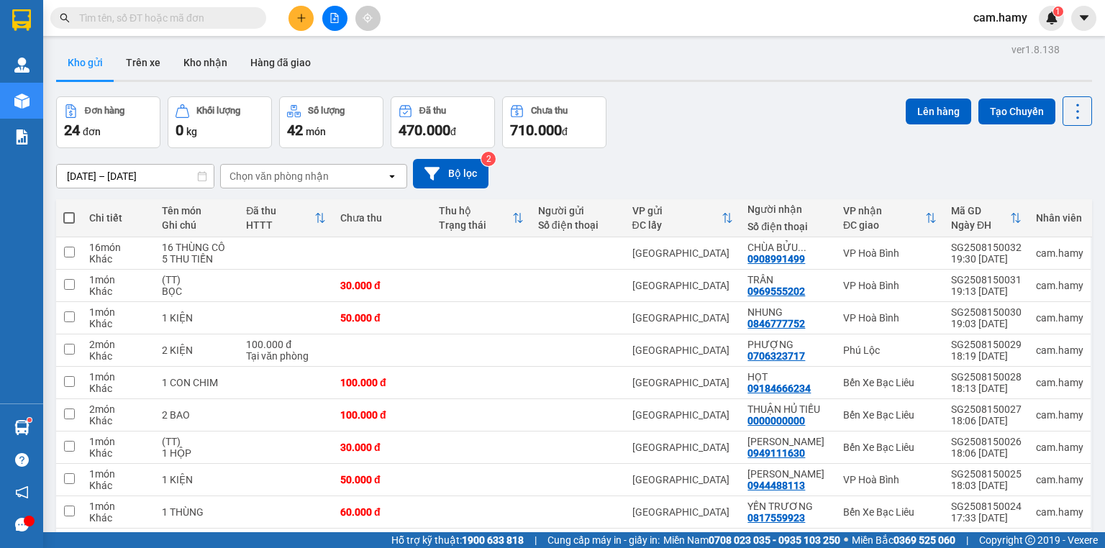
click at [285, 179] on div "Chọn văn phòng nhận" at bounding box center [279, 176] width 99 height 14
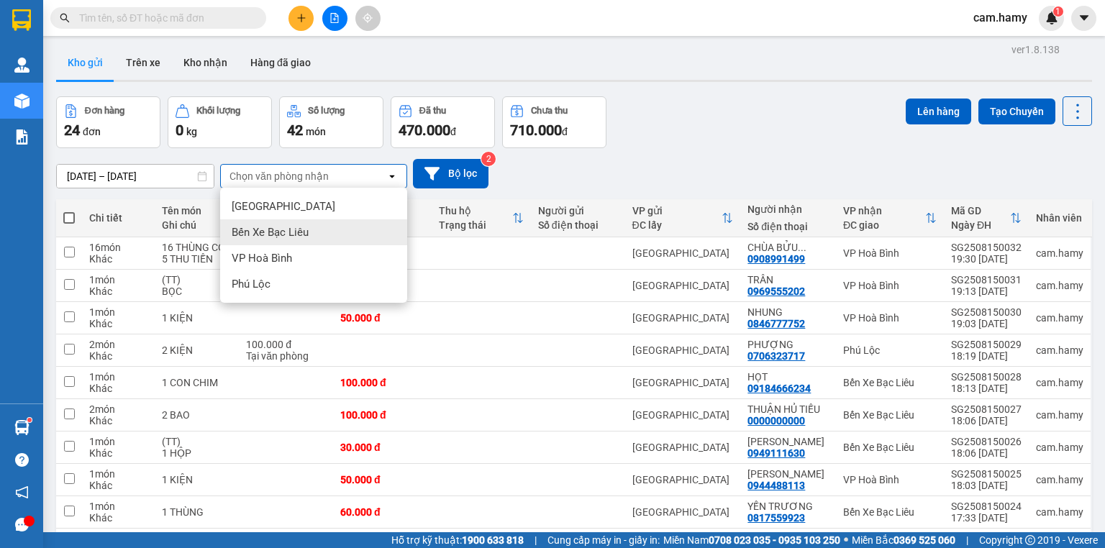
click at [296, 235] on span "Bến Xe Bạc Liêu" at bounding box center [270, 232] width 77 height 14
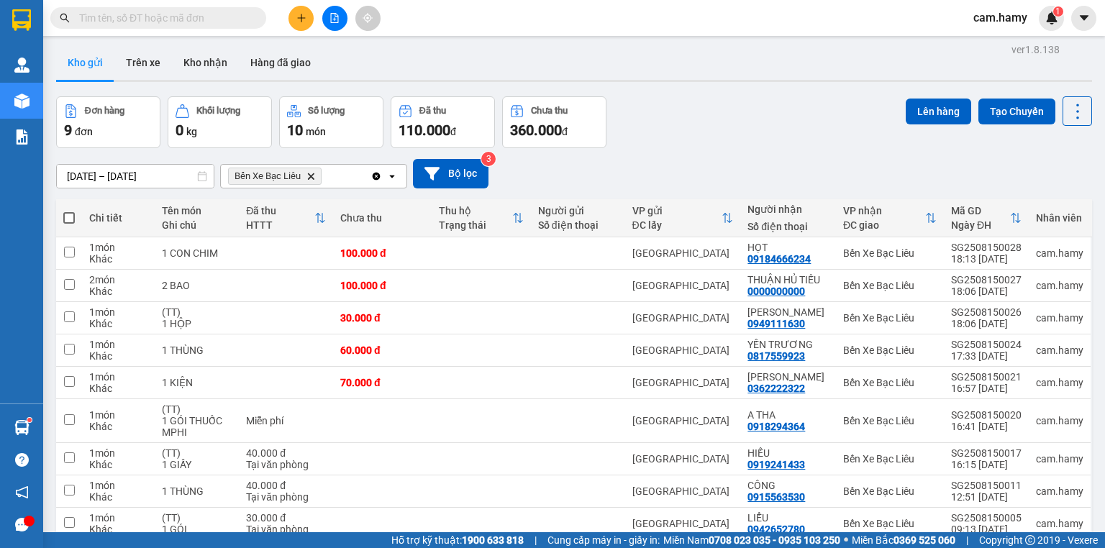
click at [63, 219] on span at bounding box center [69, 218] width 12 height 12
click at [69, 211] on input "checkbox" at bounding box center [69, 211] width 0 height 0
checkbox input "true"
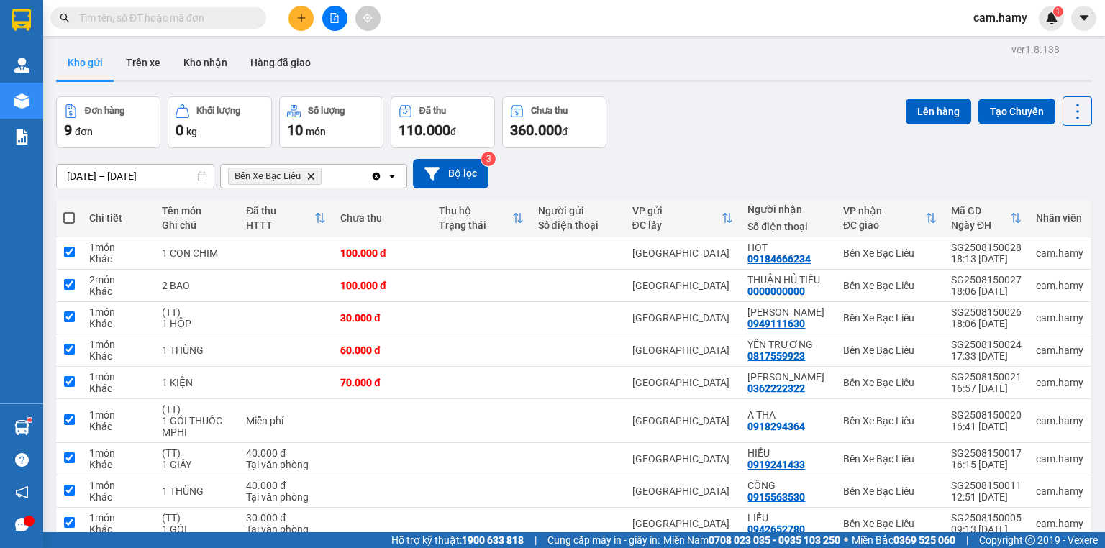
checkbox input "true"
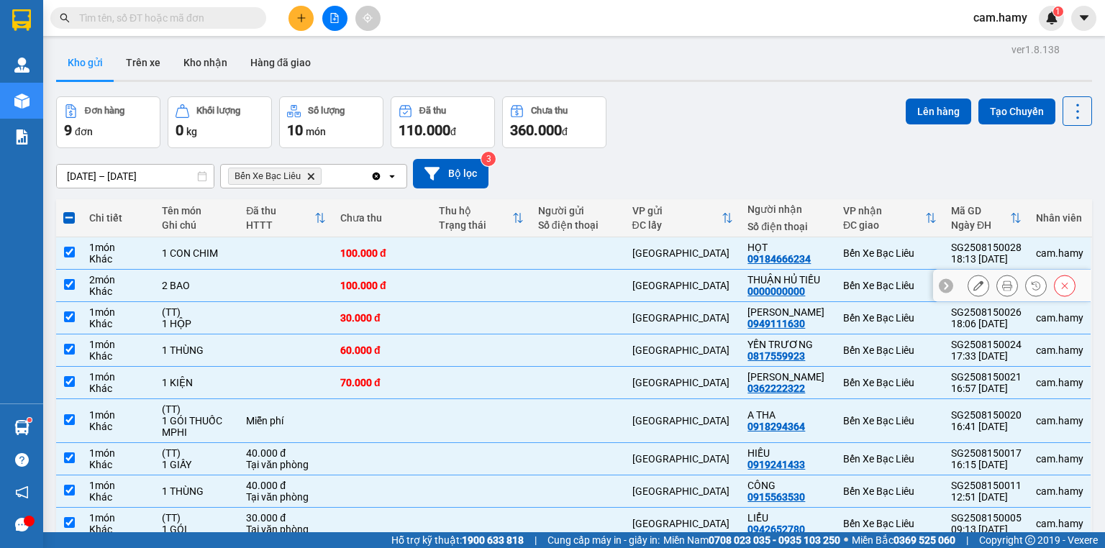
click at [192, 318] on div "1 HỘP" at bounding box center [197, 324] width 70 height 12
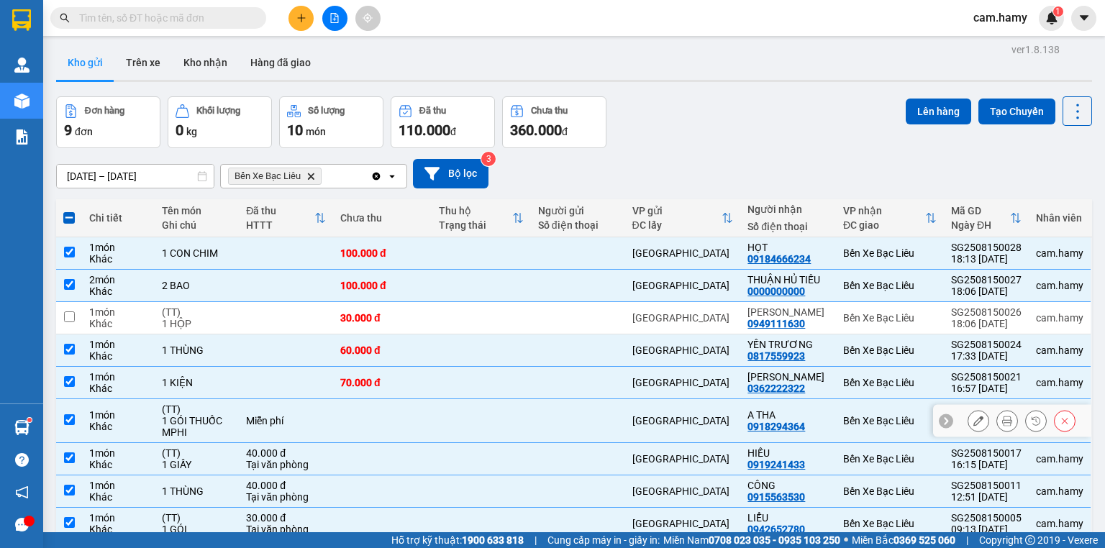
click at [187, 399] on td "(TT) 1 GÓI THUỐC MPHI" at bounding box center [197, 421] width 84 height 44
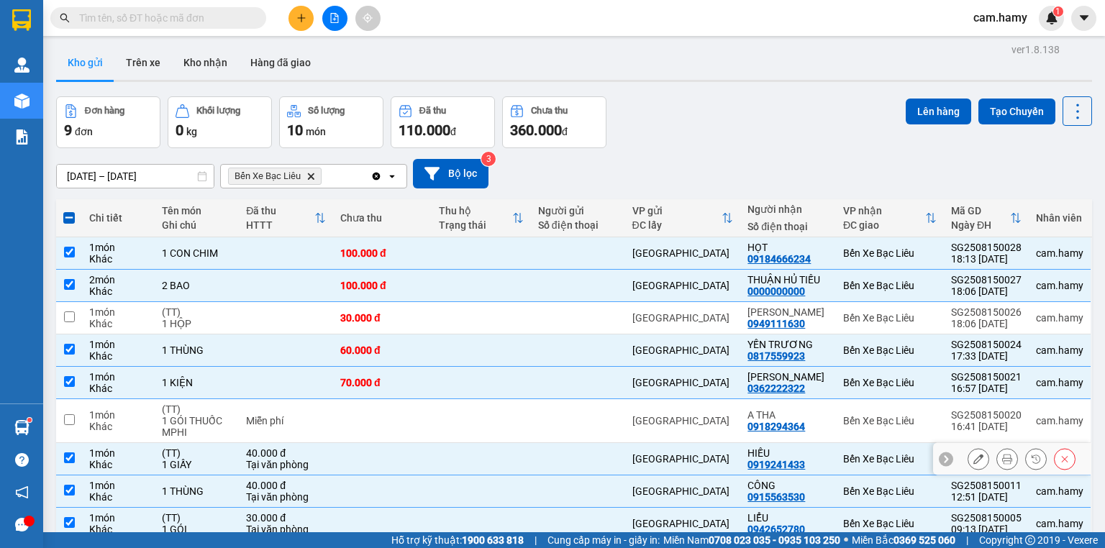
click at [194, 448] on div "(TT)" at bounding box center [197, 454] width 70 height 12
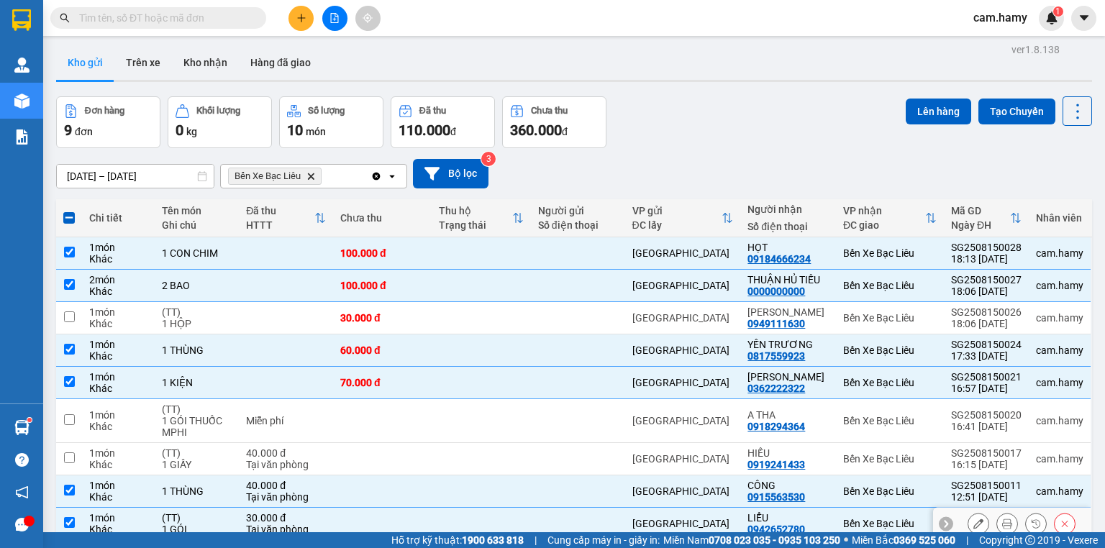
drag, startPoint x: 281, startPoint y: 455, endPoint x: 278, endPoint y: 448, distance: 8.4
click at [281, 512] on div "30.000 đ" at bounding box center [286, 518] width 80 height 12
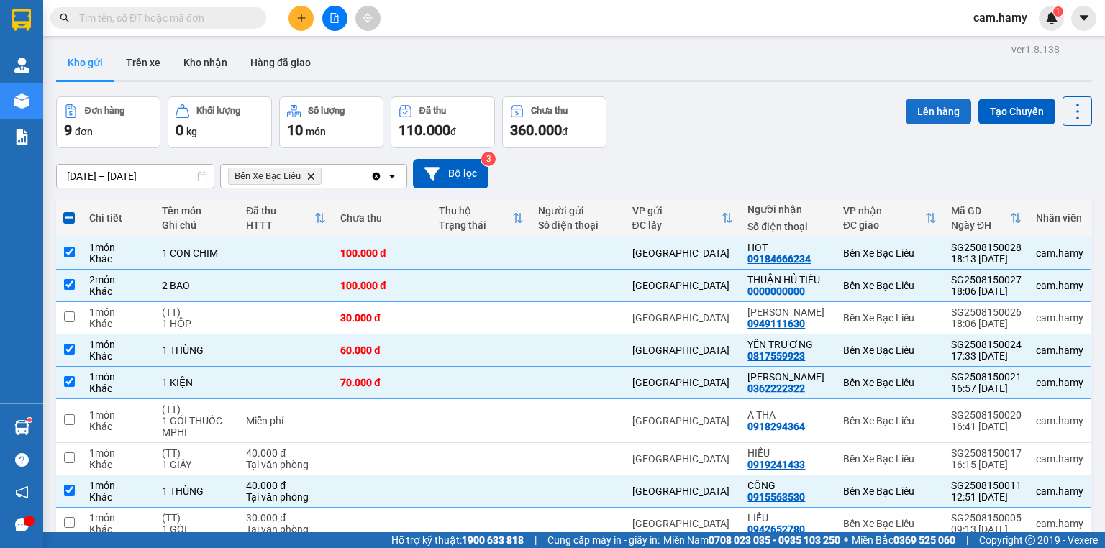
click at [951, 103] on button "Lên hàng" at bounding box center [938, 112] width 65 height 26
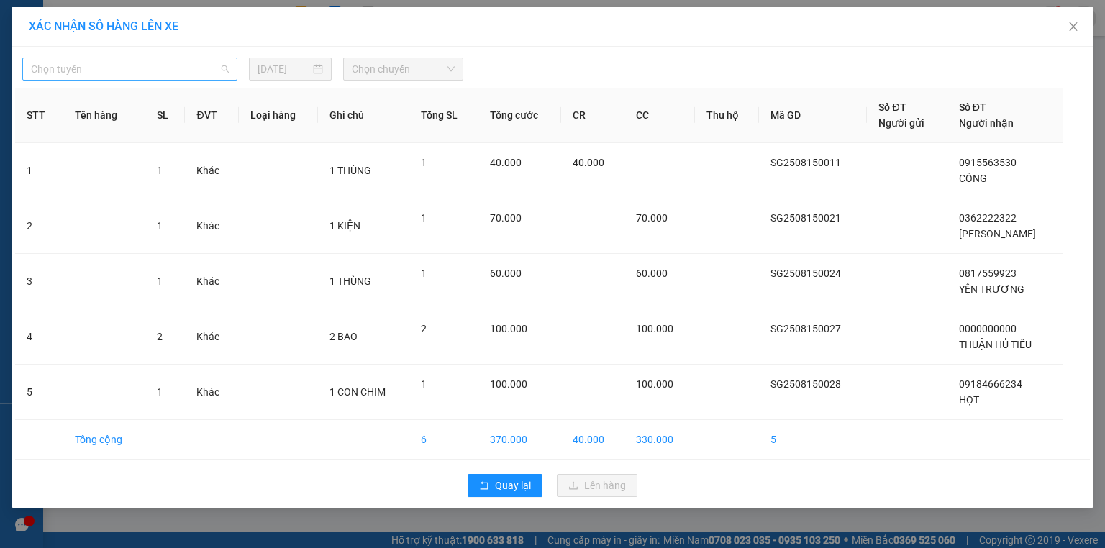
click at [164, 58] on div "Chọn tuyến" at bounding box center [129, 69] width 215 height 23
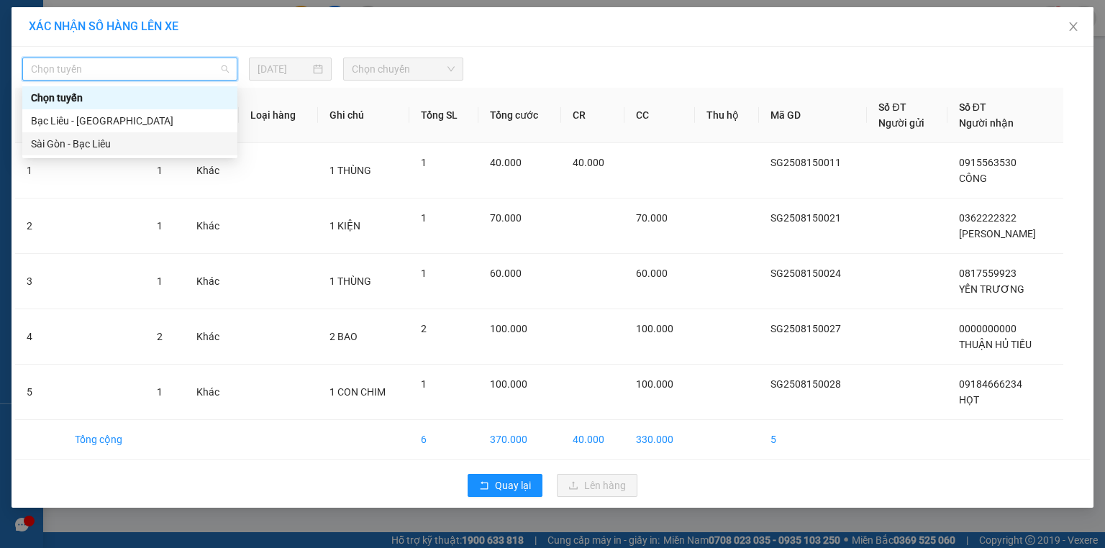
click at [106, 144] on div "Sài Gòn - Bạc Liêu" at bounding box center [130, 144] width 198 height 16
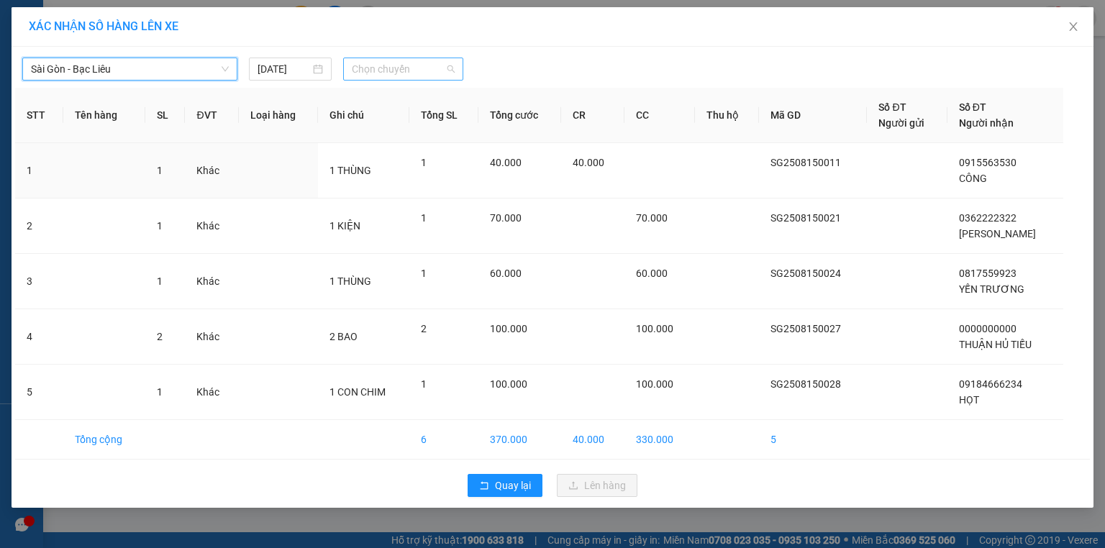
click at [384, 78] on span "Chọn chuyến" at bounding box center [404, 69] width 104 height 22
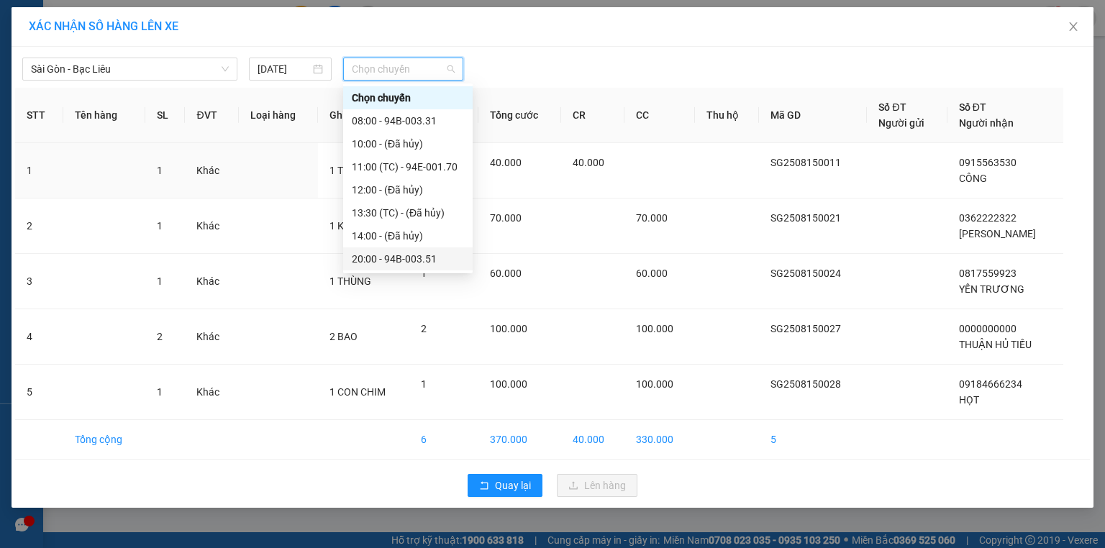
click at [442, 251] on div "20:00 - 94B-003.51" at bounding box center [408, 259] width 112 height 16
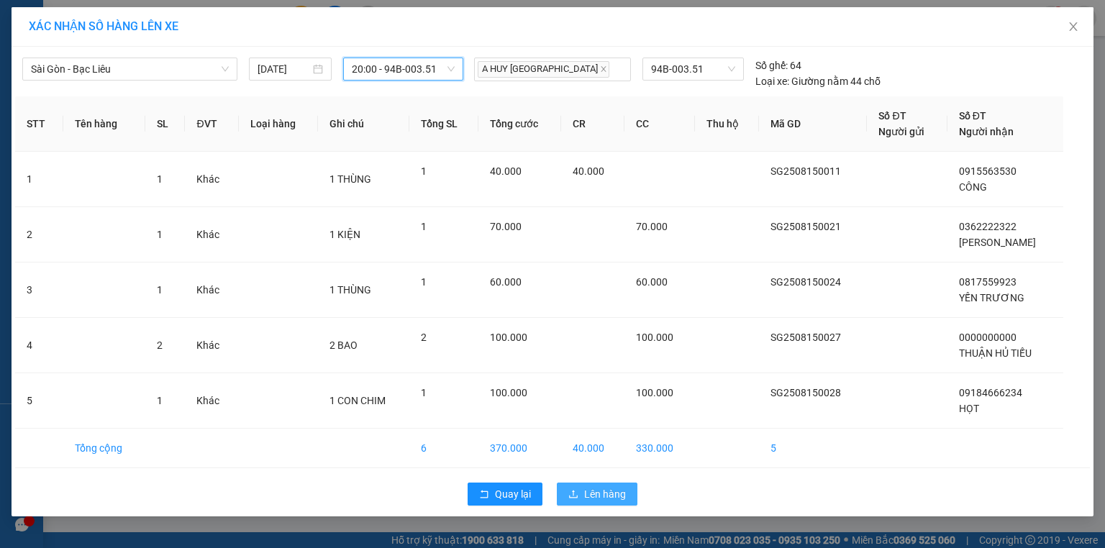
click at [593, 486] on span "Lên hàng" at bounding box center [605, 494] width 42 height 16
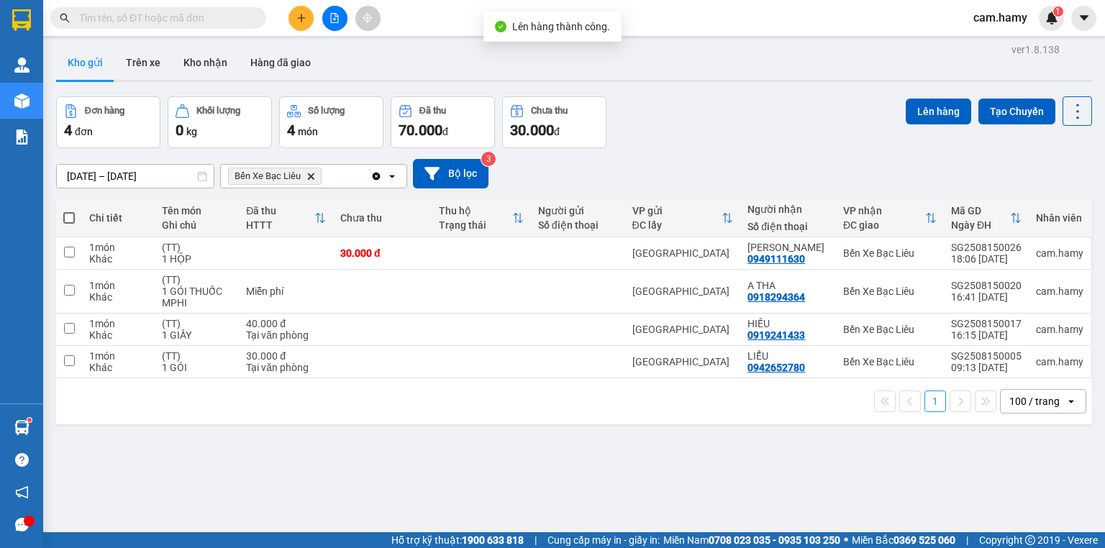
click at [309, 179] on icon "Bến Xe Bạc Liêu, close by backspace" at bounding box center [311, 176] width 6 height 6
click at [309, 182] on div "Chọn văn phòng nhận" at bounding box center [279, 176] width 99 height 14
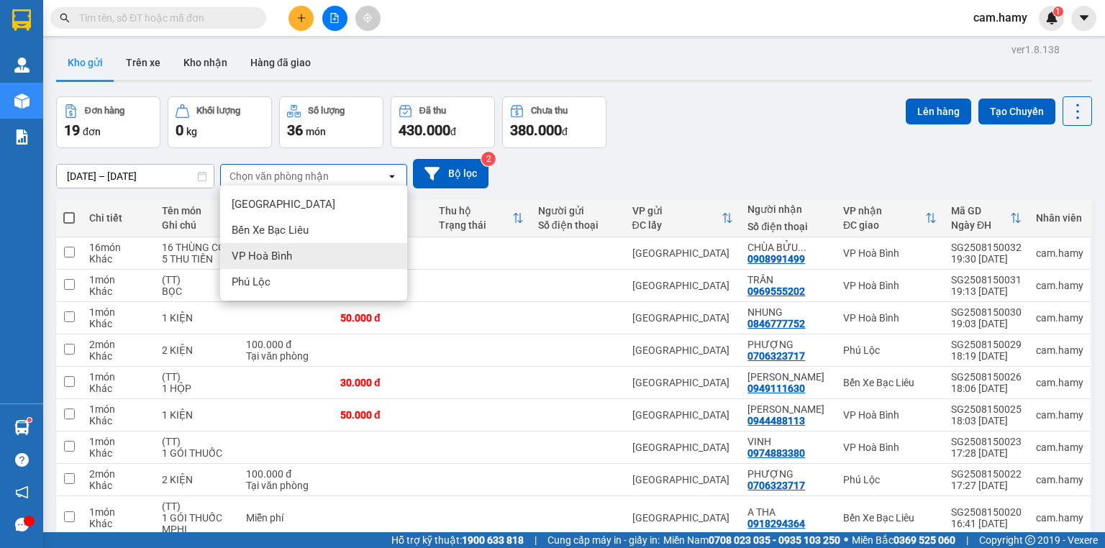
click at [300, 265] on div "VP Hoà Bình" at bounding box center [313, 256] width 187 height 26
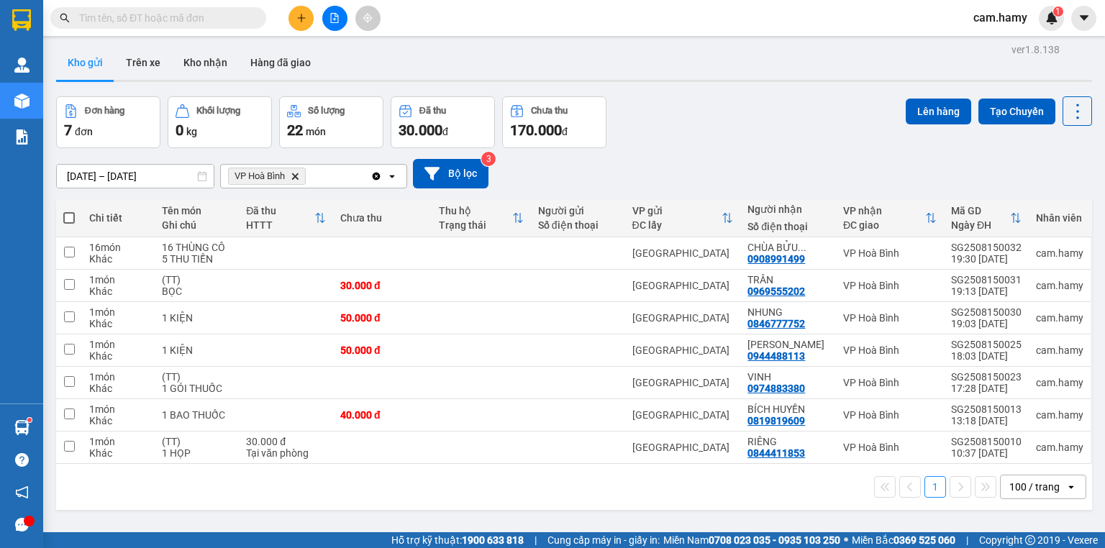
click at [69, 219] on span at bounding box center [69, 218] width 12 height 12
click at [69, 211] on input "checkbox" at bounding box center [69, 211] width 0 height 0
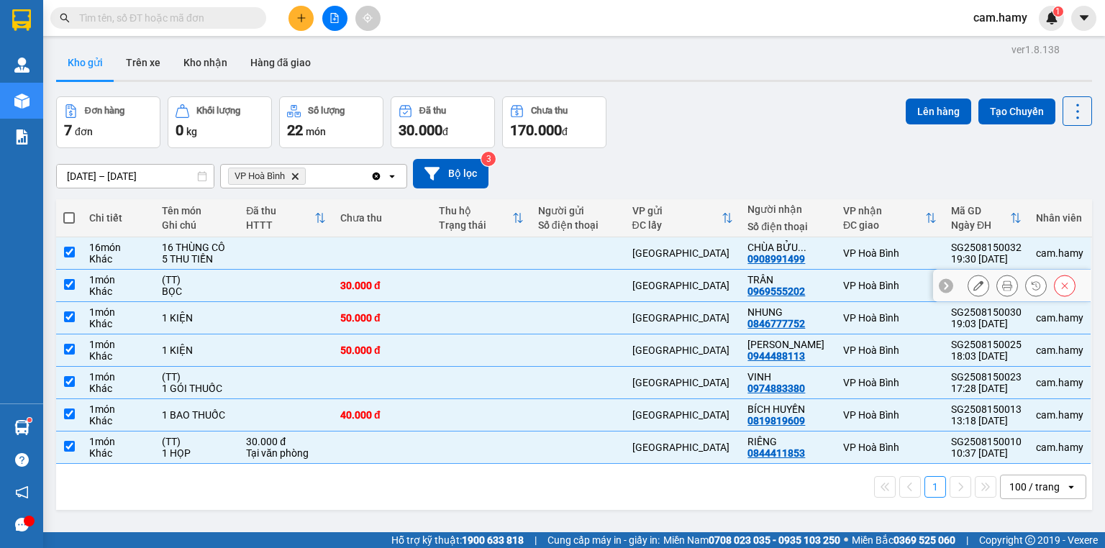
click at [195, 290] on div "BỌC" at bounding box center [197, 292] width 70 height 12
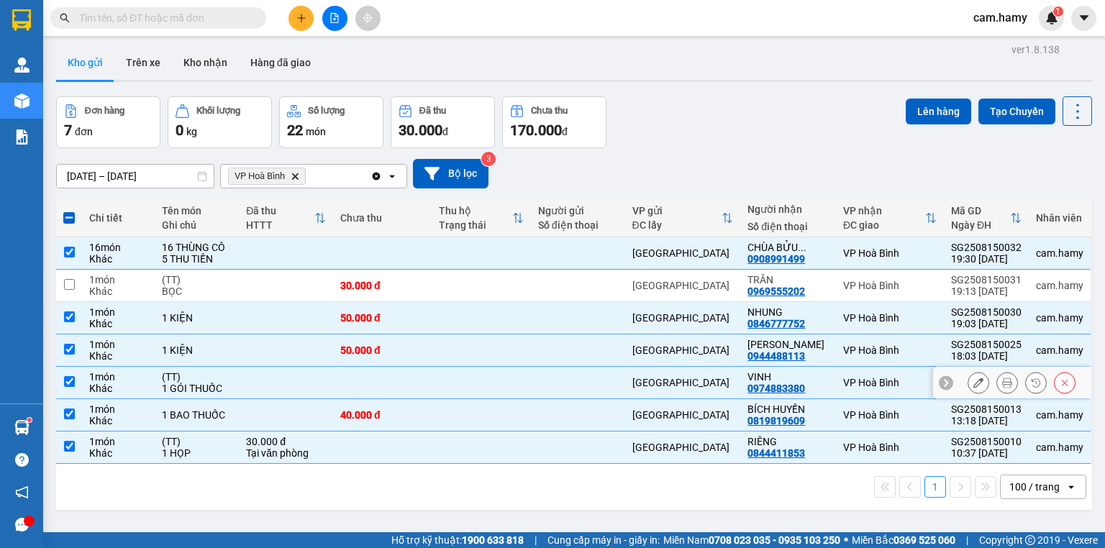
click at [212, 380] on div "(TT)" at bounding box center [197, 377] width 70 height 12
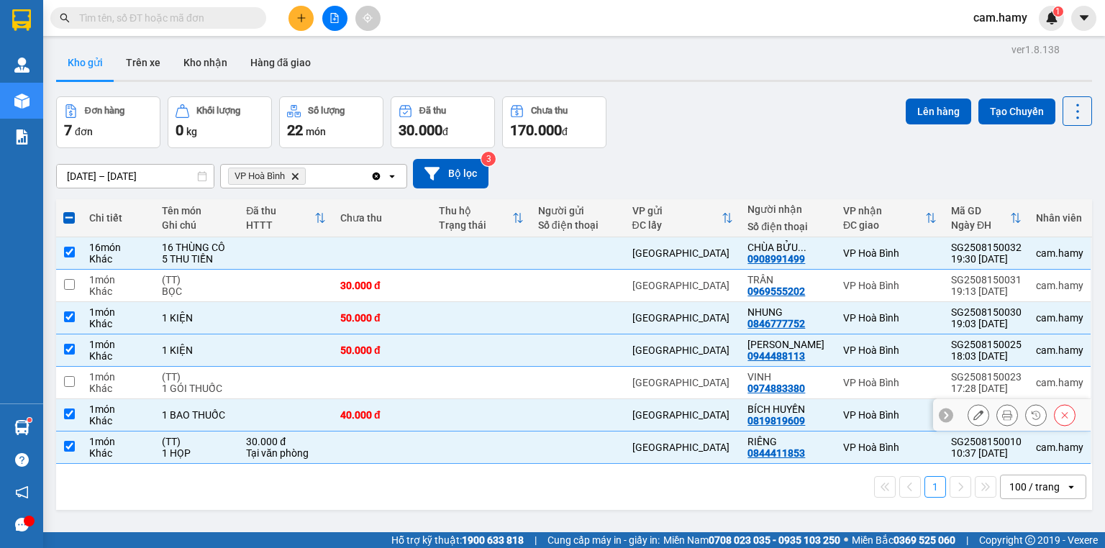
click at [219, 439] on div "(TT)" at bounding box center [197, 442] width 70 height 12
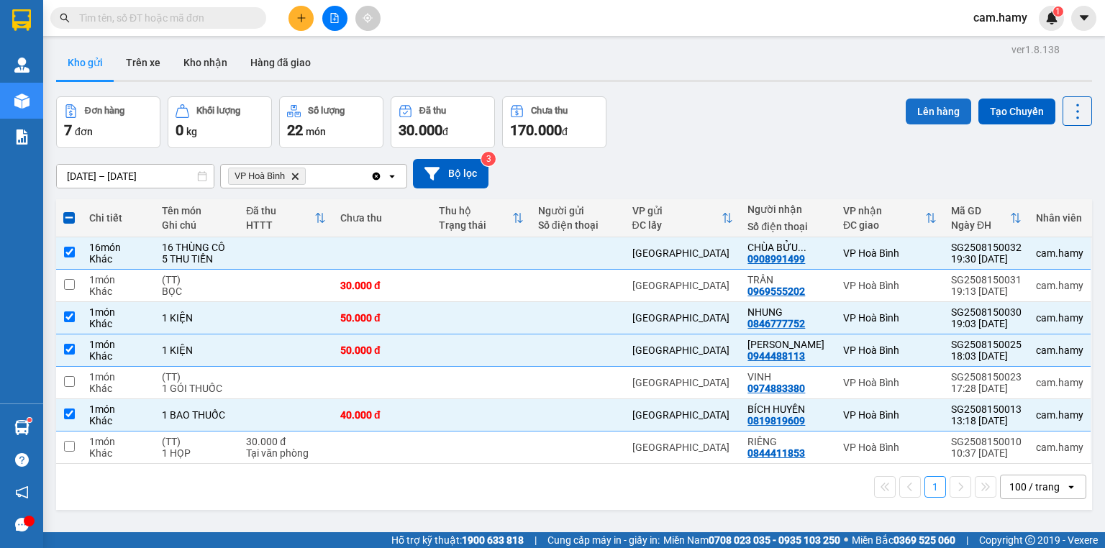
click at [926, 112] on button "Lên hàng" at bounding box center [938, 112] width 65 height 26
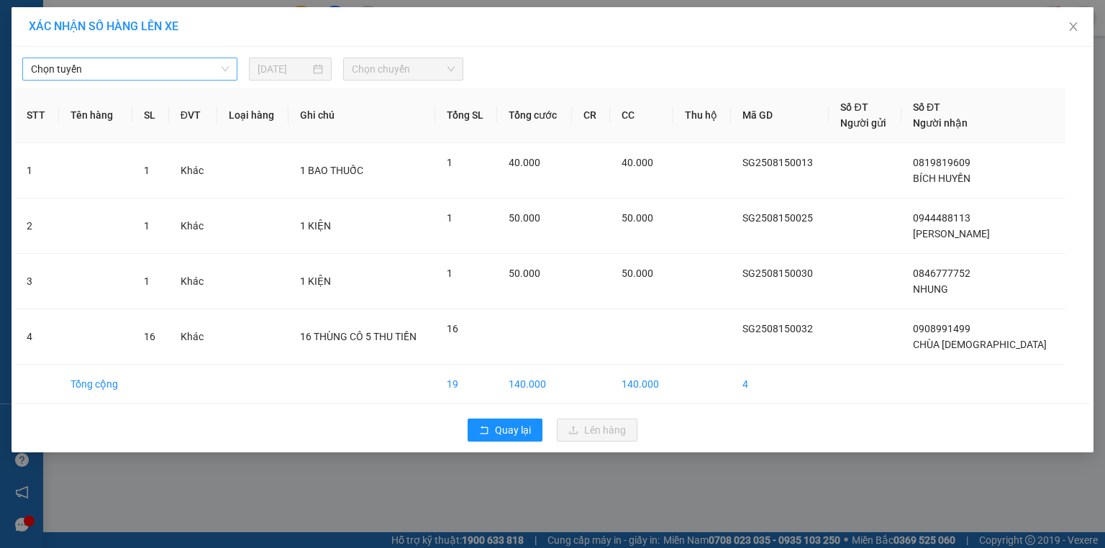
click at [171, 63] on span "Chọn tuyến" at bounding box center [130, 69] width 198 height 22
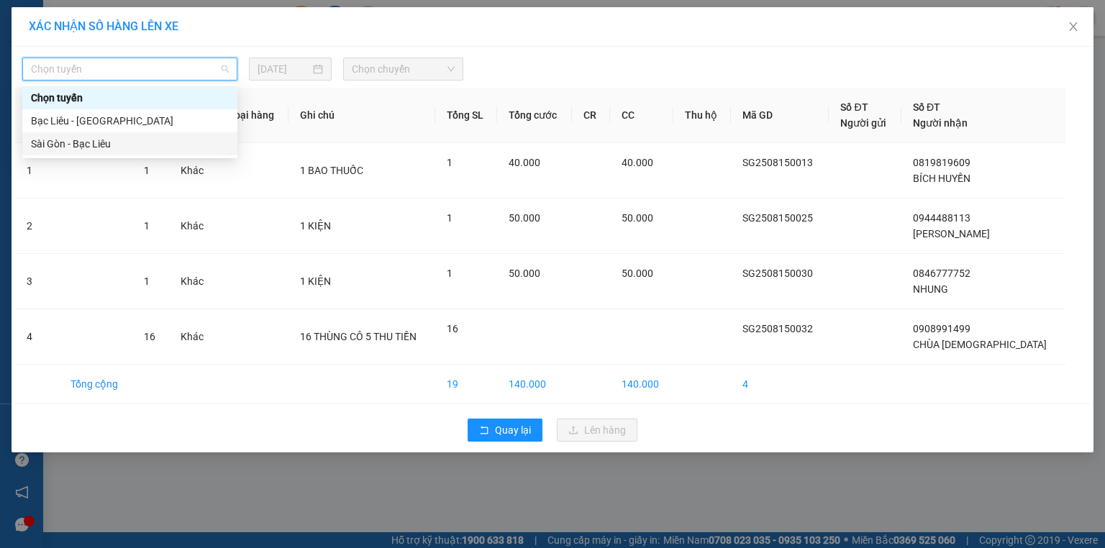
drag, startPoint x: 115, startPoint y: 140, endPoint x: 342, endPoint y: 112, distance: 228.3
click at [117, 140] on div "Sài Gòn - Bạc Liêu" at bounding box center [130, 144] width 198 height 16
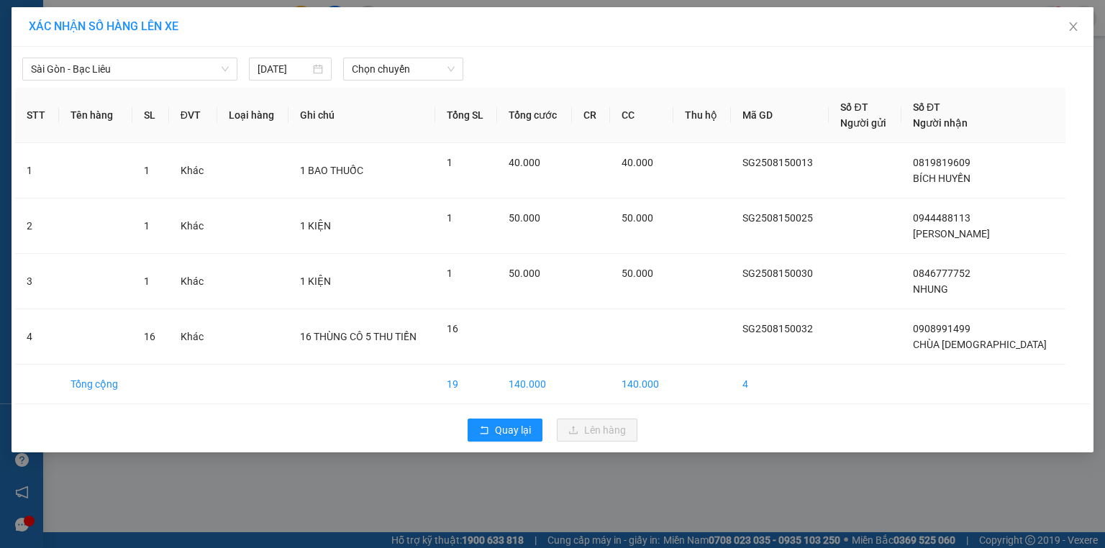
click at [384, 81] on div "[GEOGRAPHIC_DATA] - Bạc Liêu [DATE] Chọn chuyến STT Tên hàng SL ĐVT Loại hàng G…" at bounding box center [553, 250] width 1082 height 406
click at [391, 76] on span "Chọn chuyến" at bounding box center [404, 69] width 104 height 22
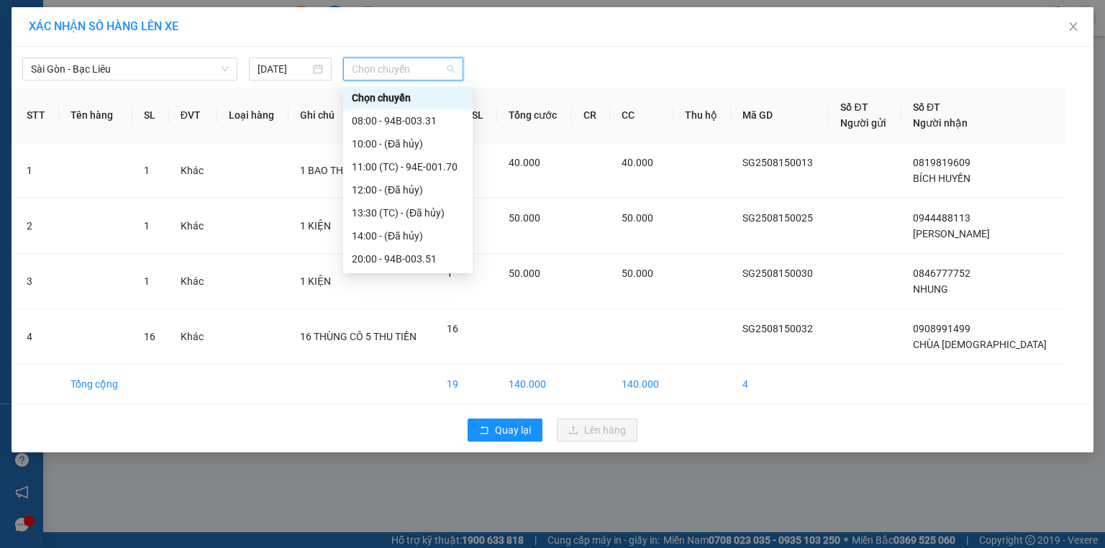
click at [432, 274] on div "20:10 (TC) - 94B-003.17" at bounding box center [408, 282] width 112 height 16
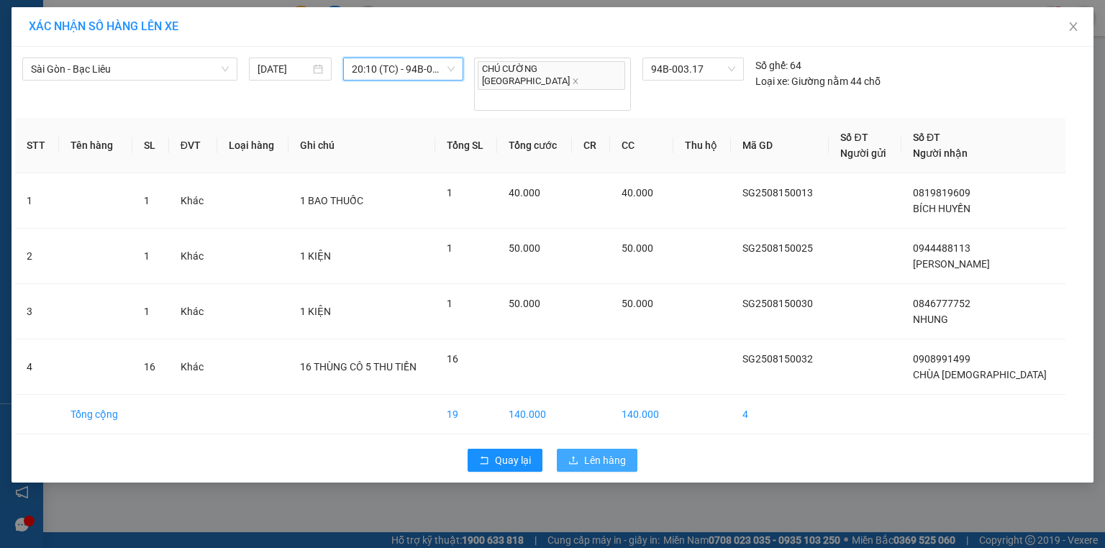
click at [602, 453] on span "Lên hàng" at bounding box center [605, 461] width 42 height 16
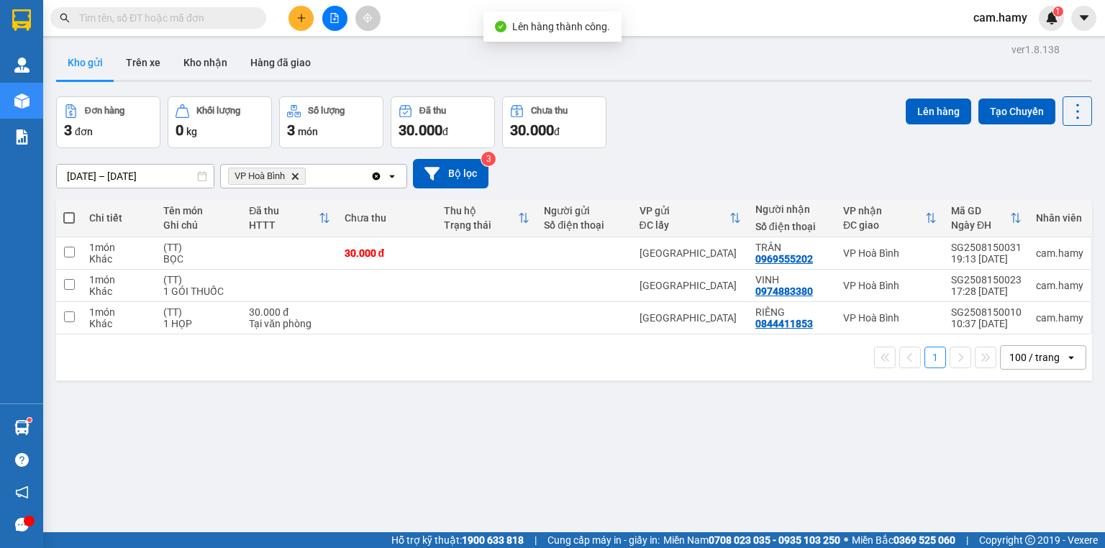
click at [296, 176] on icon "Delete" at bounding box center [295, 176] width 9 height 9
click at [296, 176] on div "Chọn văn phòng nhận" at bounding box center [279, 176] width 99 height 14
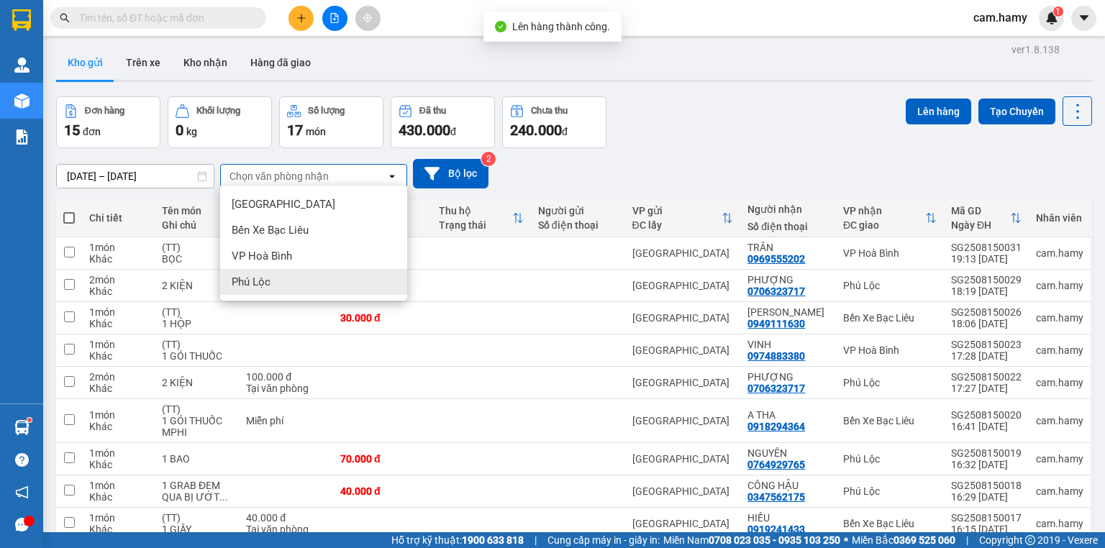
click at [282, 278] on div "Phú Lộc" at bounding box center [313, 282] width 187 height 26
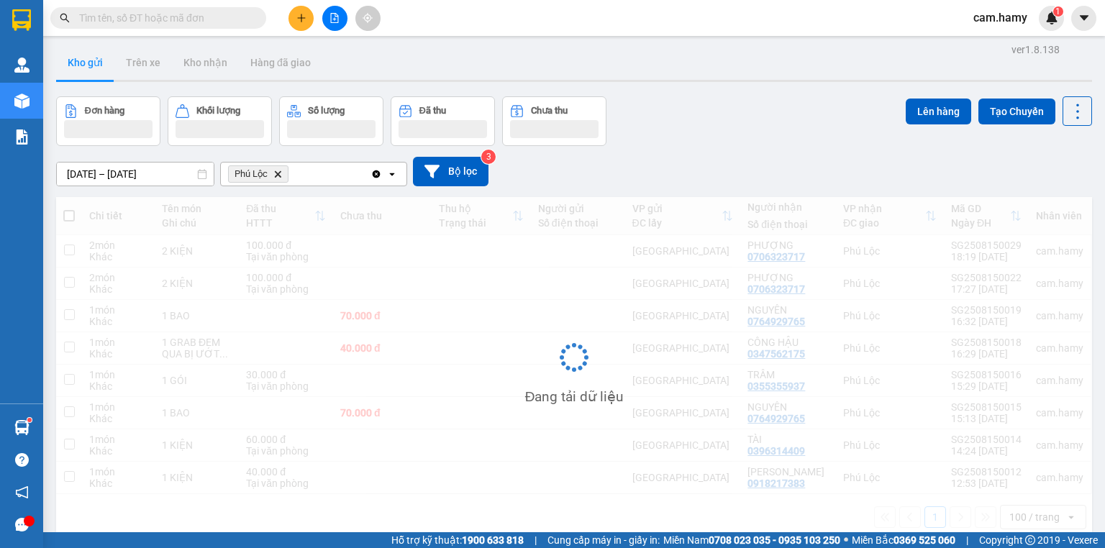
click at [67, 217] on div "Đang tải dữ liệu" at bounding box center [574, 368] width 1036 height 343
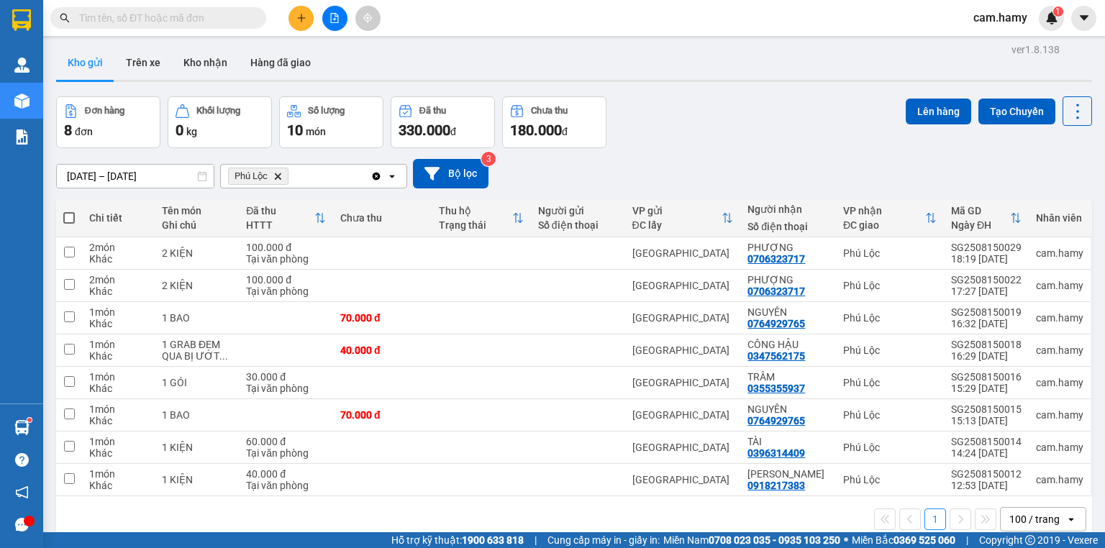
click at [71, 220] on span at bounding box center [69, 218] width 12 height 12
click at [69, 211] on input "checkbox" at bounding box center [69, 211] width 0 height 0
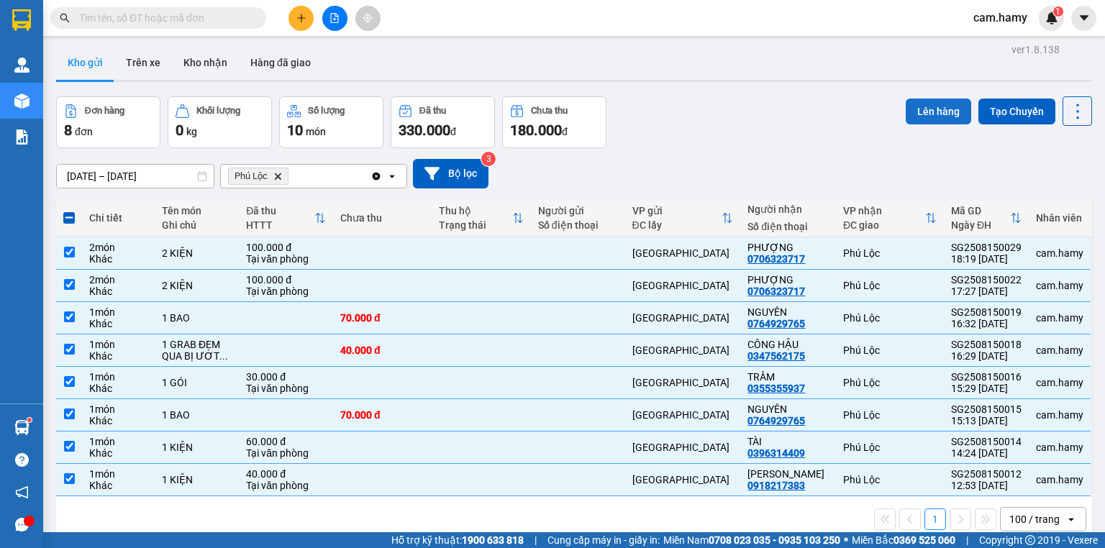
click at [935, 105] on button "Lên hàng" at bounding box center [938, 112] width 65 height 26
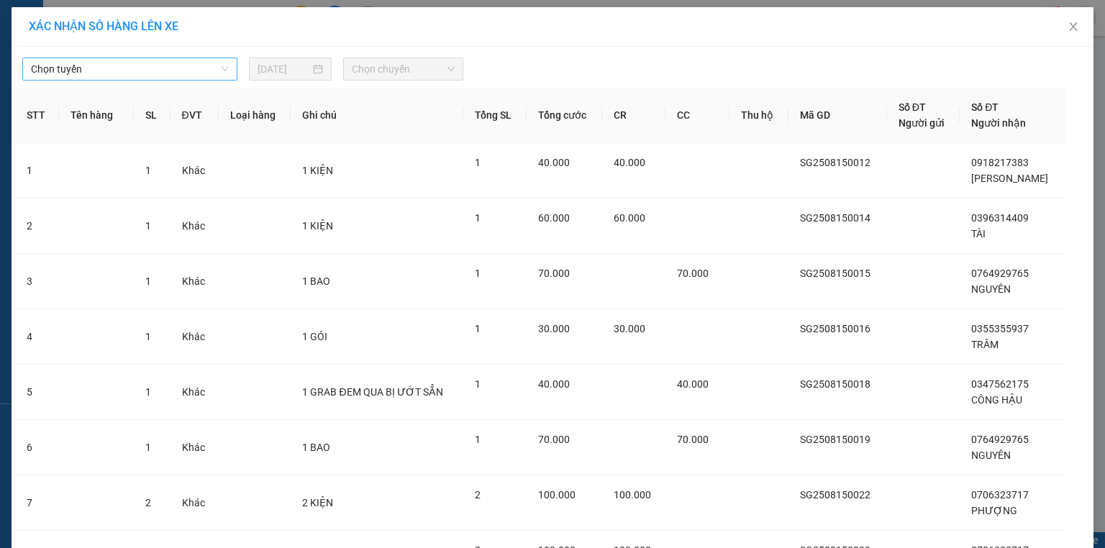
click at [92, 62] on span "Chọn tuyến" at bounding box center [130, 69] width 198 height 22
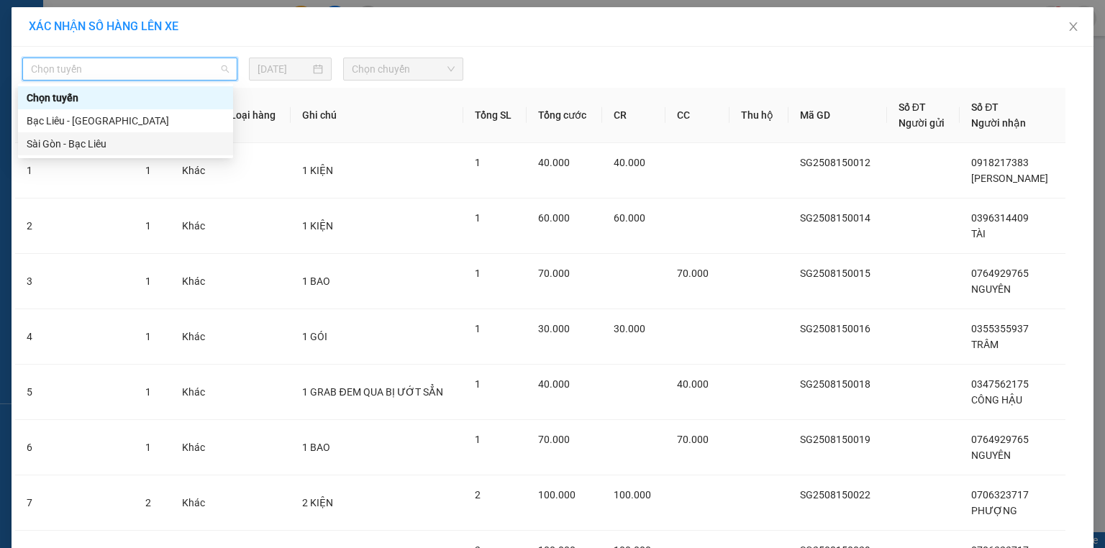
click at [73, 136] on div "Sài Gòn - Bạc Liêu" at bounding box center [126, 144] width 198 height 16
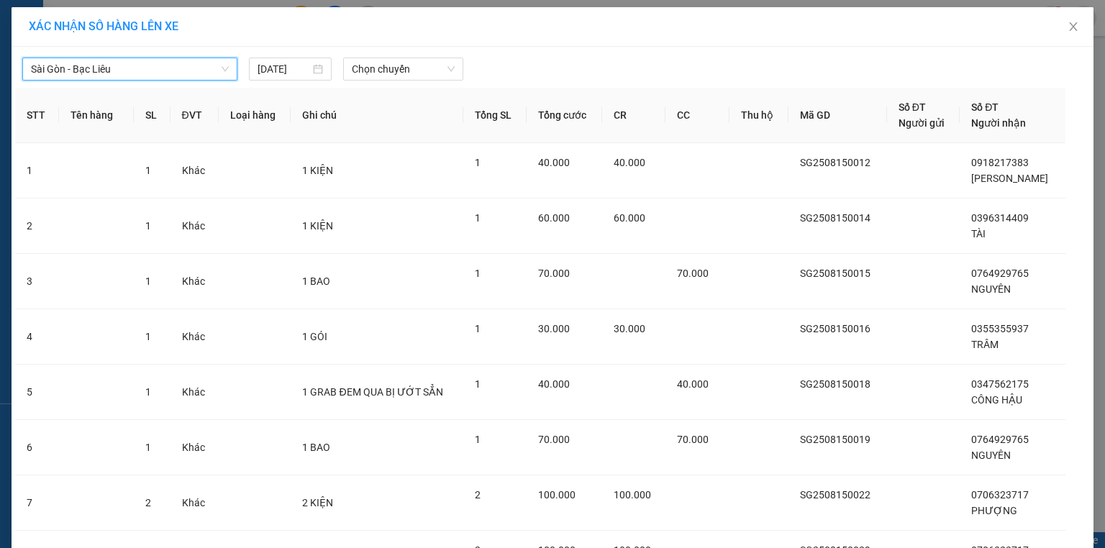
click at [391, 81] on div "[GEOGRAPHIC_DATA] - Bạc Liêu [GEOGRAPHIC_DATA] - Bạc Liêu [DATE] Chọn chuyến ST…" at bounding box center [553, 360] width 1082 height 627
click at [397, 72] on span "Chọn chuyến" at bounding box center [404, 69] width 104 height 22
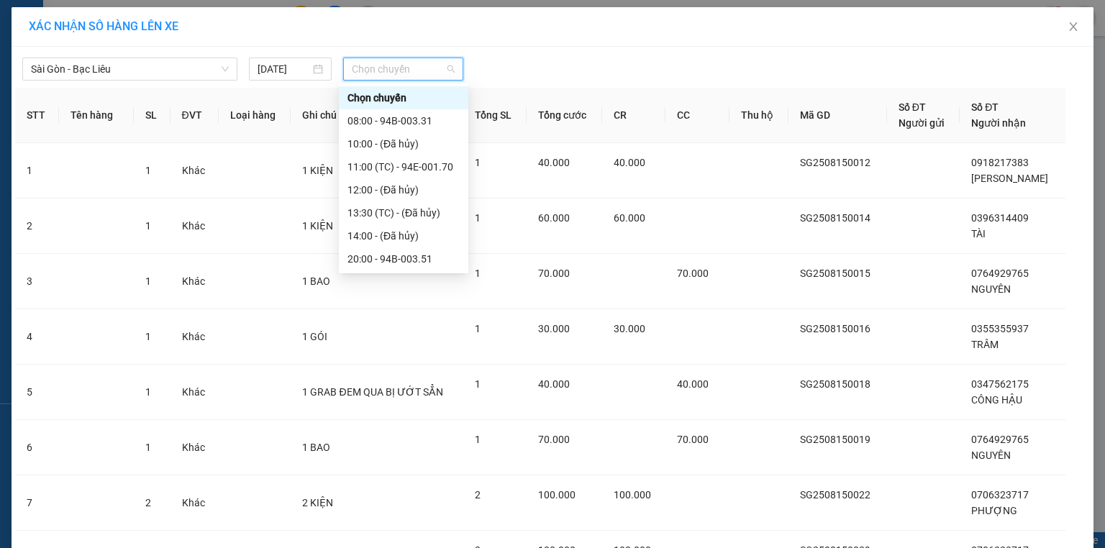
click at [419, 274] on div "20:10 (TC) - 94B-003.17" at bounding box center [404, 282] width 112 height 16
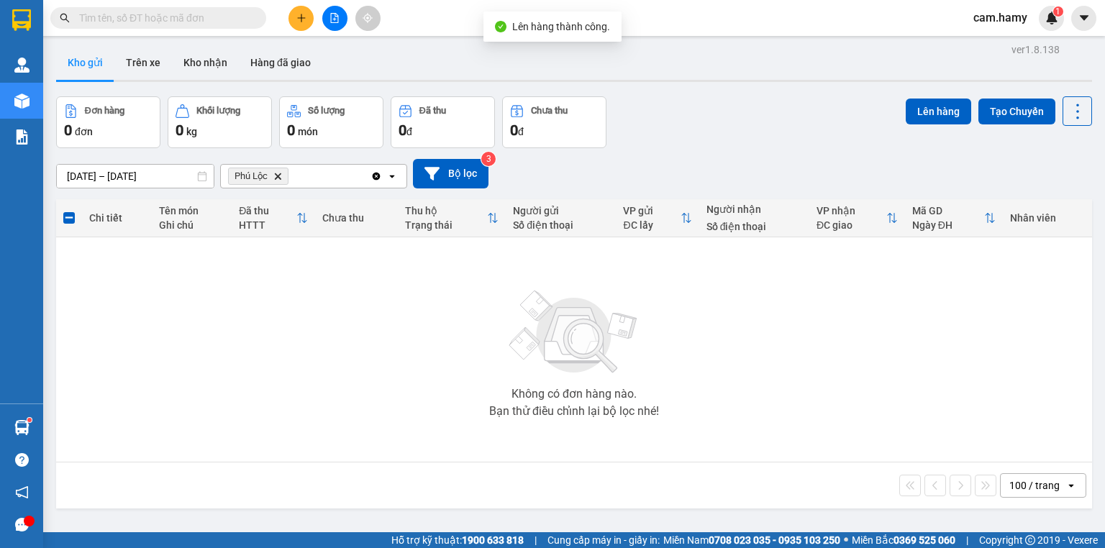
click at [277, 179] on icon "Delete" at bounding box center [277, 176] width 9 height 9
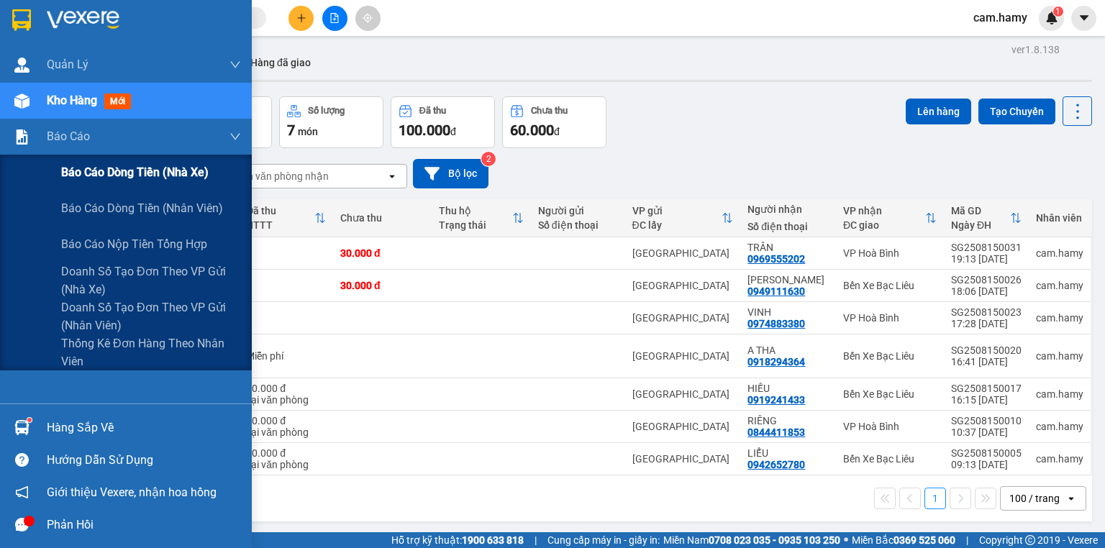
click at [88, 155] on div "Báo cáo dòng tiền (nhà xe)" at bounding box center [151, 173] width 180 height 36
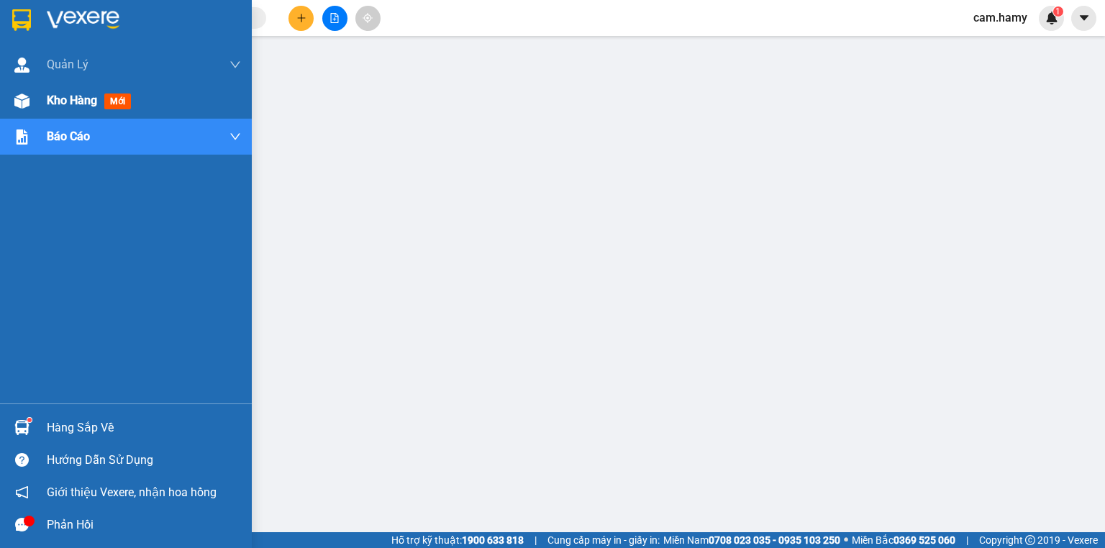
click at [68, 106] on span "Kho hàng" at bounding box center [72, 101] width 50 height 14
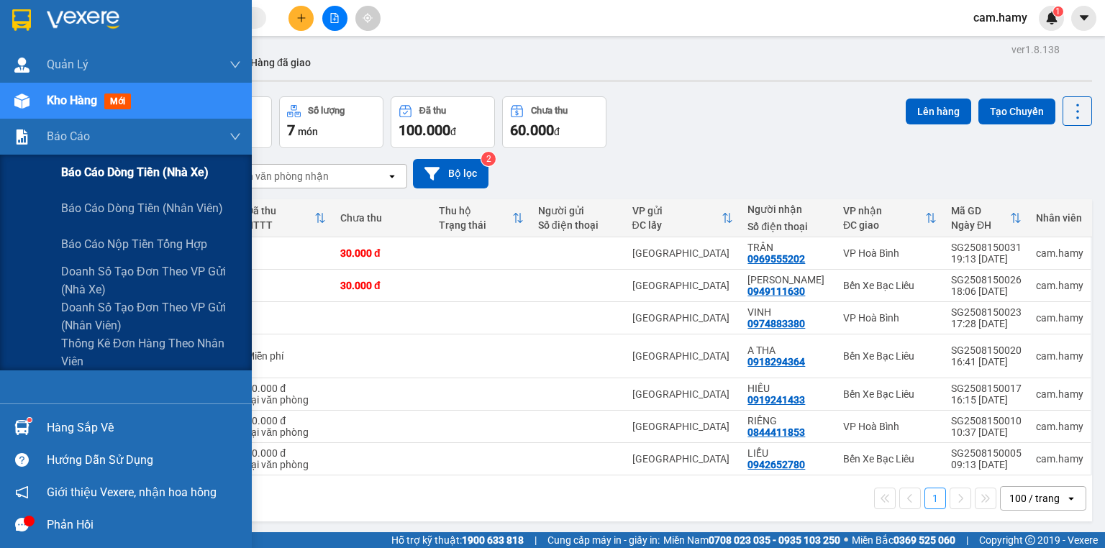
click at [84, 172] on span "Báo cáo dòng tiền (nhà xe)" at bounding box center [135, 172] width 148 height 18
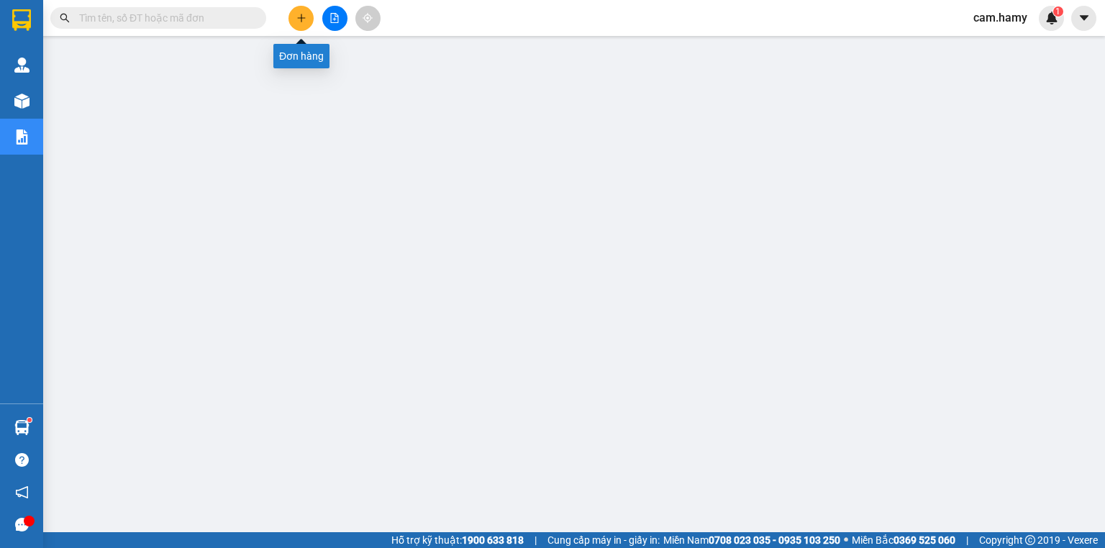
click at [305, 22] on icon "plus" at bounding box center [301, 18] width 10 height 10
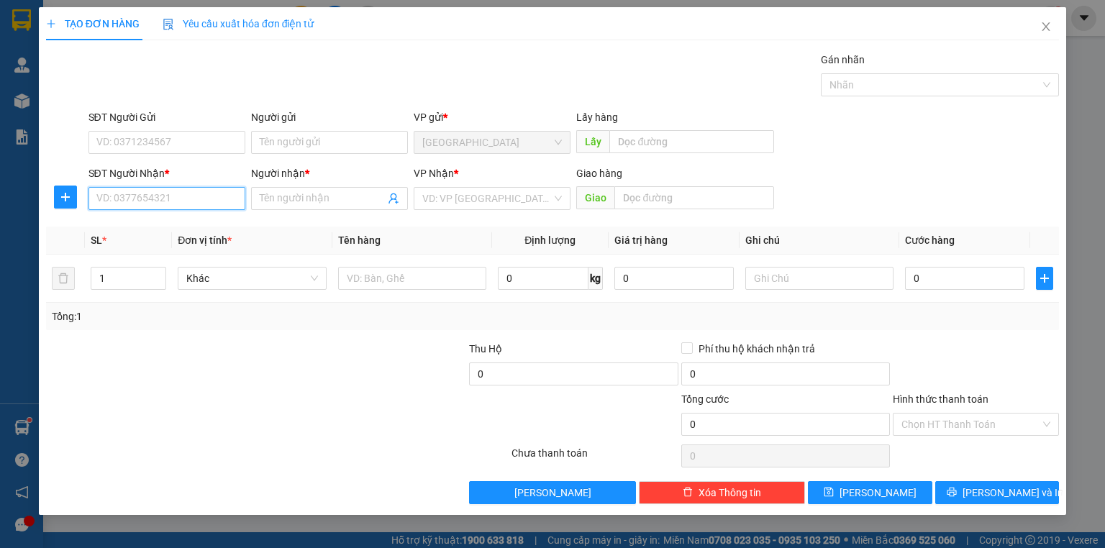
click at [194, 199] on input "SĐT Người Nhận *" at bounding box center [167, 198] width 157 height 23
click at [195, 199] on input "SĐT Người Nhận *" at bounding box center [167, 198] width 157 height 23
click at [177, 230] on div "0944016100 - BÌNH" at bounding box center [167, 227] width 140 height 16
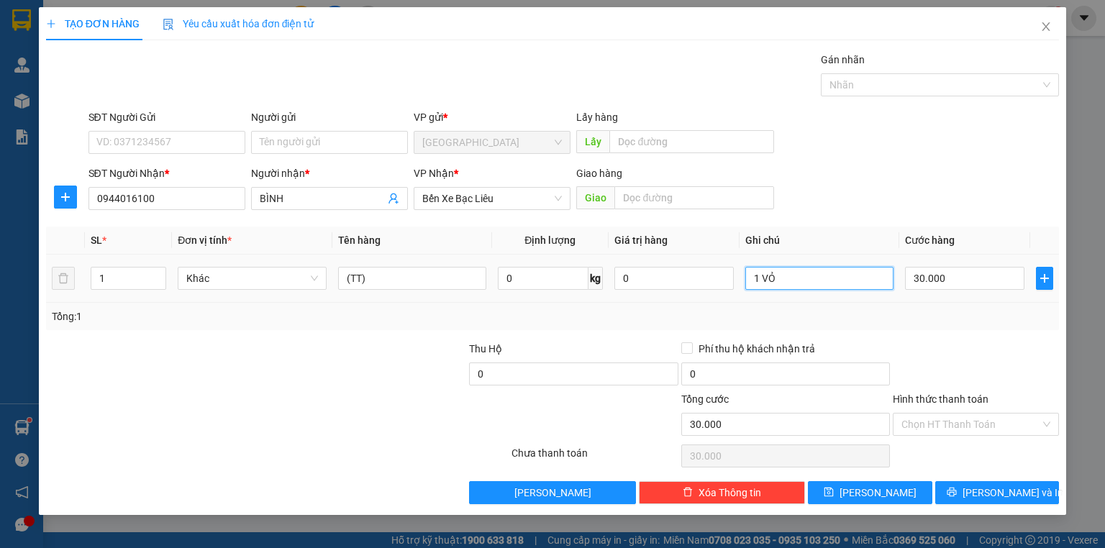
click at [822, 281] on input "1 VỎ" at bounding box center [819, 278] width 148 height 23
click at [998, 348] on div at bounding box center [976, 366] width 169 height 50
click at [1002, 426] on input "Hình thức thanh toán" at bounding box center [971, 425] width 139 height 22
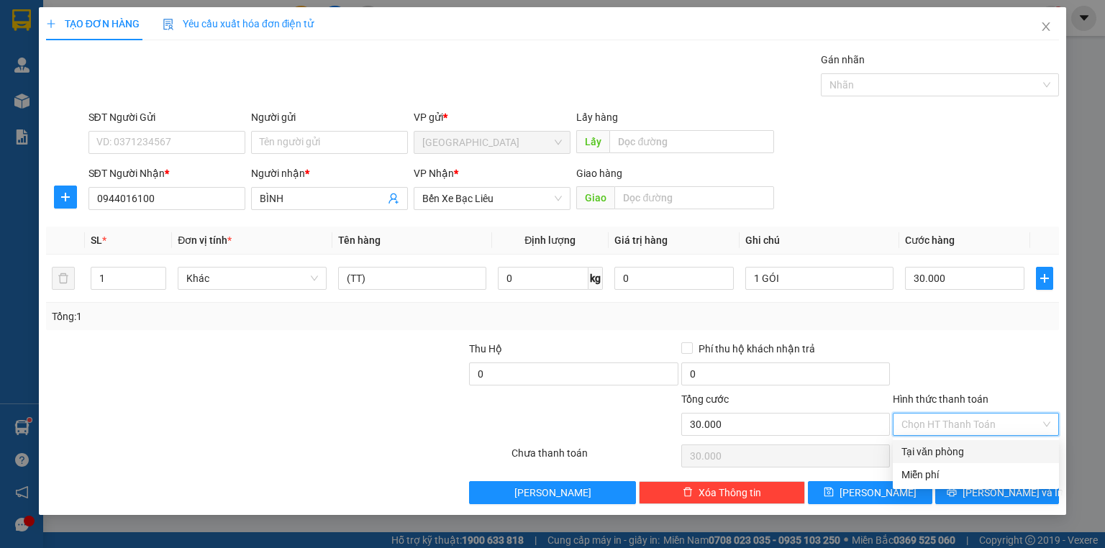
click at [977, 454] on div "Tại văn phòng" at bounding box center [976, 452] width 149 height 16
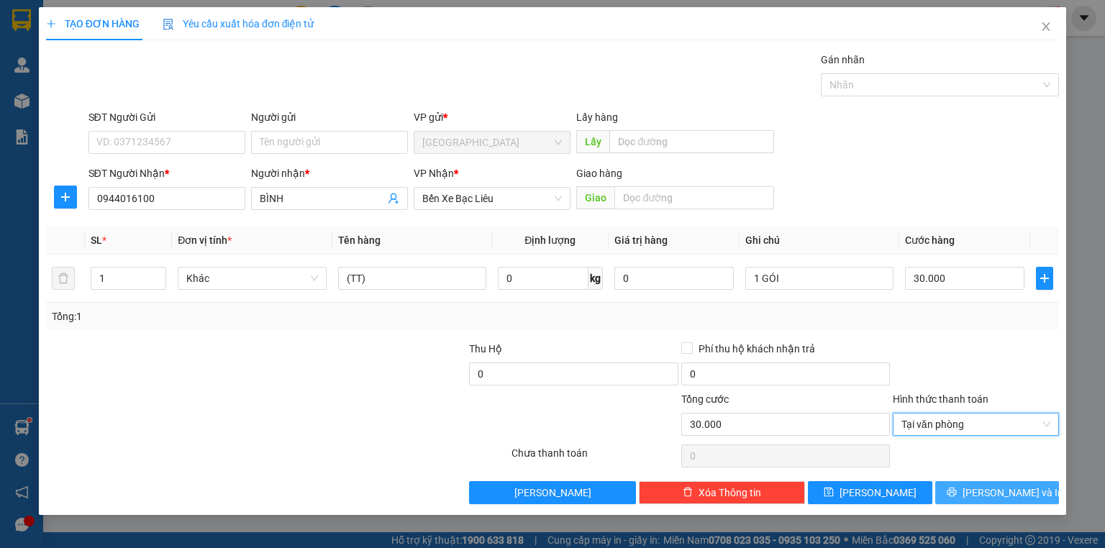
click at [1004, 489] on span "[PERSON_NAME] và In" at bounding box center [1013, 493] width 101 height 16
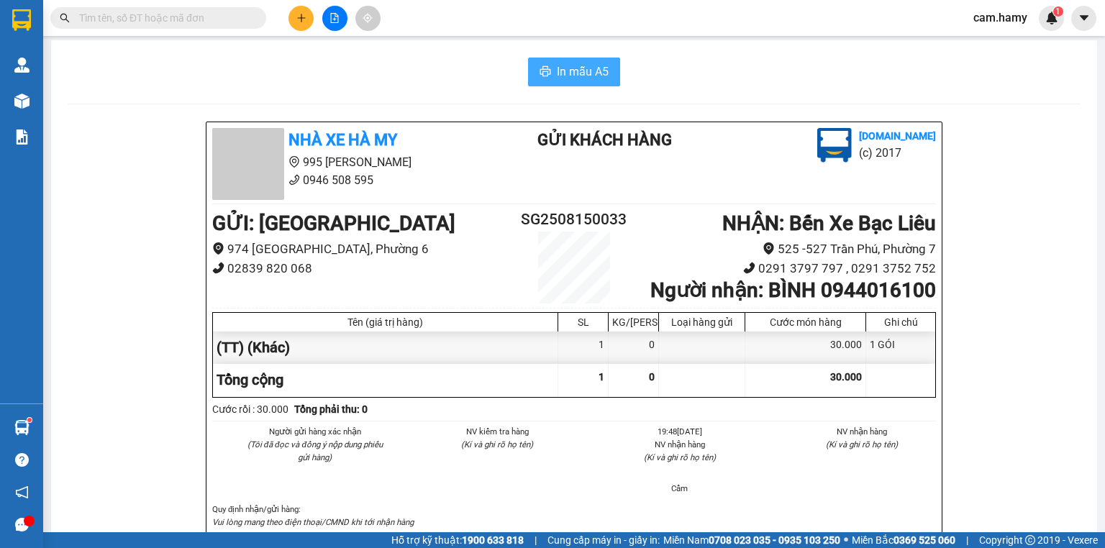
click at [535, 63] on button "In mẫu A5" at bounding box center [574, 72] width 92 height 29
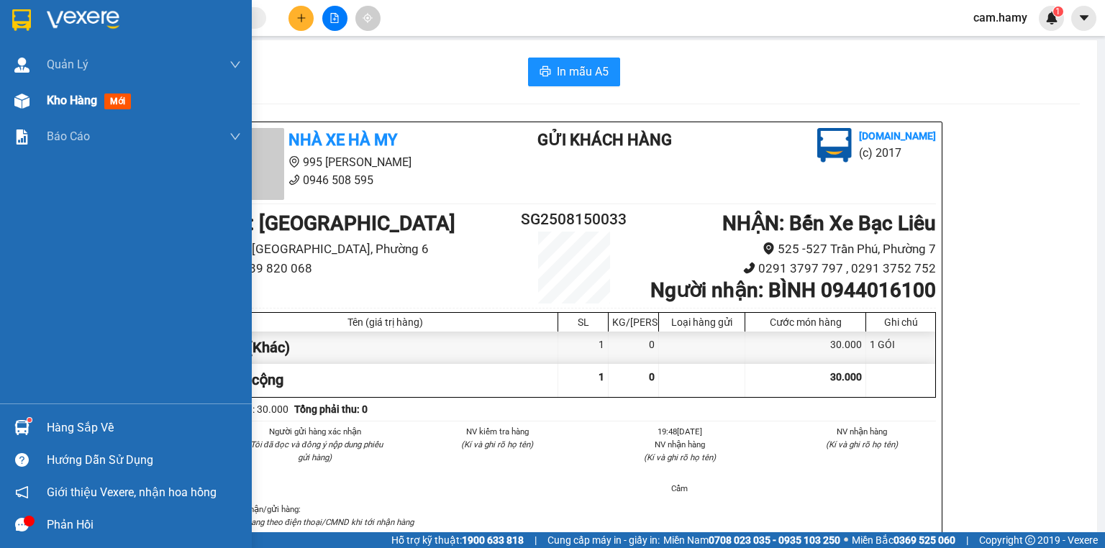
click at [16, 109] on div at bounding box center [21, 101] width 25 height 25
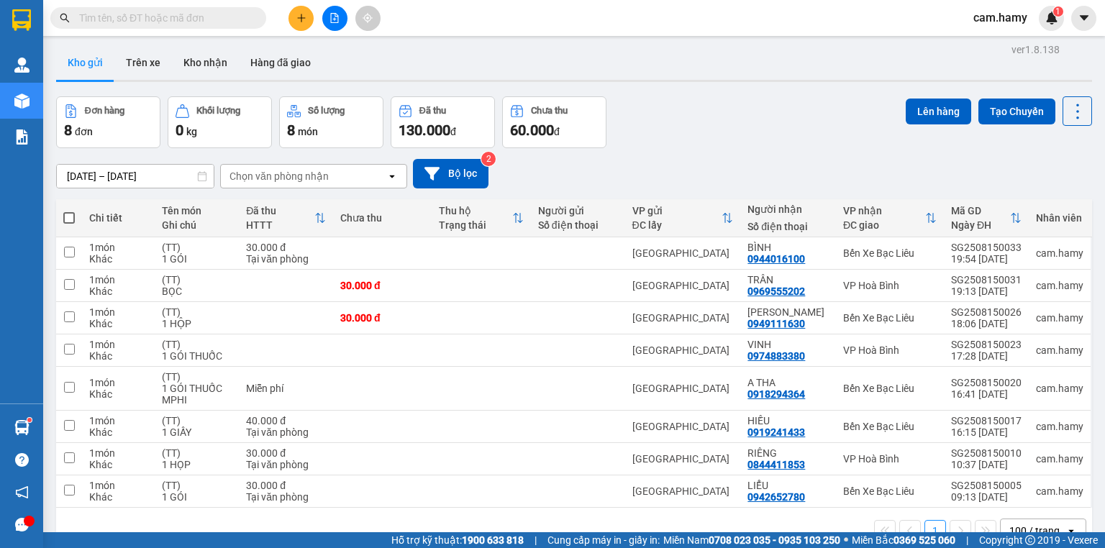
click at [332, 15] on icon "file-add" at bounding box center [335, 18] width 10 height 10
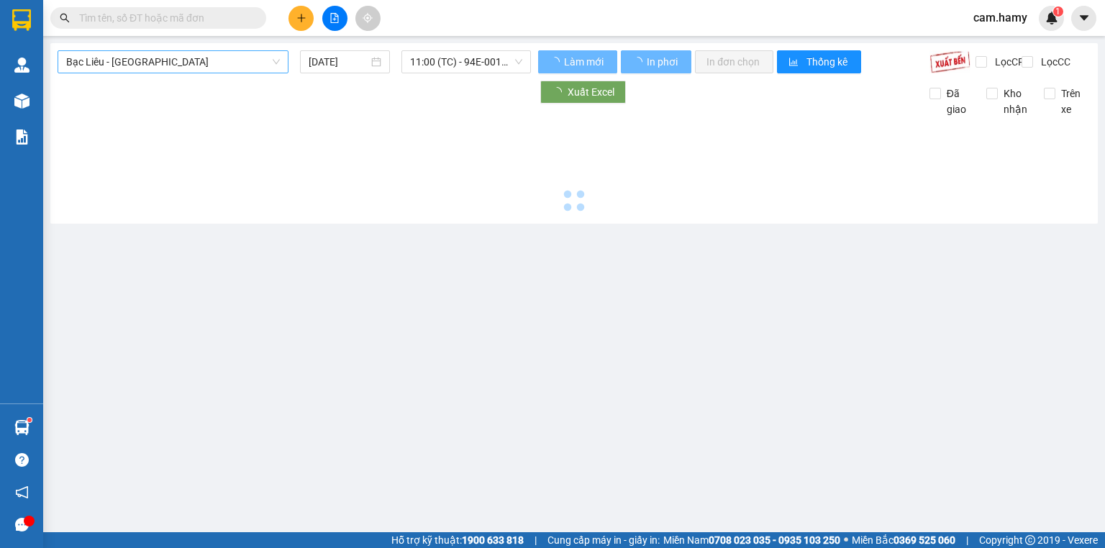
click at [144, 51] on span "Bạc Liêu - [GEOGRAPHIC_DATA]" at bounding box center [173, 62] width 214 height 22
click at [149, 51] on span "Bạc Liêu - [GEOGRAPHIC_DATA]" at bounding box center [173, 62] width 214 height 22
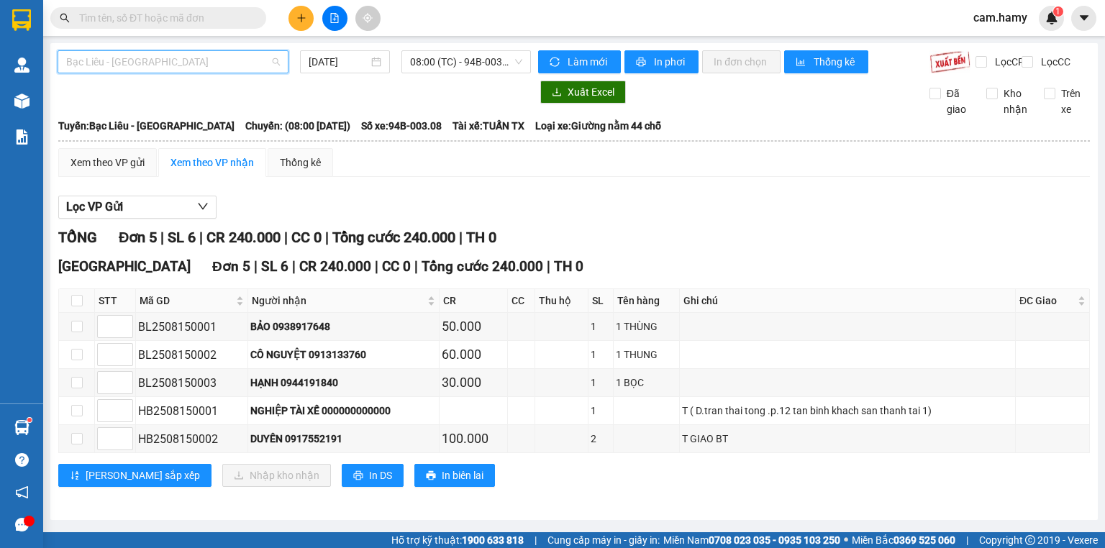
click at [169, 73] on div "Bạc Liêu - [GEOGRAPHIC_DATA]" at bounding box center [173, 61] width 231 height 23
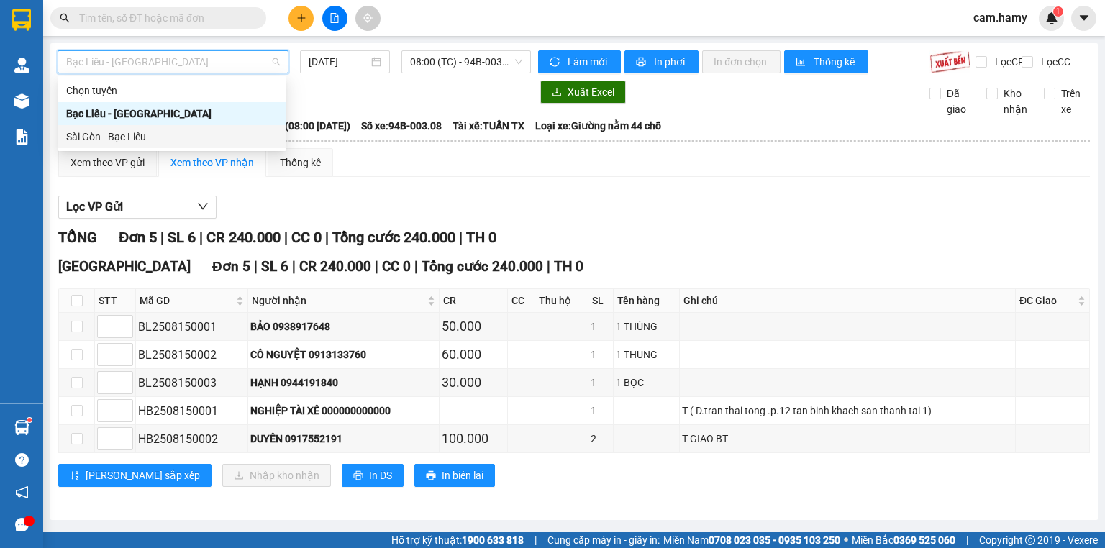
click at [131, 137] on div "Sài Gòn - Bạc Liêu" at bounding box center [172, 137] width 212 height 16
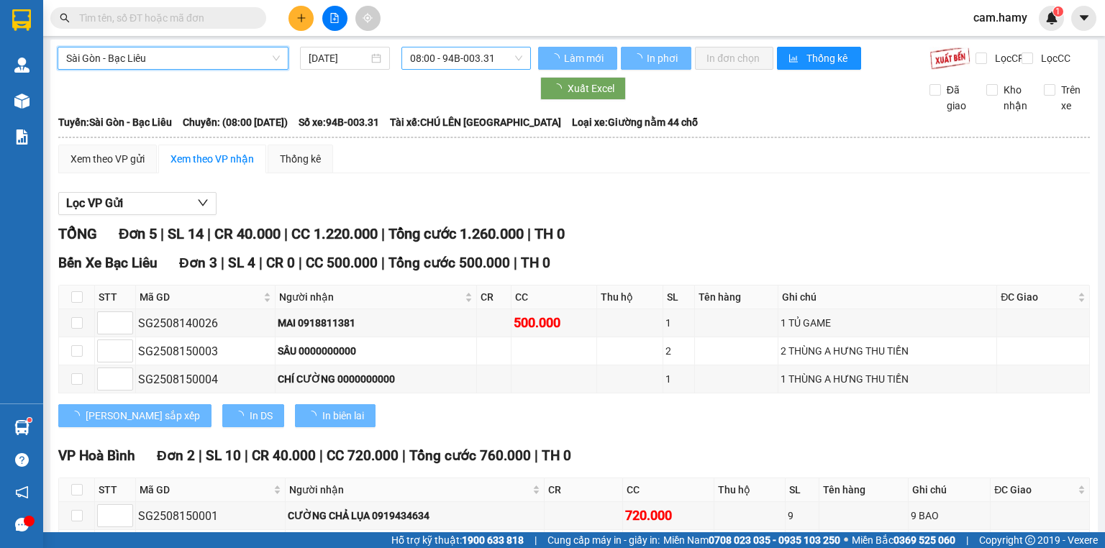
click at [461, 60] on span "08:00 - 94B-003.31" at bounding box center [466, 58] width 113 height 22
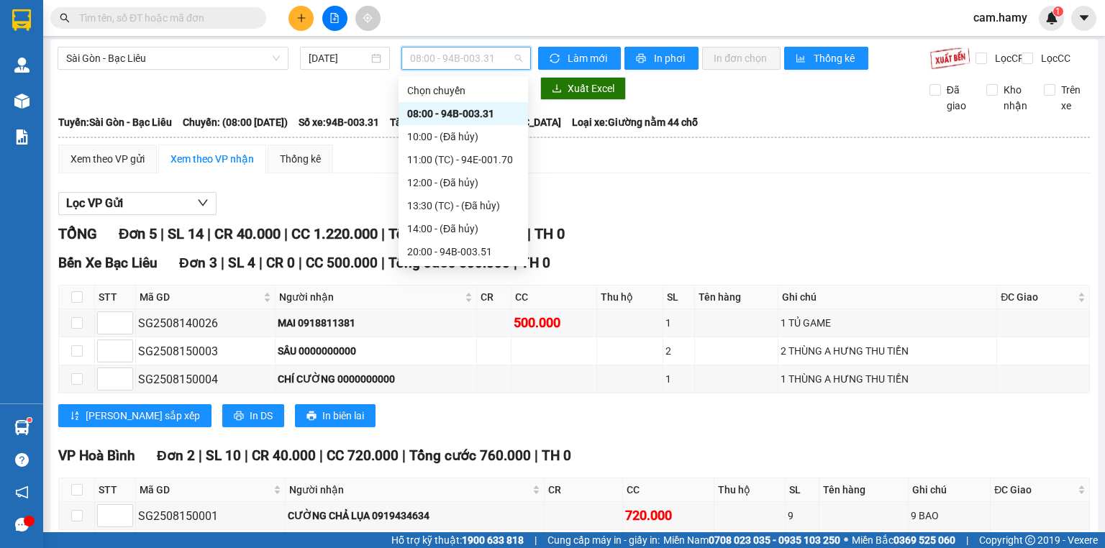
click at [489, 267] on div "20:10 (TC) - 94B-003.17" at bounding box center [463, 275] width 112 height 16
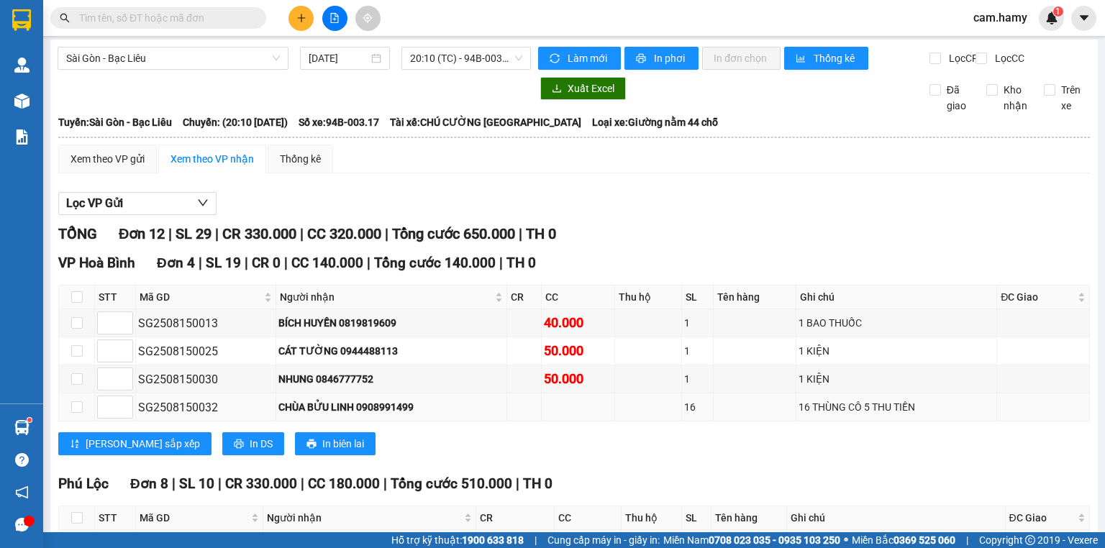
drag, startPoint x: 354, startPoint y: 228, endPoint x: 409, endPoint y: 224, distance: 54.8
click at [409, 399] on div "CHÙA BỬU LINH 0908991499" at bounding box center [391, 407] width 227 height 16
click at [291, 15] on button at bounding box center [301, 18] width 25 height 25
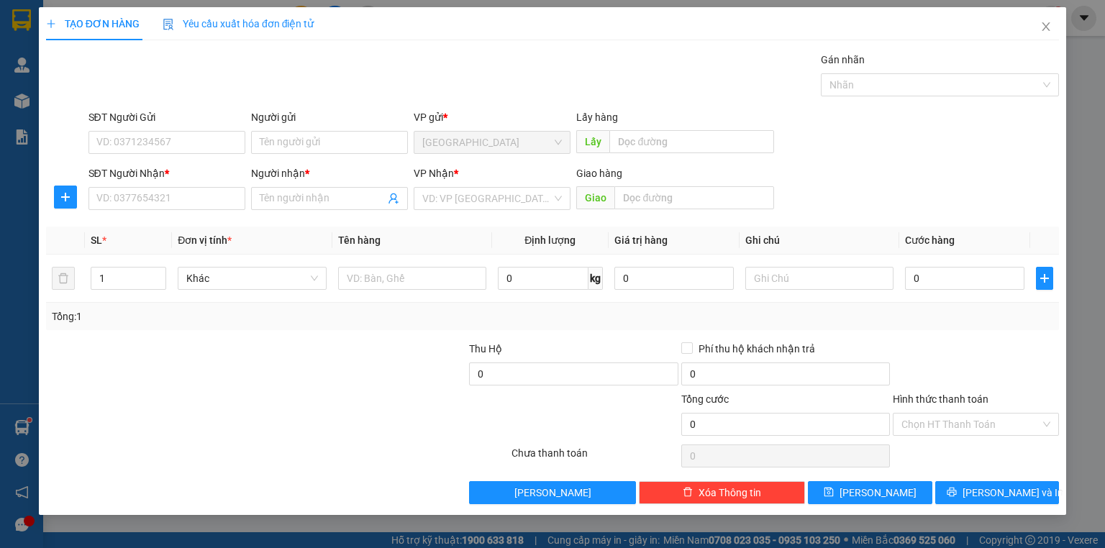
click at [202, 182] on div "SĐT Người Nhận *" at bounding box center [167, 176] width 157 height 22
drag, startPoint x: 202, startPoint y: 182, endPoint x: 165, endPoint y: 193, distance: 38.9
click at [165, 193] on input "SĐT Người Nhận *" at bounding box center [167, 198] width 157 height 23
paste input "0908991499"
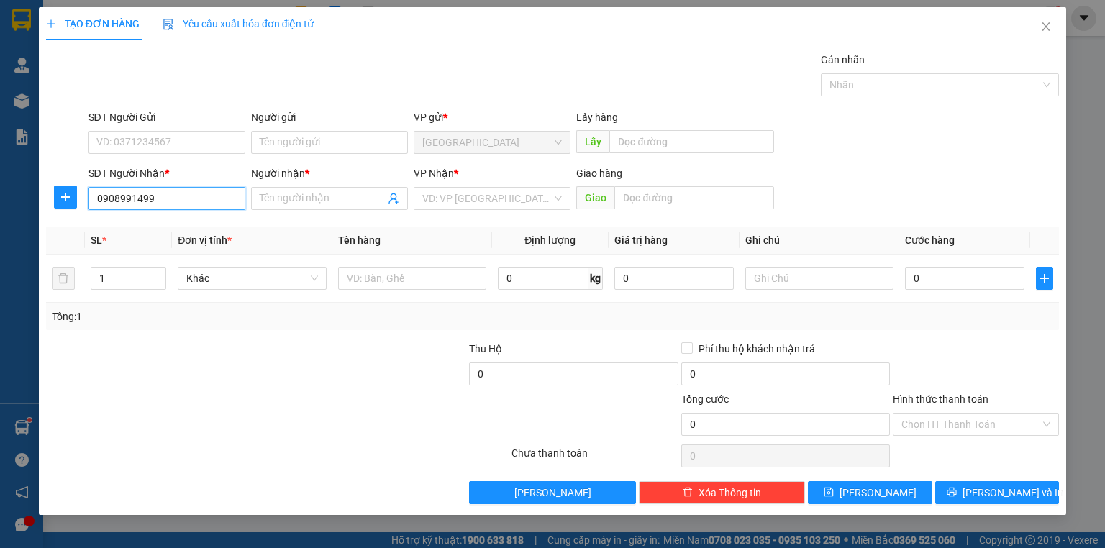
click at [163, 191] on input "0908991499" at bounding box center [167, 198] width 157 height 23
click at [163, 227] on div "0908991499 - [GEOGRAPHIC_DATA]" at bounding box center [178, 227] width 162 height 16
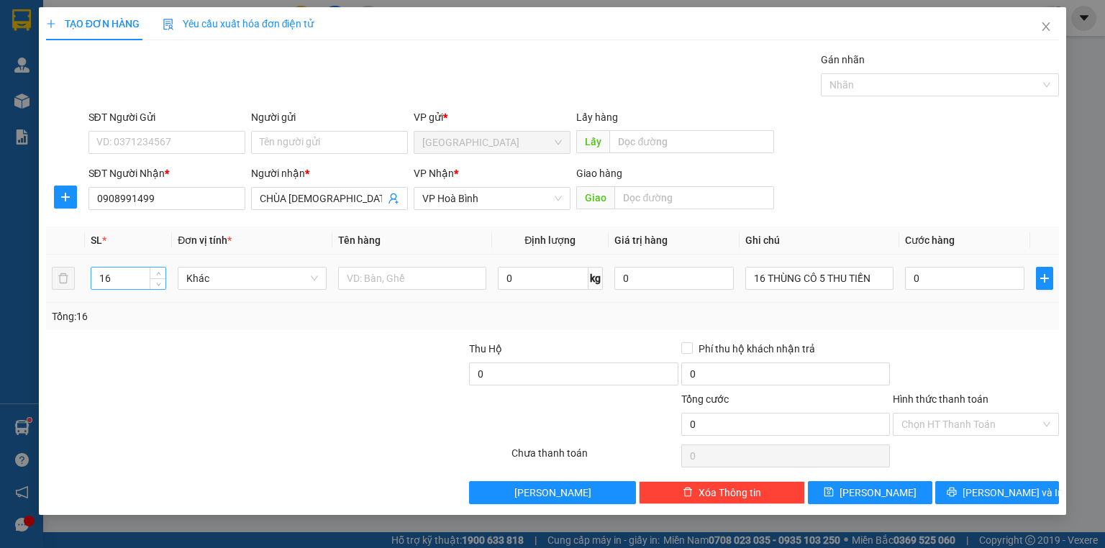
click at [129, 272] on input "16" at bounding box center [128, 279] width 74 height 22
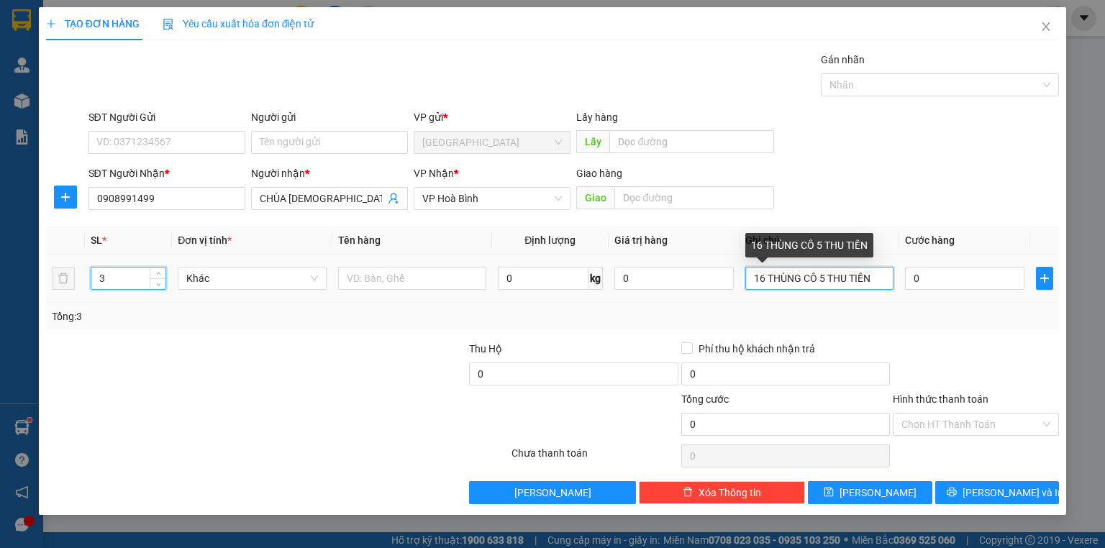
click at [766, 276] on input "16 THÙNG CÔ 5 THU TIỀN" at bounding box center [819, 278] width 148 height 23
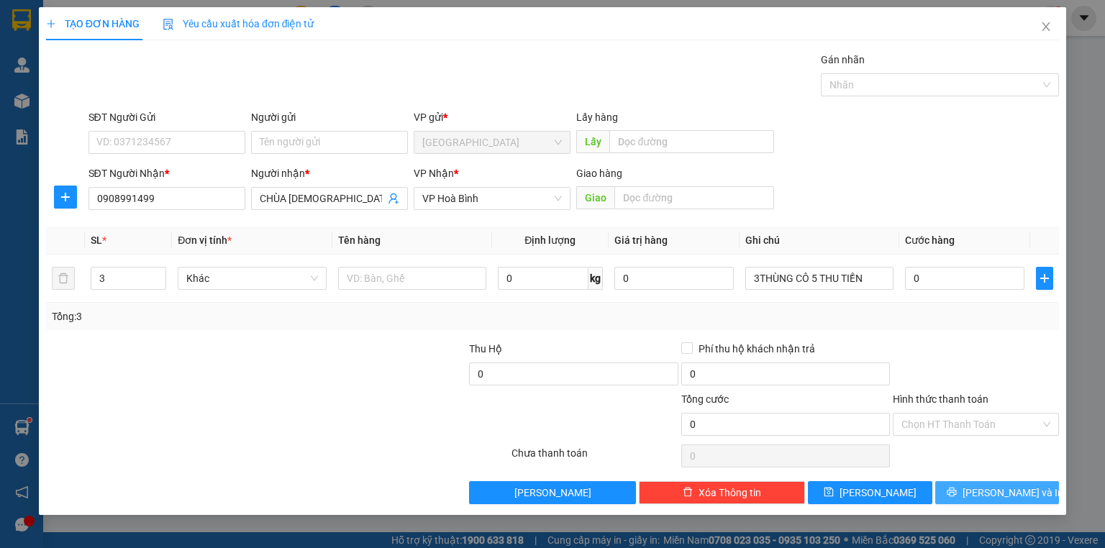
click at [987, 492] on span "[PERSON_NAME] và In" at bounding box center [1013, 493] width 101 height 16
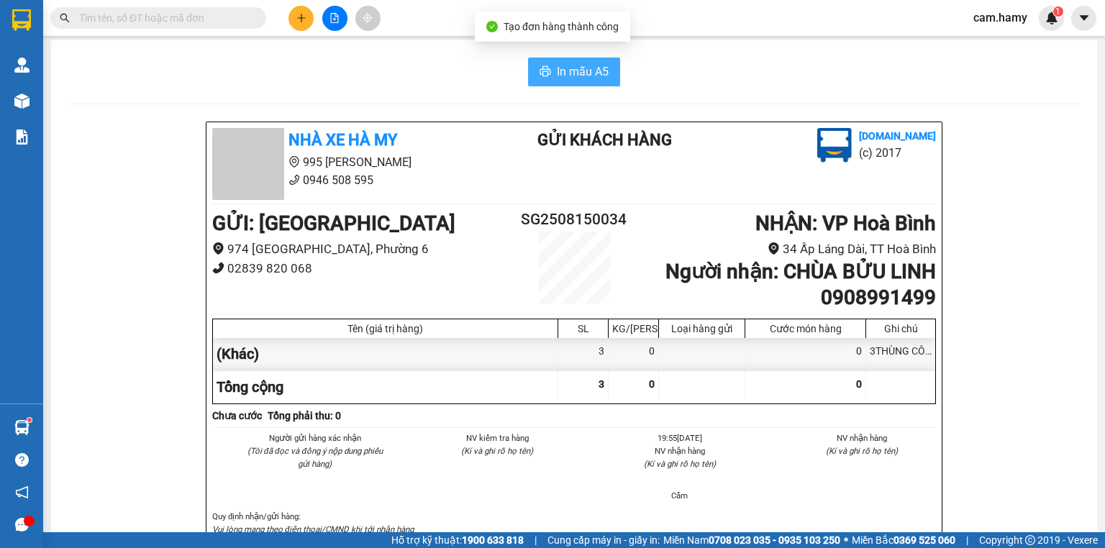
click at [581, 67] on span "In mẫu A5" at bounding box center [583, 72] width 52 height 18
click at [580, 71] on span "In mẫu A5" at bounding box center [583, 72] width 52 height 18
click at [566, 71] on span "In mẫu A5" at bounding box center [583, 72] width 52 height 18
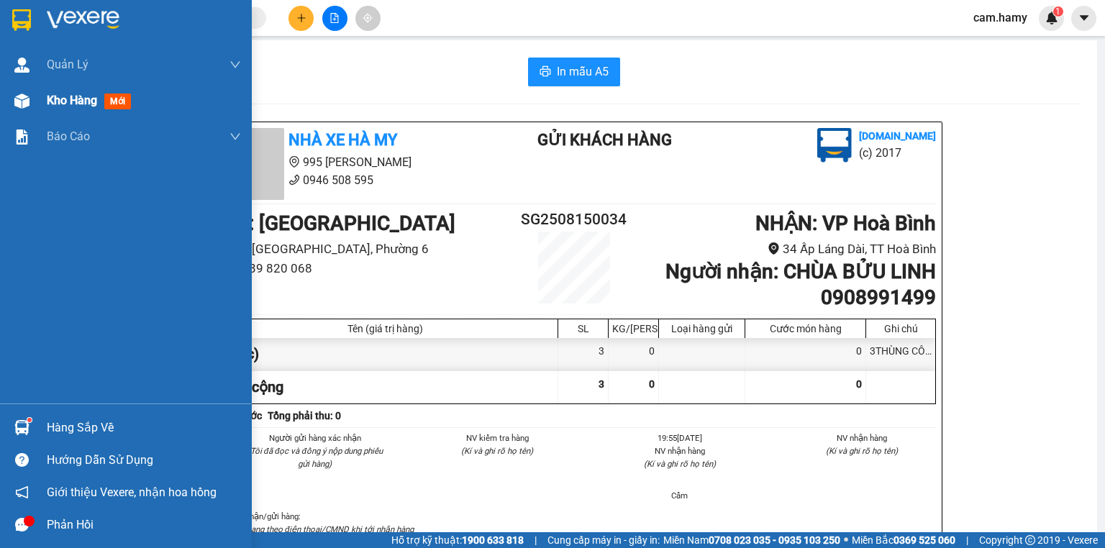
click at [27, 113] on div "Kho hàng mới" at bounding box center [126, 101] width 252 height 36
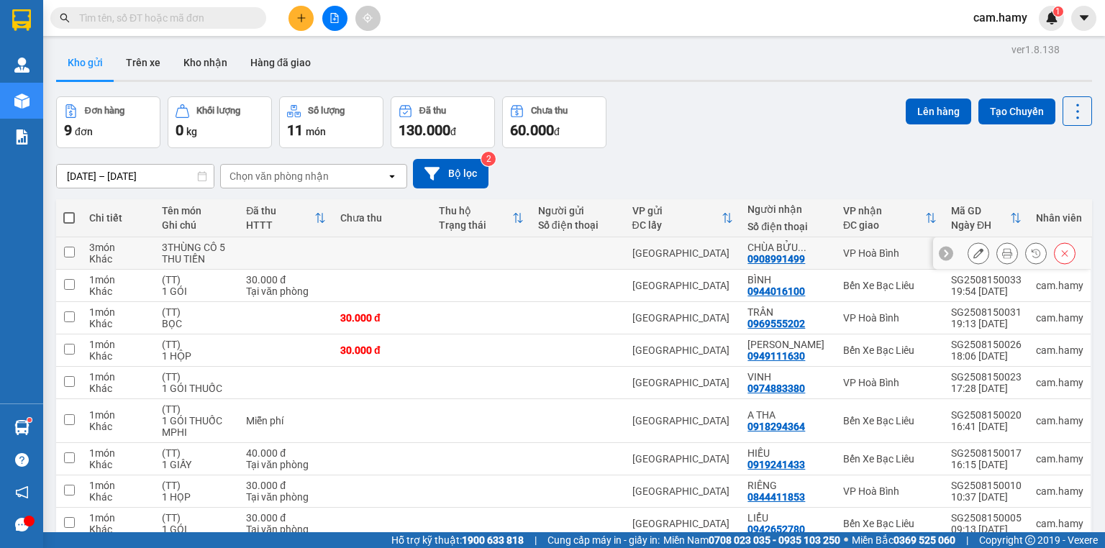
click at [390, 266] on td at bounding box center [382, 253] width 99 height 32
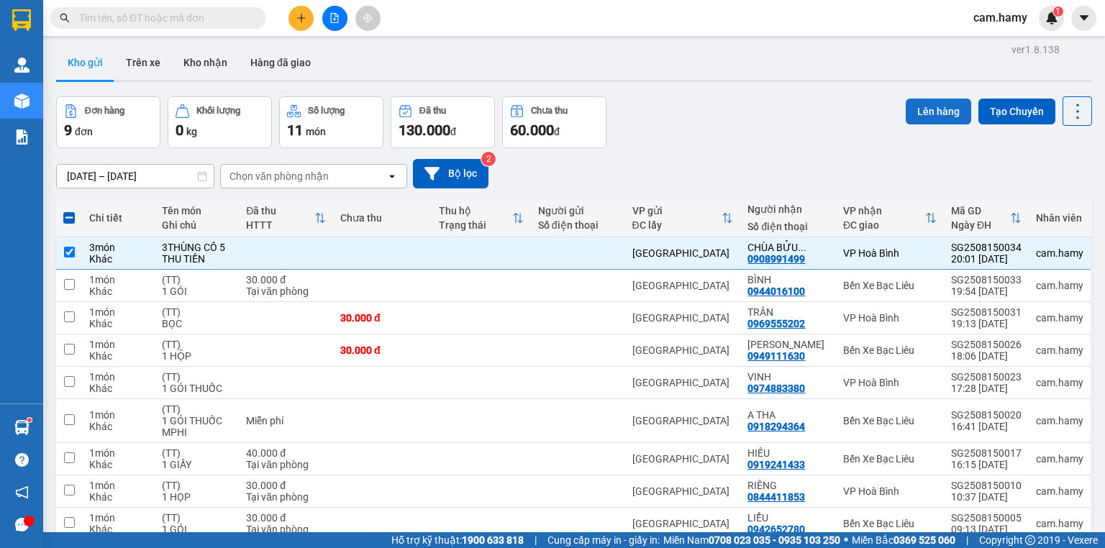
click at [946, 115] on button "Lên hàng" at bounding box center [938, 112] width 65 height 26
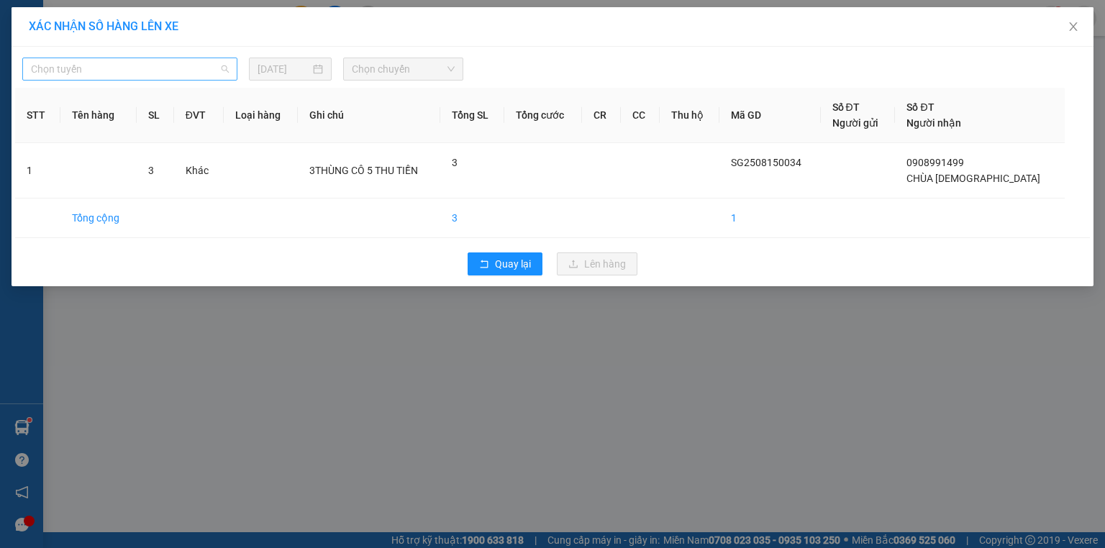
click at [137, 76] on span "Chọn tuyến" at bounding box center [130, 69] width 198 height 22
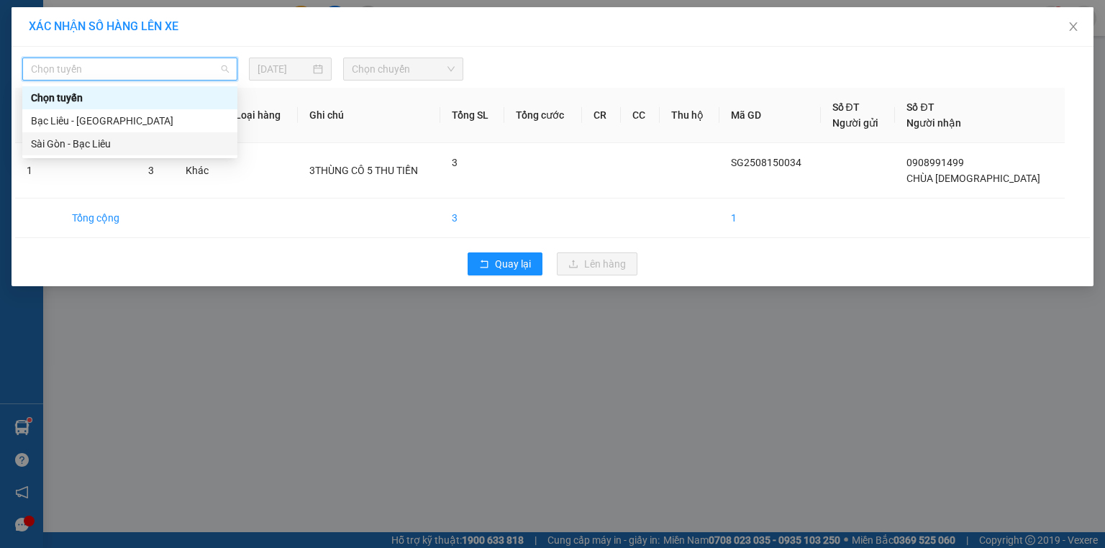
click at [132, 153] on div "Sài Gòn - Bạc Liêu" at bounding box center [129, 143] width 215 height 23
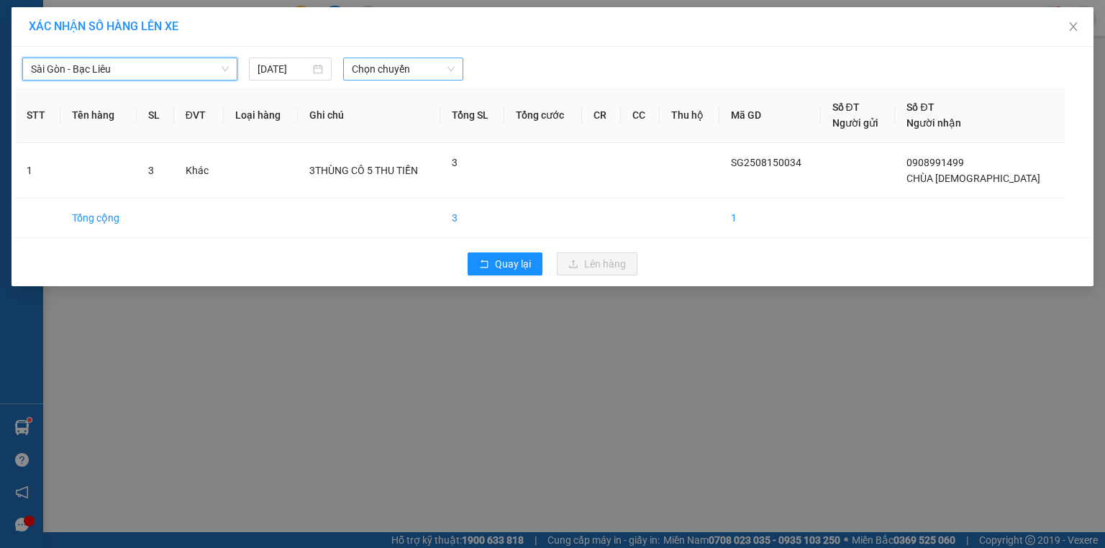
click at [383, 78] on span "Chọn chuyến" at bounding box center [404, 69] width 104 height 22
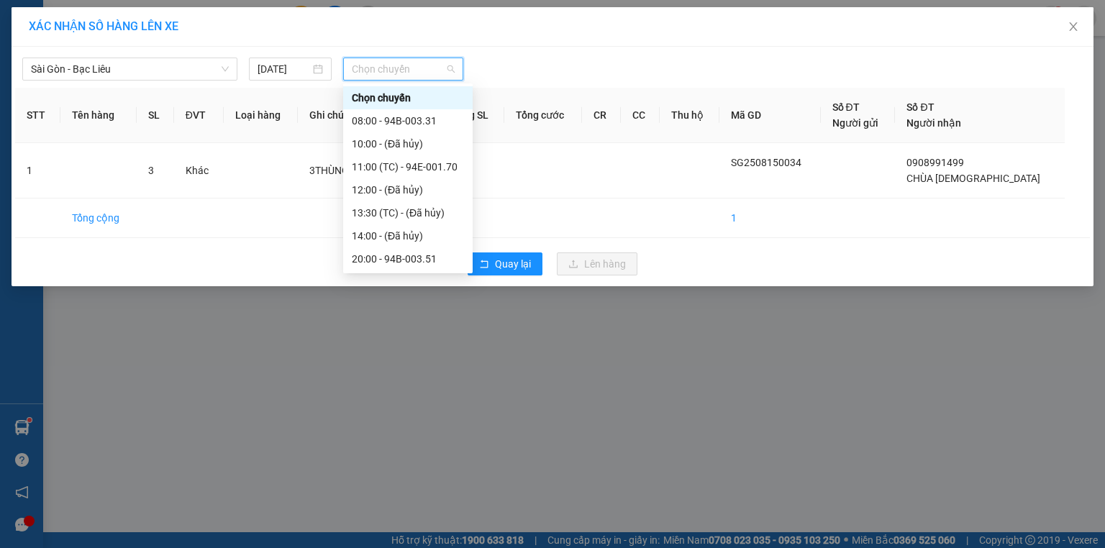
click at [424, 274] on div "20:10 (TC) - 94B-003.17" at bounding box center [408, 282] width 112 height 16
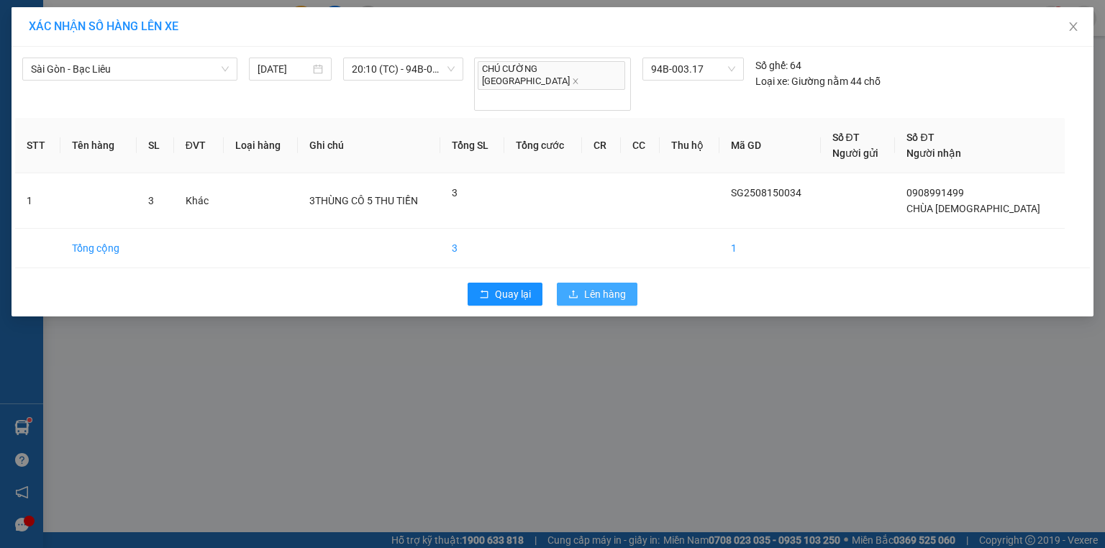
click at [586, 286] on span "Lên hàng" at bounding box center [605, 294] width 42 height 16
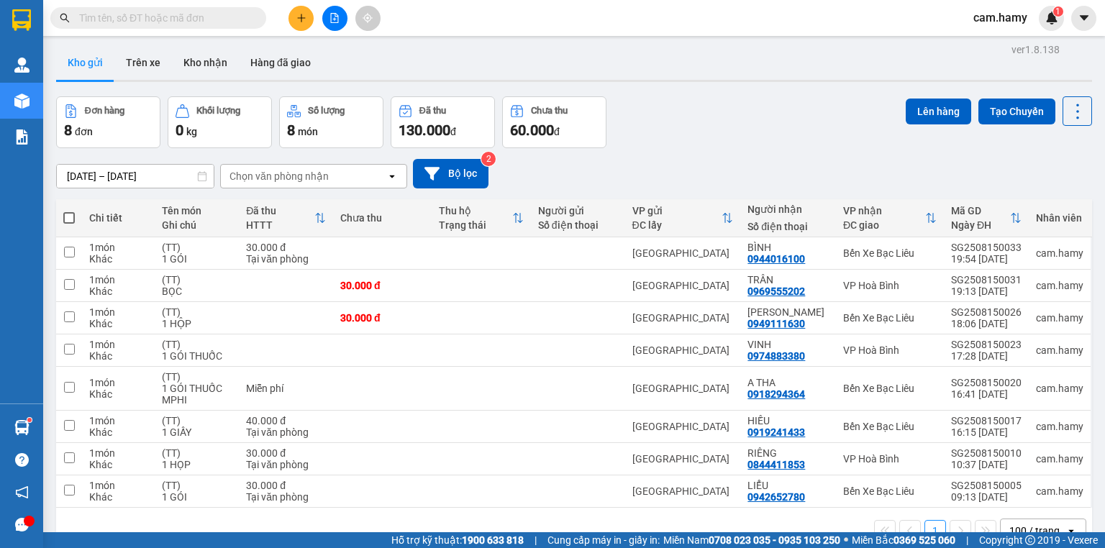
click at [331, 24] on button at bounding box center [334, 18] width 25 height 25
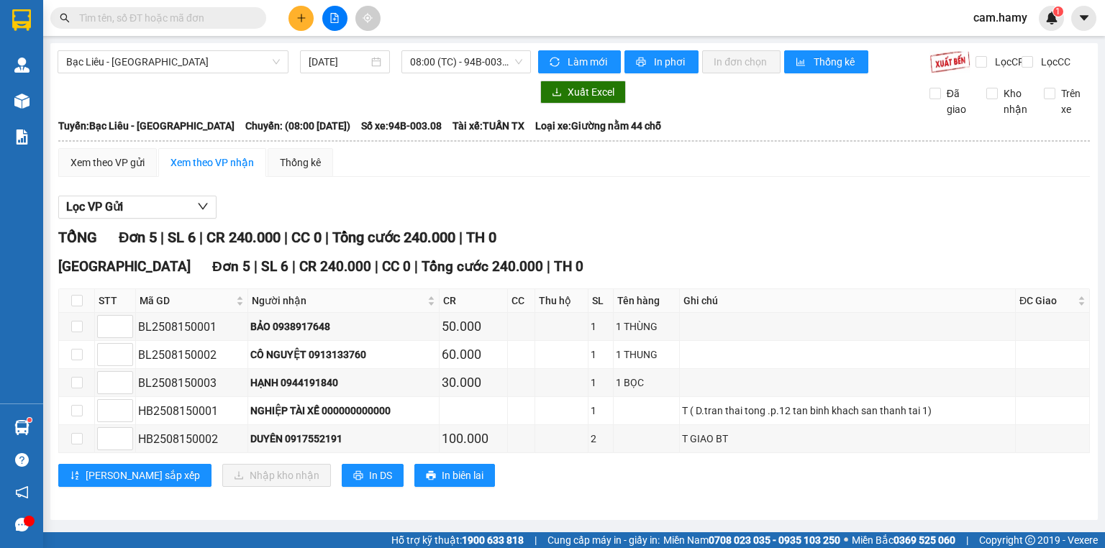
click at [125, 46] on div "Bạc Liêu - [GEOGRAPHIC_DATA] [DATE] 08:00 (TC) - 94B-003.08 Làm mới In phơi In …" at bounding box center [574, 281] width 1048 height 477
click at [134, 60] on span "Bạc Liêu - [GEOGRAPHIC_DATA]" at bounding box center [173, 62] width 214 height 22
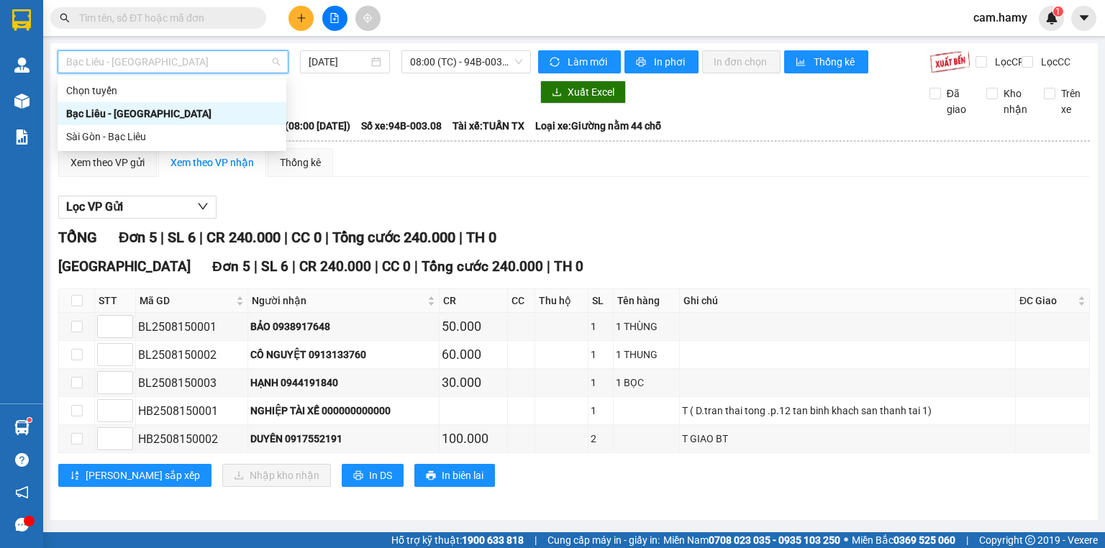
click at [127, 132] on div "Sài Gòn - Bạc Liêu" at bounding box center [172, 137] width 212 height 16
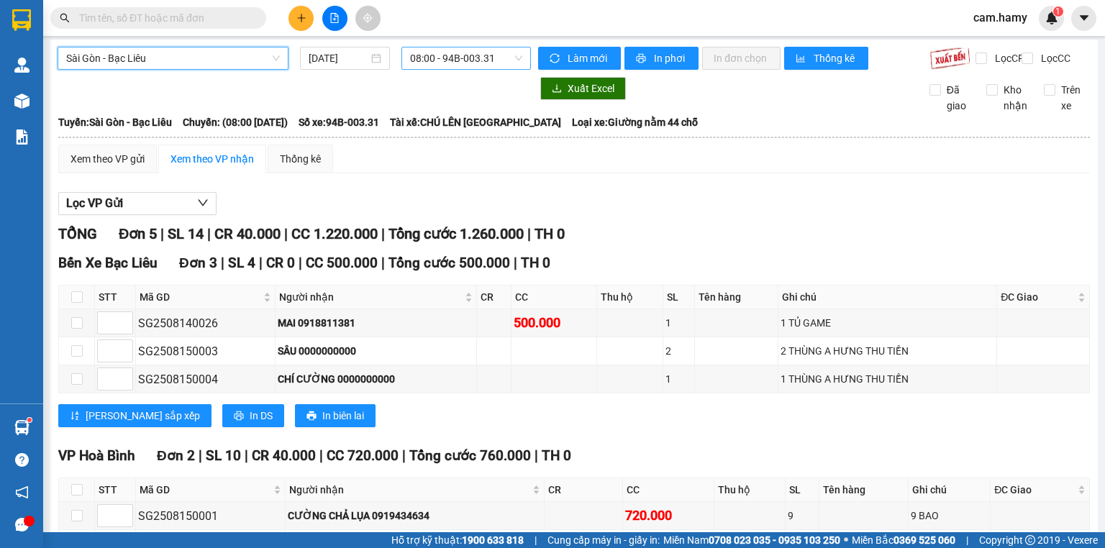
click at [475, 62] on span "08:00 - 94B-003.31" at bounding box center [466, 58] width 113 height 22
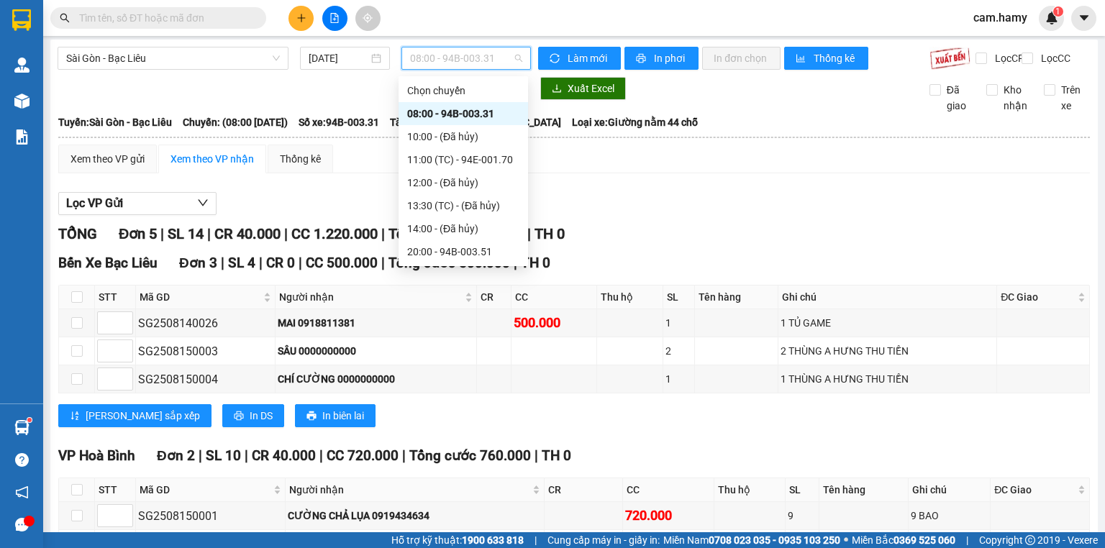
click at [484, 267] on div "20:10 (TC) - 94B-003.17" at bounding box center [463, 275] width 112 height 16
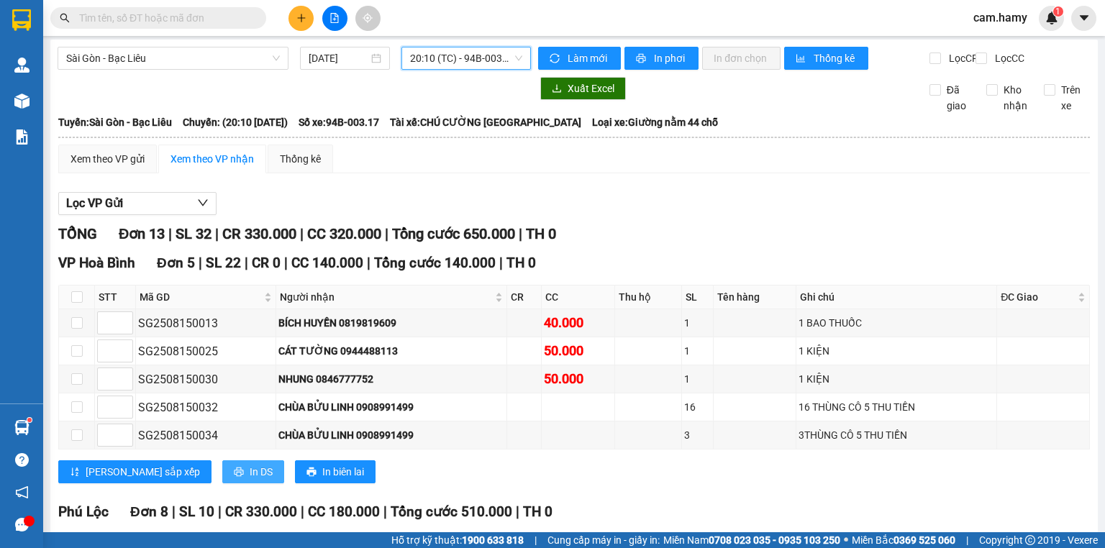
click at [250, 464] on span "In DS" at bounding box center [261, 472] width 23 height 16
click at [468, 66] on span "20:10 (TC) - 94B-003.17" at bounding box center [466, 58] width 113 height 22
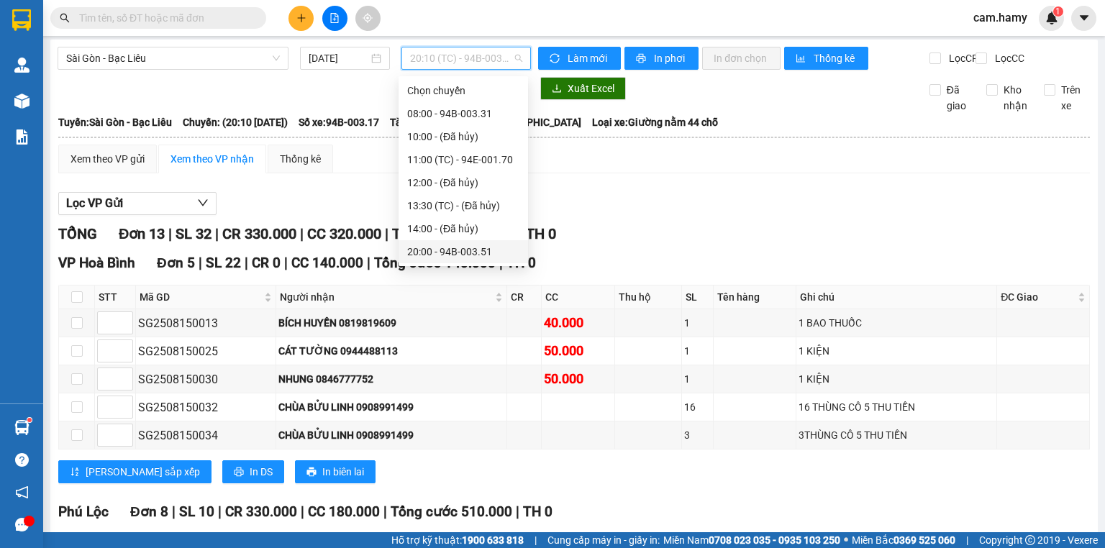
click at [466, 244] on div "20:00 - 94B-003.51" at bounding box center [463, 252] width 112 height 16
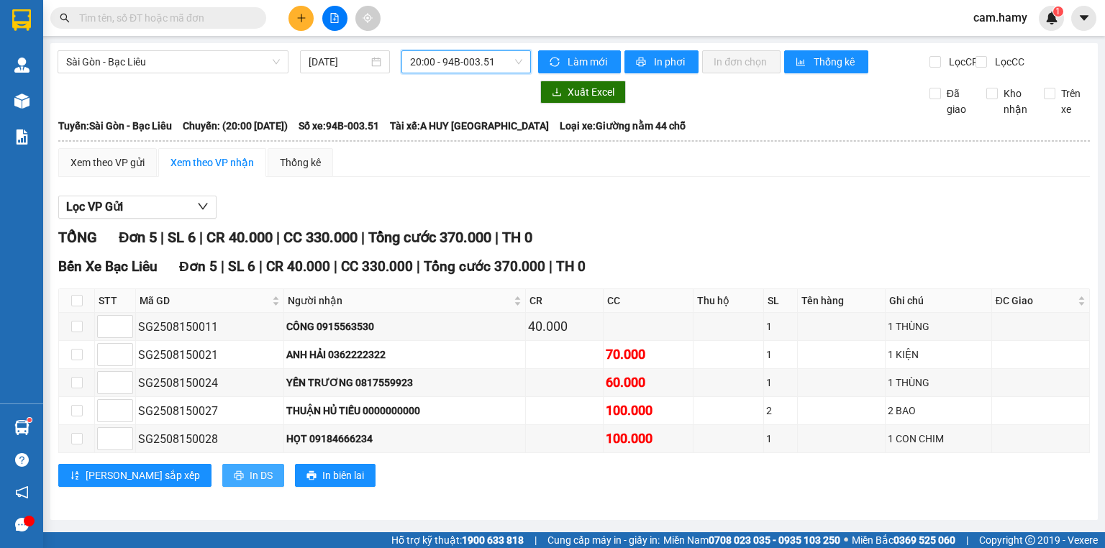
click at [250, 475] on span "In DS" at bounding box center [261, 476] width 23 height 16
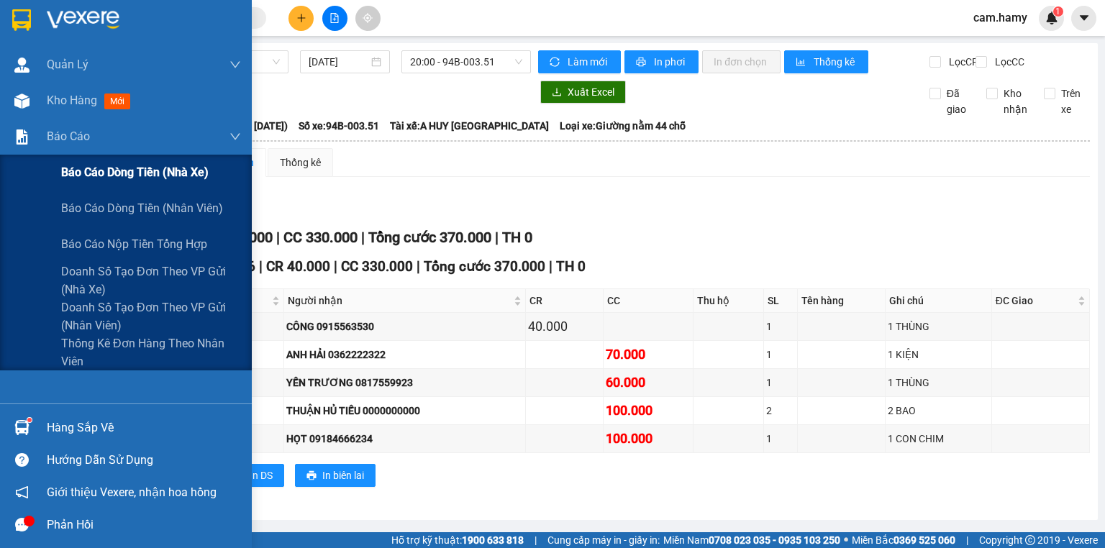
click at [104, 170] on span "Báo cáo dòng tiền (nhà xe)" at bounding box center [135, 172] width 148 height 18
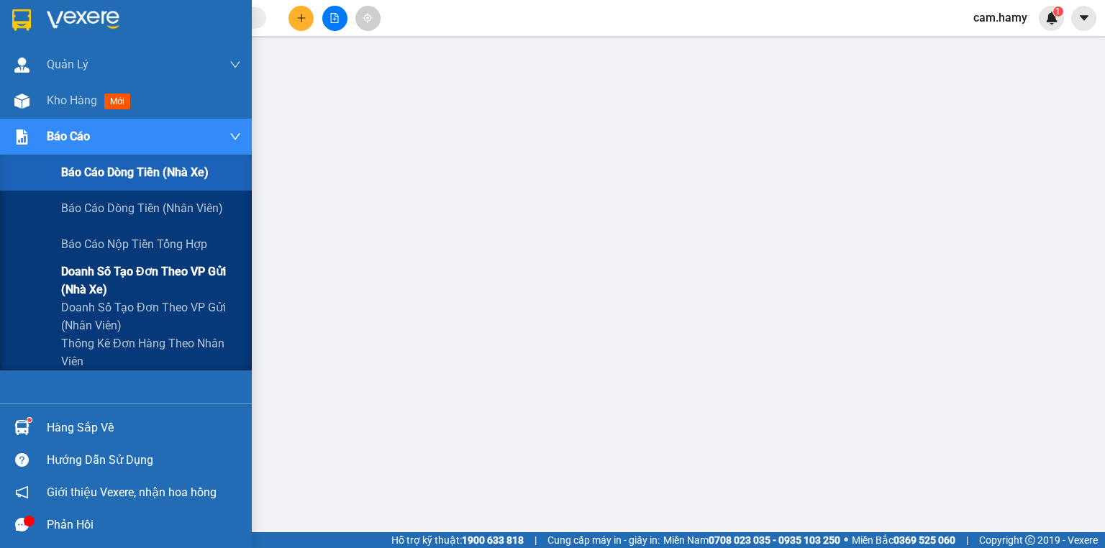
click at [77, 264] on span "Doanh số tạo đơn theo VP gửi (nhà xe)" at bounding box center [151, 281] width 180 height 36
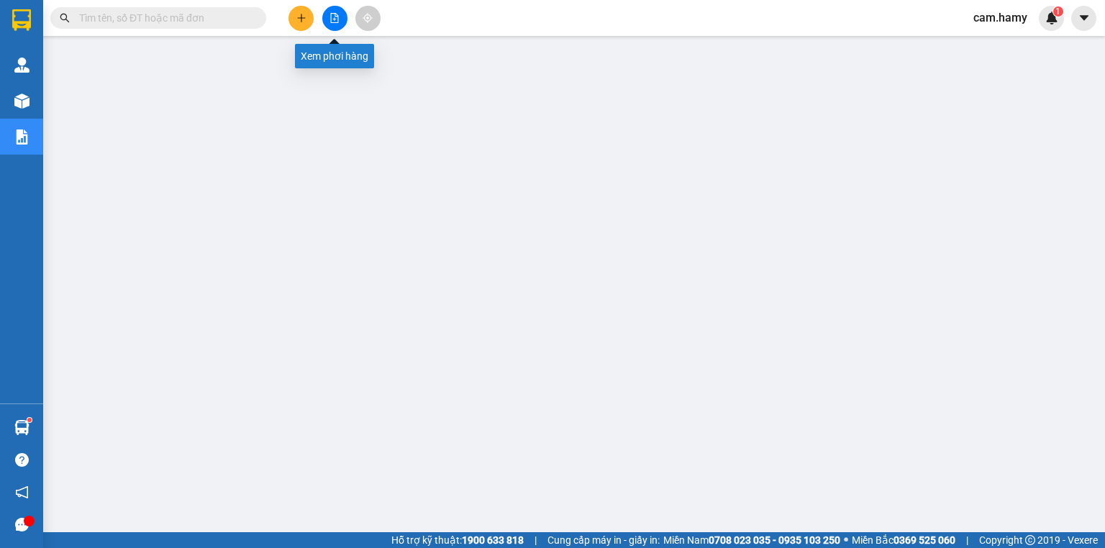
click at [328, 14] on button at bounding box center [334, 18] width 25 height 25
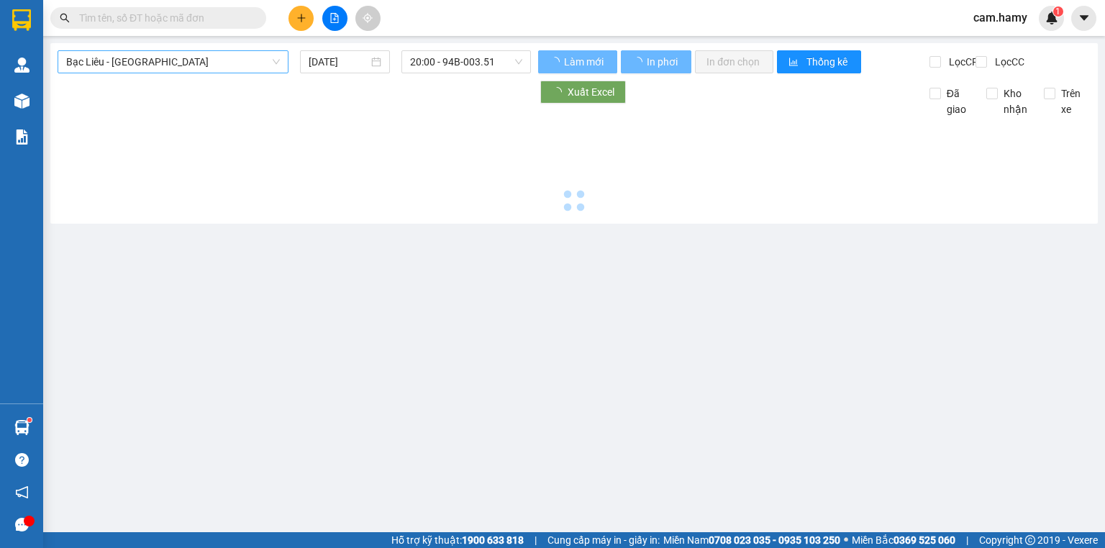
click at [196, 49] on div "Bạc Liêu - [GEOGRAPHIC_DATA] [DATE] 20:00 - 94B-003.51 Làm mới In phơi In đơn c…" at bounding box center [574, 133] width 1048 height 181
click at [191, 55] on span "Bạc Liêu - [GEOGRAPHIC_DATA]" at bounding box center [173, 62] width 214 height 22
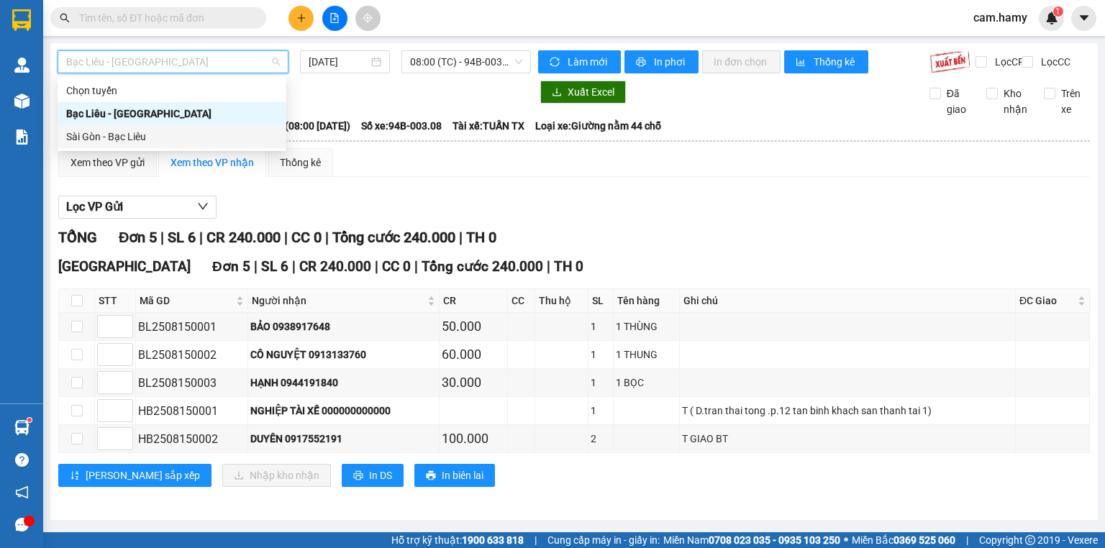
click at [144, 130] on div "Sài Gòn - Bạc Liêu" at bounding box center [172, 137] width 212 height 16
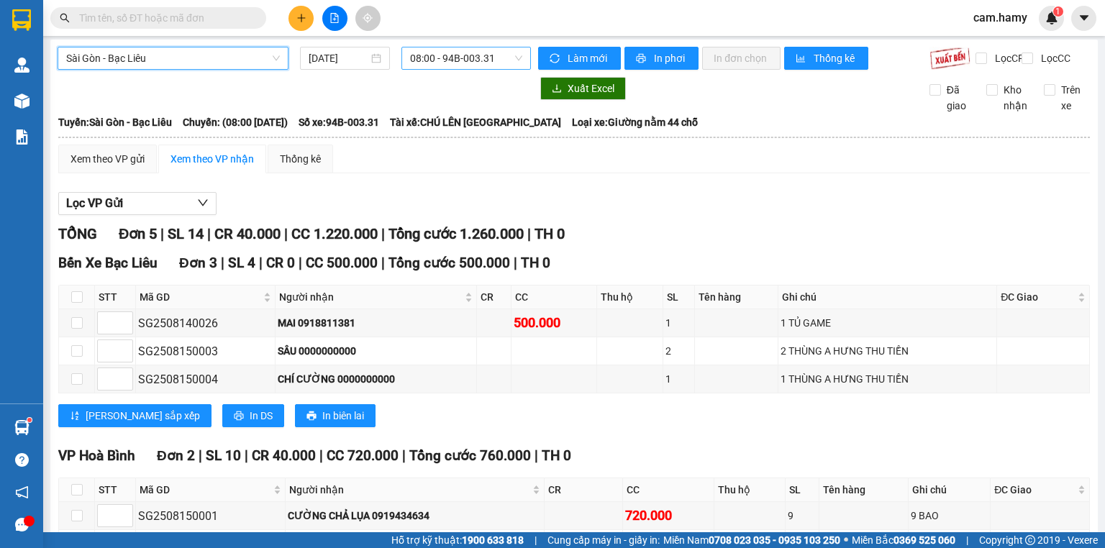
click at [470, 58] on span "08:00 - 94B-003.31" at bounding box center [466, 58] width 113 height 22
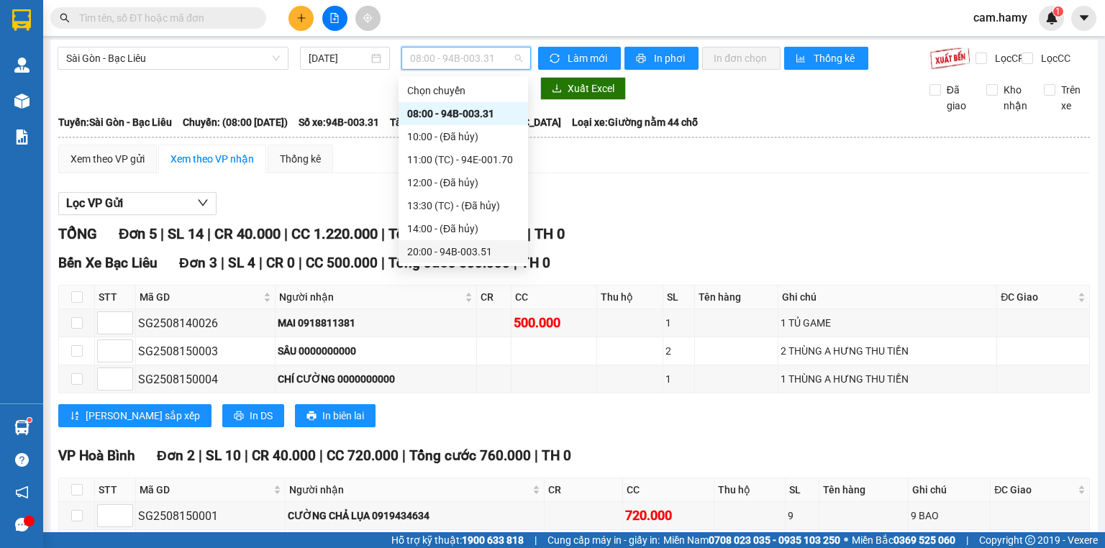
click at [473, 240] on div "20:00 - 94B-003.51" at bounding box center [464, 251] width 130 height 23
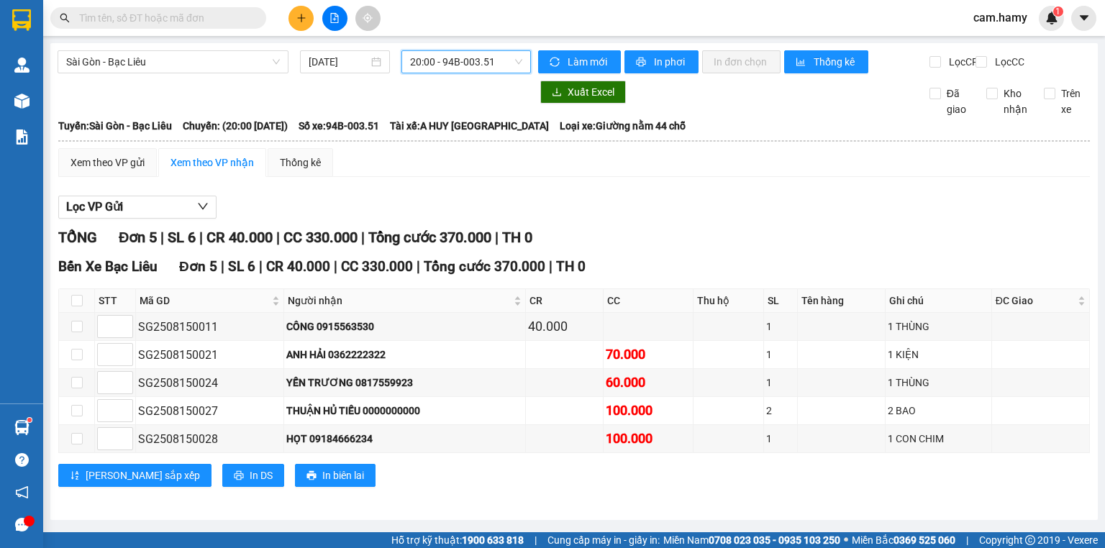
click at [466, 48] on div "[GEOGRAPHIC_DATA] - Bạc Liêu [DATE] 20:00 20:00 - 94B-003.51 Làm mới In phơi In…" at bounding box center [574, 281] width 1048 height 477
click at [502, 59] on span "20:00 - 94B-003.51" at bounding box center [466, 62] width 113 height 22
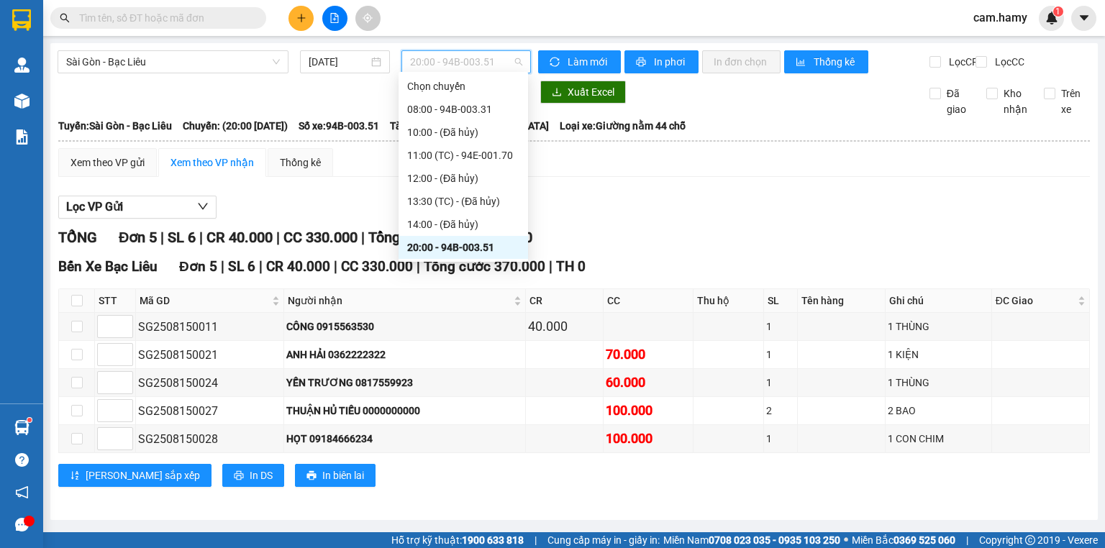
click at [458, 263] on div "20:10 (TC) - 94B-003.17" at bounding box center [463, 271] width 112 height 16
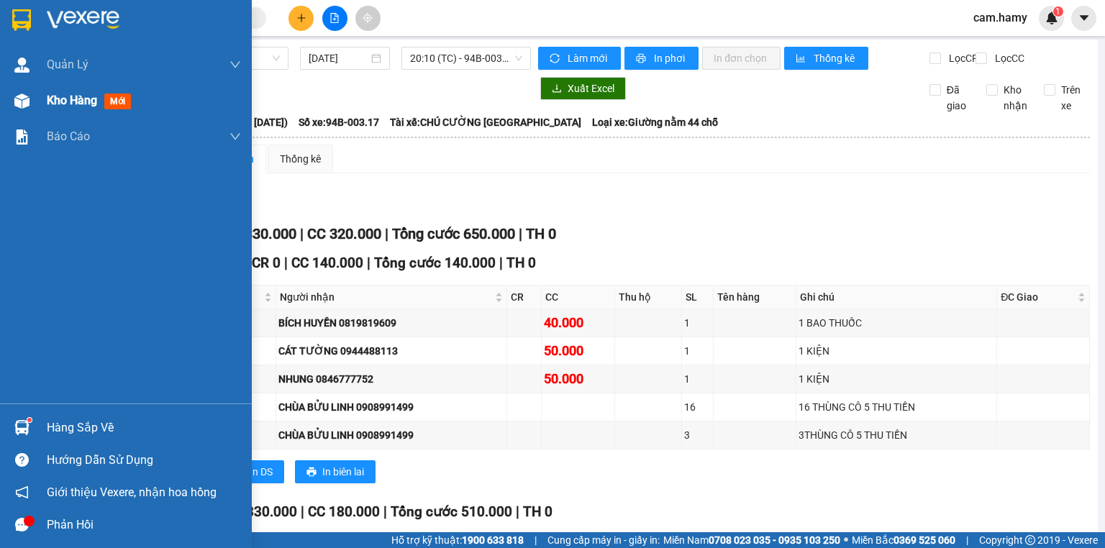
click at [42, 103] on div "Kho hàng mới" at bounding box center [126, 101] width 252 height 36
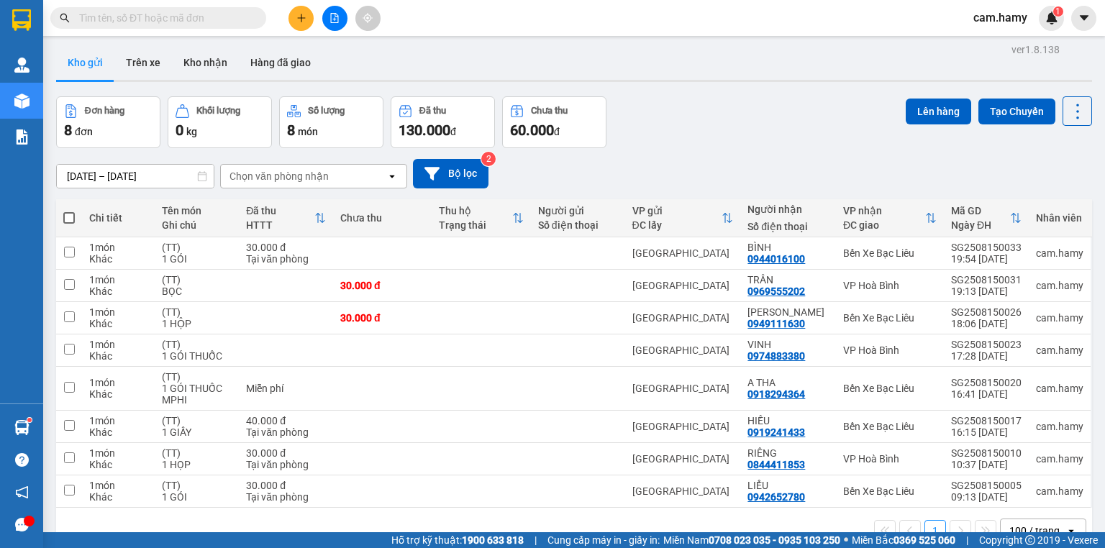
click at [68, 212] on span at bounding box center [69, 218] width 12 height 12
click at [69, 211] on input "checkbox" at bounding box center [69, 211] width 0 height 0
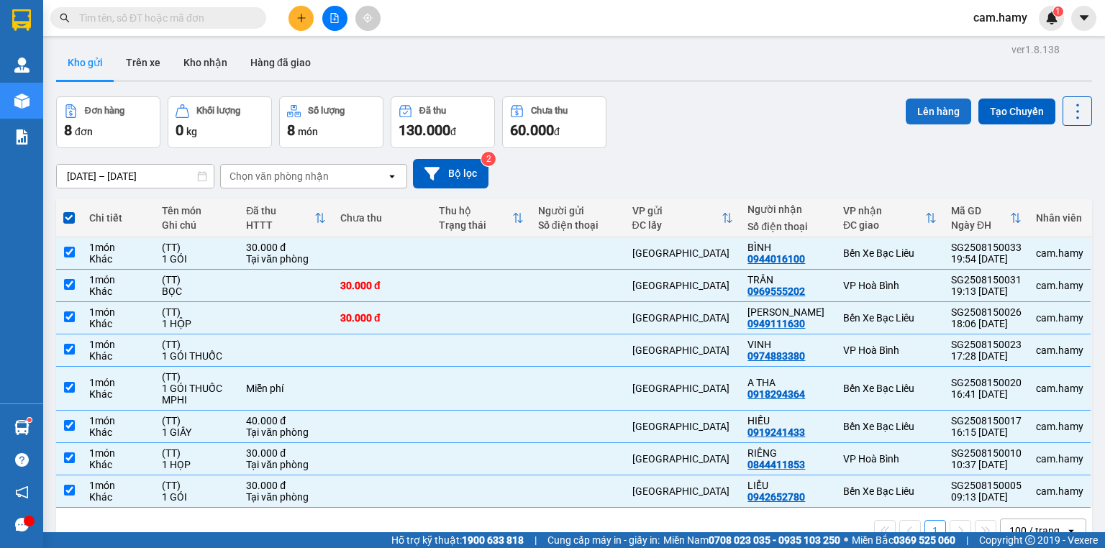
click at [932, 99] on button "Lên hàng" at bounding box center [938, 112] width 65 height 26
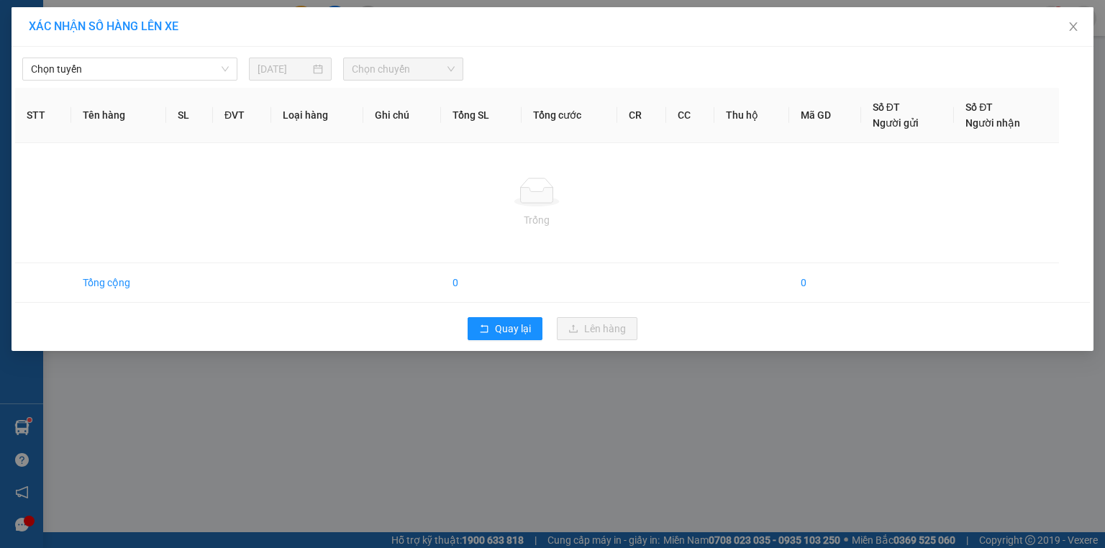
click at [147, 71] on span "Chọn tuyến" at bounding box center [130, 69] width 198 height 22
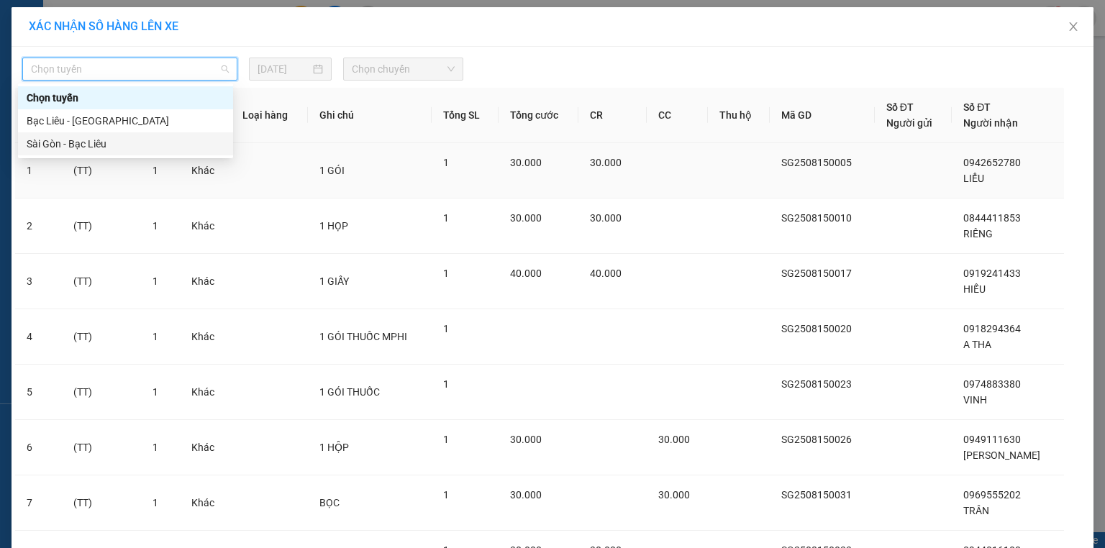
click at [117, 148] on div "Sài Gòn - Bạc Liêu" at bounding box center [126, 144] width 198 height 16
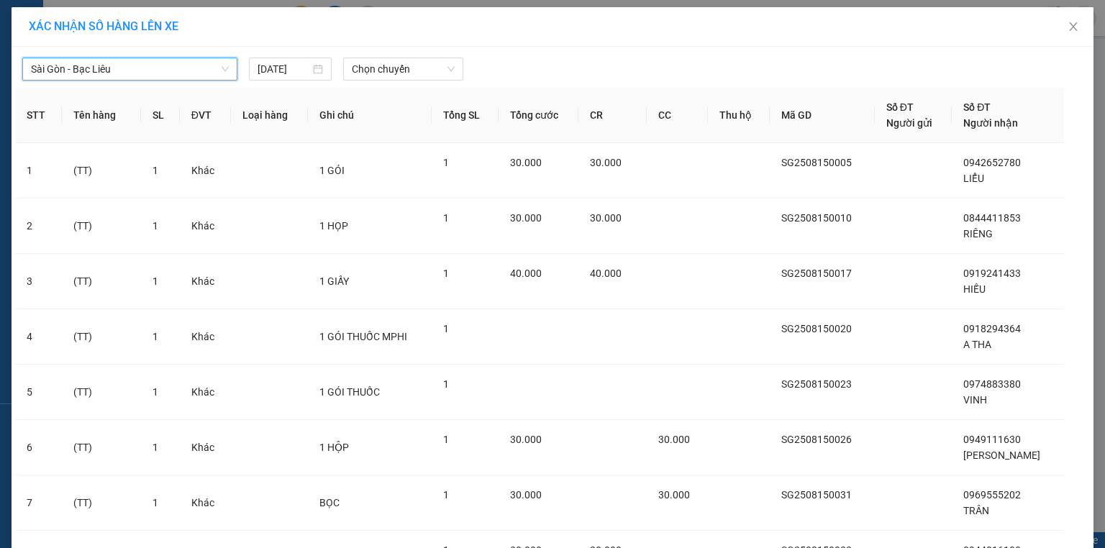
click at [422, 89] on th "Ghi chú" at bounding box center [370, 115] width 124 height 55
click at [425, 73] on span "Chọn chuyến" at bounding box center [404, 69] width 104 height 22
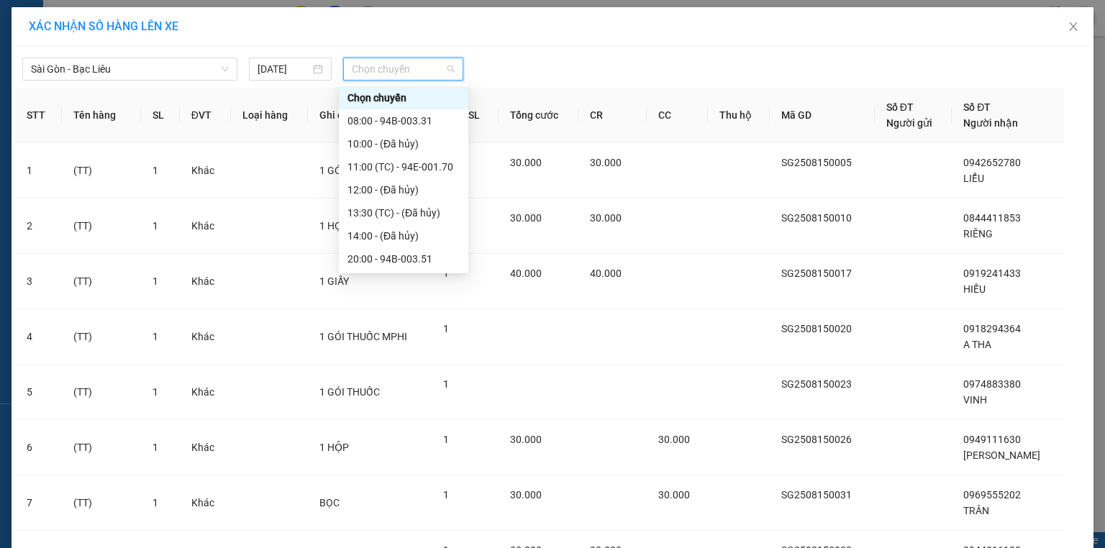
click at [436, 251] on div "20:00 - 94B-003.51" at bounding box center [404, 259] width 112 height 16
